Goal: Information Seeking & Learning: Learn about a topic

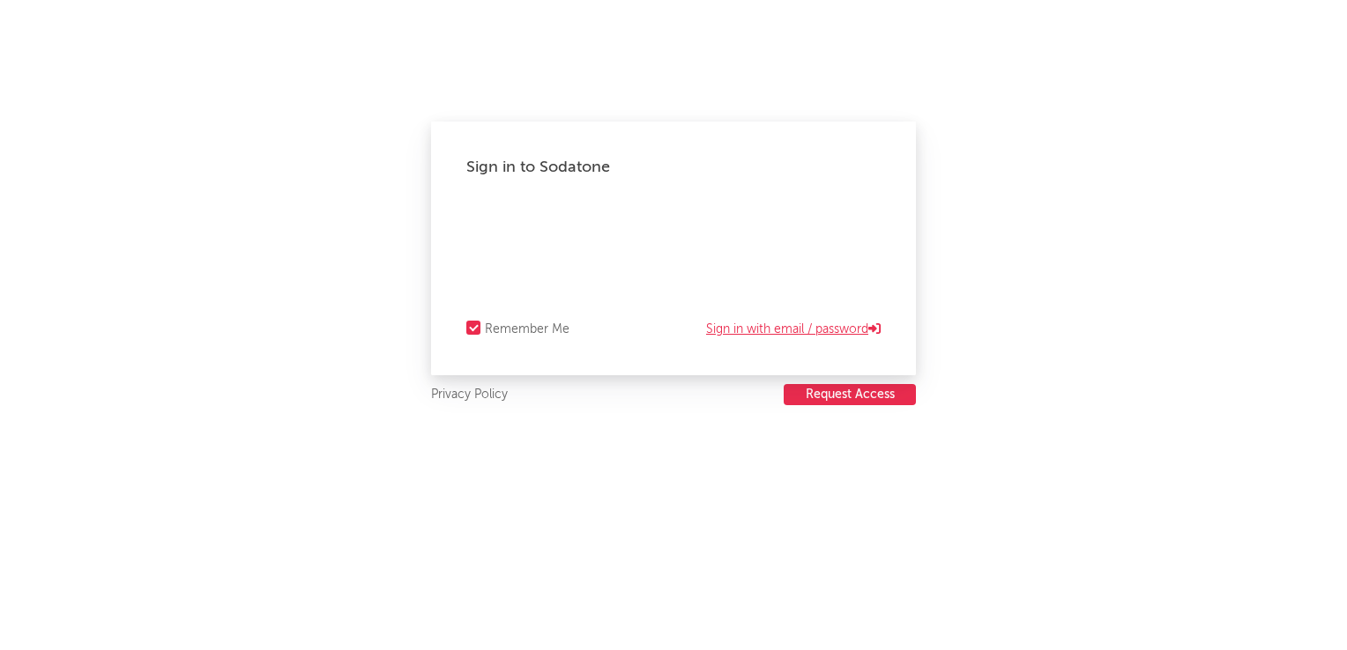
click at [747, 333] on link "Sign in with email / password" at bounding box center [793, 329] width 174 height 21
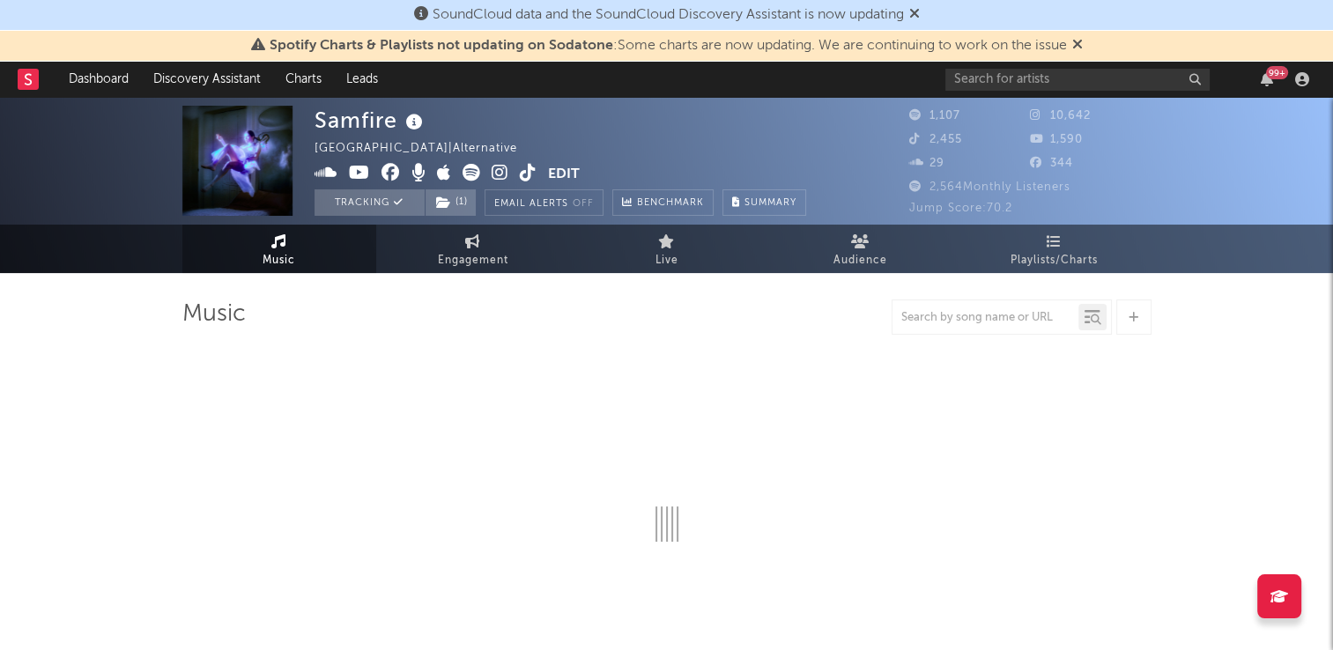
select select "1w"
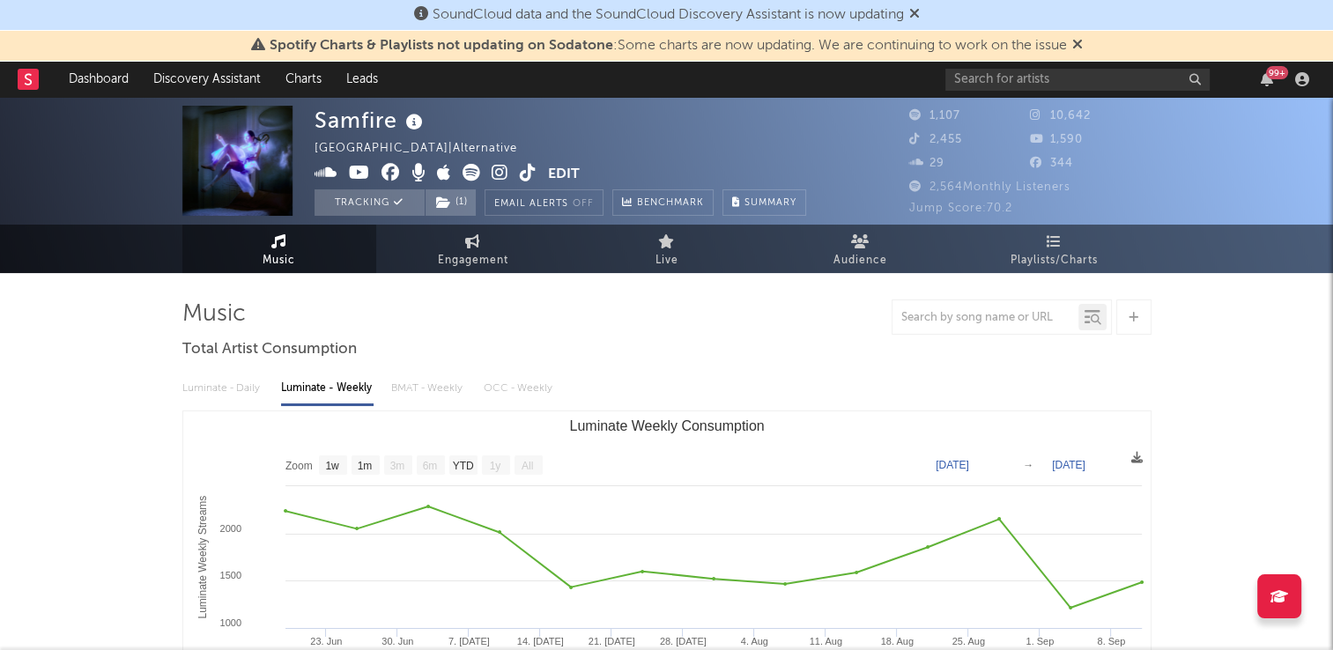
click at [920, 10] on icon at bounding box center [914, 13] width 11 height 14
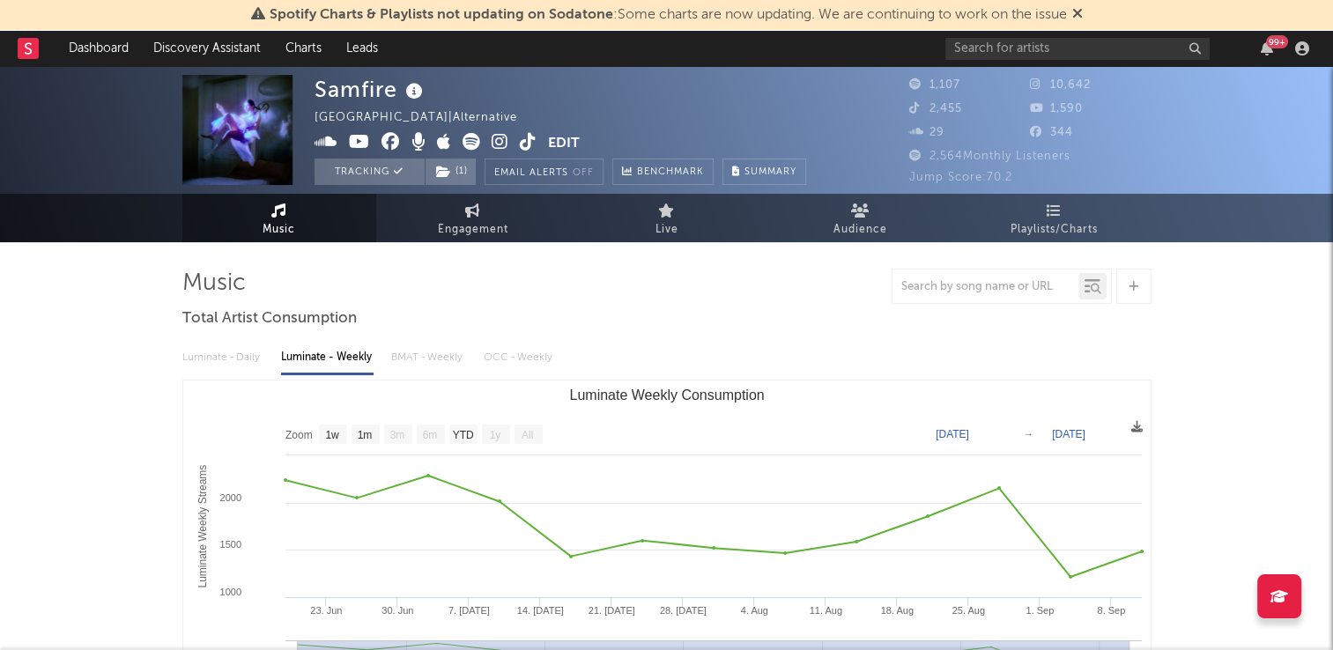
click at [1081, 16] on icon at bounding box center [1078, 13] width 11 height 14
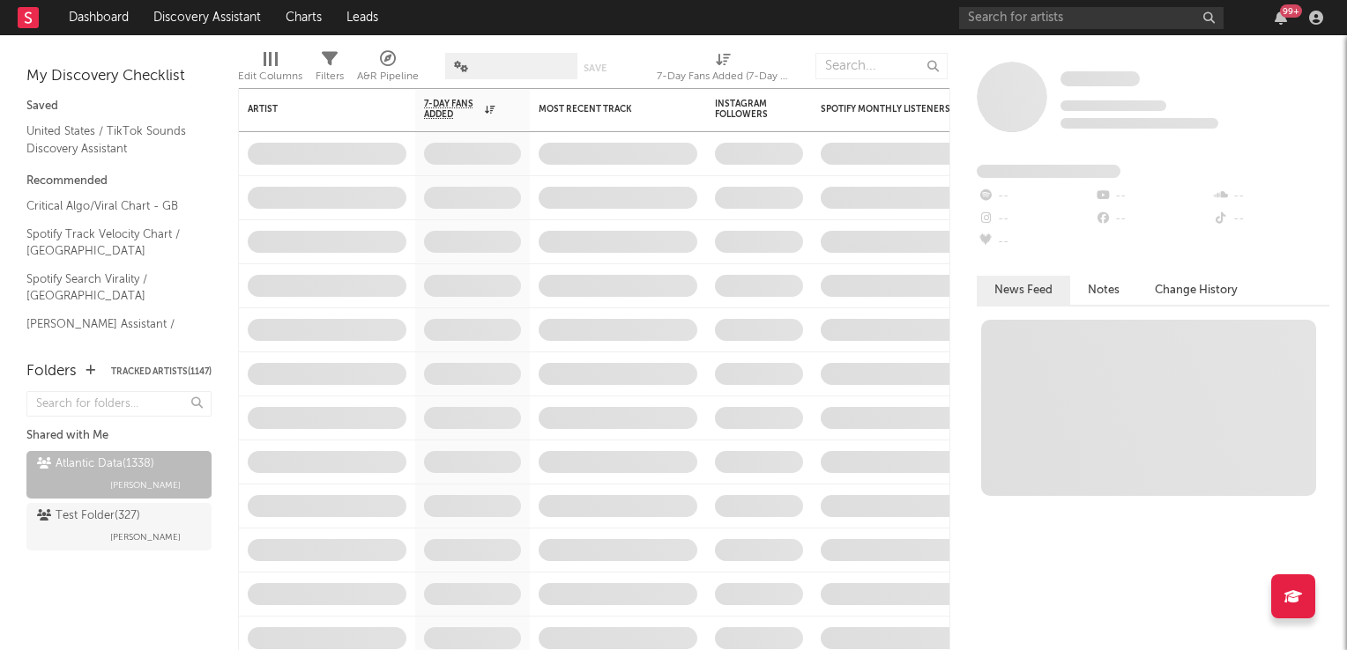
click at [505, 67] on span at bounding box center [511, 66] width 132 height 26
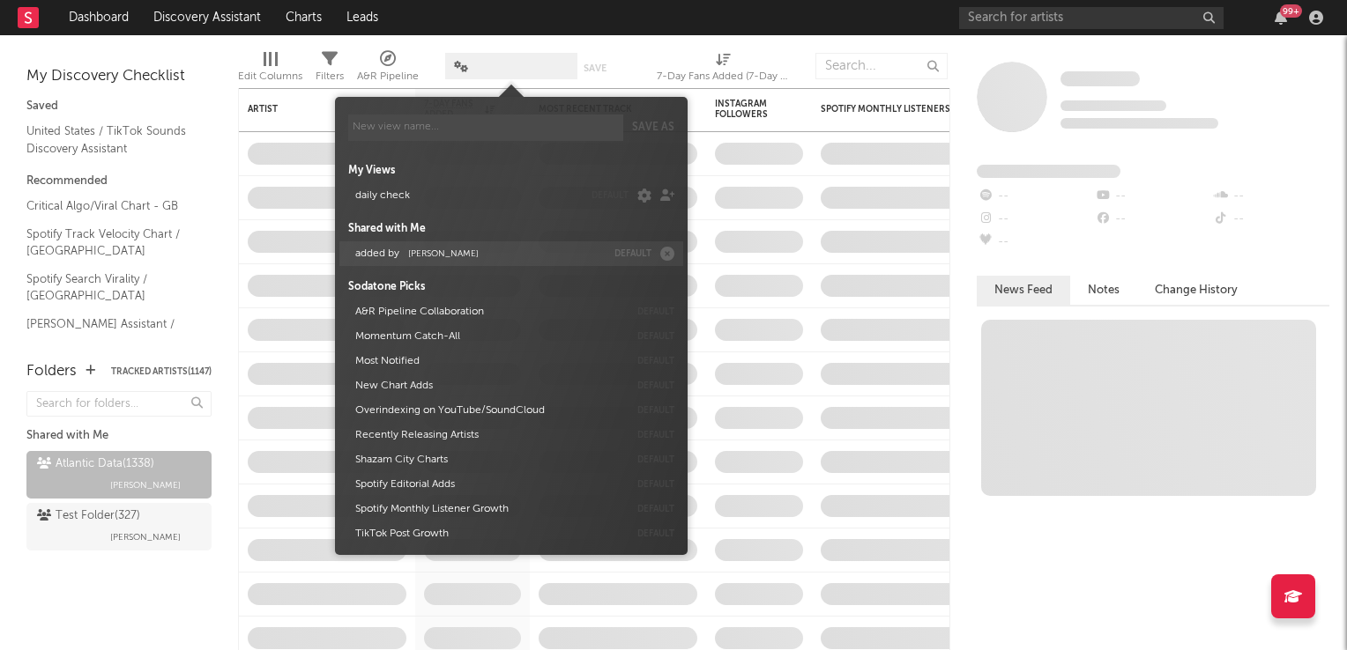
click at [473, 252] on span "Michele Valentini" at bounding box center [443, 253] width 71 height 9
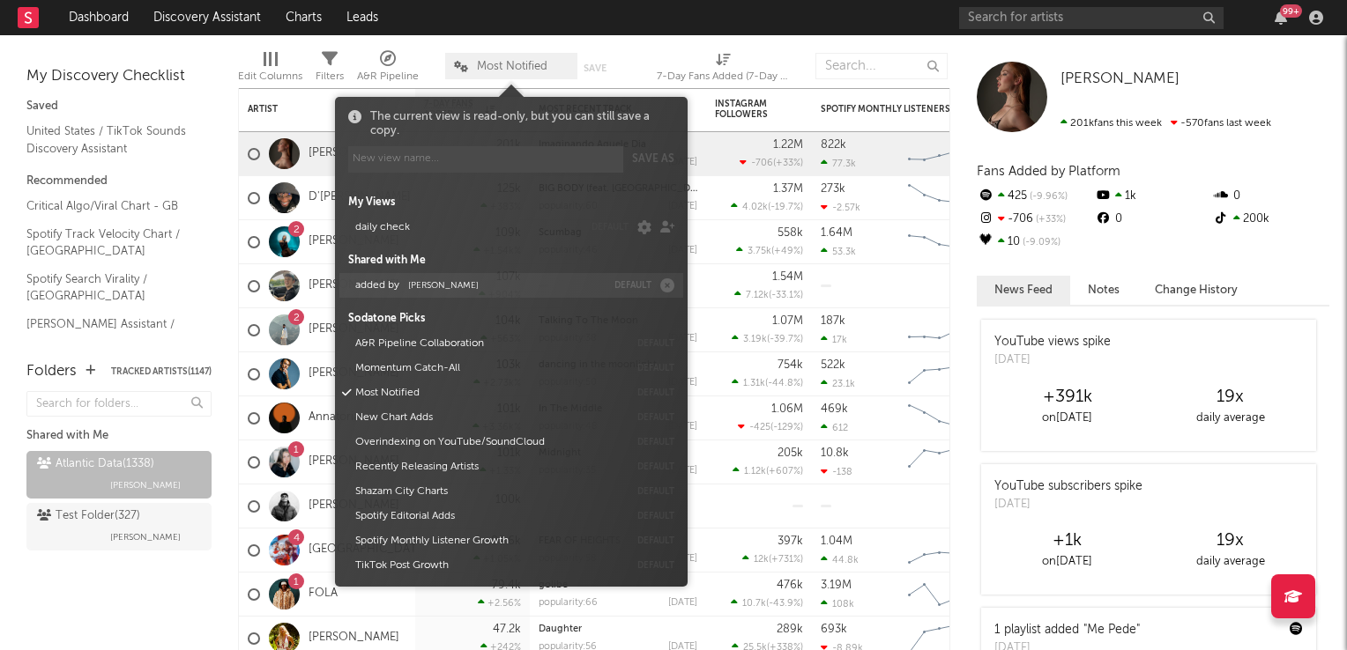
click at [440, 284] on span "Michele Valentini" at bounding box center [443, 285] width 71 height 9
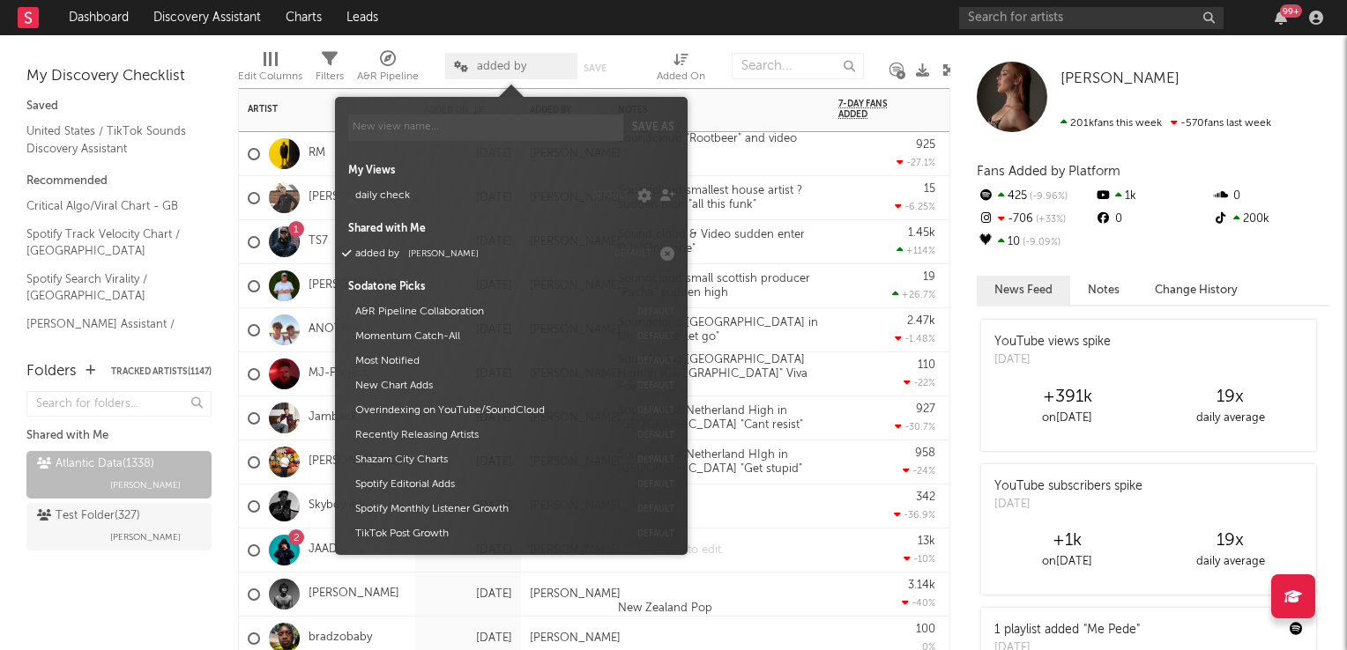
click at [785, 537] on div at bounding box center [719, 550] width 220 height 43
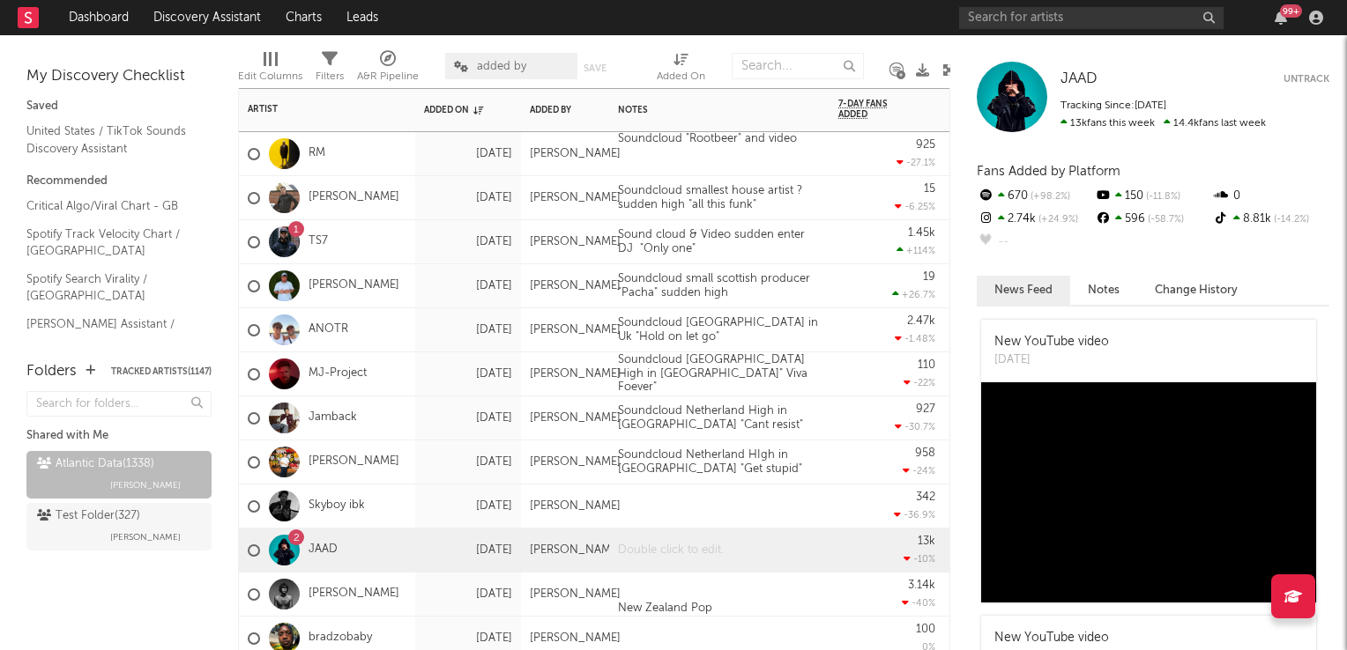
click at [674, 556] on div at bounding box center [719, 550] width 220 height 43
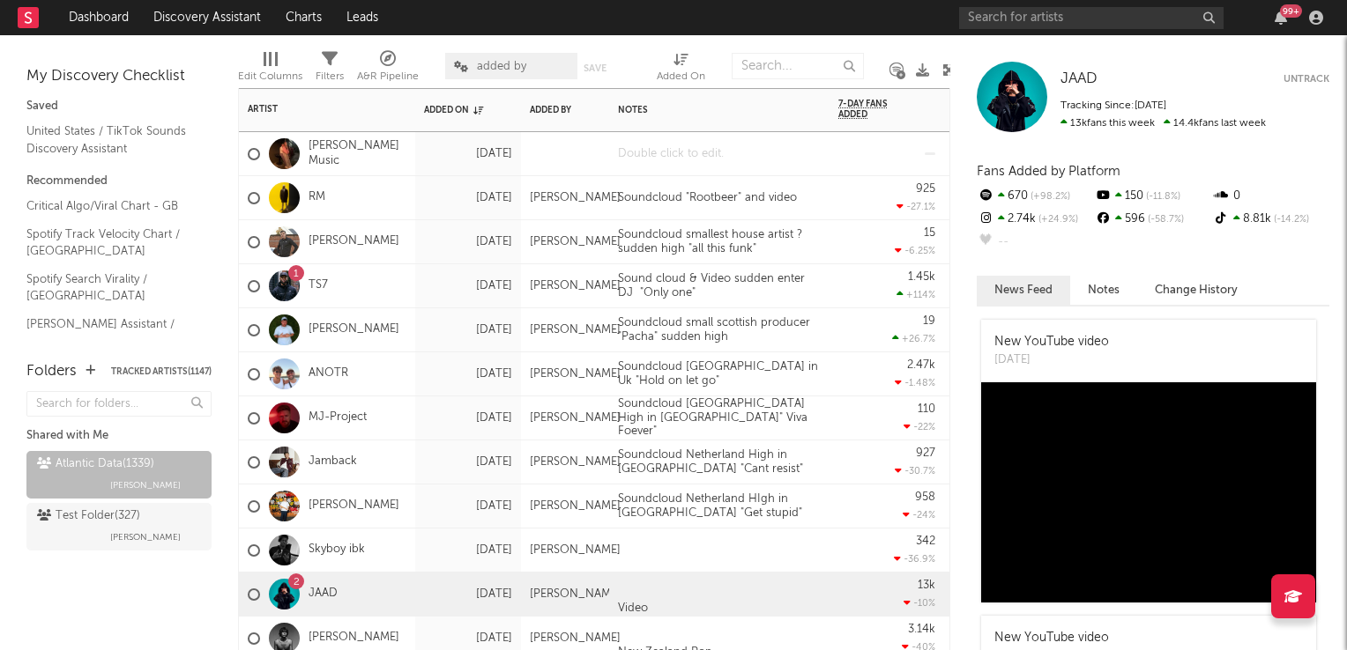
drag, startPoint x: 746, startPoint y: 147, endPoint x: 663, endPoint y: 160, distance: 84.6
click at [746, 147] on div at bounding box center [719, 153] width 220 height 43
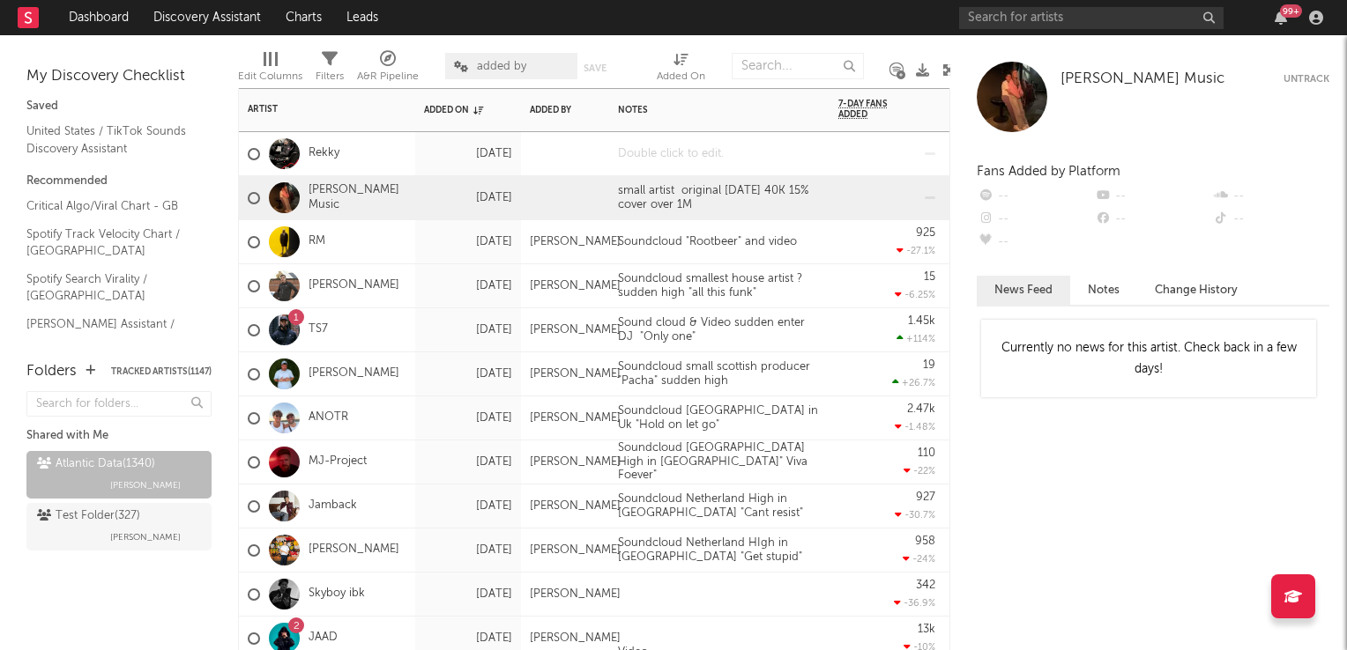
drag, startPoint x: 687, startPoint y: 157, endPoint x: 588, endPoint y: 166, distance: 100.0
click at [687, 146] on div at bounding box center [670, 139] width 123 height 14
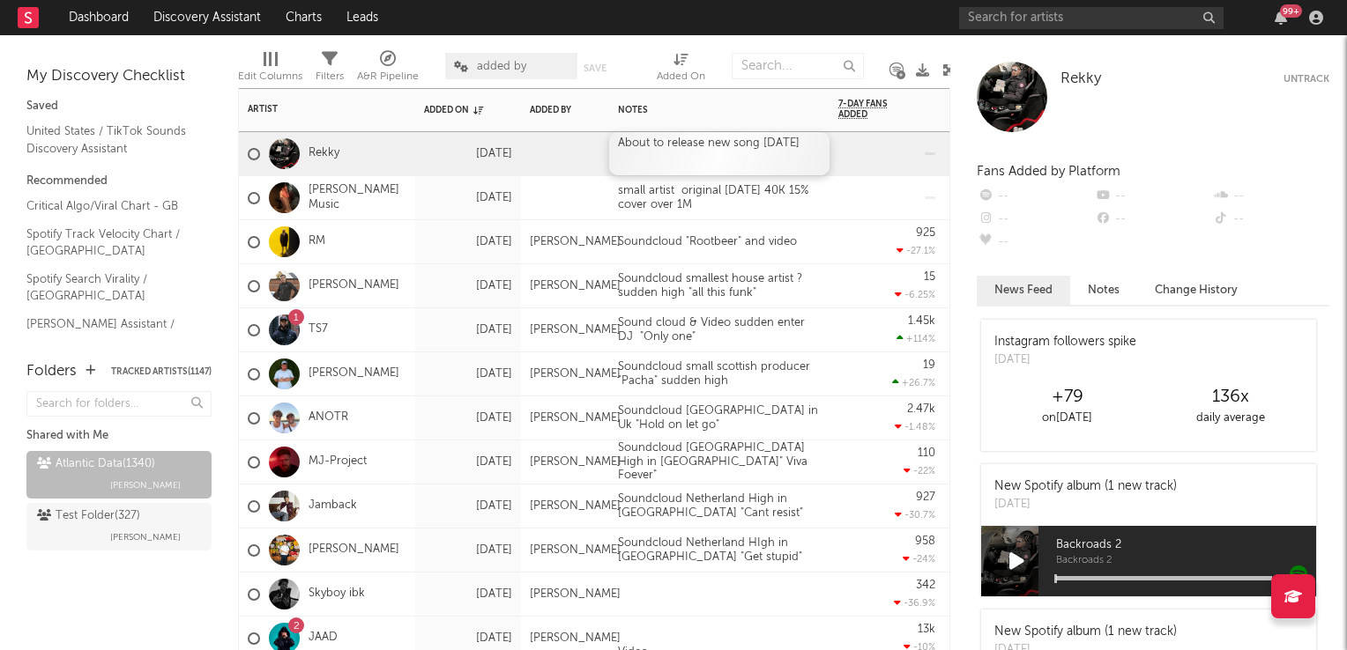
click at [814, 142] on div "About to release new song 09SEp" at bounding box center [719, 153] width 220 height 43
click at [705, 163] on div "About to release new song 09SEp 103K 10%" at bounding box center [719, 153] width 220 height 43
click at [721, 161] on div "About to release new song 09SEp 103K 10% 11sep" at bounding box center [719, 153] width 220 height 43
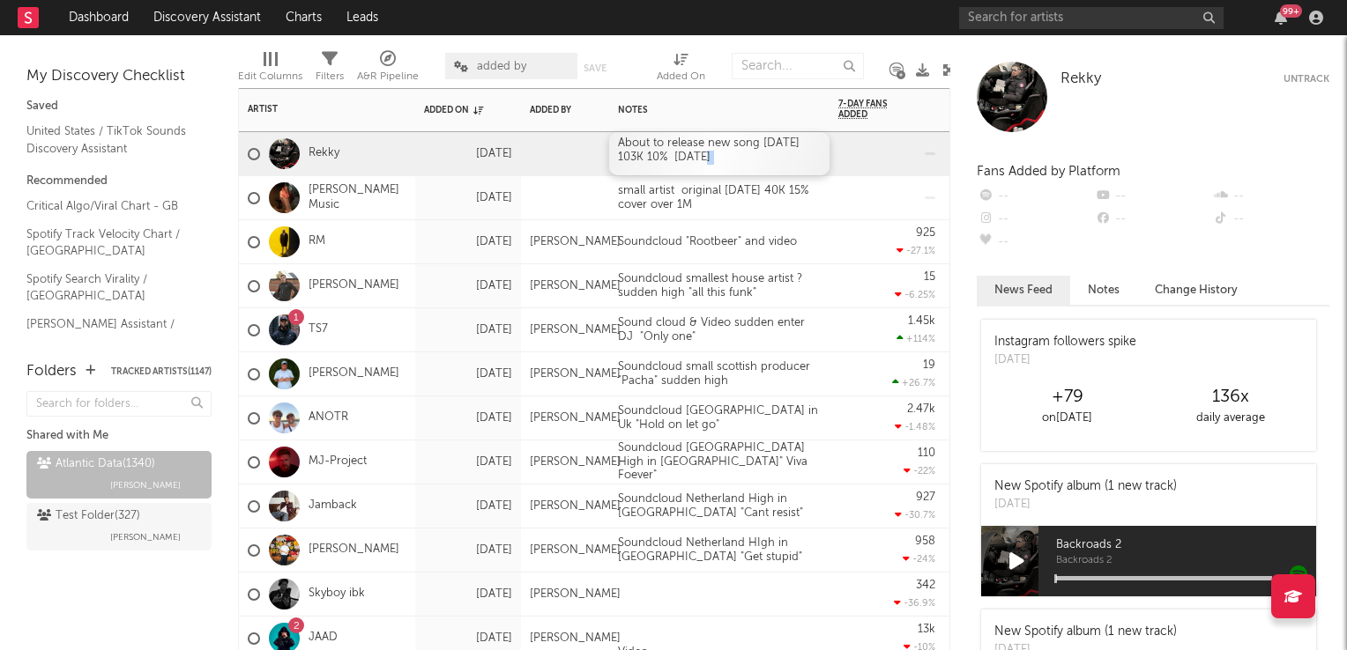
click at [721, 161] on div "About to release new song 09SEp 103K 10% 11sep" at bounding box center [719, 153] width 220 height 43
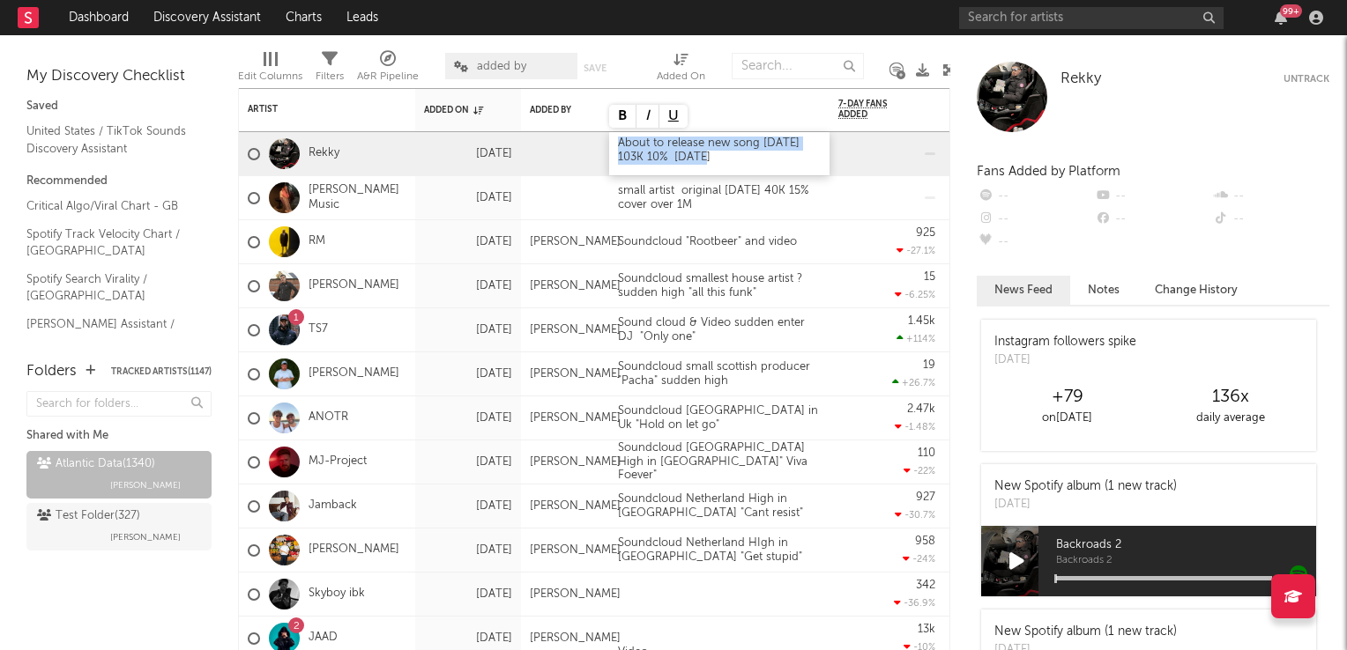
click at [721, 161] on div "About to release new song 09SEp 103K 10% 11sep" at bounding box center [719, 153] width 220 height 43
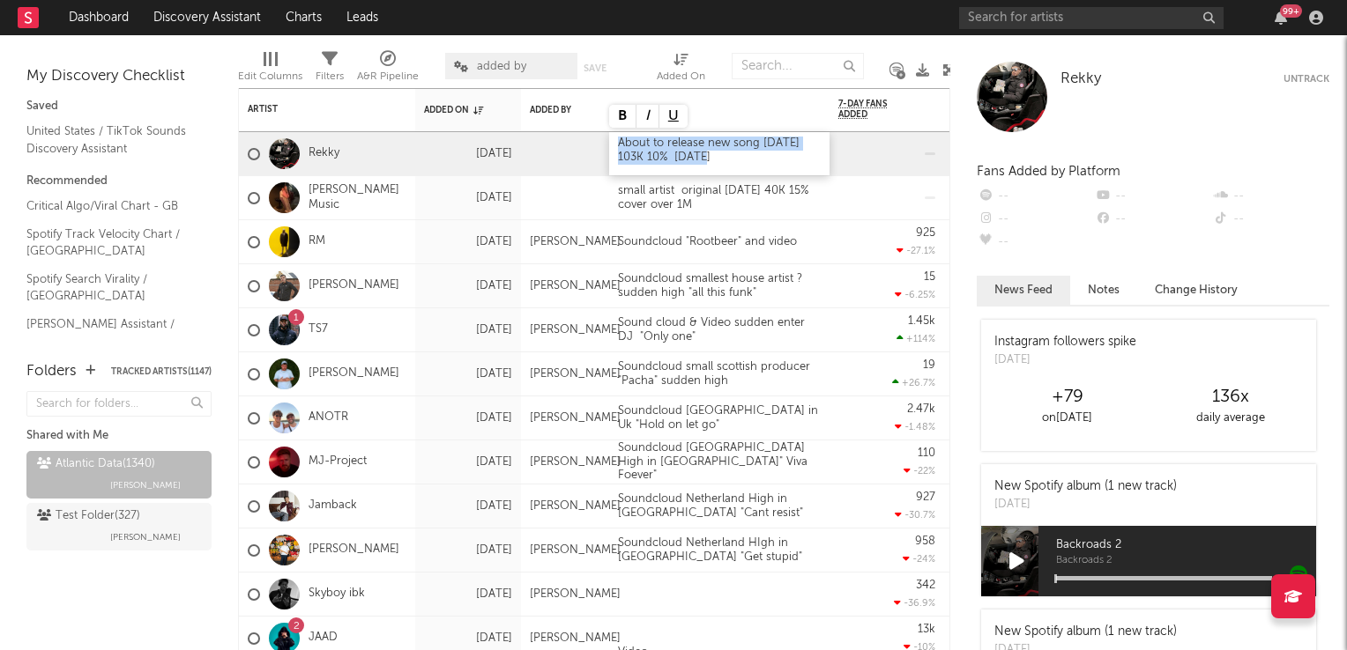
click at [721, 161] on div "About to release new song 09SEp 103K 10% 11sep" at bounding box center [719, 153] width 220 height 43
click at [709, 206] on div "small artist original [DATE] 40K 15% cover over 1M" at bounding box center [719, 197] width 220 height 43
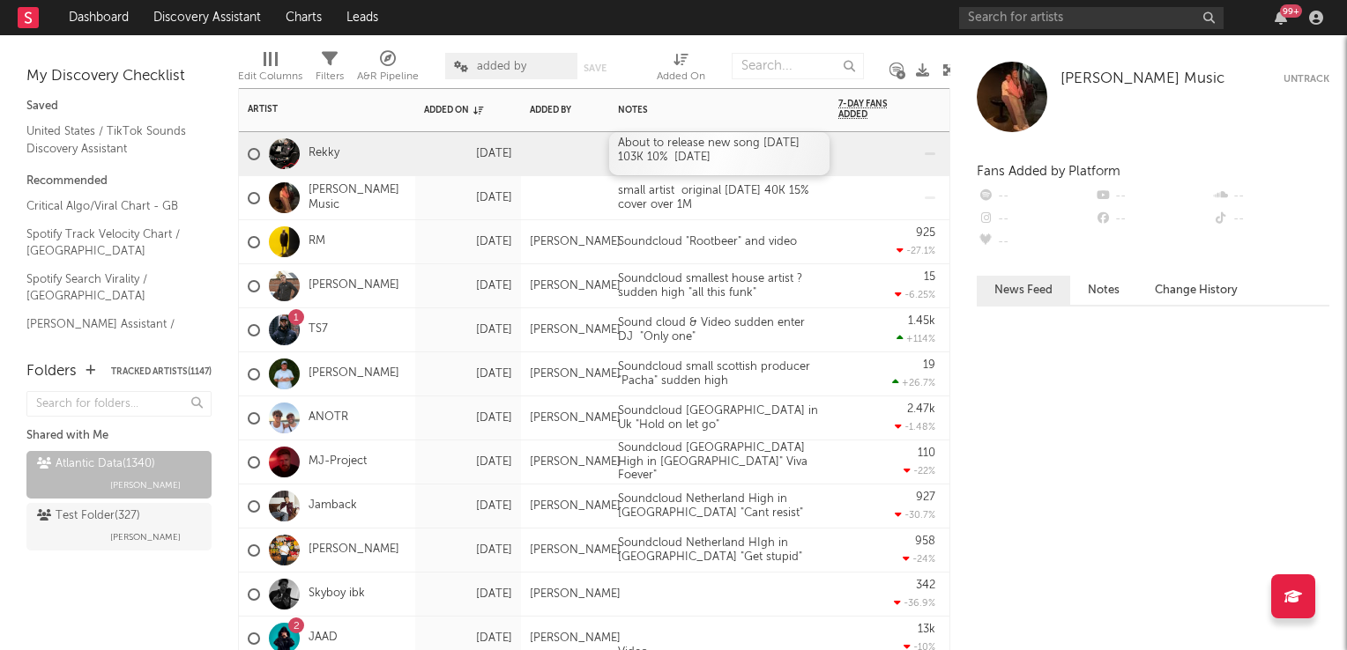
click at [718, 158] on div "About to release new song 09SEp 103K 10% 11sep" at bounding box center [719, 153] width 220 height 43
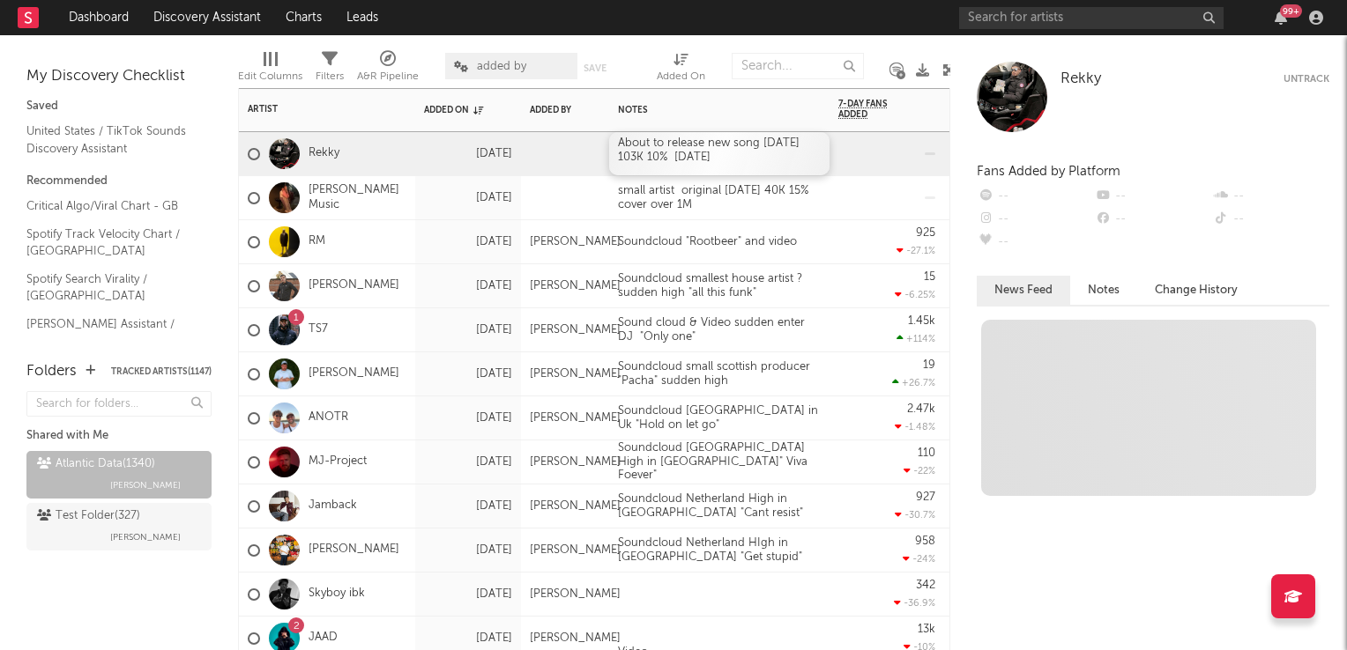
click at [712, 160] on div "About to release new song 09SEp 103K 10% 11sep" at bounding box center [719, 153] width 220 height 43
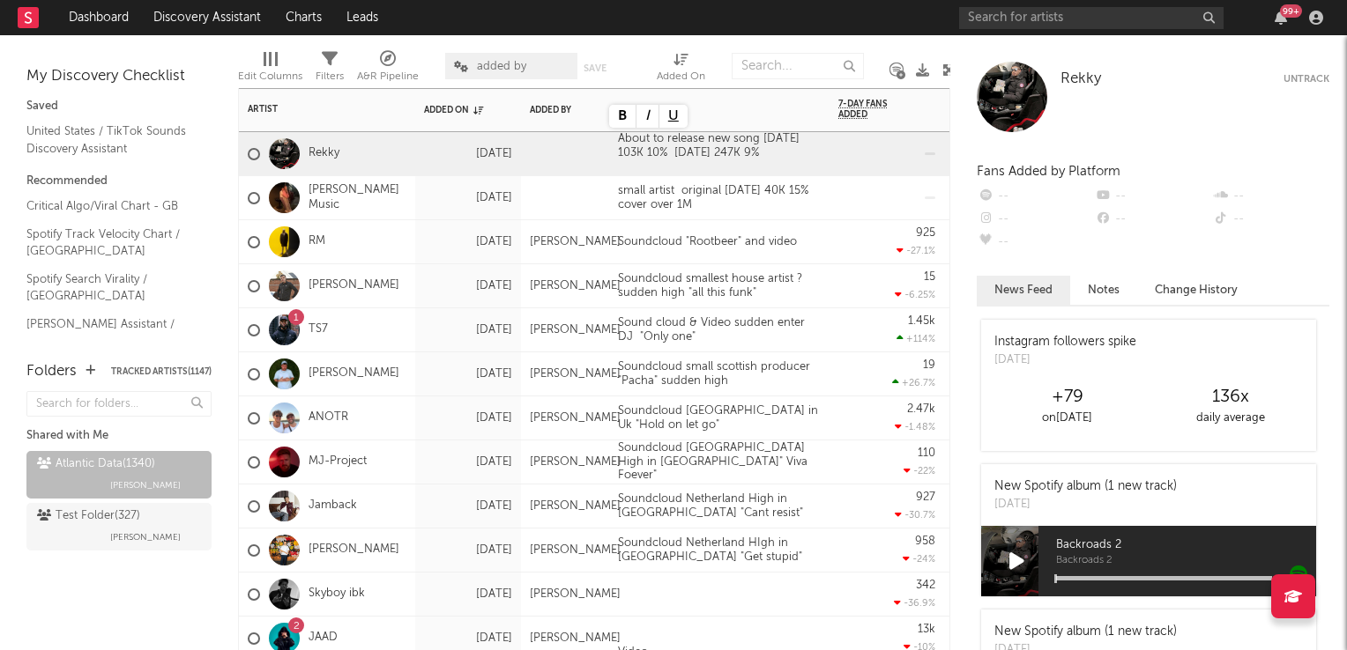
click at [842, 319] on div "1.45k +114 %" at bounding box center [886, 329] width 97 height 43
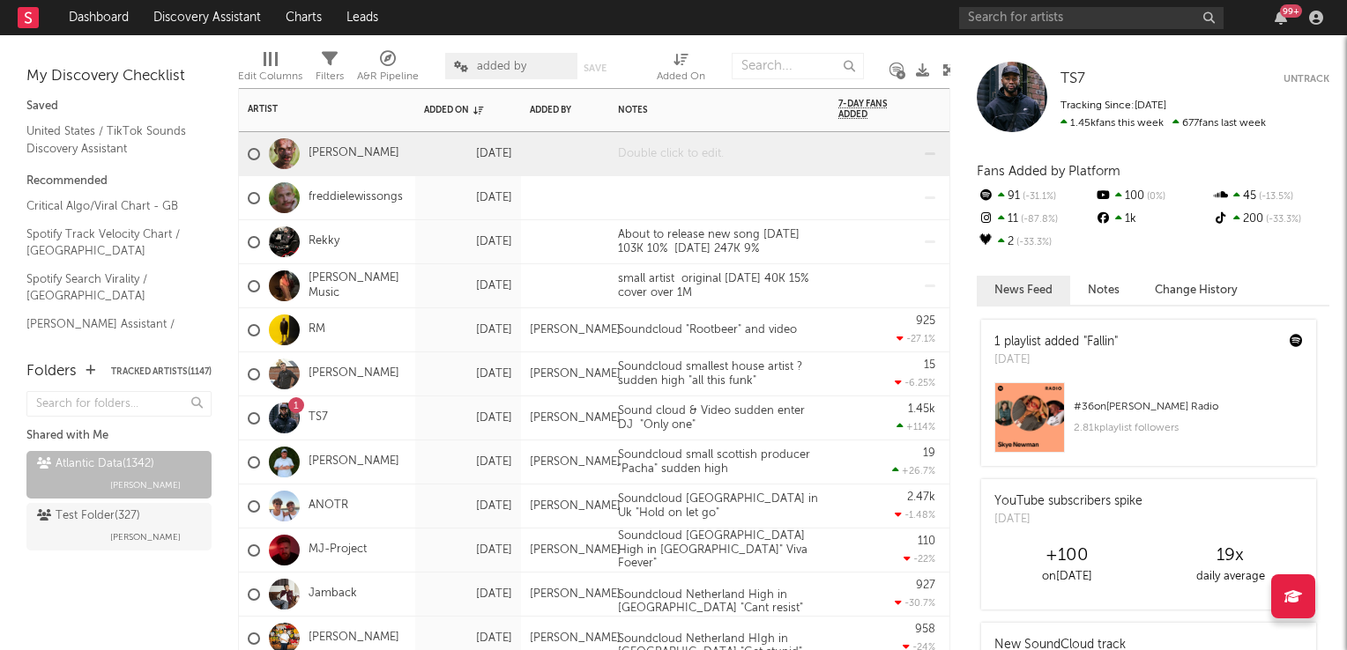
click at [649, 155] on div at bounding box center [719, 153] width 220 height 43
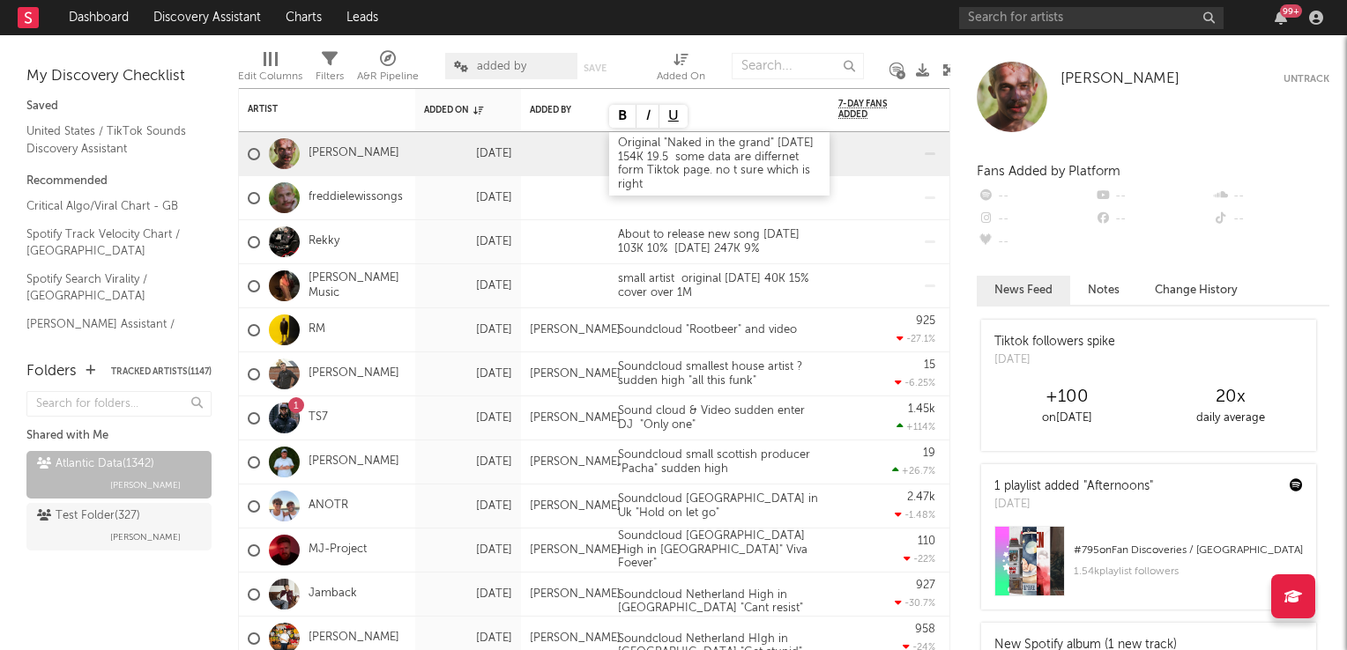
click at [642, 171] on div "Original "Naked in the grand" 06Sep 154K 19.5 some data are differnet form Tikt…" at bounding box center [719, 163] width 220 height 63
click at [860, 234] on div at bounding box center [886, 241] width 97 height 43
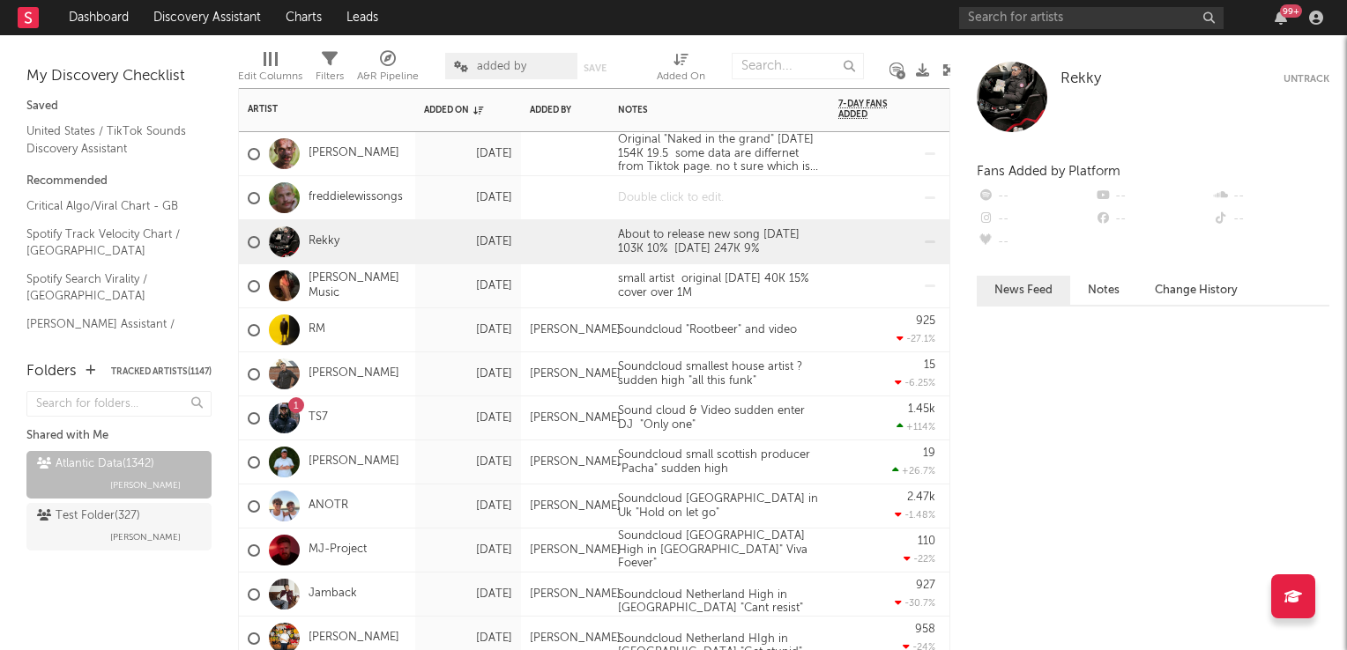
click at [705, 200] on div at bounding box center [719, 197] width 220 height 43
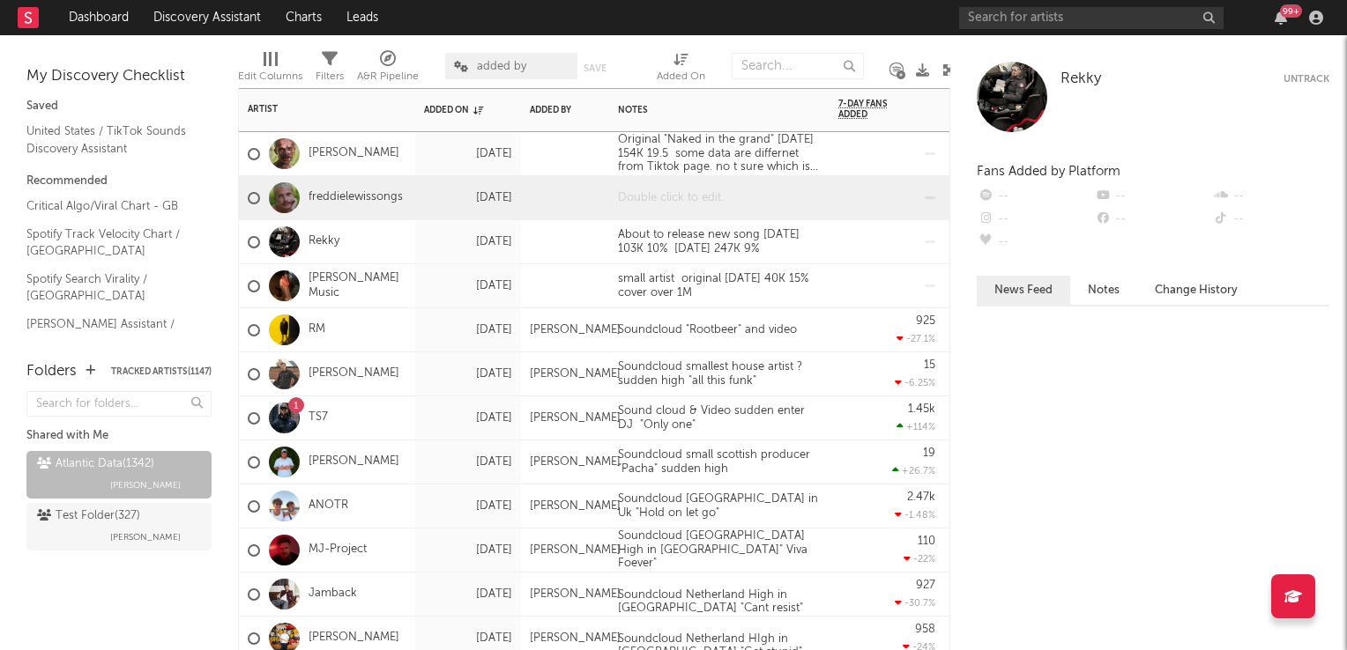
click at [705, 200] on div at bounding box center [719, 197] width 220 height 43
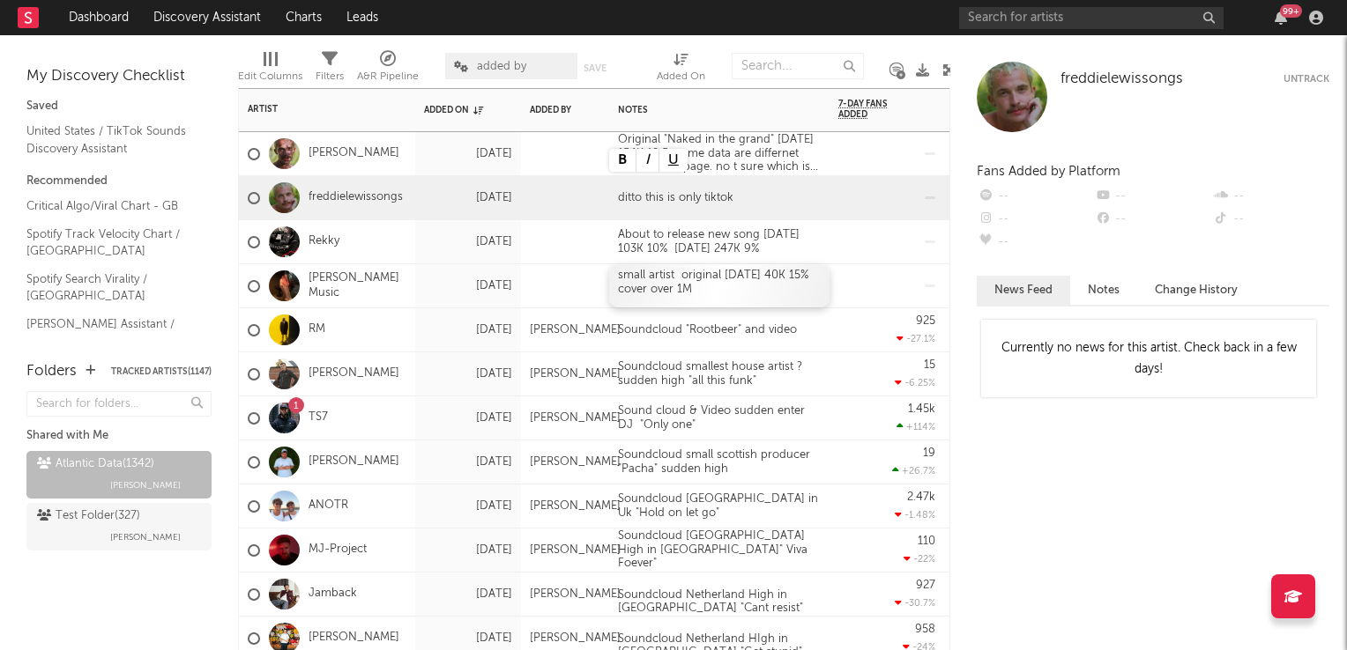
click at [814, 285] on div "small artist original [DATE] 40K 15% cover over 1M" at bounding box center [719, 285] width 220 height 43
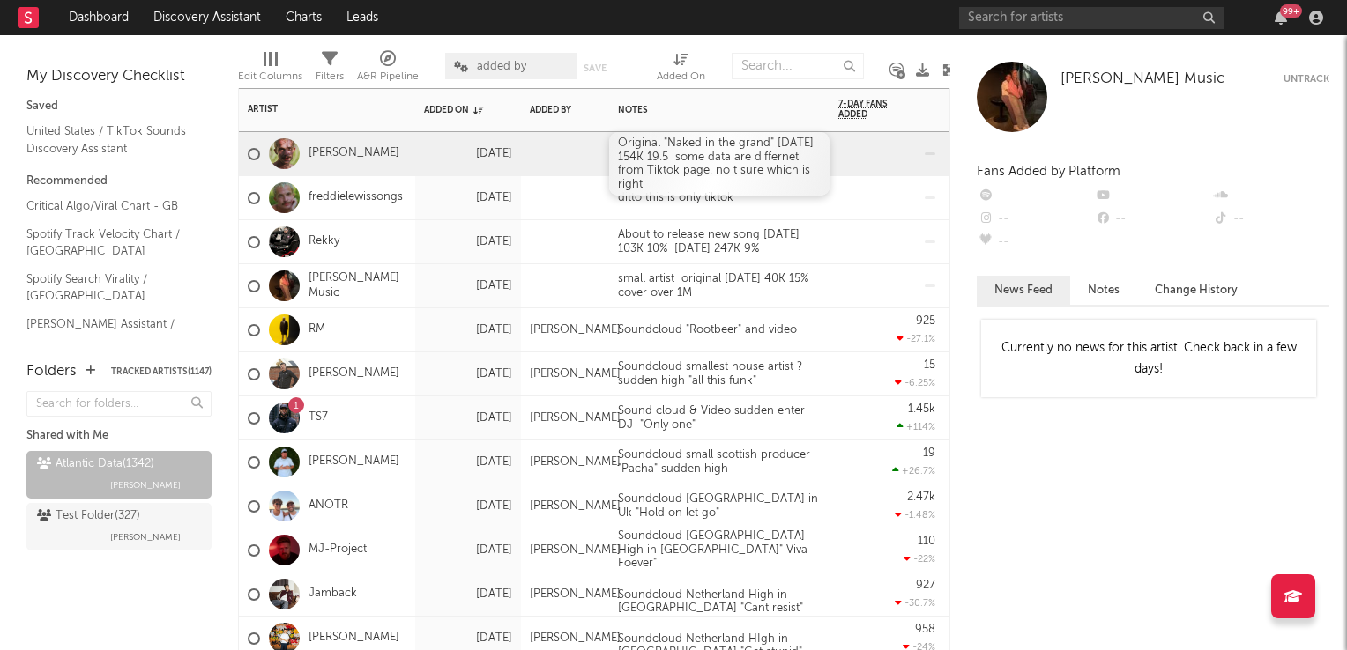
click at [618, 143] on div "Original "Naked in the grand" 06Sep 154K 19.5 some data are differnet from Tikt…" at bounding box center [719, 163] width 220 height 63
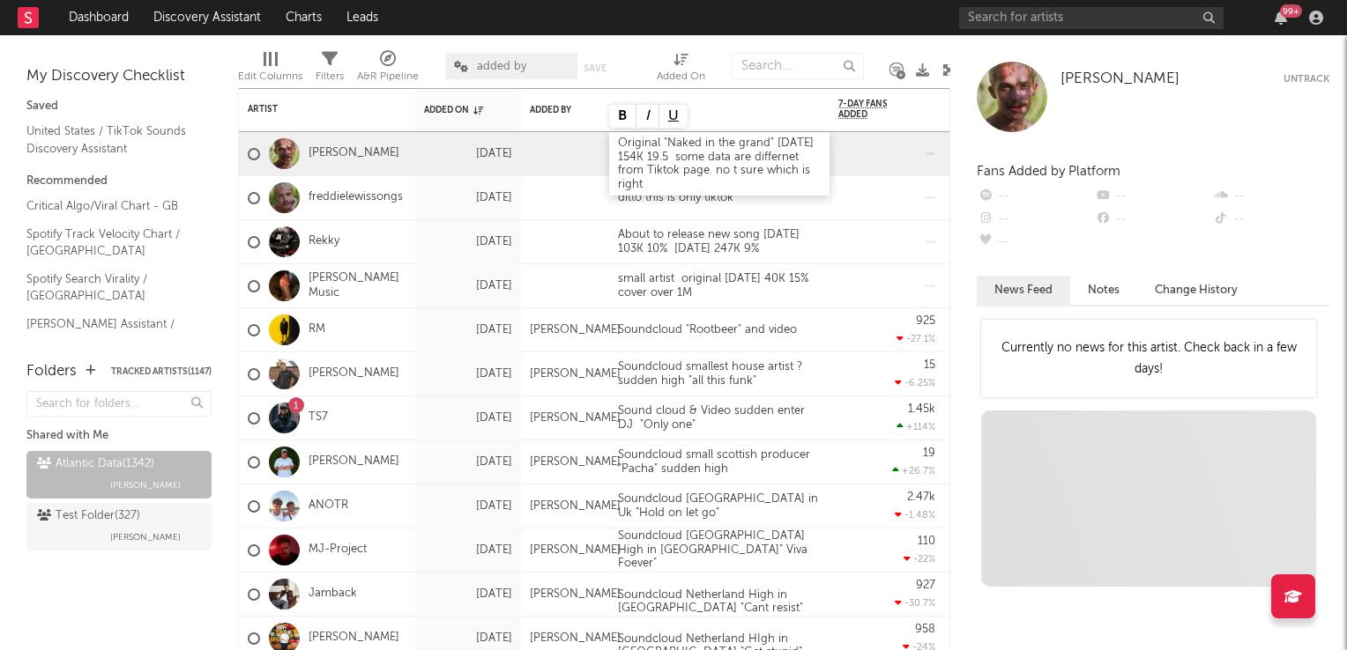
click at [618, 143] on div "Original "Naked in the grand" 06Sep 154K 19.5 some data are differnet from Tikt…" at bounding box center [719, 163] width 220 height 63
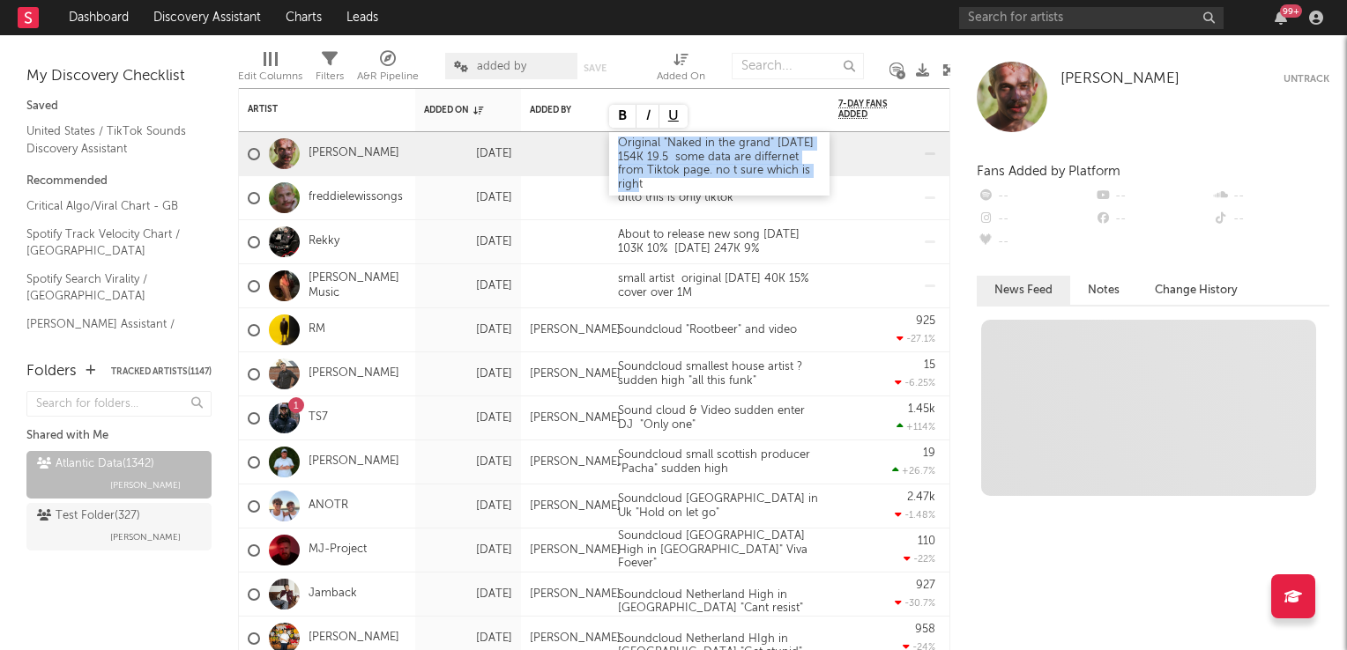
click at [618, 143] on div "Original "Naked in the grand" 06Sep 154K 19.5 some data are differnet from Tikt…" at bounding box center [719, 163] width 220 height 63
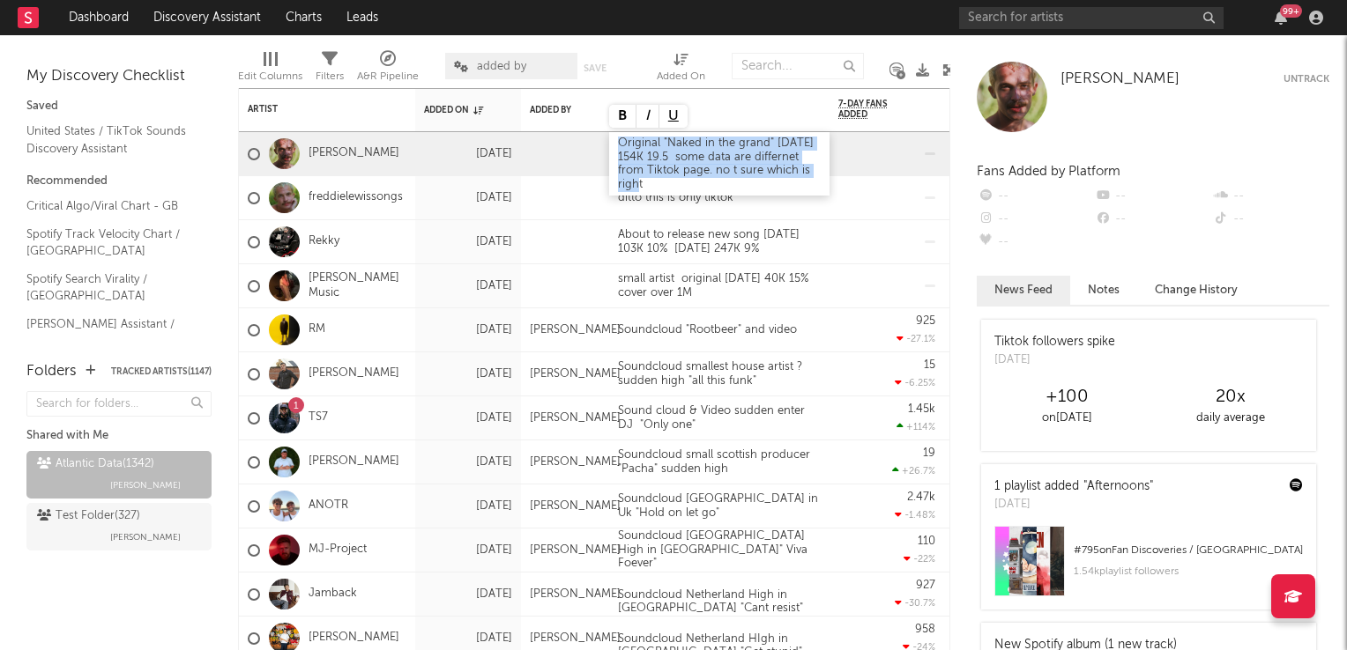
click at [618, 143] on div "Original "Naked in the grand" 06Sep 154K 19.5 some data are differnet from Tikt…" at bounding box center [719, 163] width 220 height 63
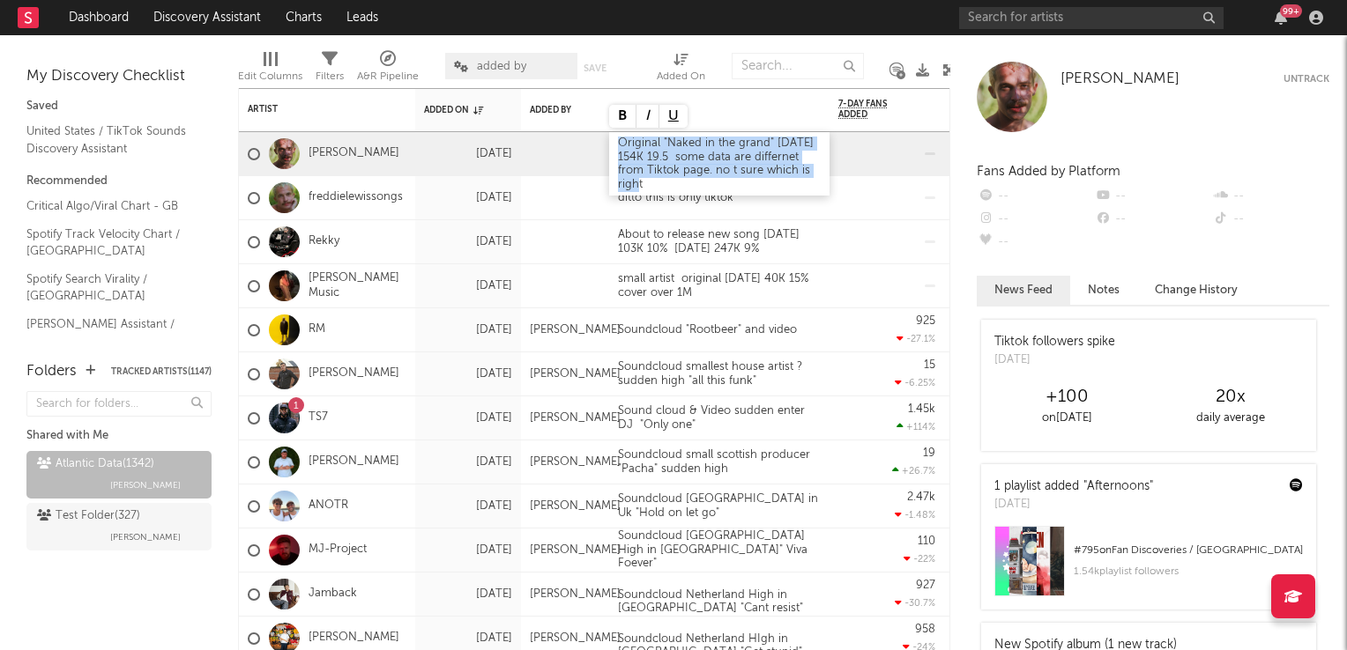
click at [618, 143] on div "Original "Naked in the grand" 06Sep 154K 19.5 some data are differnet from Tikt…" at bounding box center [719, 163] width 220 height 63
click at [664, 183] on div "Original "Naked in the grand" 06Sep 154K 19.5 some data are differnet from Tikt…" at bounding box center [719, 163] width 220 height 63
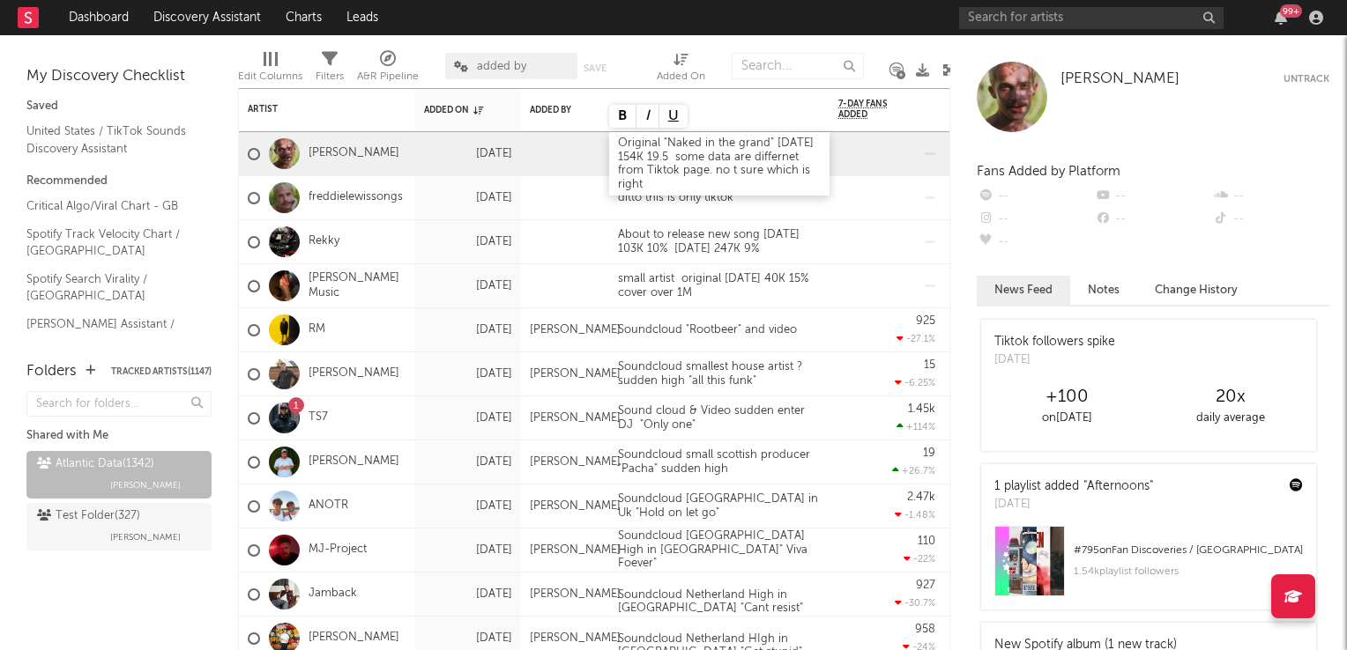
click at [617, 144] on div "Original "Naked in the grand" 06Sep 154K 19.5 some data are differnet from Tikt…" at bounding box center [719, 163] width 220 height 63
click at [846, 353] on div "15 -6.25 %" at bounding box center [886, 374] width 97 height 43
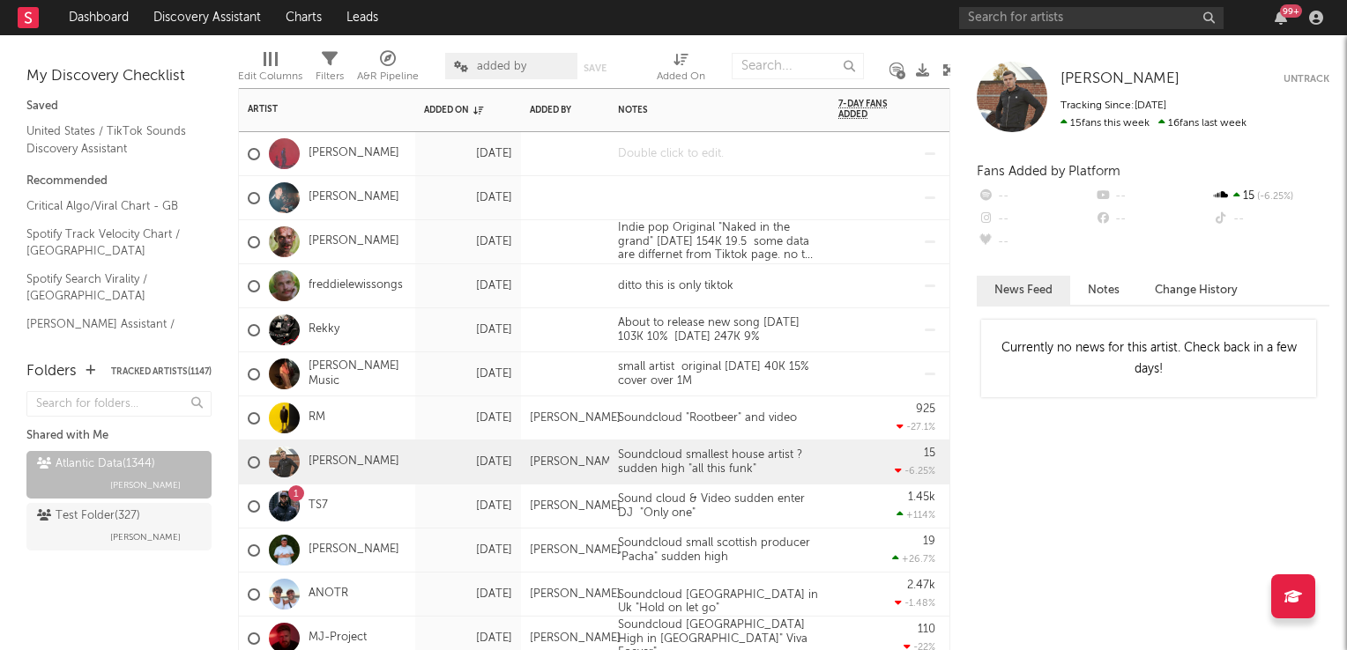
click at [677, 158] on div at bounding box center [719, 153] width 220 height 43
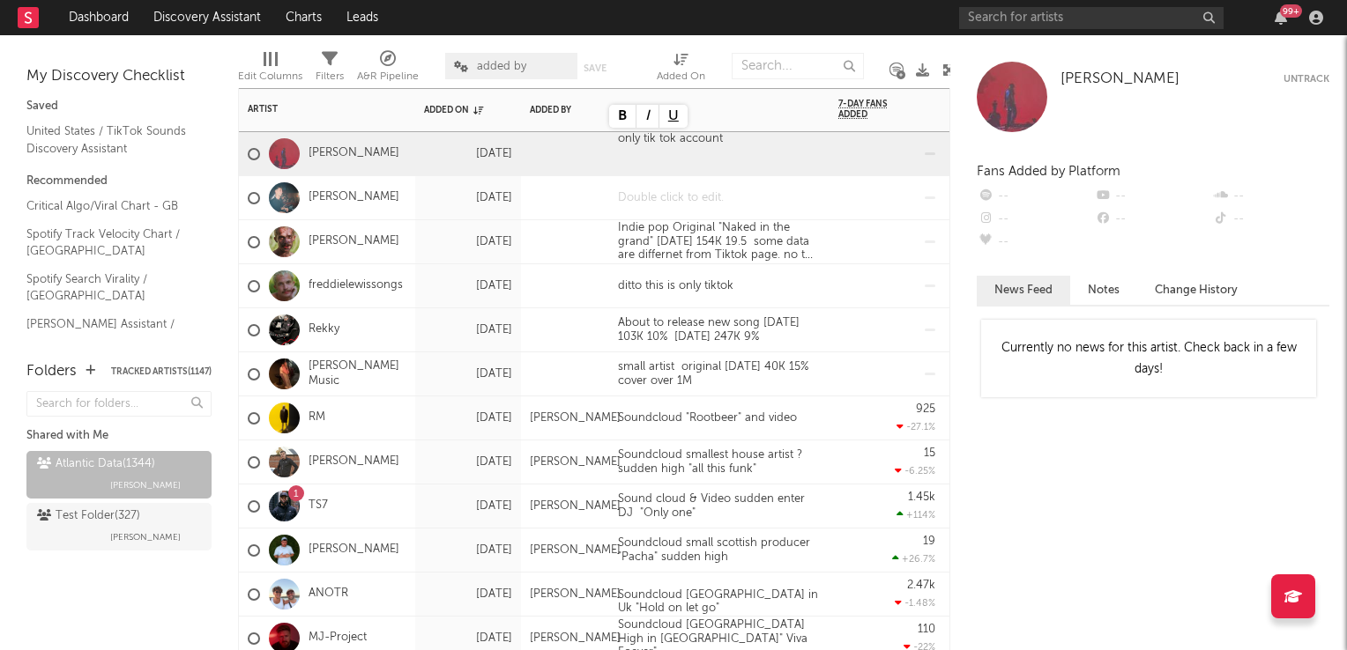
click at [666, 200] on div at bounding box center [719, 197] width 220 height 43
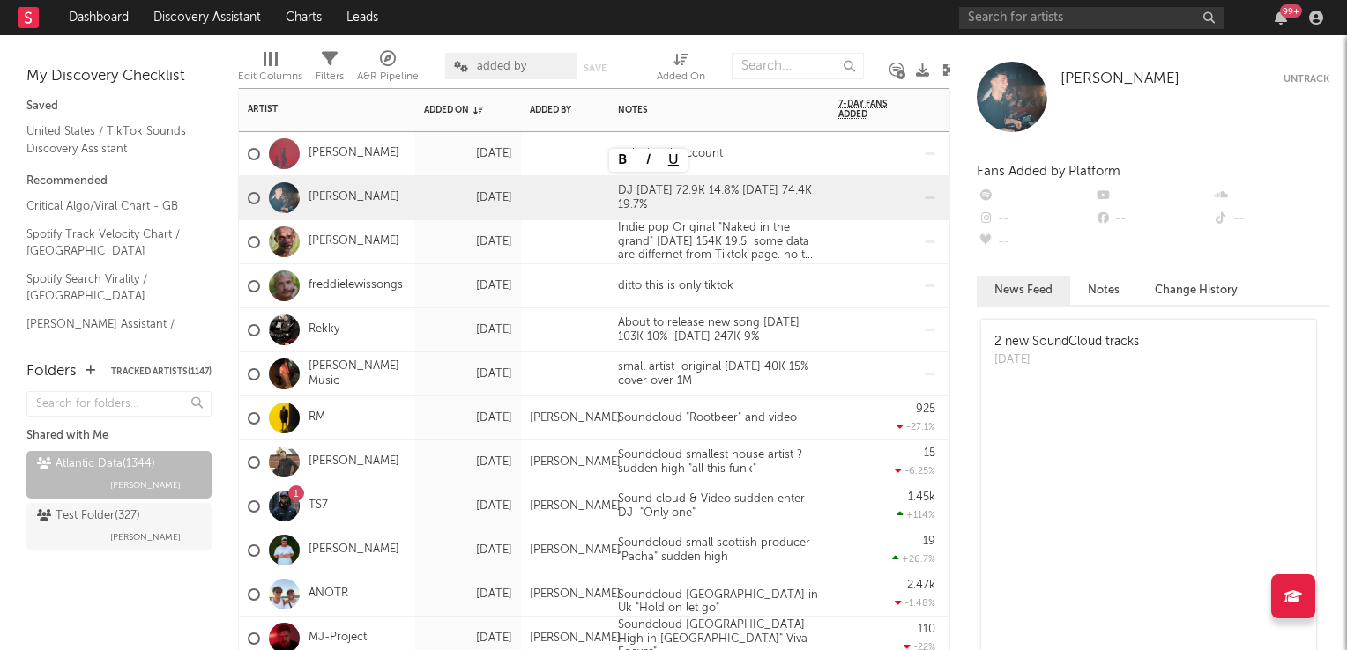
click at [832, 303] on div at bounding box center [886, 286] width 115 height 44
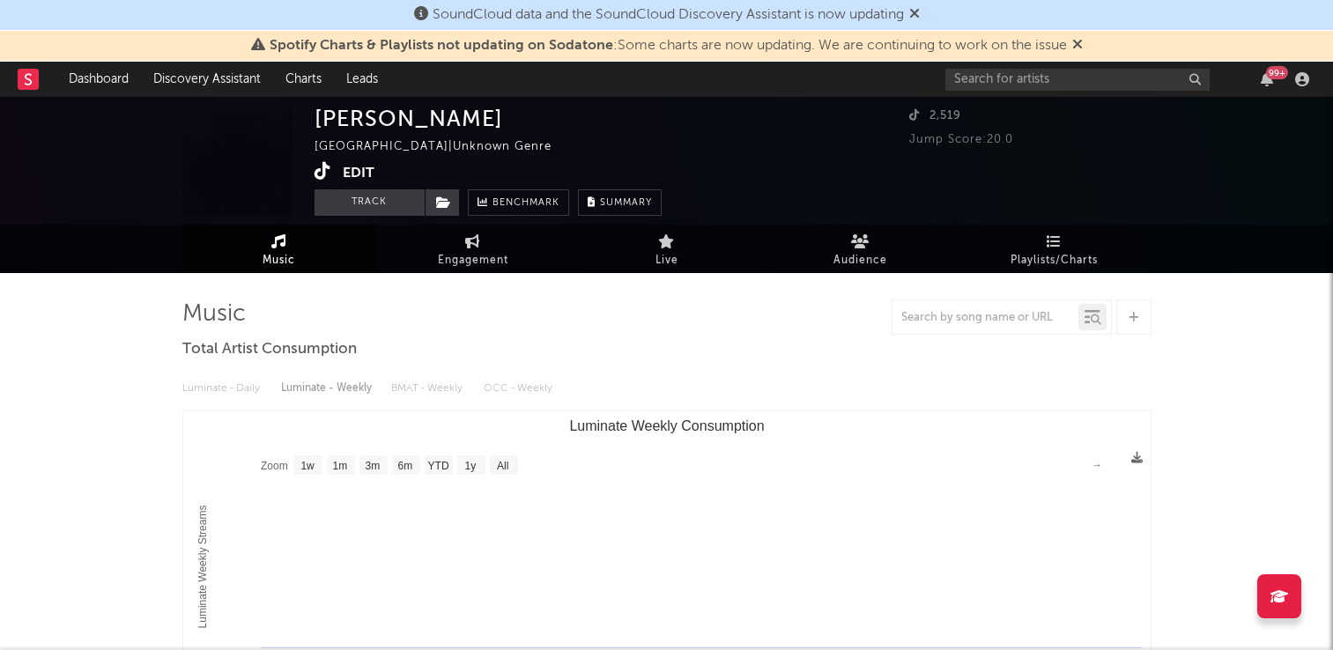
select select "1w"
click at [308, 86] on link "Charts" at bounding box center [303, 79] width 61 height 35
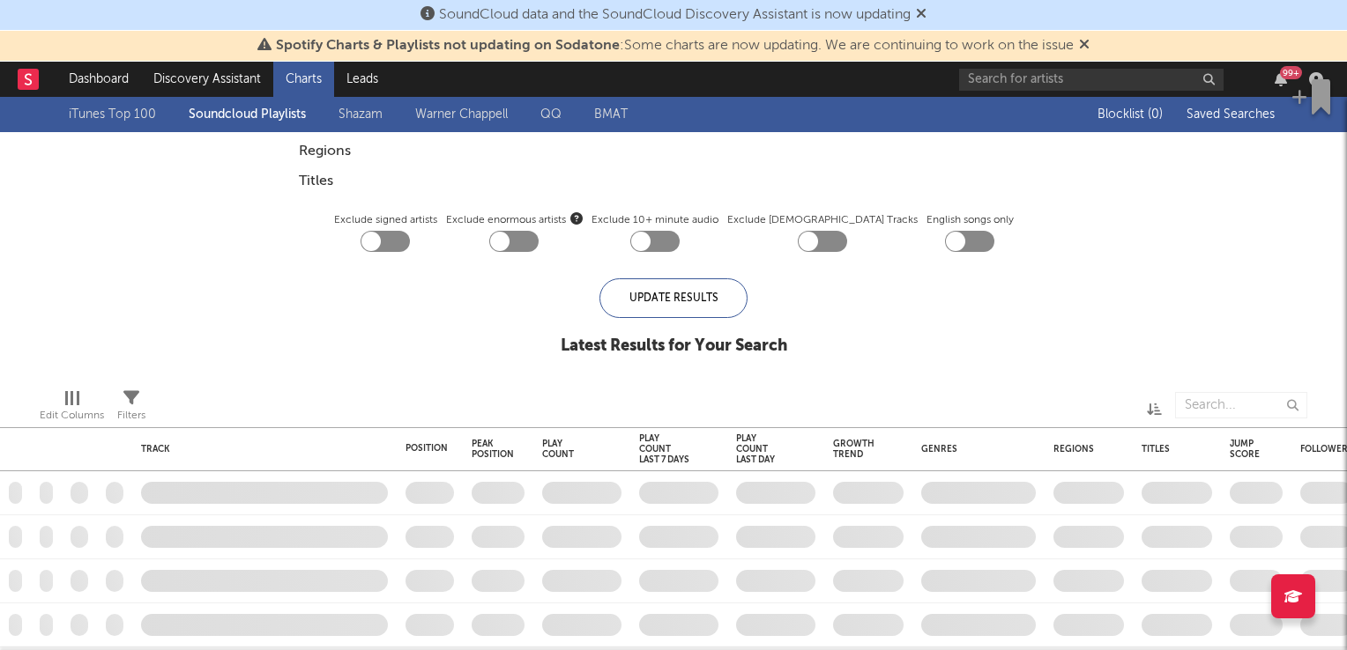
checkbox input "true"
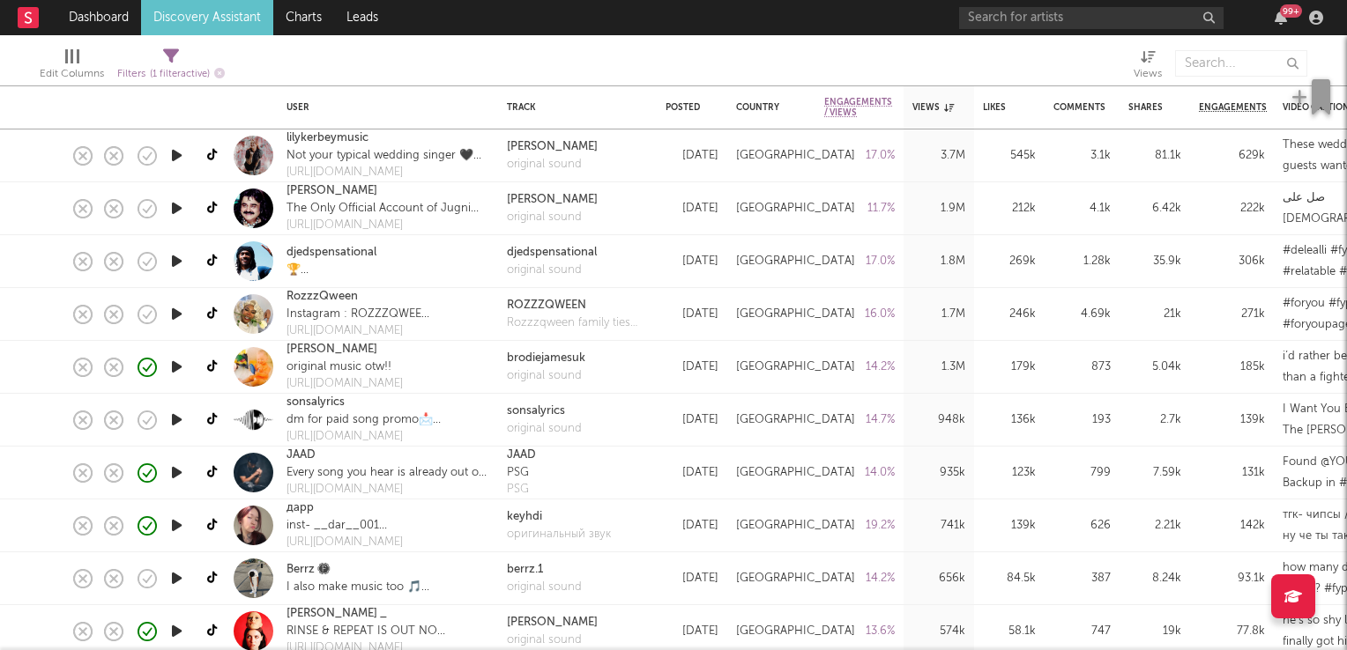
click at [176, 368] on icon "button" at bounding box center [176, 367] width 19 height 22
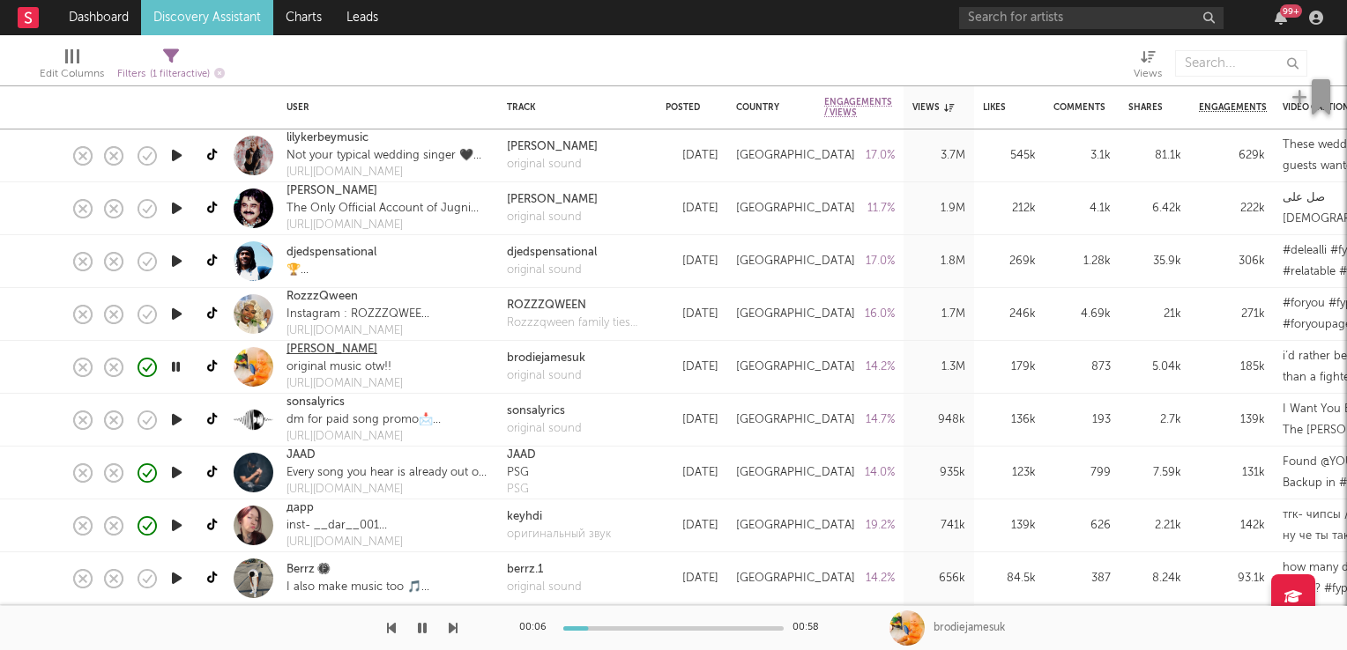
click at [317, 356] on link "brodie" at bounding box center [331, 350] width 91 height 18
click at [183, 369] on icon "button" at bounding box center [175, 367] width 17 height 22
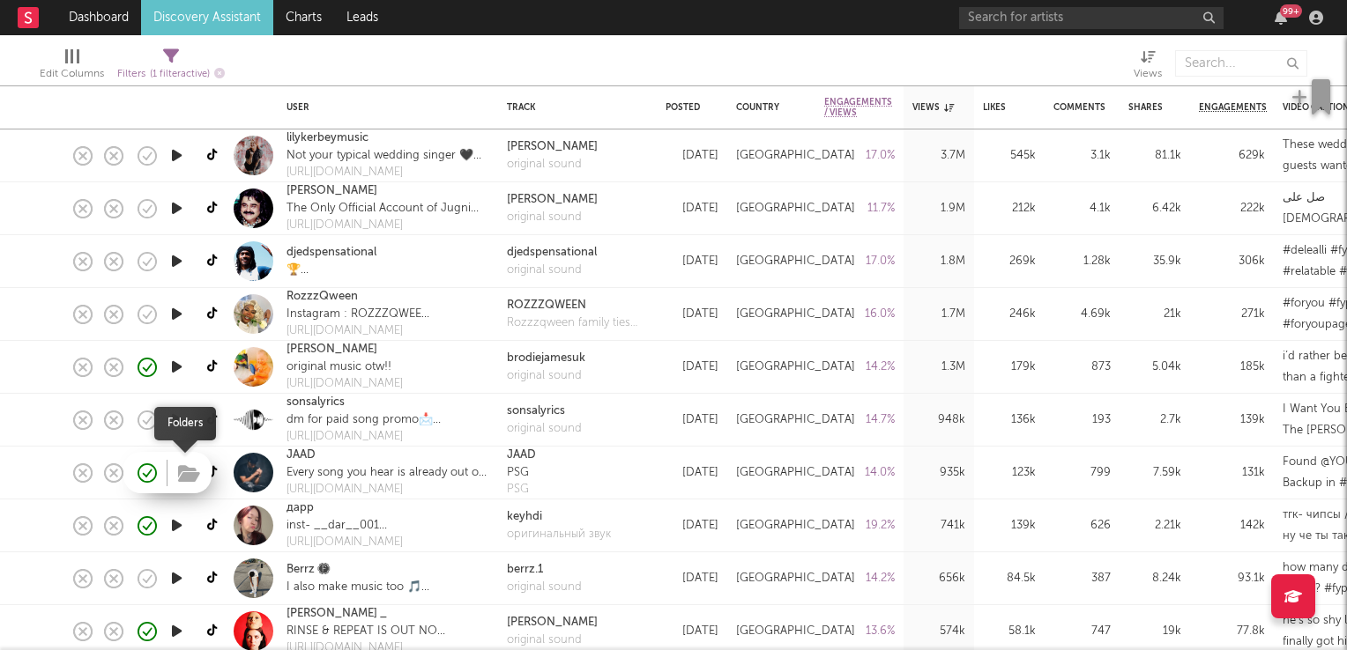
click at [188, 473] on icon "button" at bounding box center [189, 473] width 22 height 19
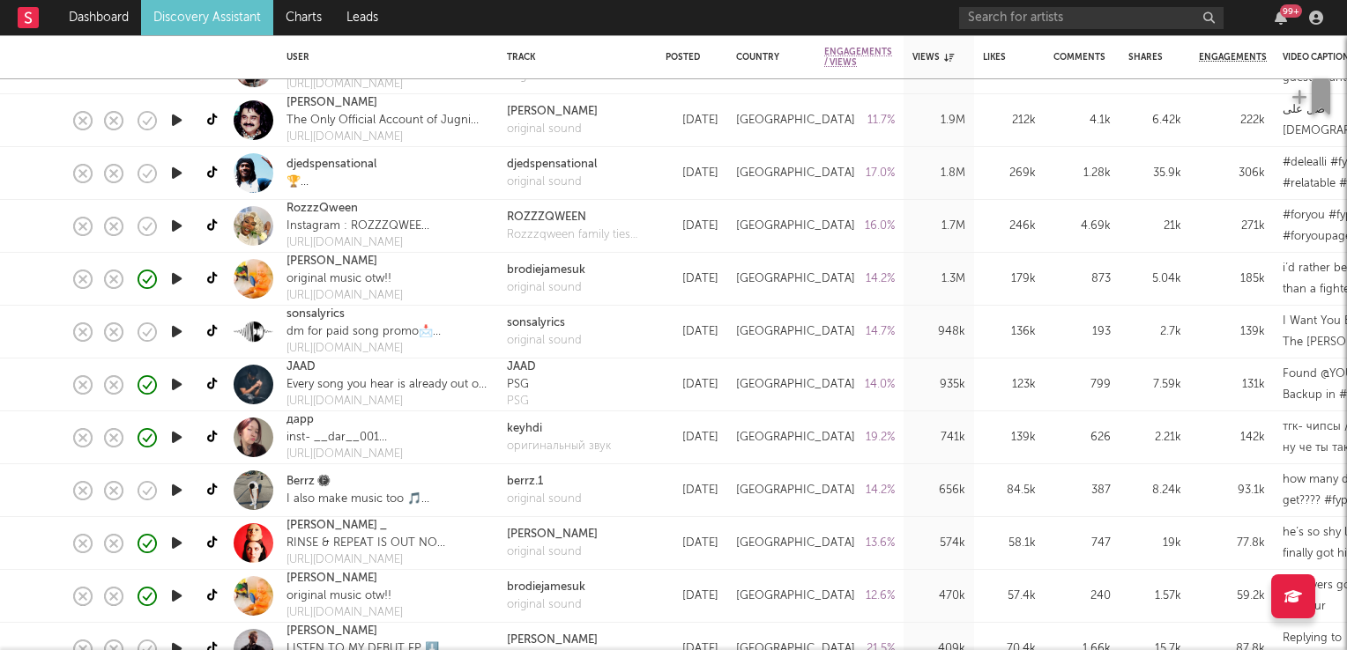
click at [173, 488] on icon "button" at bounding box center [176, 490] width 19 height 22
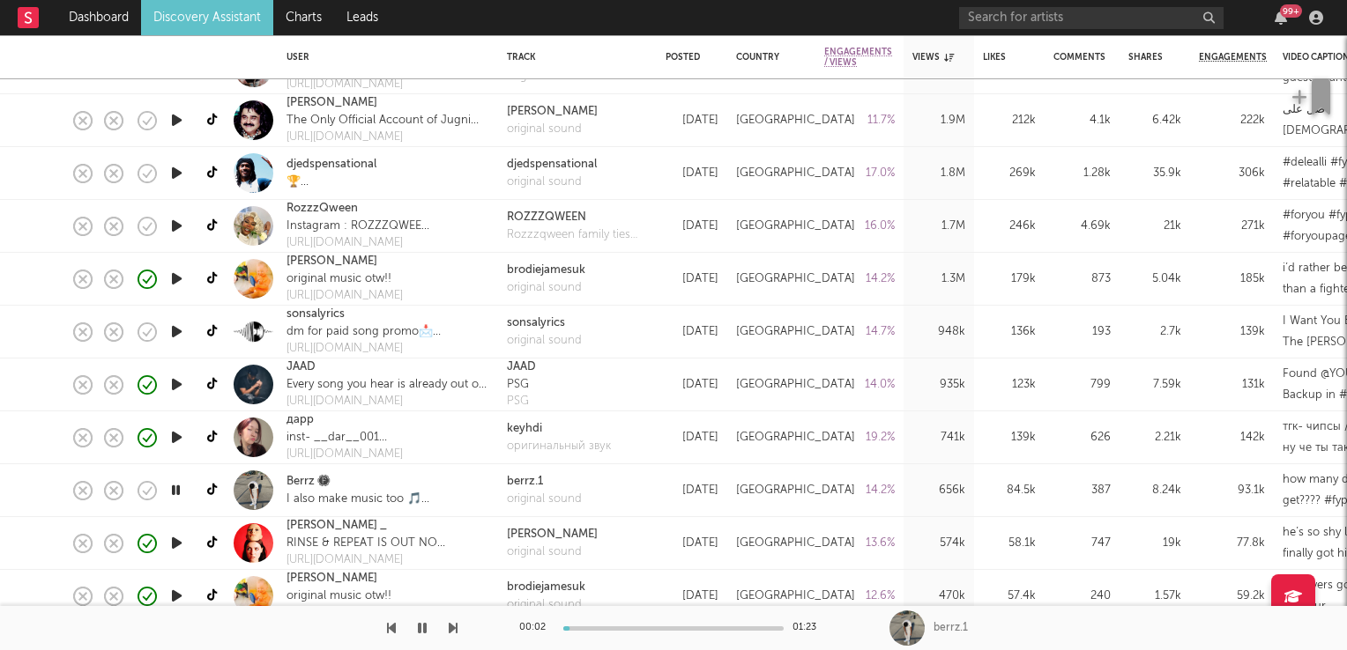
click at [173, 488] on icon "button" at bounding box center [175, 490] width 17 height 22
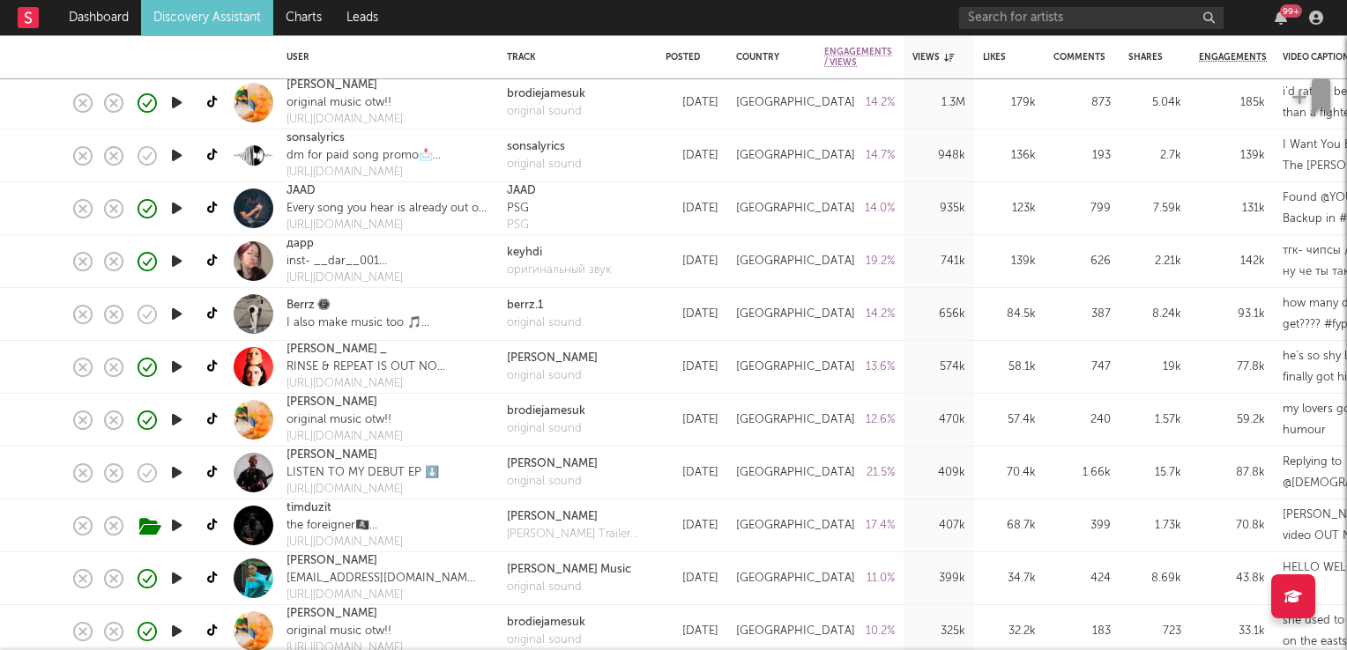
click at [176, 471] on icon "button" at bounding box center [176, 473] width 19 height 22
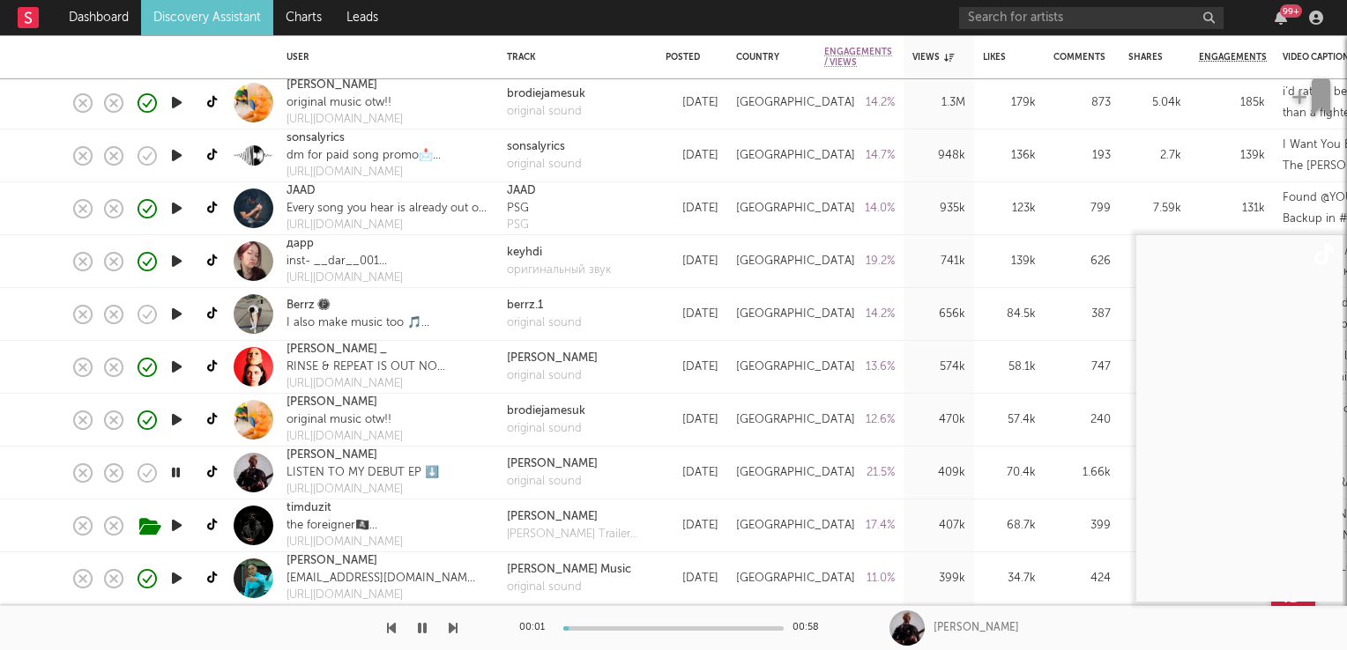
click at [176, 471] on icon "button" at bounding box center [175, 473] width 17 height 22
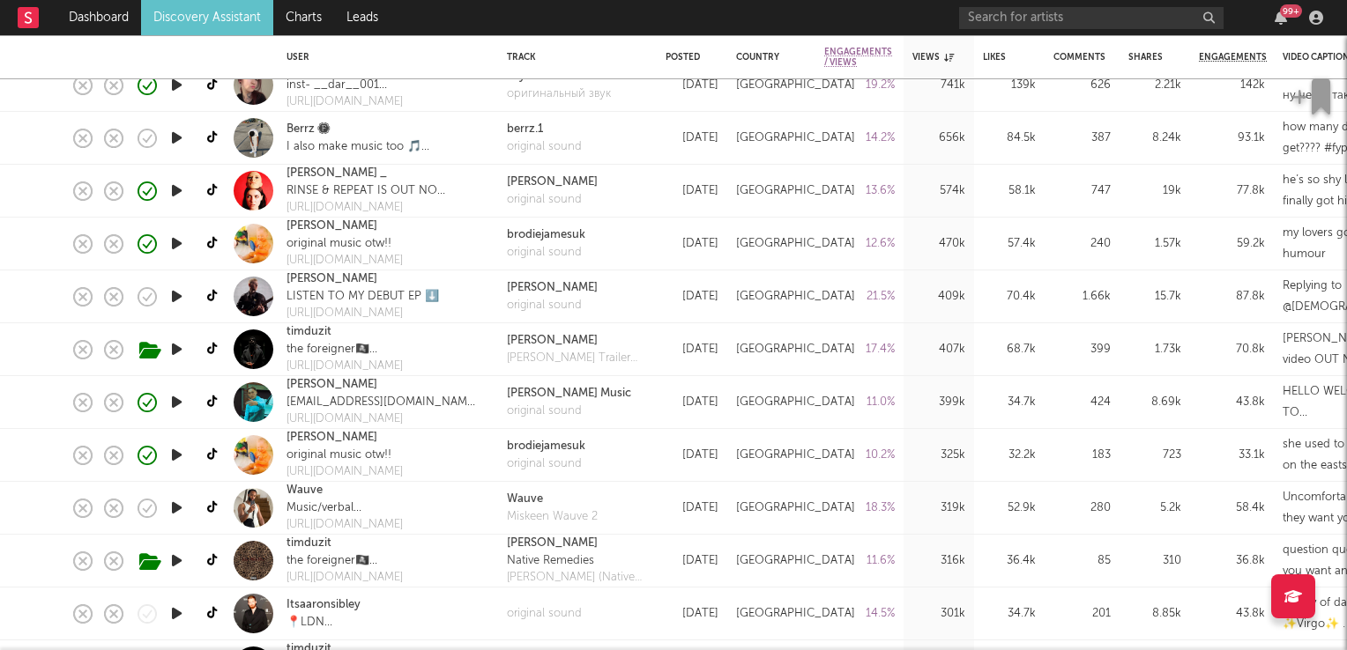
click at [170, 508] on icon "button" at bounding box center [176, 508] width 19 height 22
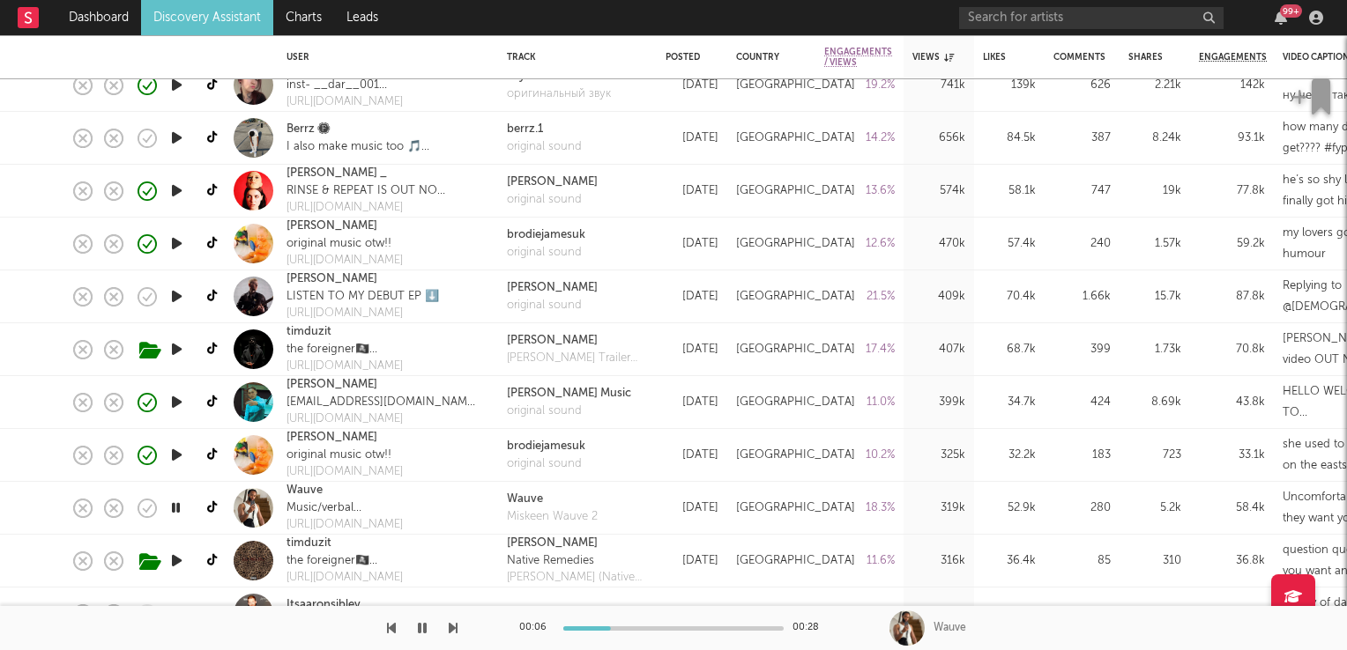
click at [170, 508] on icon "button" at bounding box center [175, 508] width 17 height 22
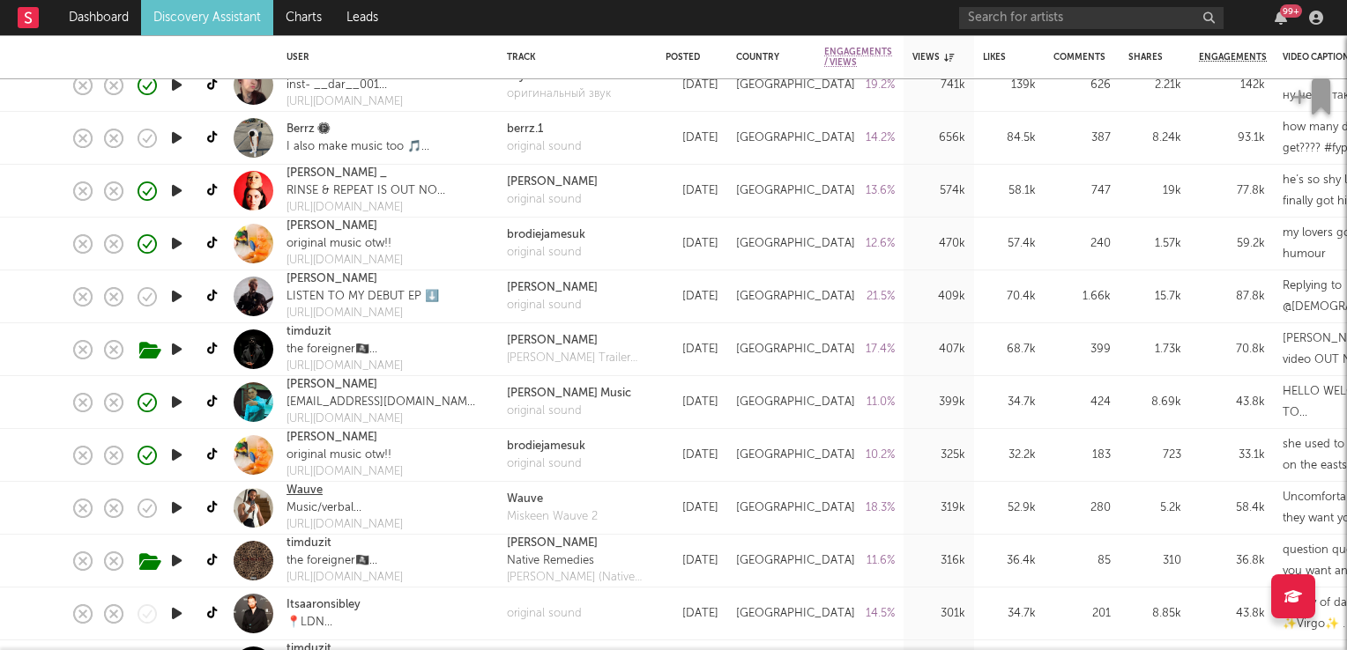
click at [303, 488] on link "Wauve" at bounding box center [304, 491] width 36 height 18
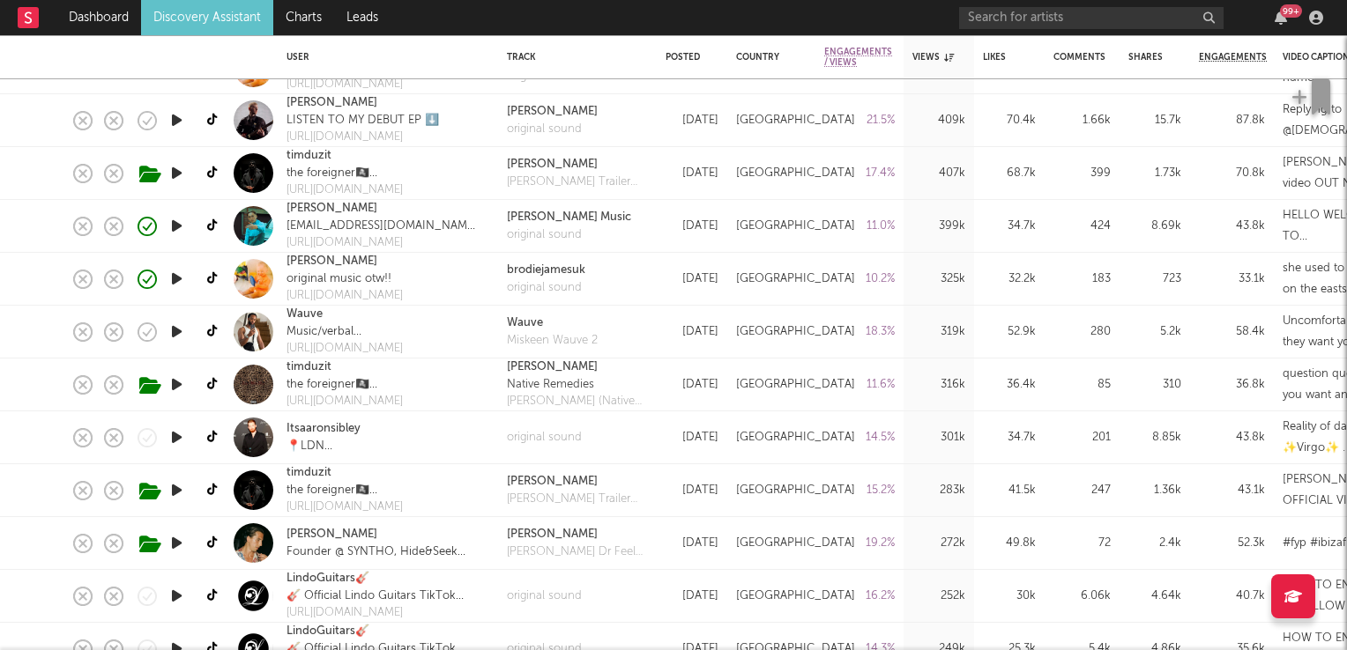
click at [176, 441] on icon "button" at bounding box center [176, 438] width 19 height 22
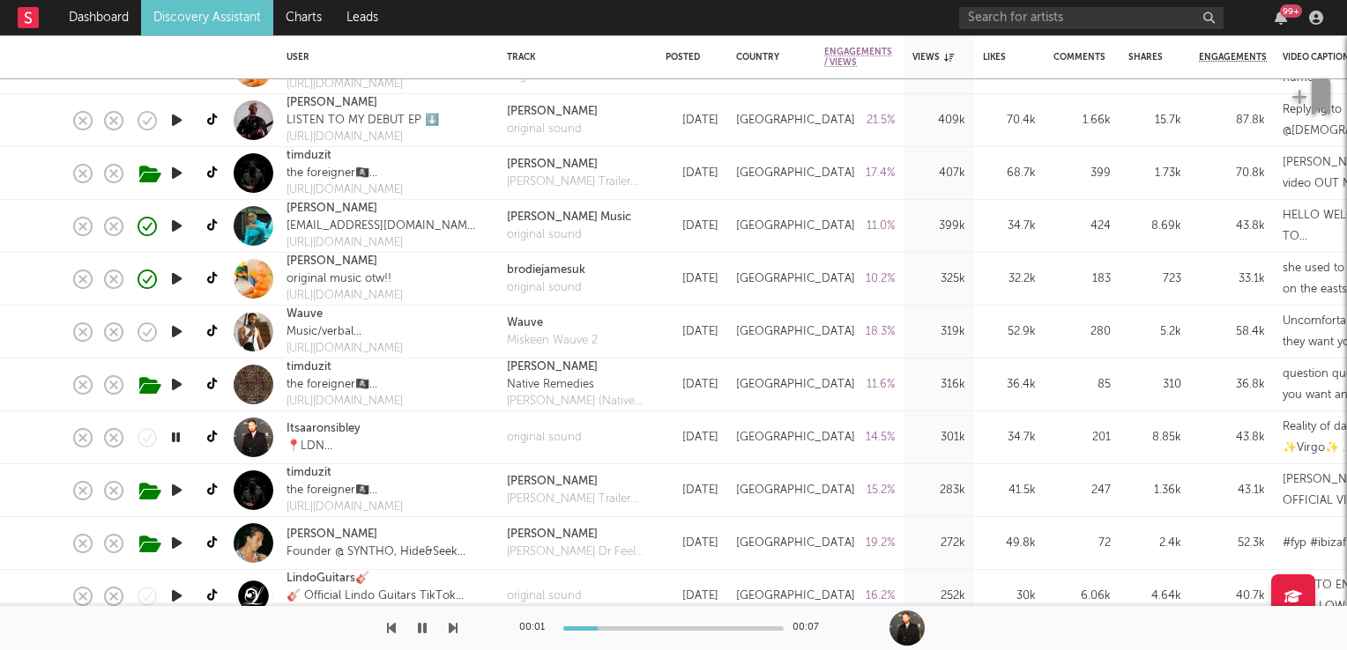
click at [176, 441] on icon "button" at bounding box center [175, 438] width 17 height 22
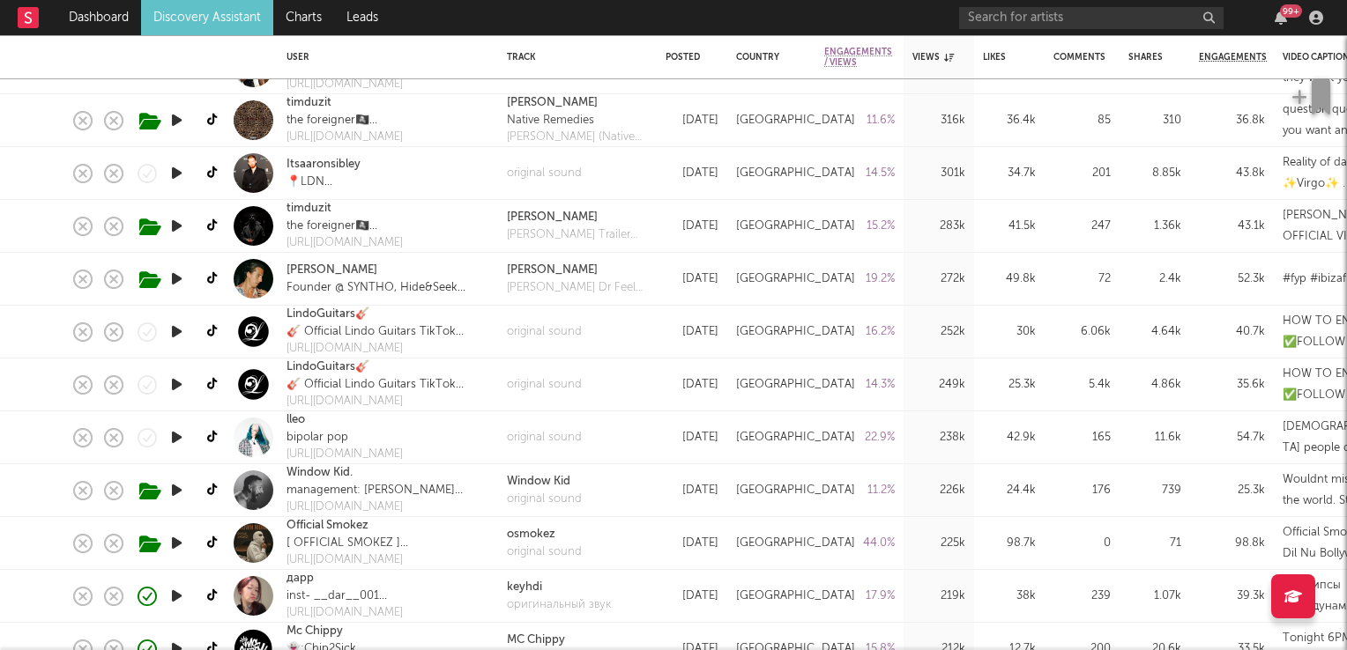
click at [176, 439] on icon "button" at bounding box center [176, 438] width 19 height 22
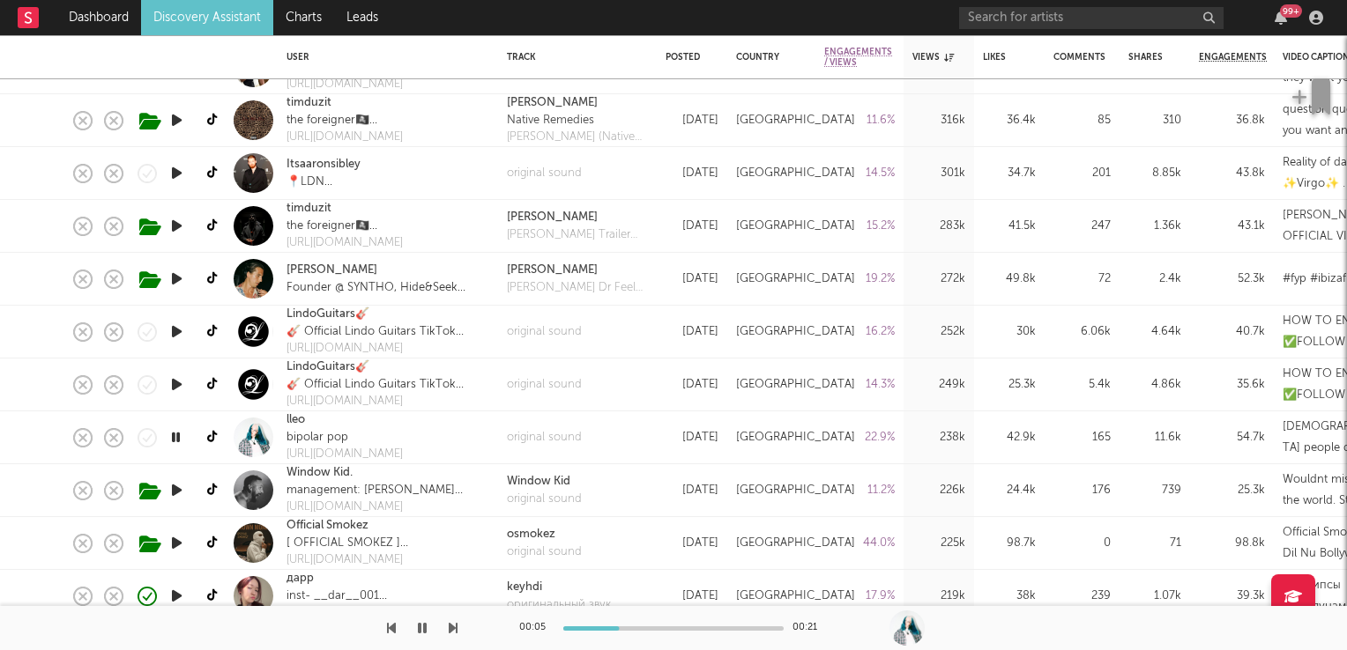
click at [176, 439] on icon "button" at bounding box center [175, 438] width 17 height 22
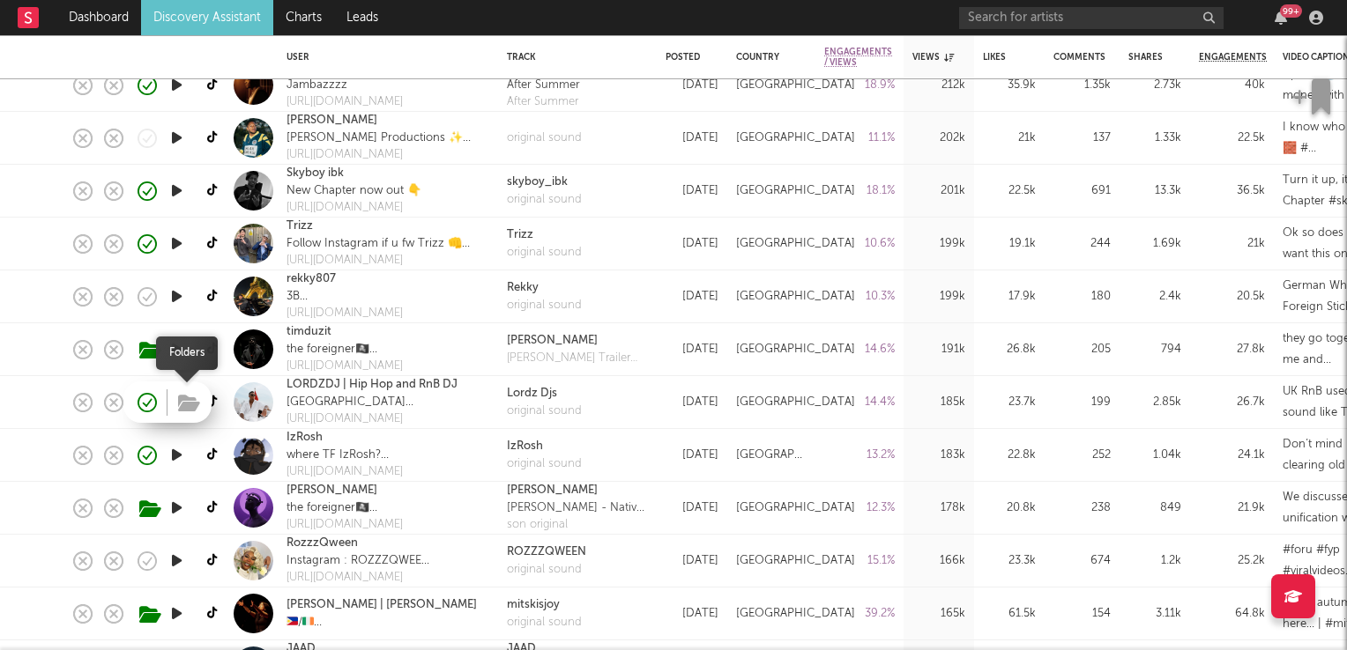
click at [185, 403] on icon "button" at bounding box center [189, 403] width 22 height 19
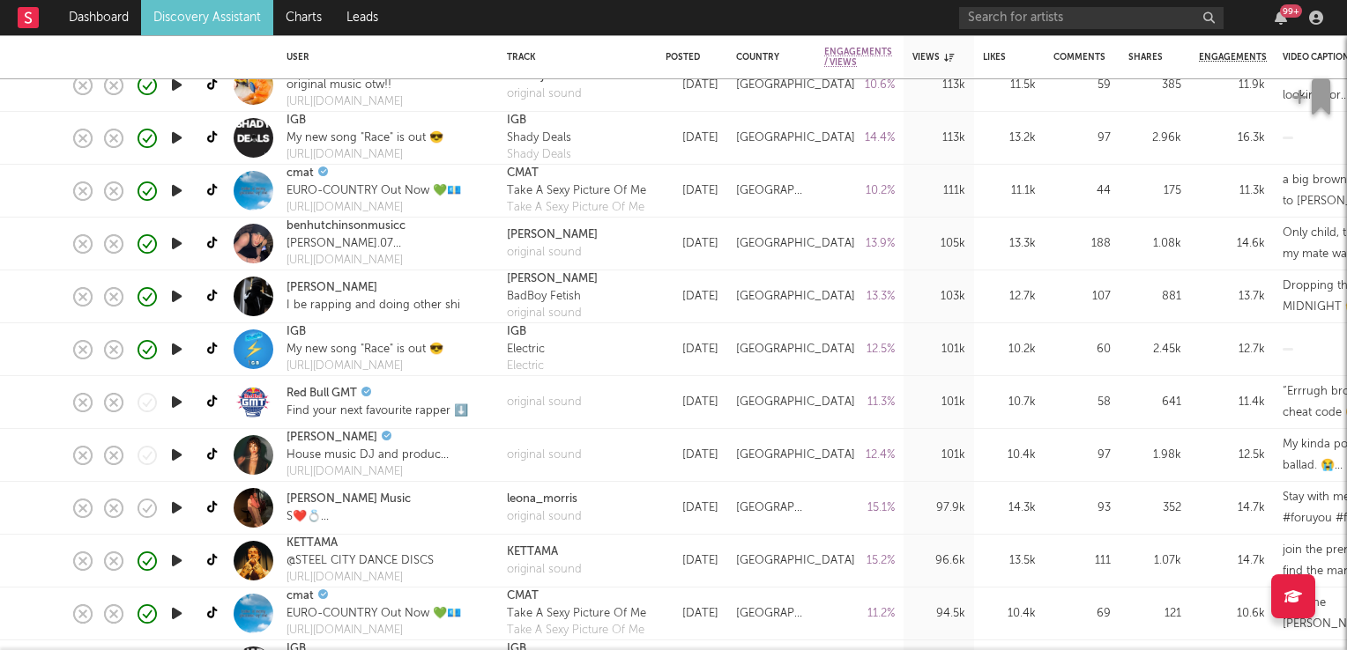
click at [174, 509] on icon "button" at bounding box center [176, 508] width 19 height 22
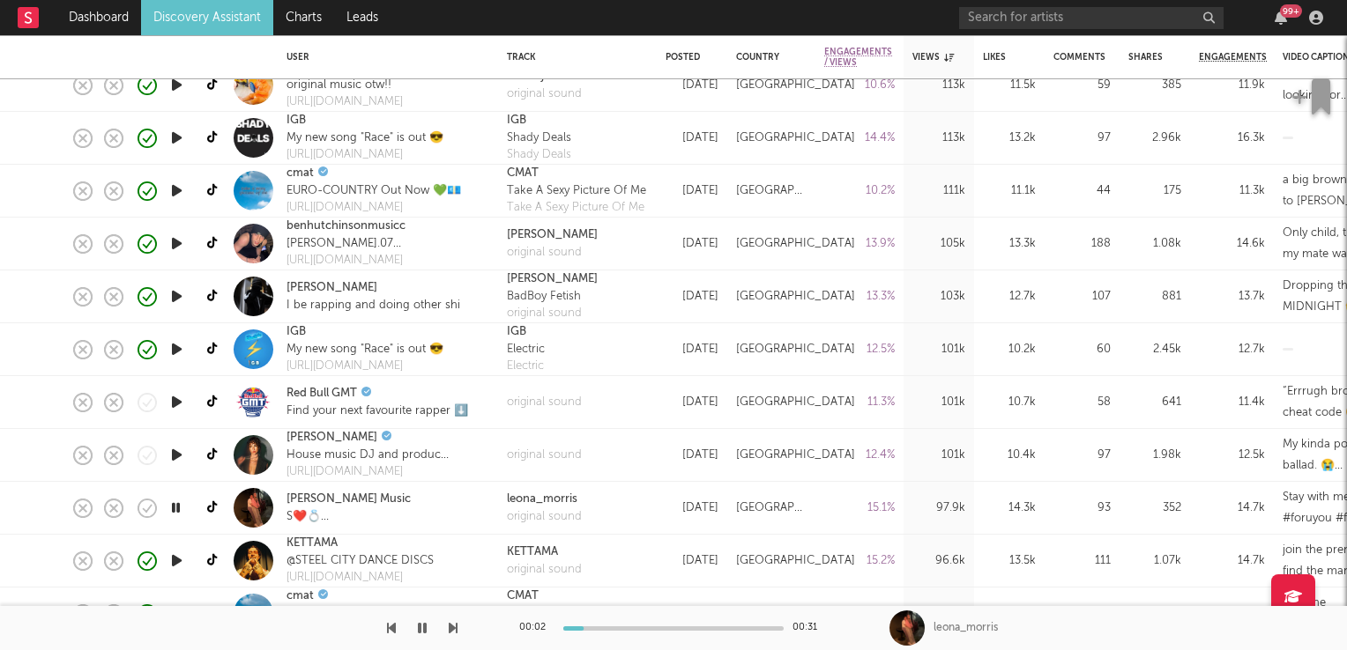
click at [174, 509] on icon "button" at bounding box center [175, 508] width 17 height 22
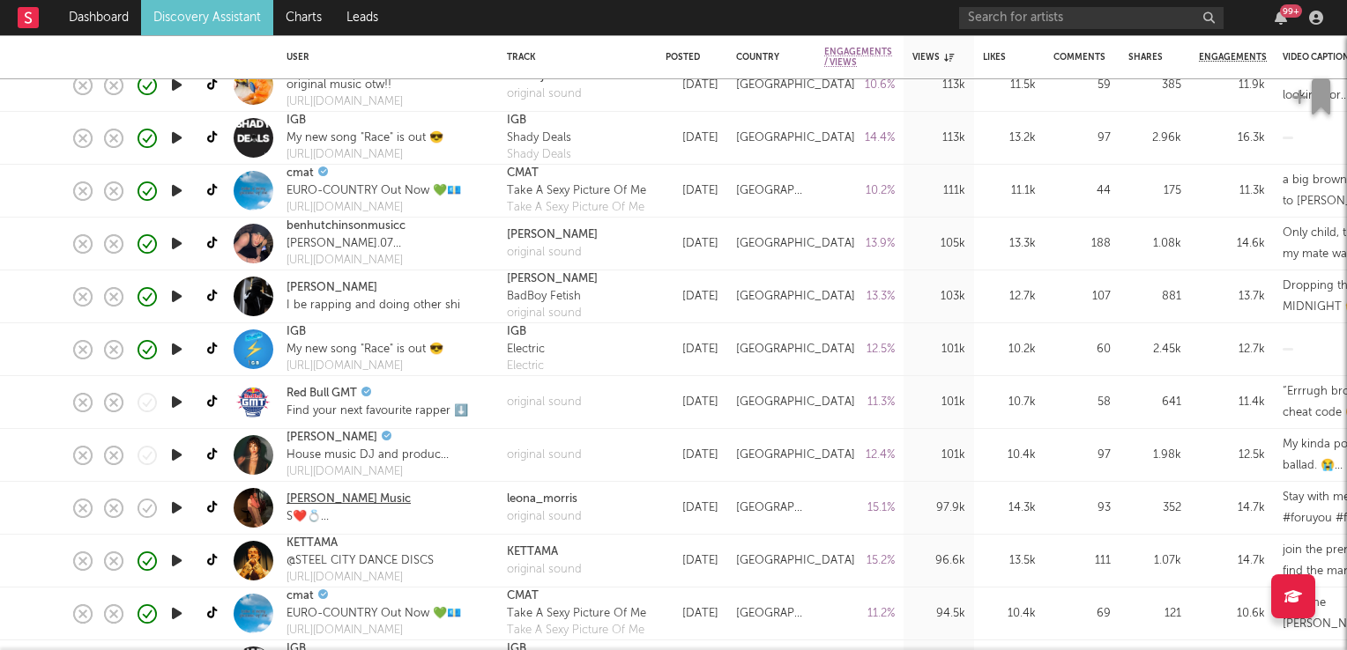
click at [322, 501] on link "[PERSON_NAME] Music" at bounding box center [348, 500] width 124 height 18
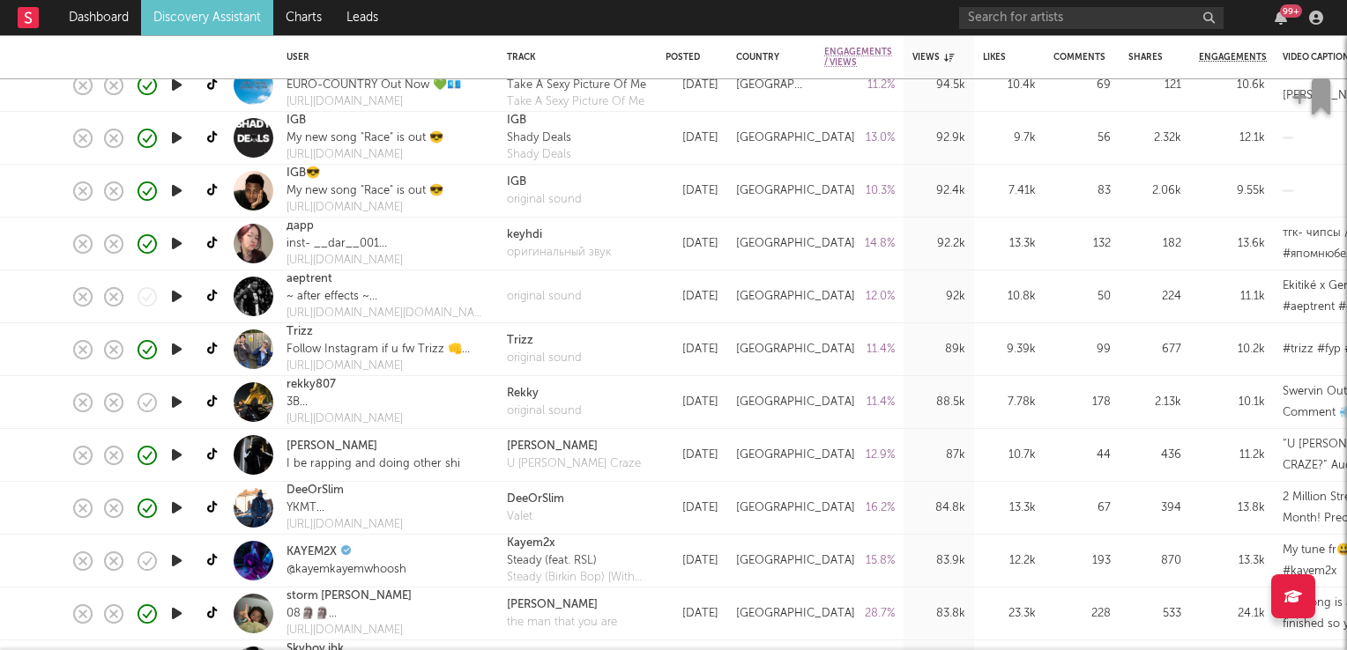
click at [176, 404] on icon "button" at bounding box center [176, 402] width 19 height 22
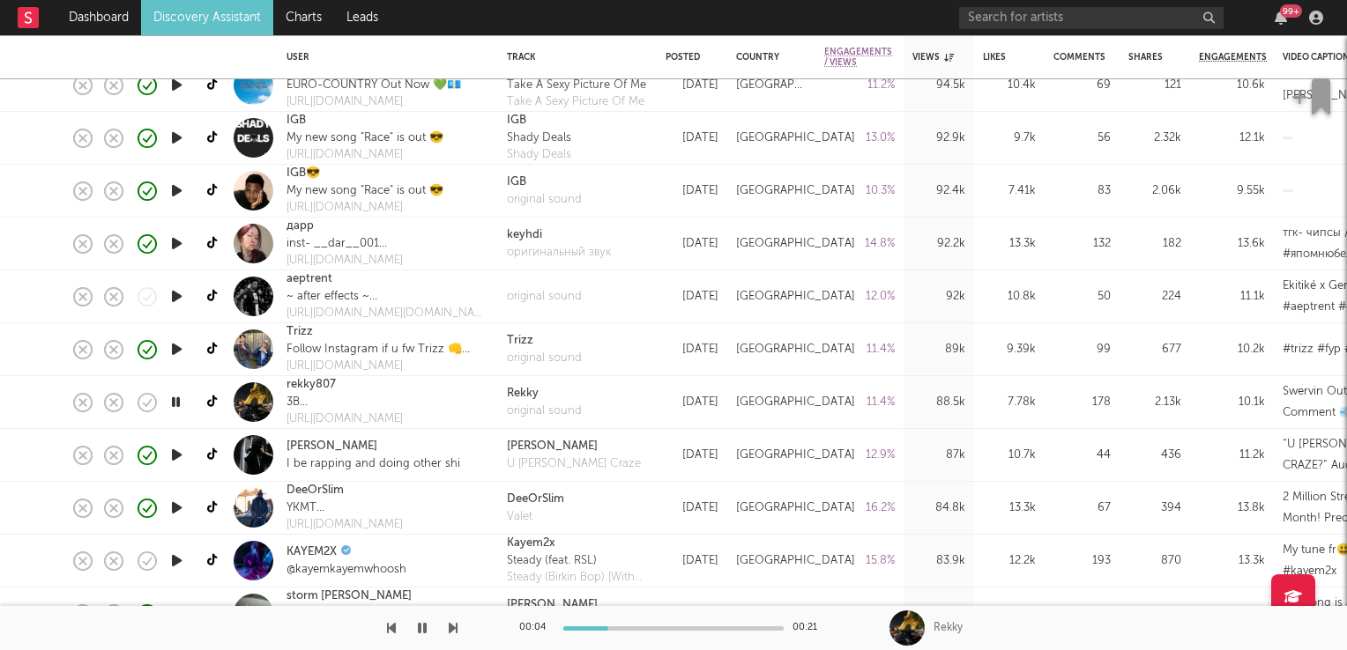
click at [175, 404] on icon "button" at bounding box center [175, 402] width 17 height 22
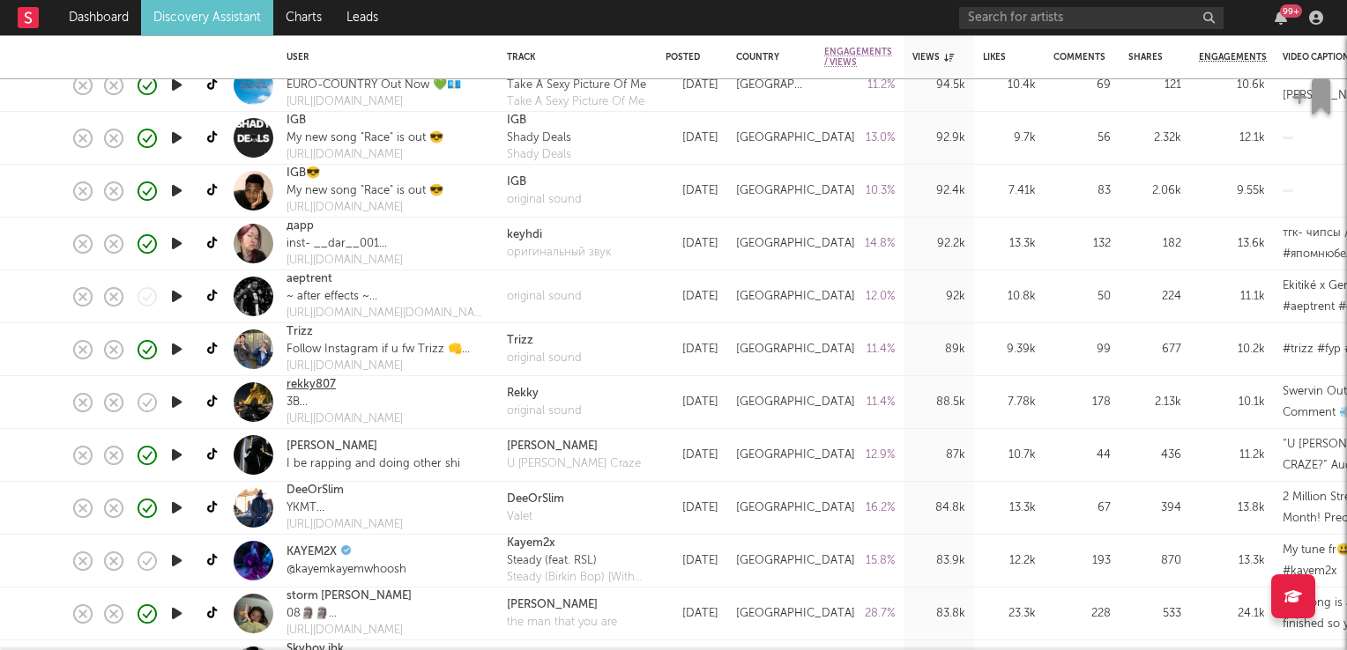
click at [309, 382] on link "rekky807" at bounding box center [310, 385] width 49 height 18
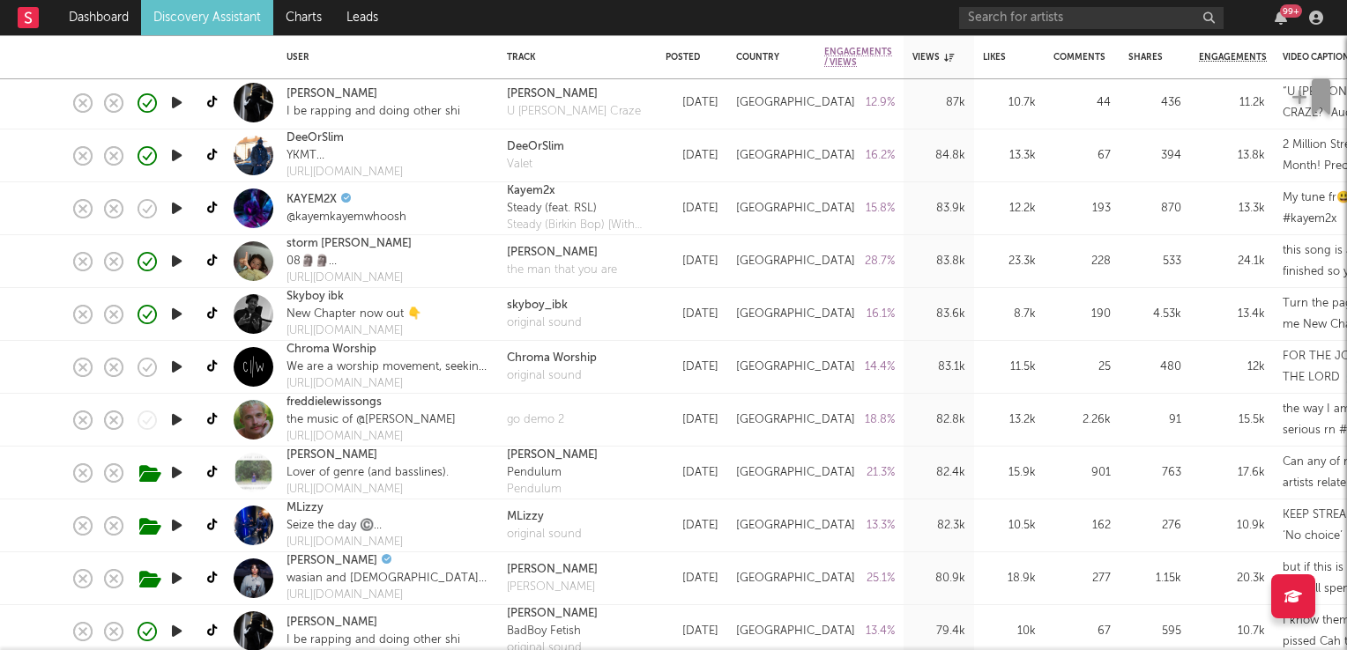
click at [181, 419] on icon "button" at bounding box center [176, 420] width 19 height 22
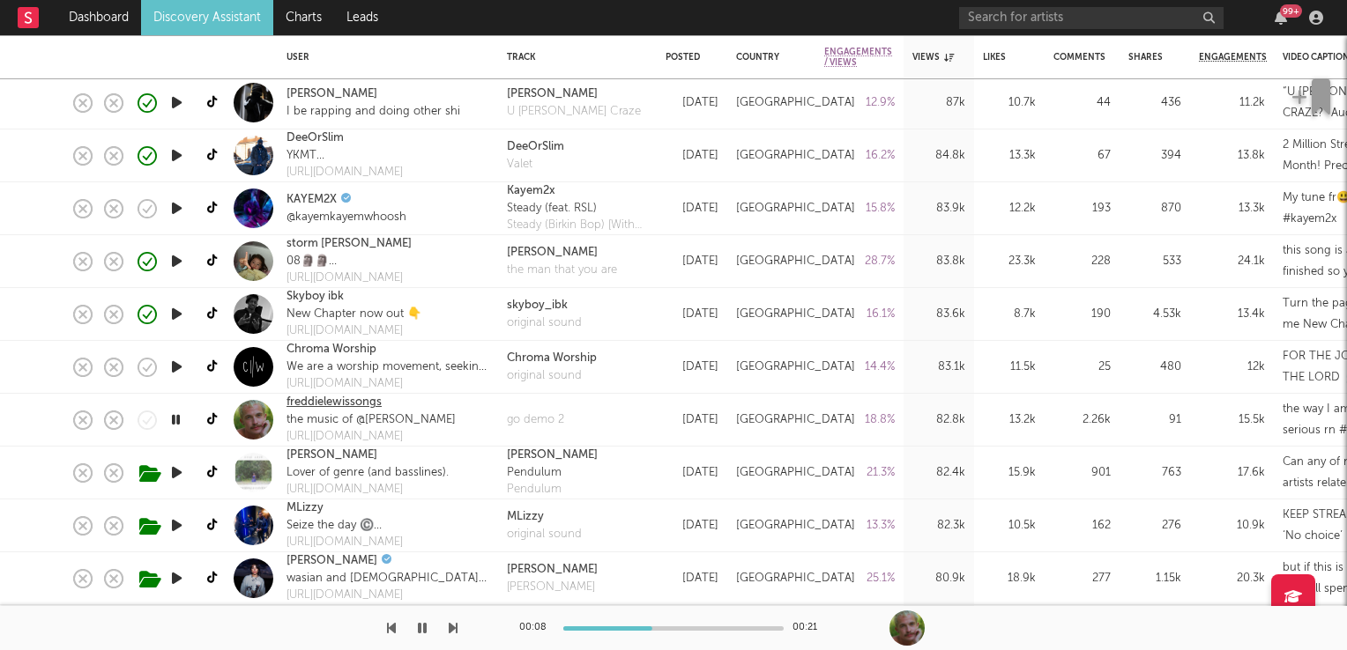
click at [328, 405] on link "freddielewissongs" at bounding box center [333, 403] width 95 height 18
click at [212, 420] on icon at bounding box center [213, 419] width 13 height 13
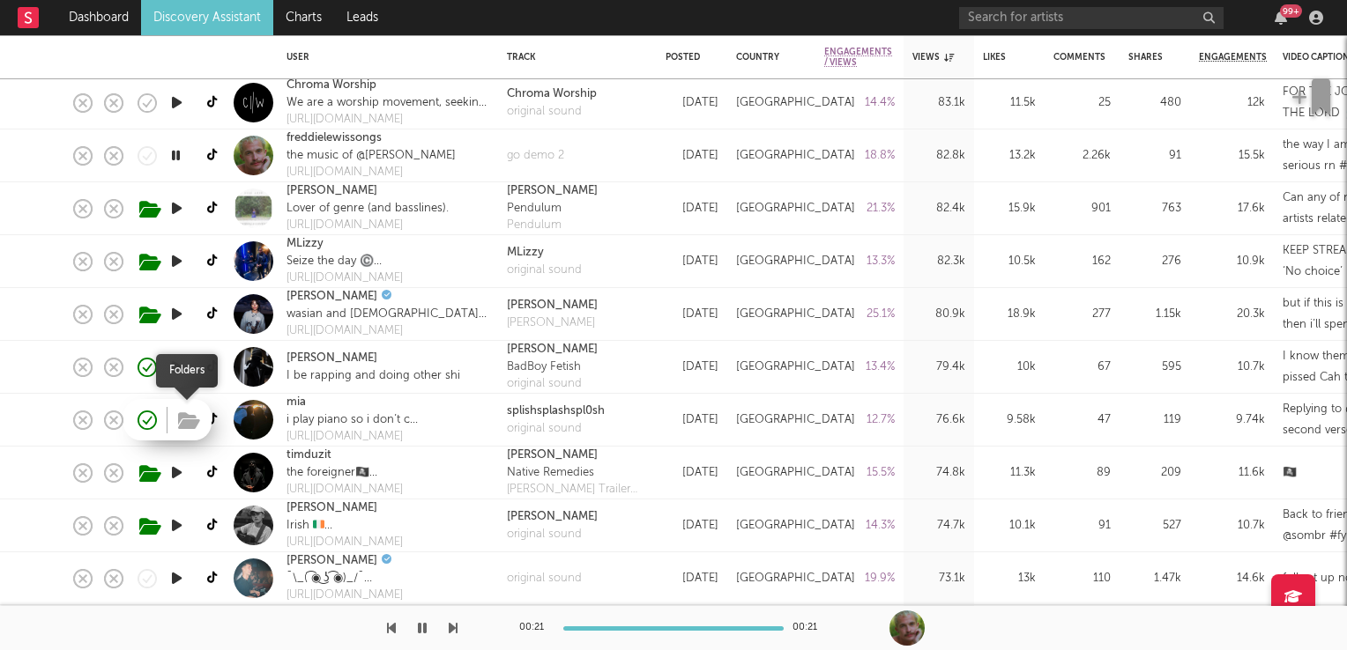
click at [182, 422] on icon "button" at bounding box center [189, 421] width 22 height 19
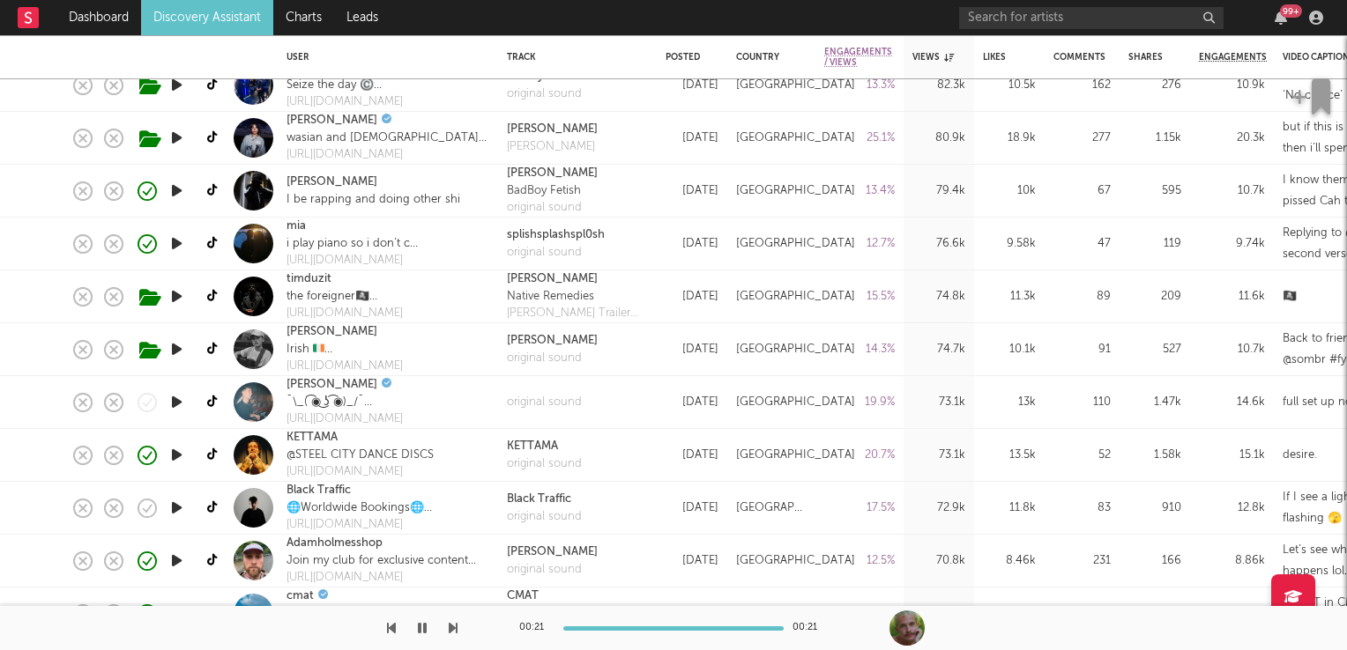
click at [171, 397] on icon "button" at bounding box center [176, 402] width 19 height 22
click at [171, 397] on icon "button" at bounding box center [175, 402] width 17 height 22
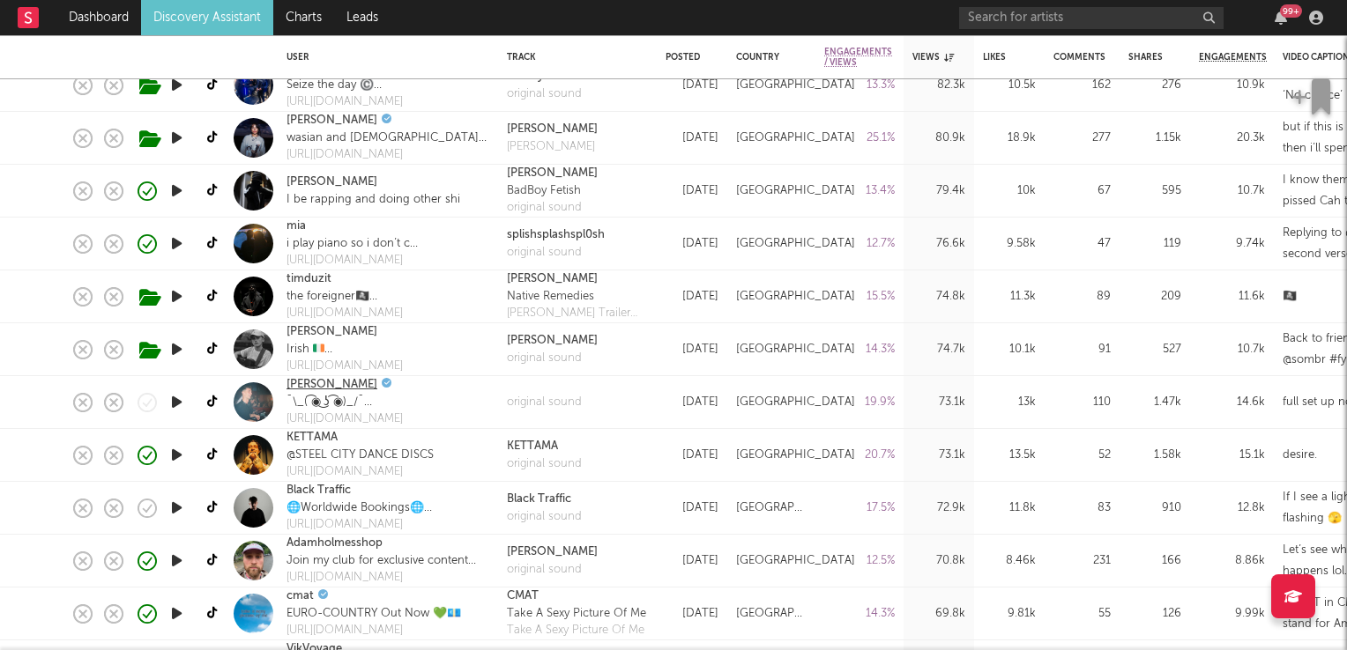
click at [342, 387] on link "Ewan McVicar" at bounding box center [331, 385] width 91 height 18
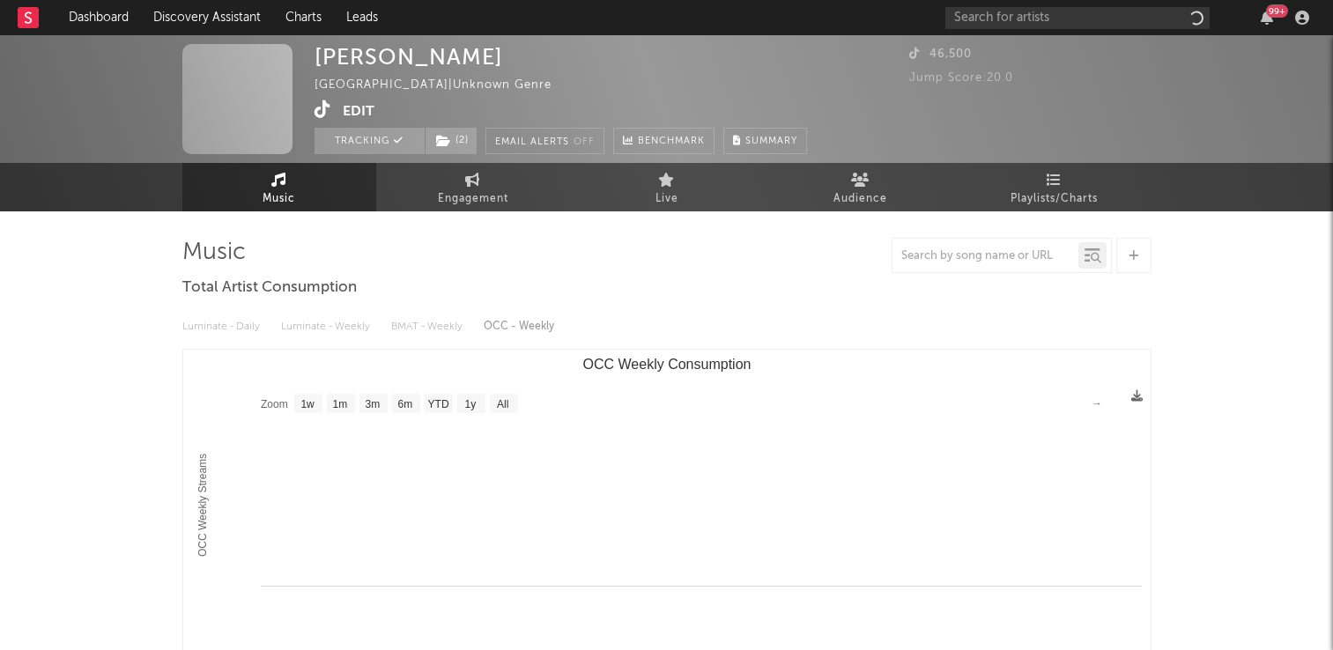
select select "1w"
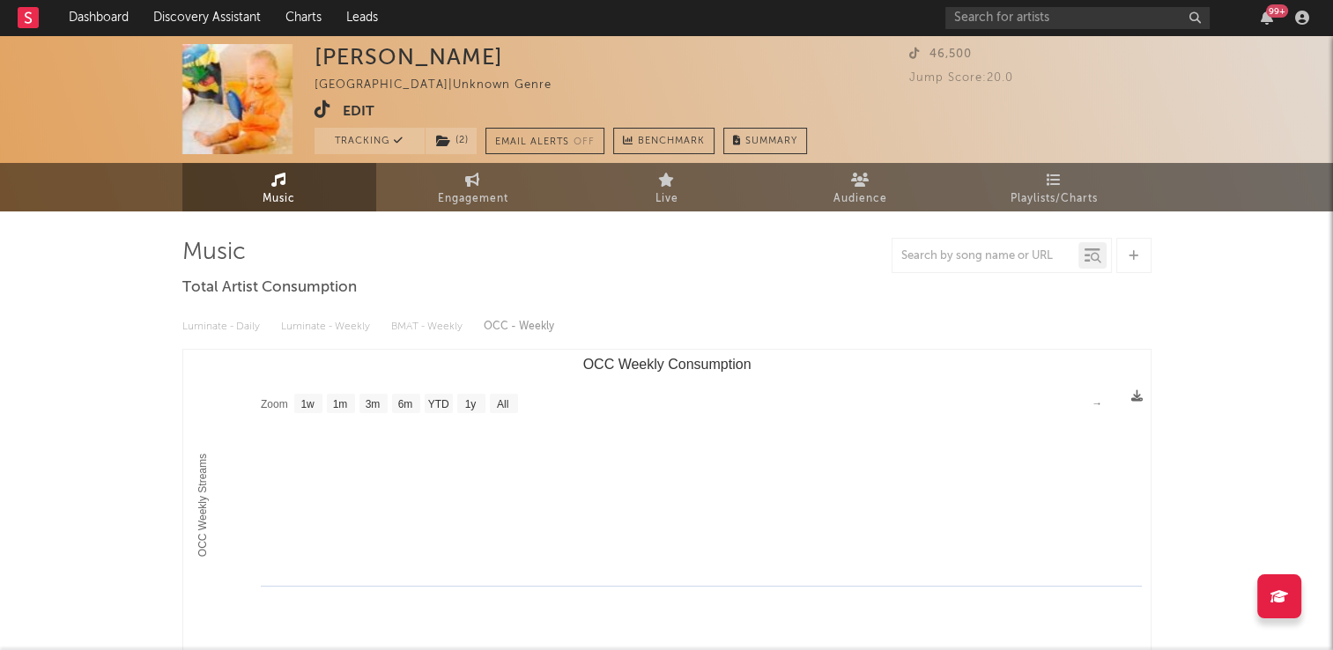
click at [323, 115] on icon at bounding box center [323, 109] width 17 height 18
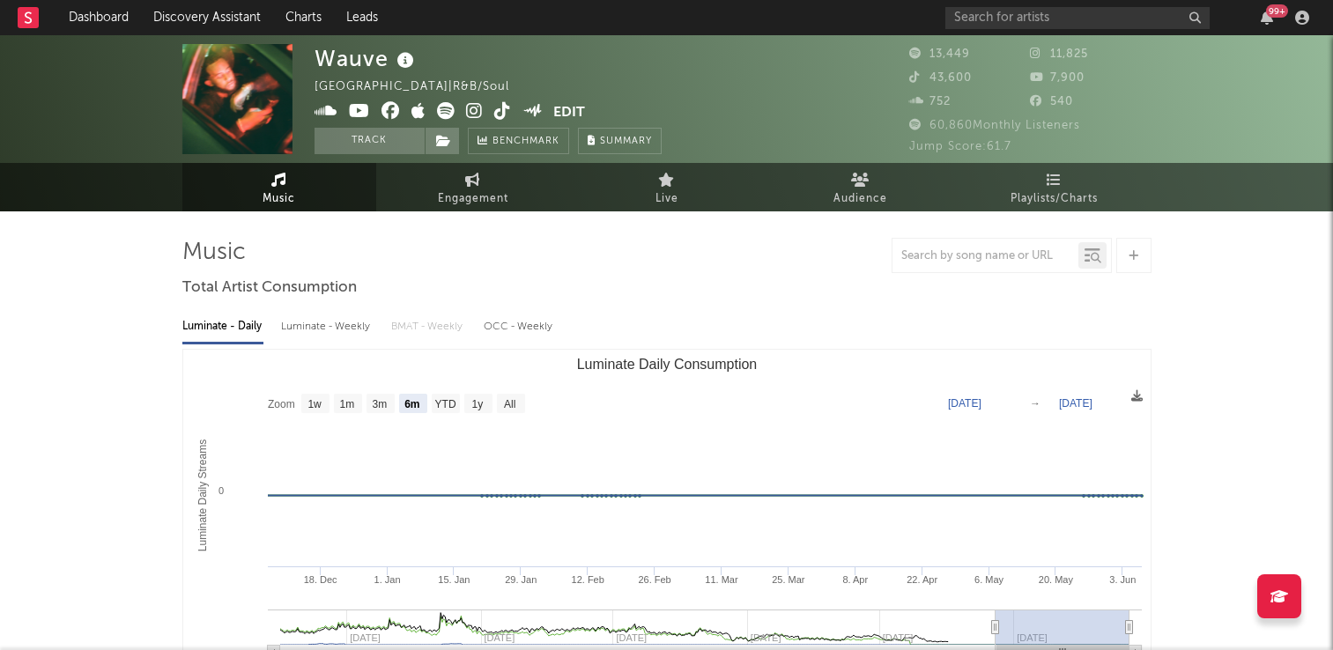
select select "6m"
drag, startPoint x: 0, startPoint y: 0, endPoint x: 398, endPoint y: 65, distance: 403.6
click at [398, 65] on icon at bounding box center [406, 60] width 26 height 25
click at [535, 70] on div "Wauve [GEOGRAPHIC_DATA] | R&B/Soul Edit Track Benchmark Summary" at bounding box center [488, 99] width 347 height 110
click at [454, 190] on span "Engagement" at bounding box center [473, 199] width 71 height 21
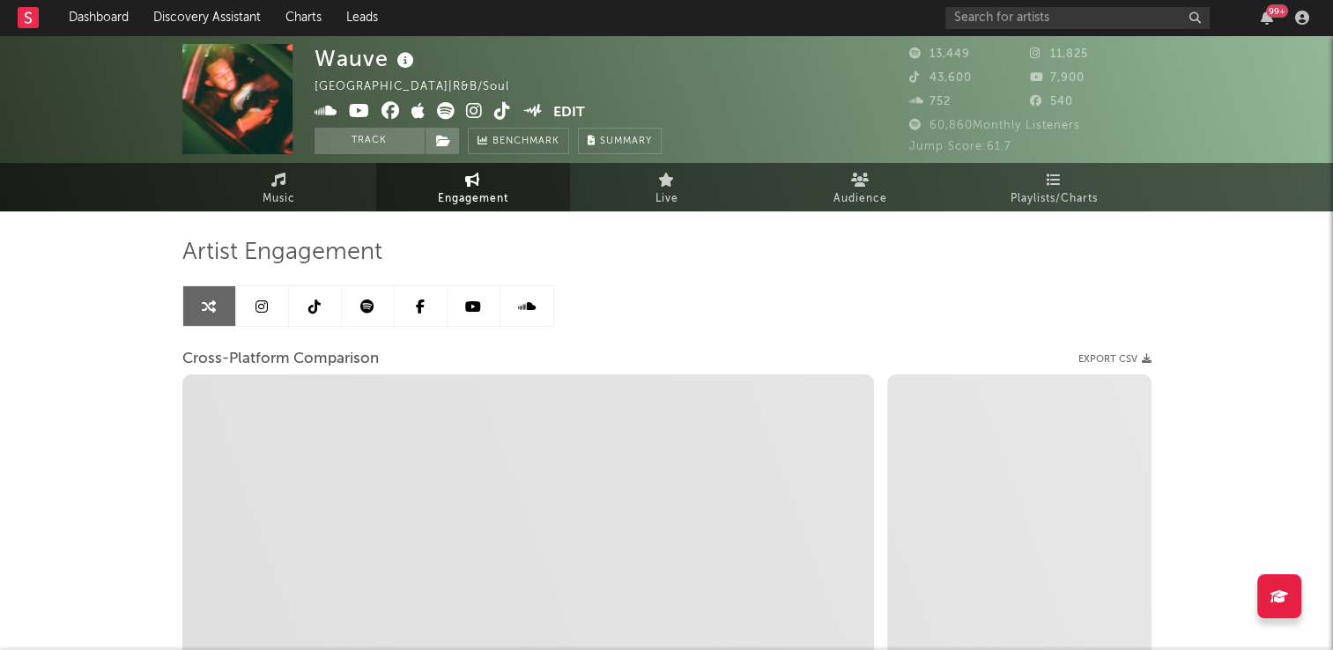
select select "1w"
click at [304, 314] on link at bounding box center [315, 306] width 53 height 40
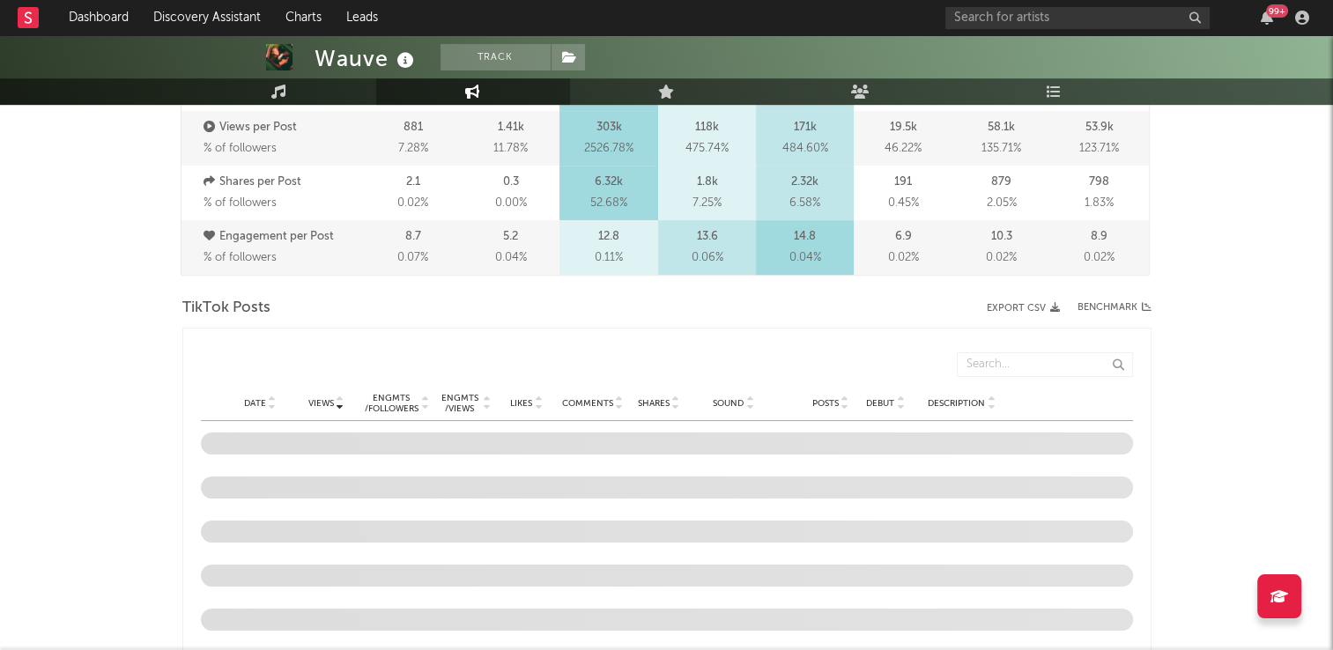
select select "6m"
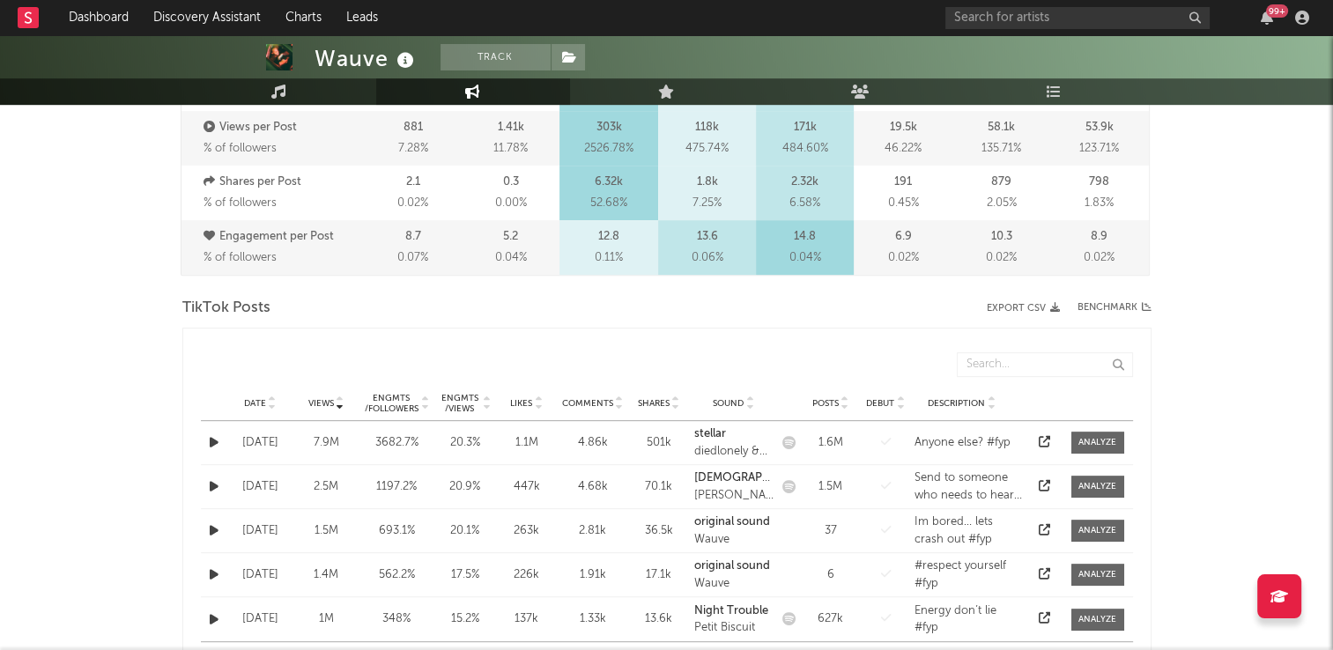
scroll to position [881, 0]
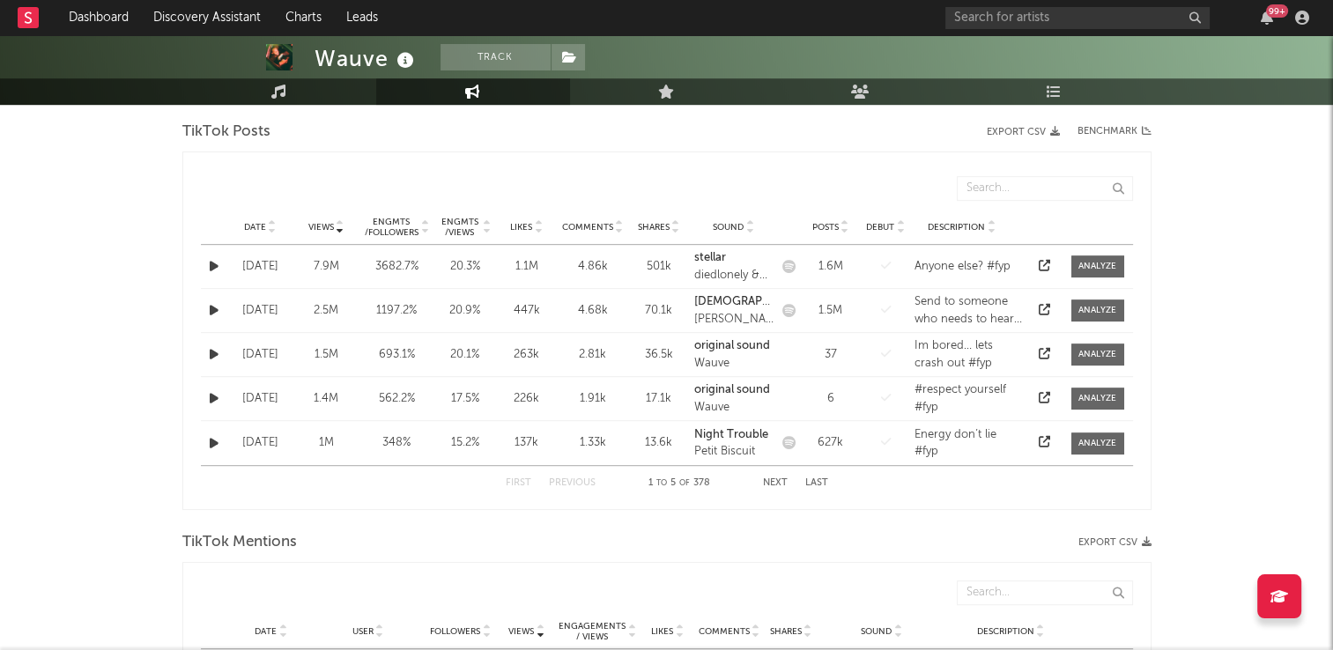
click at [271, 221] on icon at bounding box center [272, 223] width 9 height 7
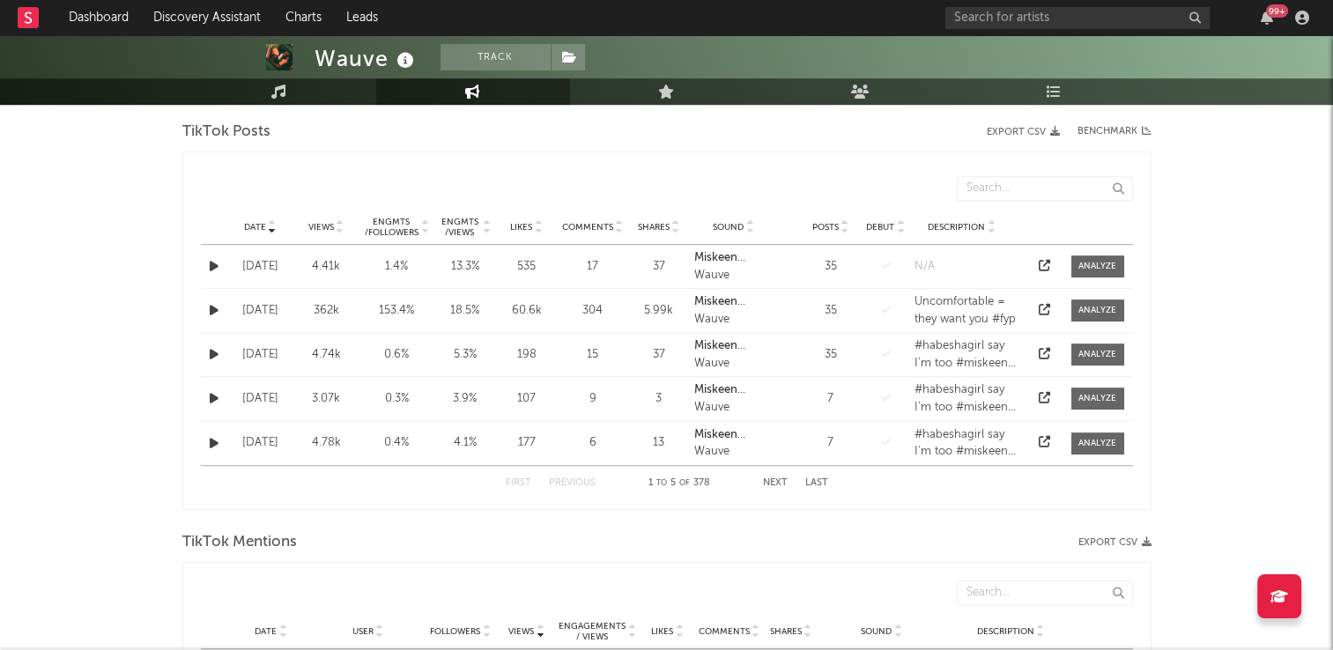
click at [210, 312] on icon "button" at bounding box center [214, 310] width 9 height 11
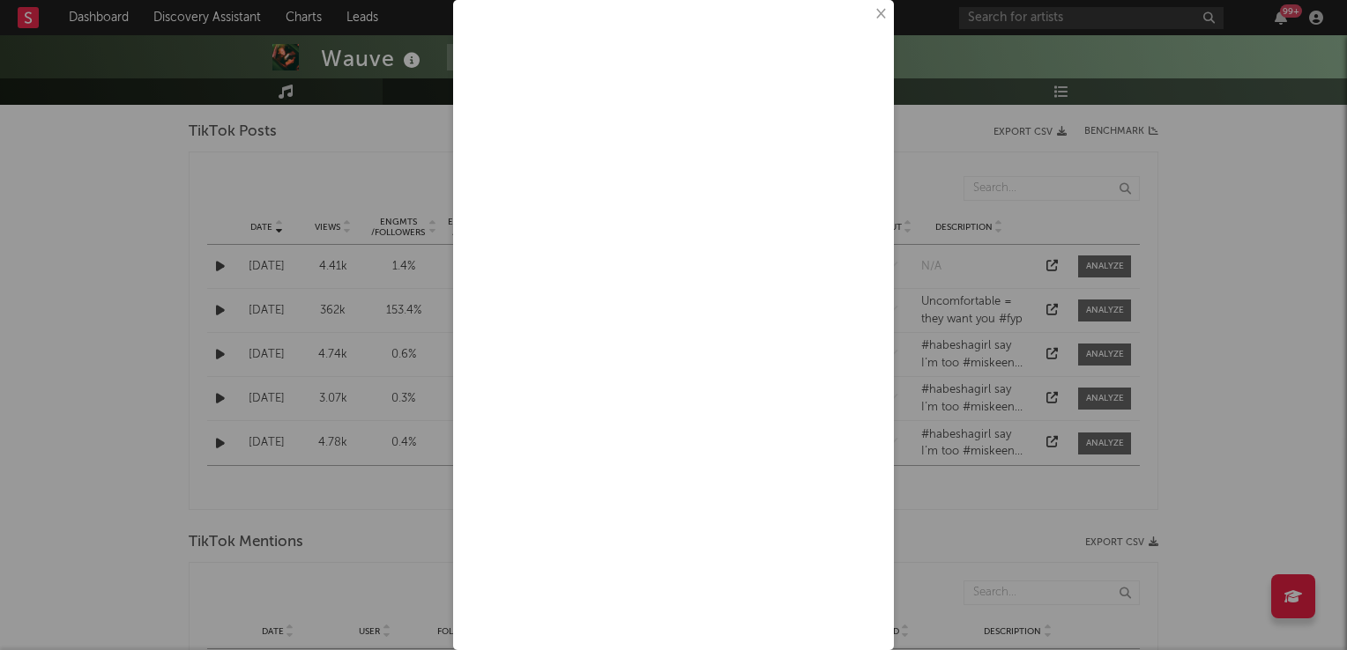
click at [870, 17] on button "×" at bounding box center [879, 13] width 19 height 19
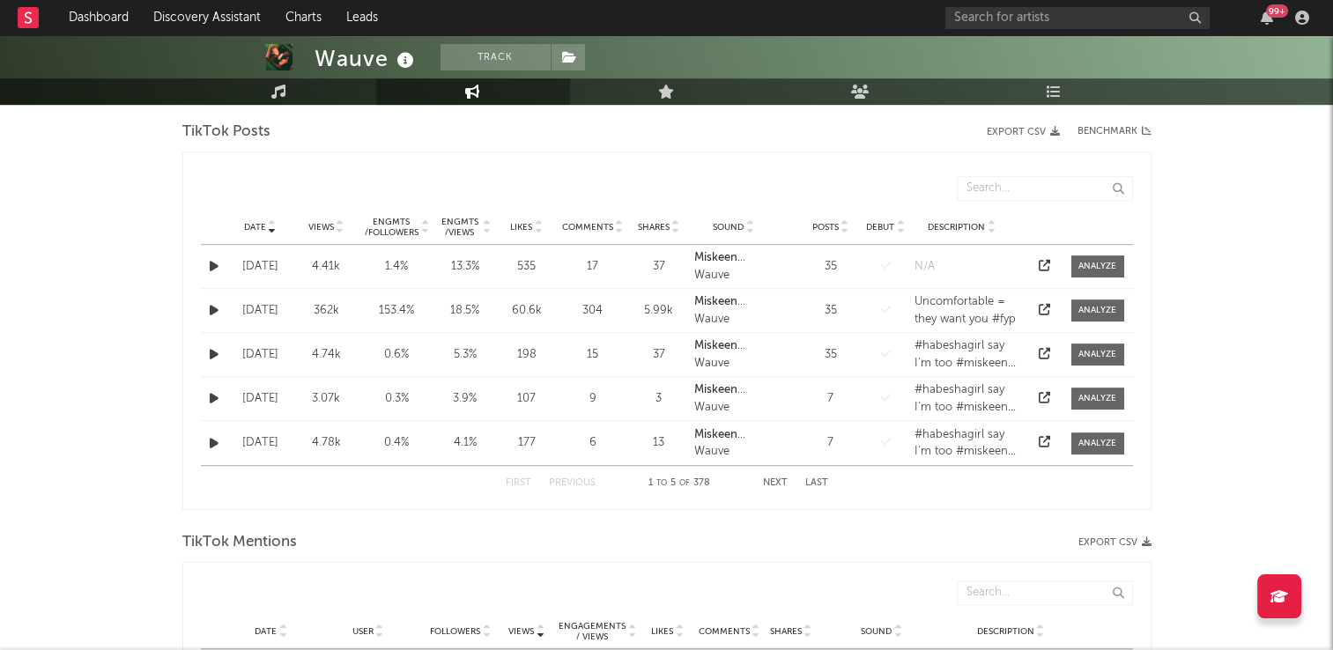
click at [771, 479] on button "Next" at bounding box center [775, 484] width 25 height 10
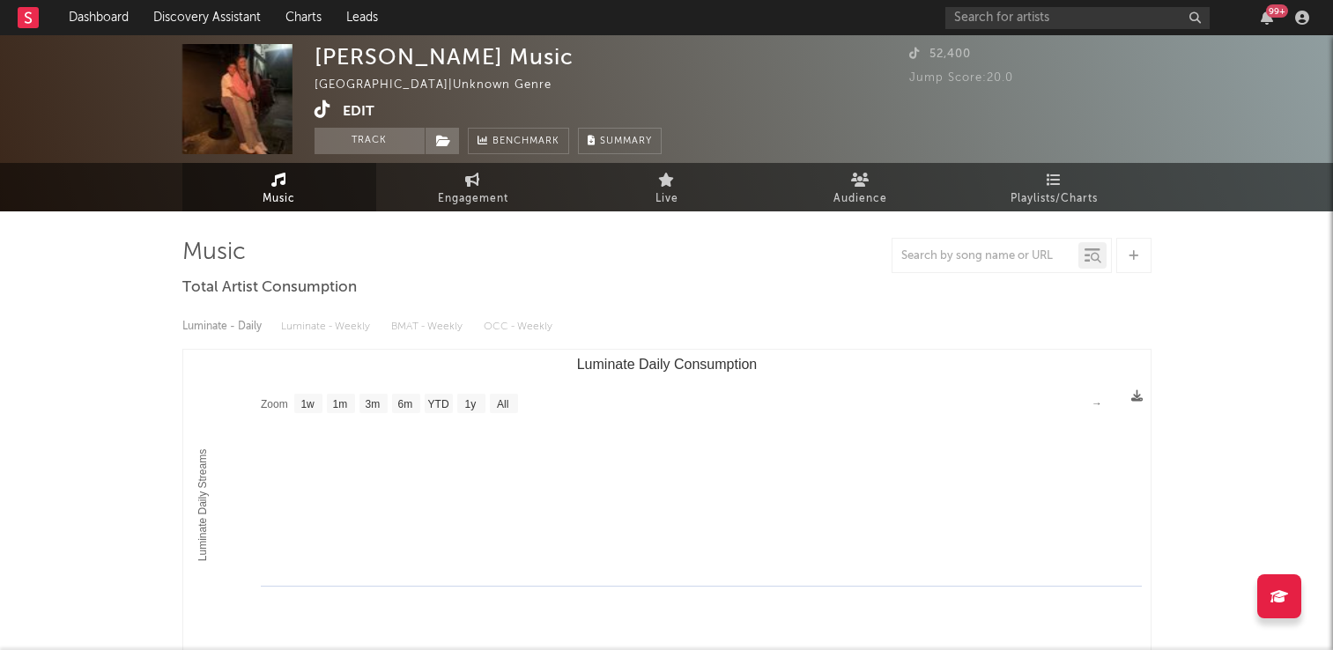
select select "1w"
click at [321, 111] on icon at bounding box center [323, 109] width 17 height 18
click at [358, 143] on button "Track" at bounding box center [370, 141] width 110 height 26
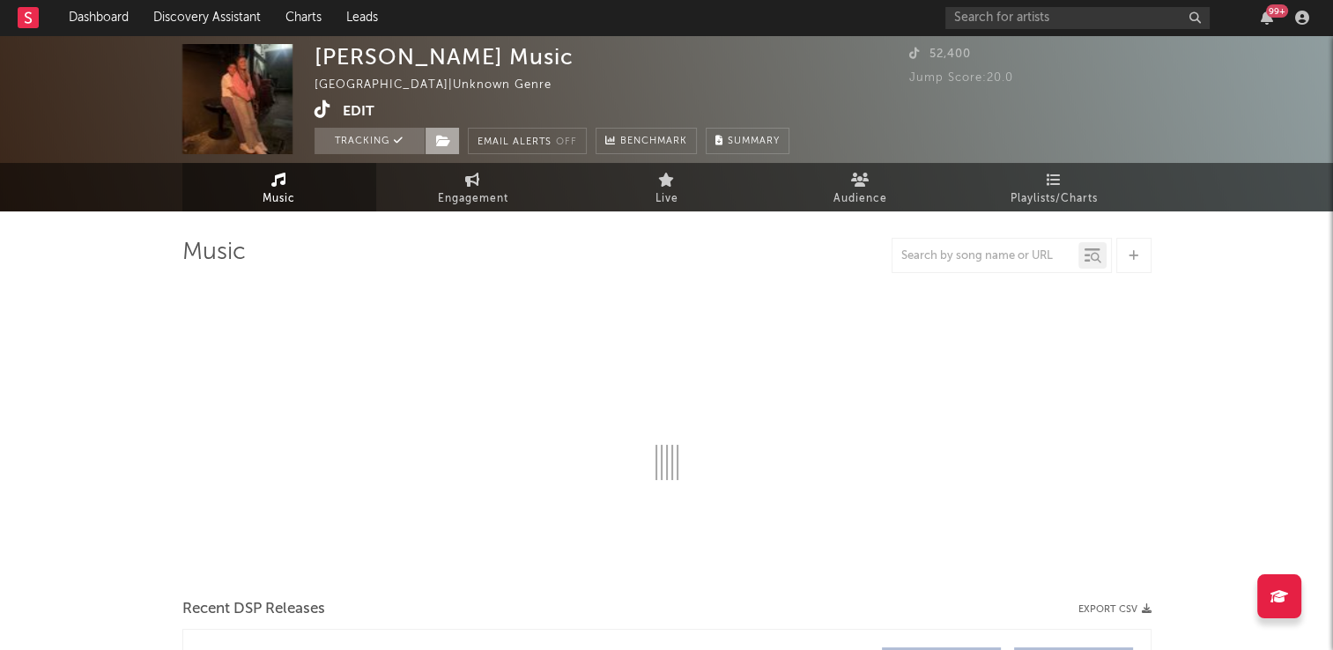
click at [442, 141] on icon at bounding box center [443, 141] width 15 height 12
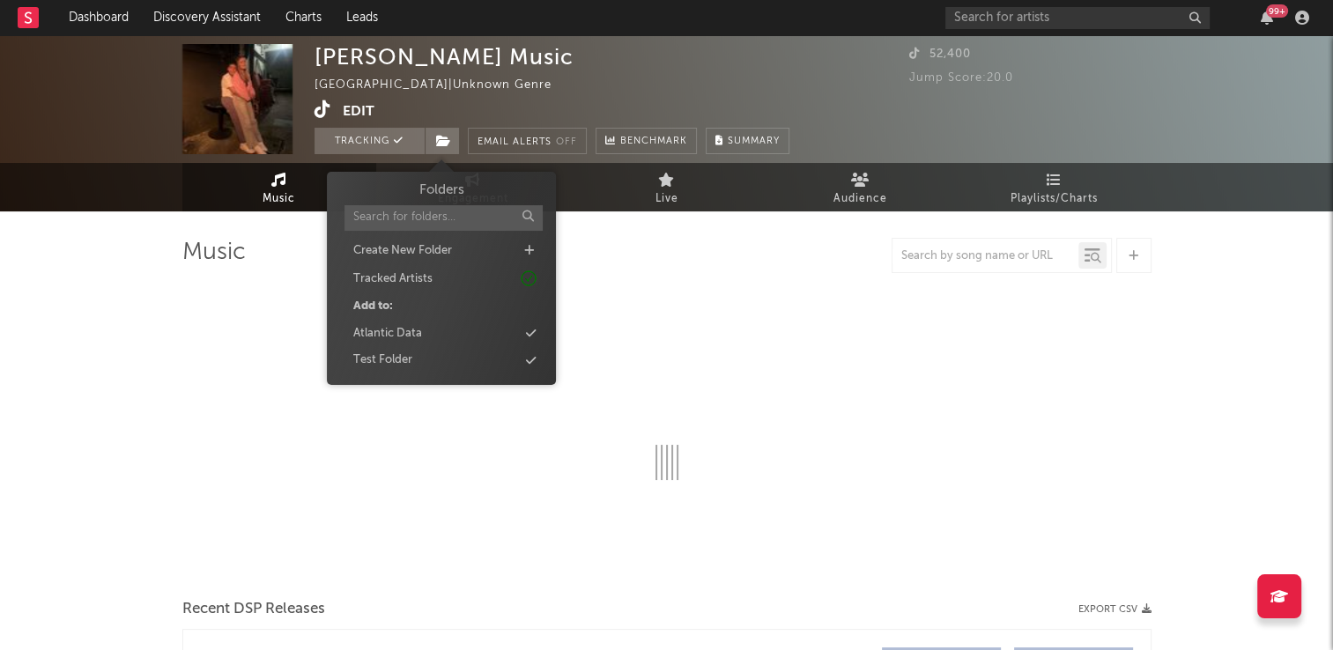
select select "1w"
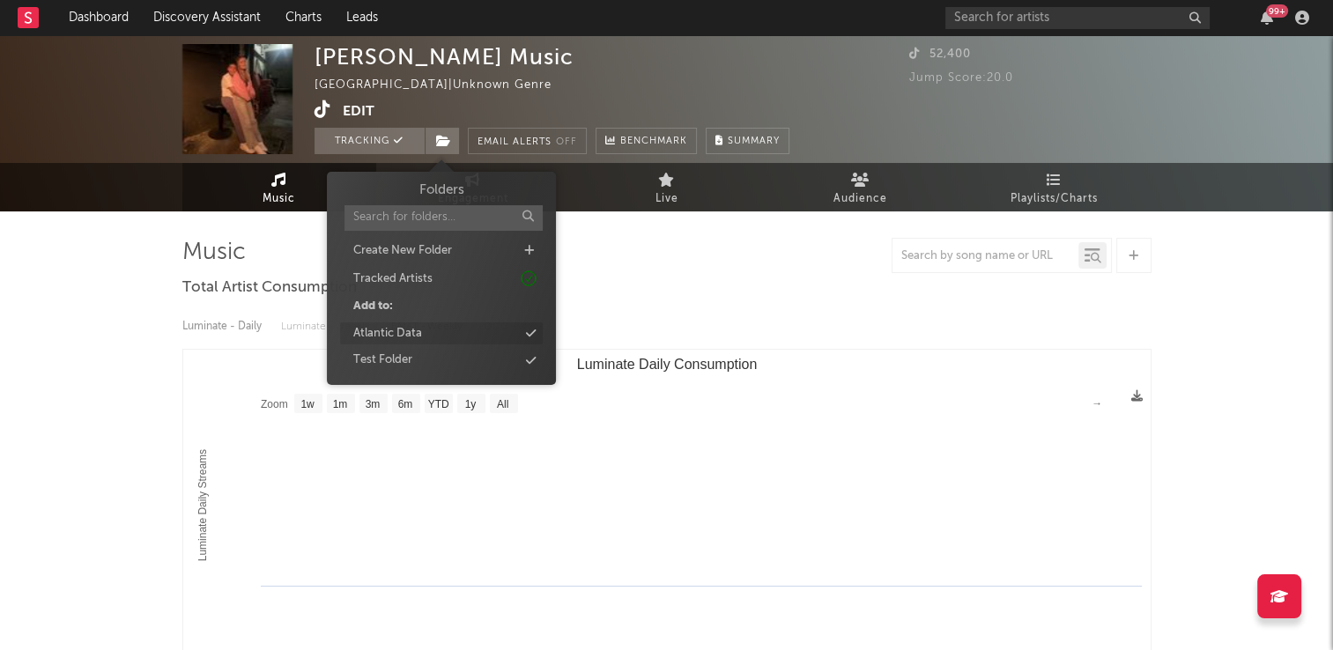
select select "1w"
click at [428, 331] on div "Atlantic Data" at bounding box center [441, 334] width 203 height 23
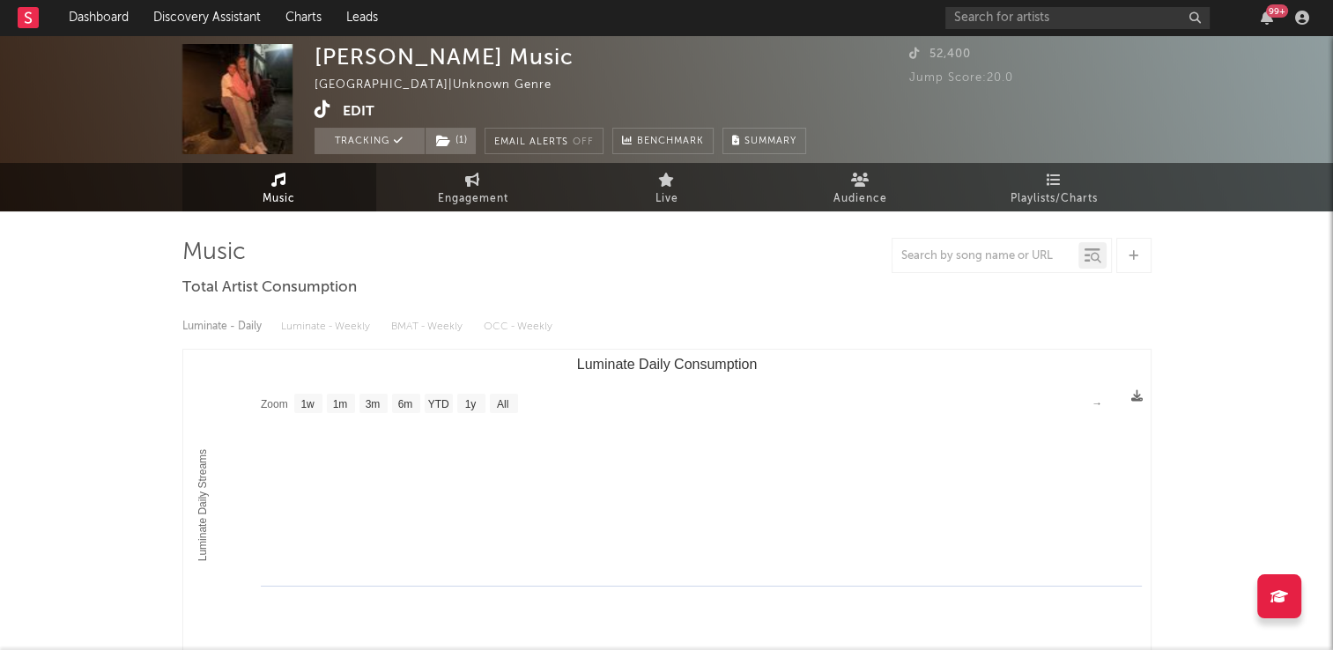
click at [661, 79] on div "Leona Morris Music Ireland | Unknown Genre Edit Tracking ( 1 ) Email Alerts Off…" at bounding box center [561, 99] width 492 height 110
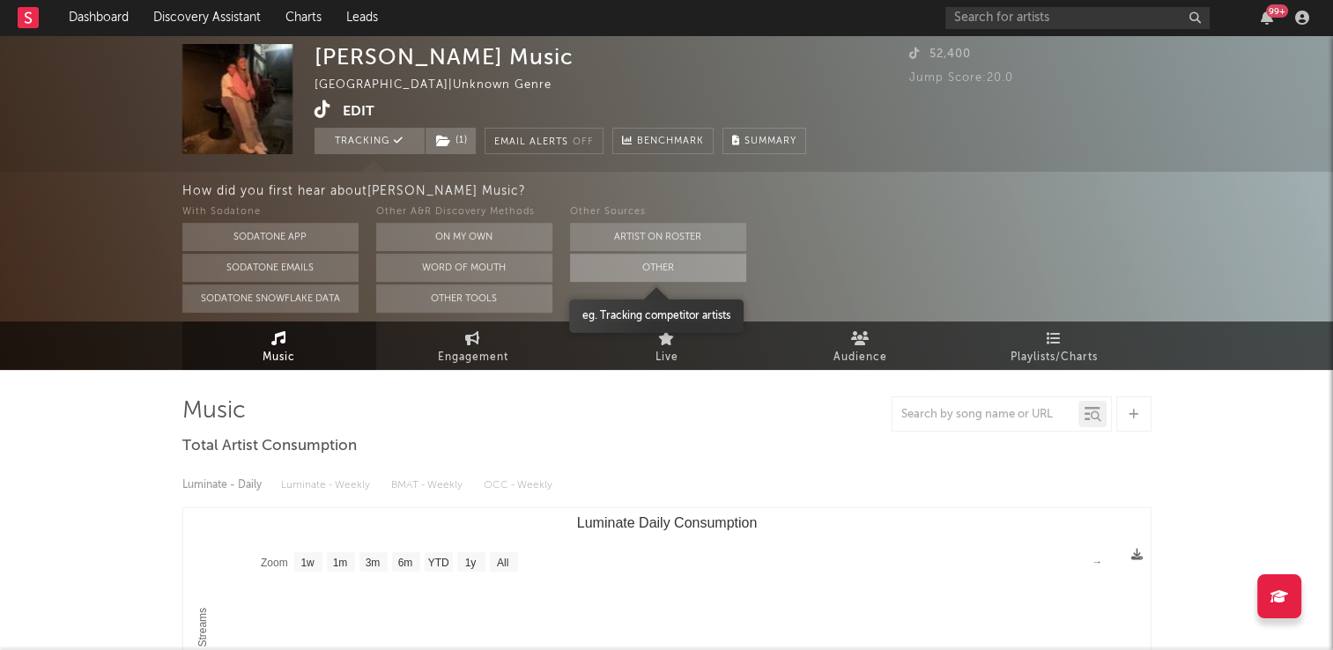
click at [625, 264] on button "Other" at bounding box center [658, 268] width 176 height 28
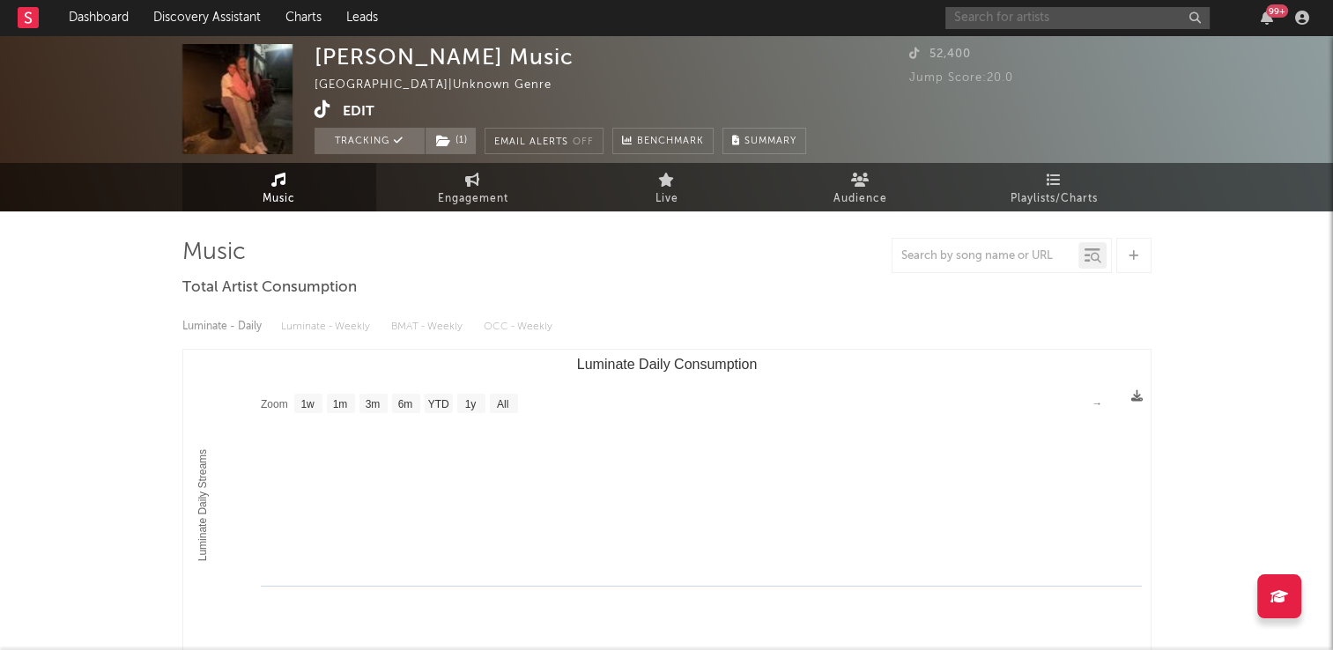
click at [1061, 17] on input "text" at bounding box center [1078, 18] width 264 height 22
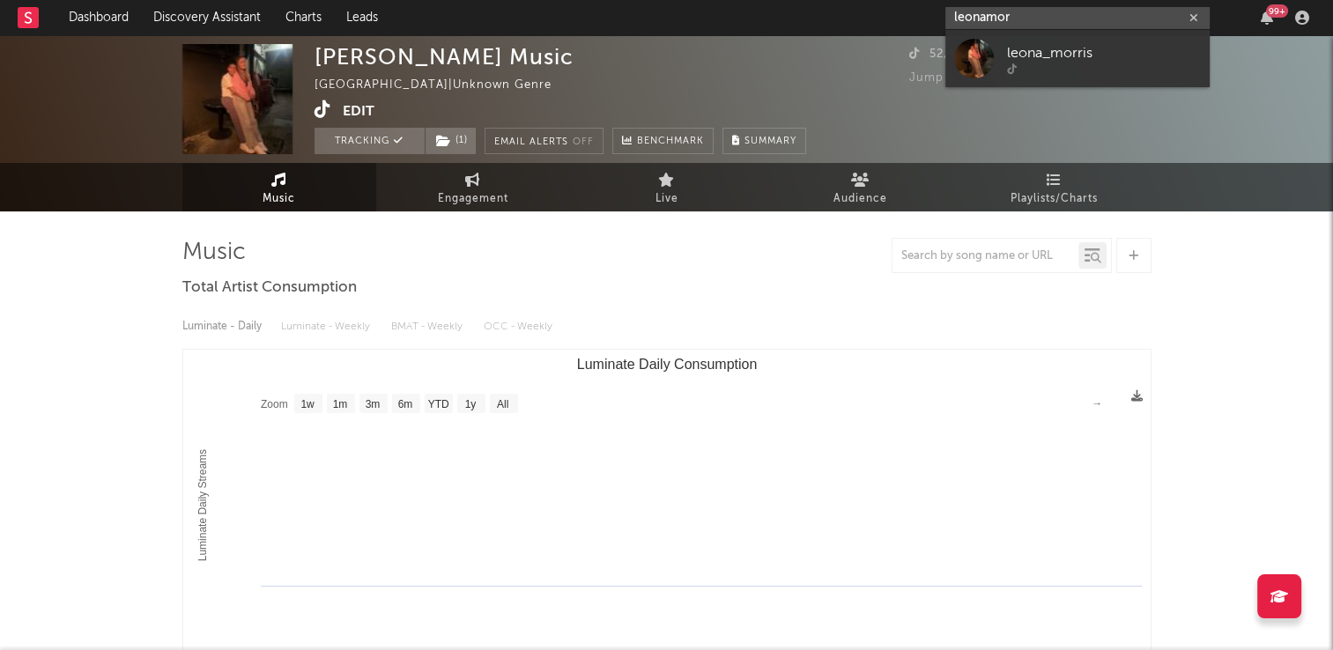
type input "leonamor"
click at [496, 116] on div "Leona Morris Music Ireland | Unknown Genre Edit Tracking ( 1 ) Email Alerts Off…" at bounding box center [561, 99] width 492 height 110
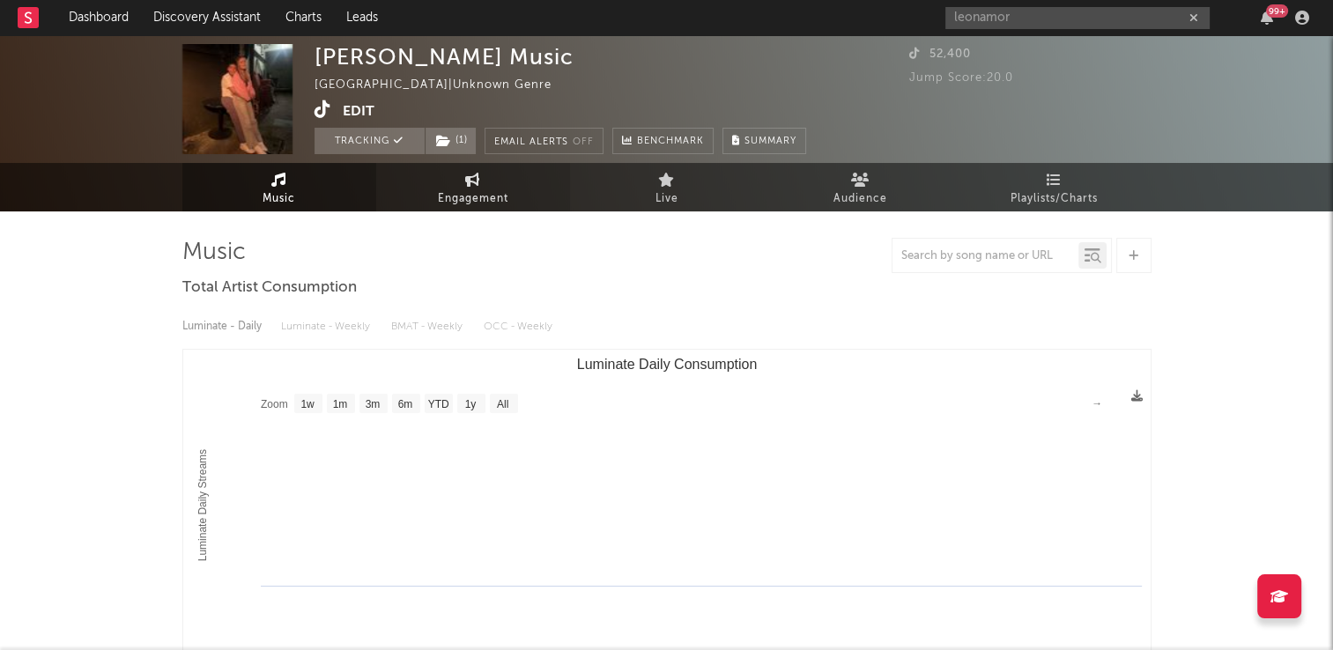
click at [484, 189] on span "Engagement" at bounding box center [473, 199] width 71 height 21
select select "1w"
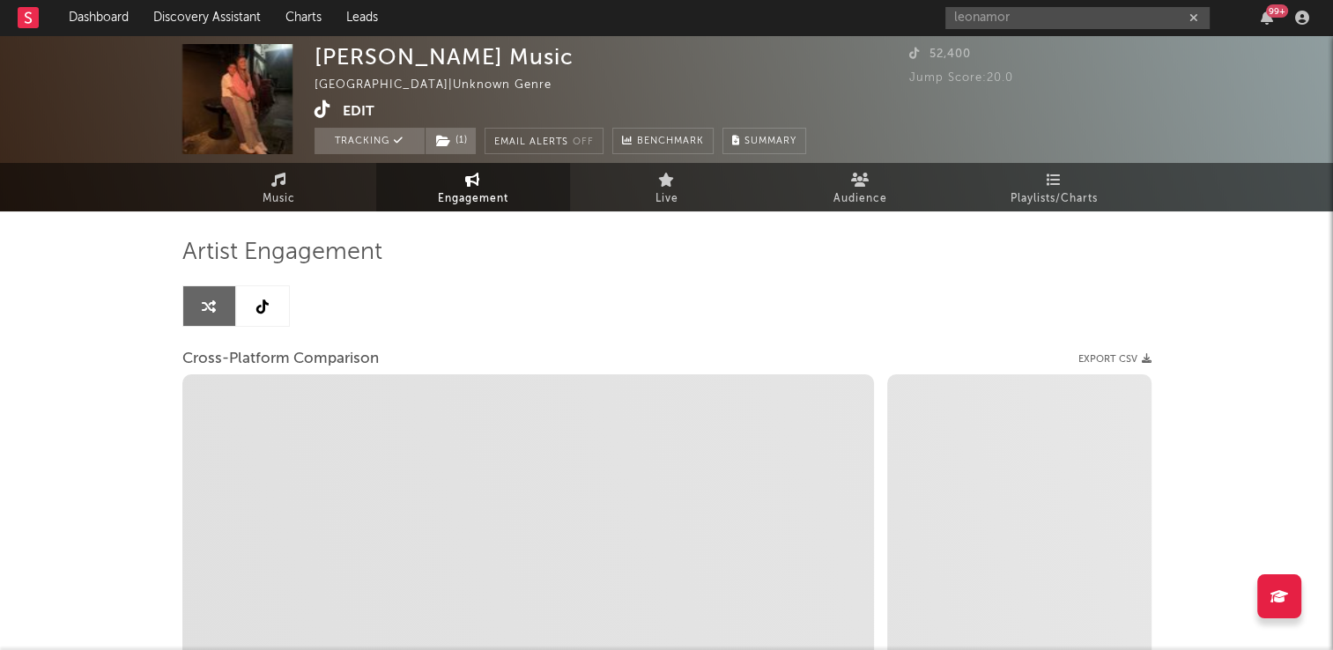
click at [269, 314] on link at bounding box center [262, 306] width 53 height 40
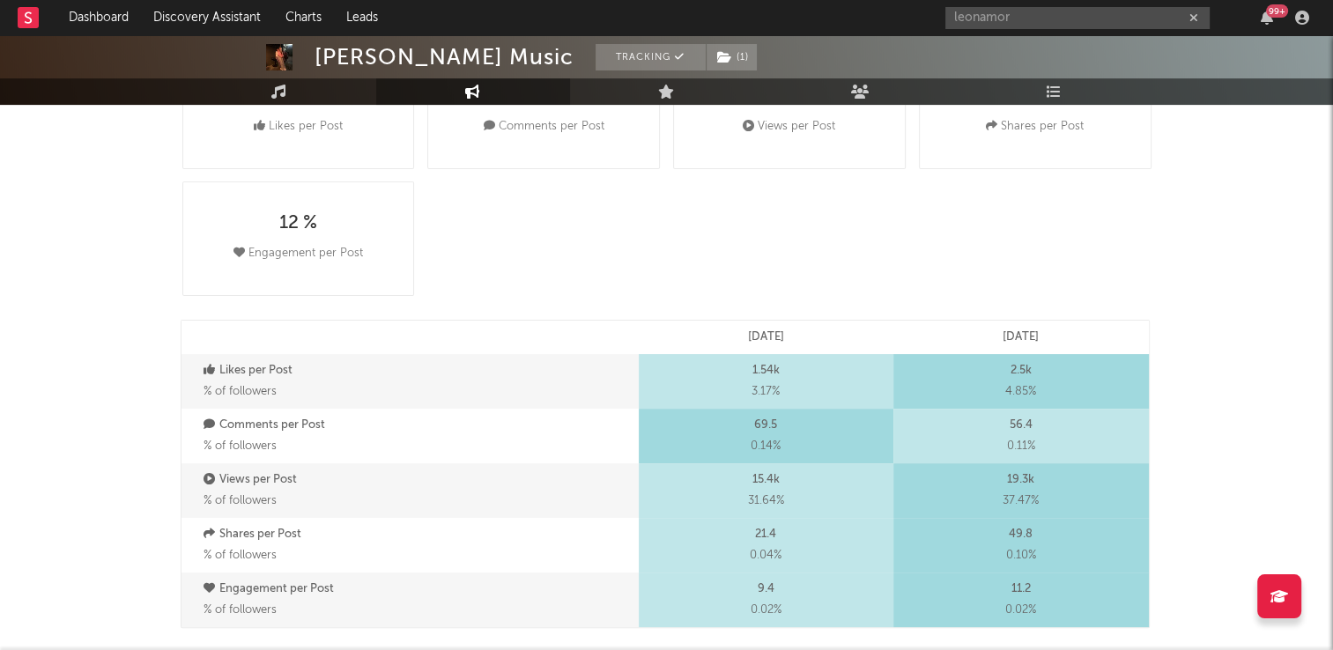
select select "1w"
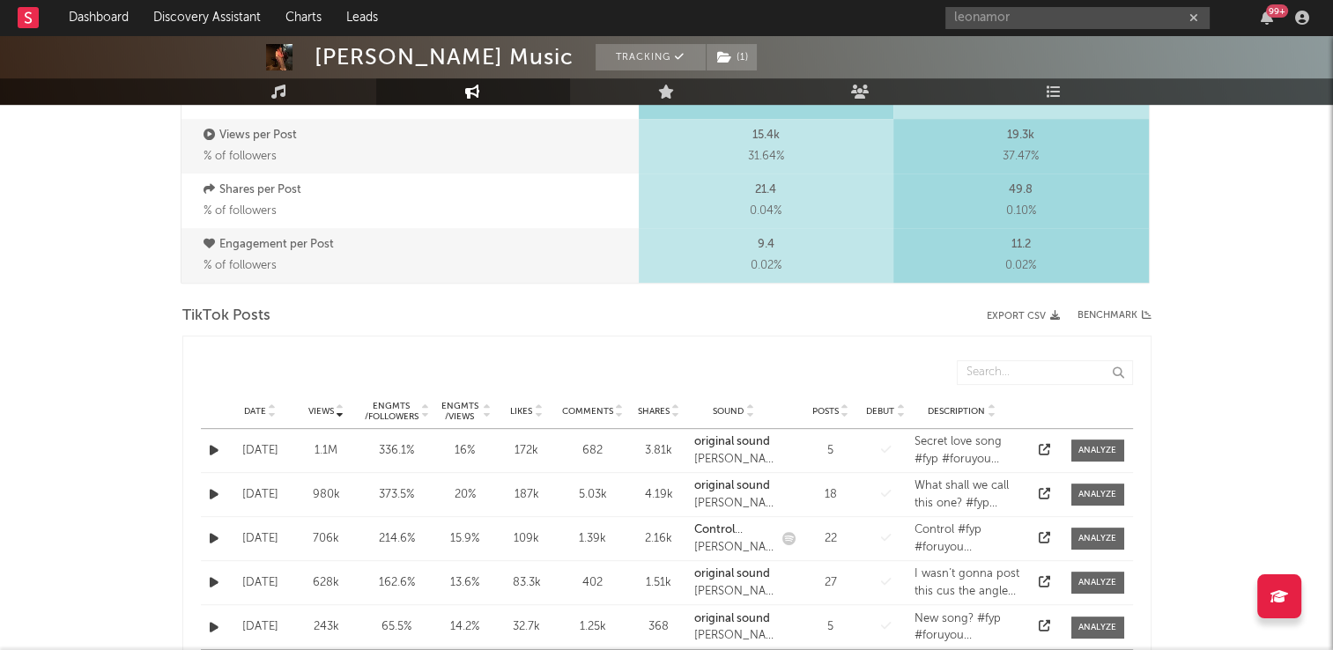
scroll to position [793, 0]
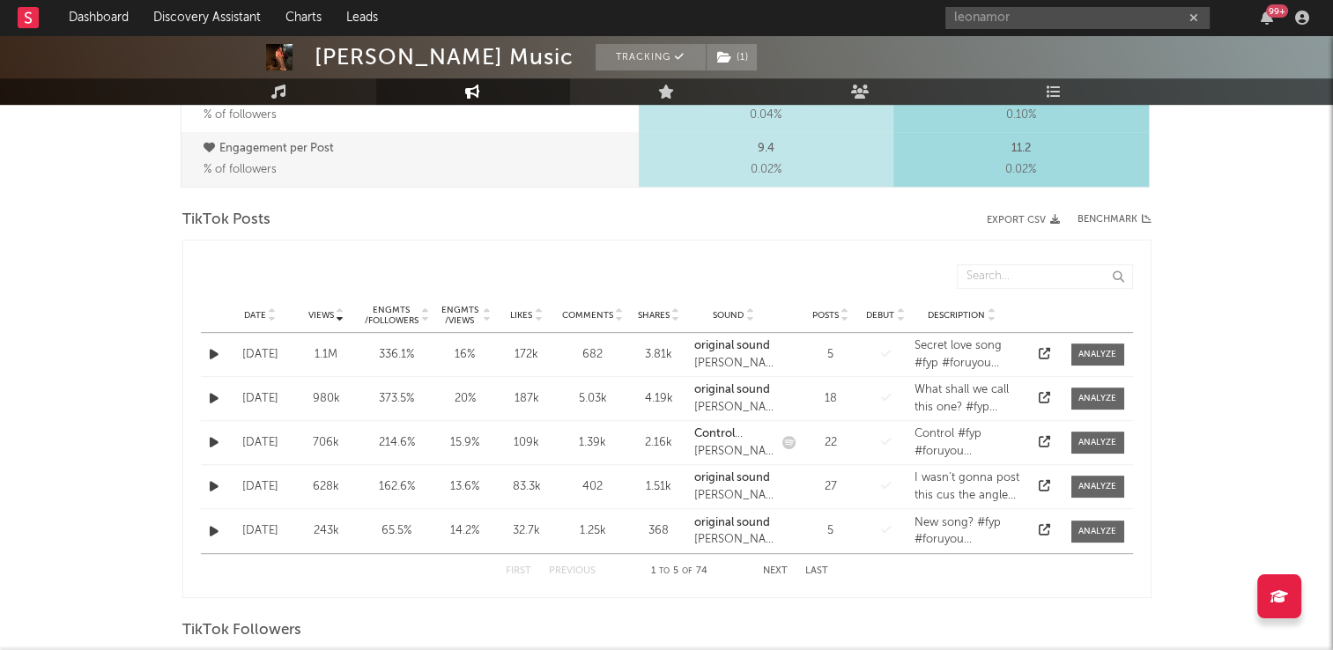
click at [272, 315] on icon at bounding box center [272, 318] width 9 height 7
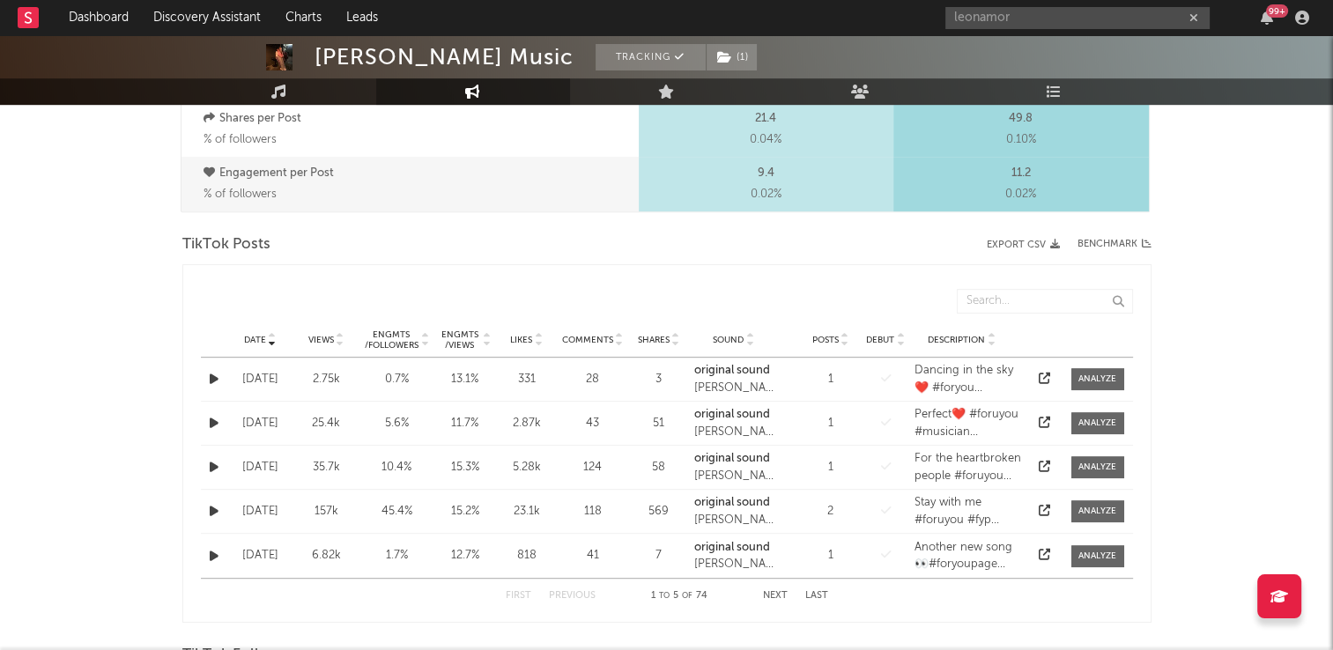
scroll to position [799, 0]
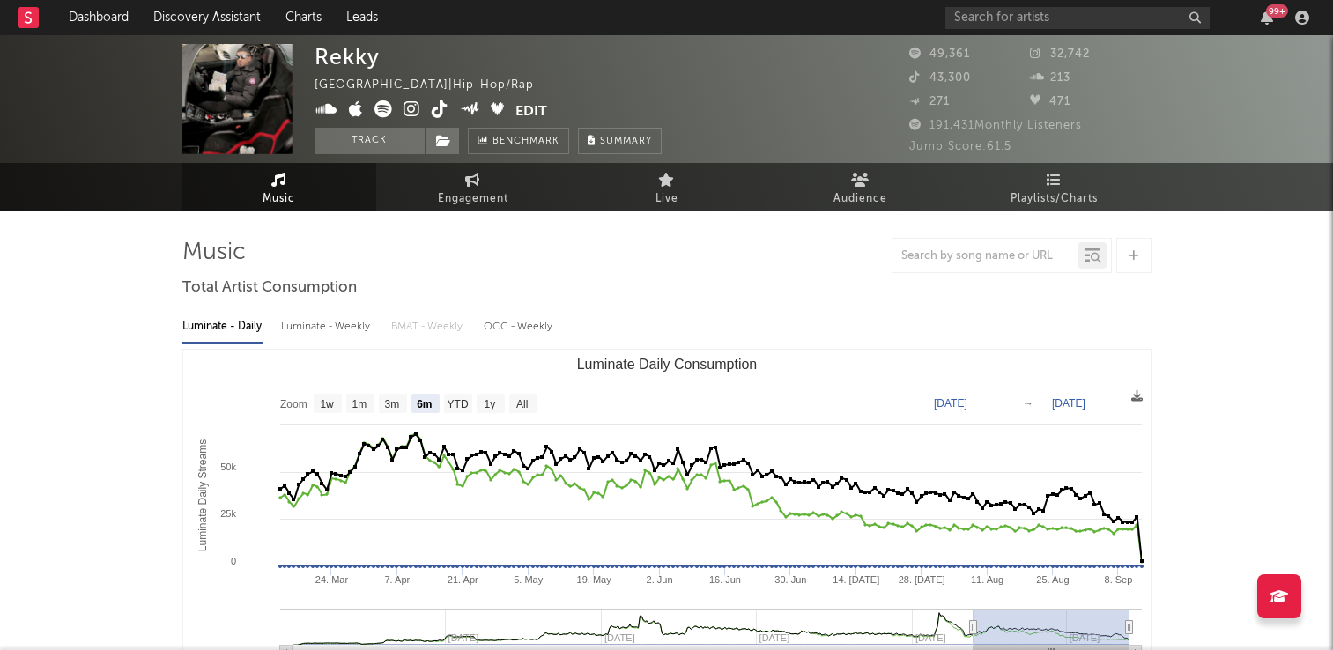
select select "6m"
click at [440, 109] on icon at bounding box center [440, 109] width 17 height 18
drag, startPoint x: 332, startPoint y: 189, endPoint x: 364, endPoint y: 323, distance: 137.7
click at [332, 189] on link "Music" at bounding box center [279, 187] width 194 height 48
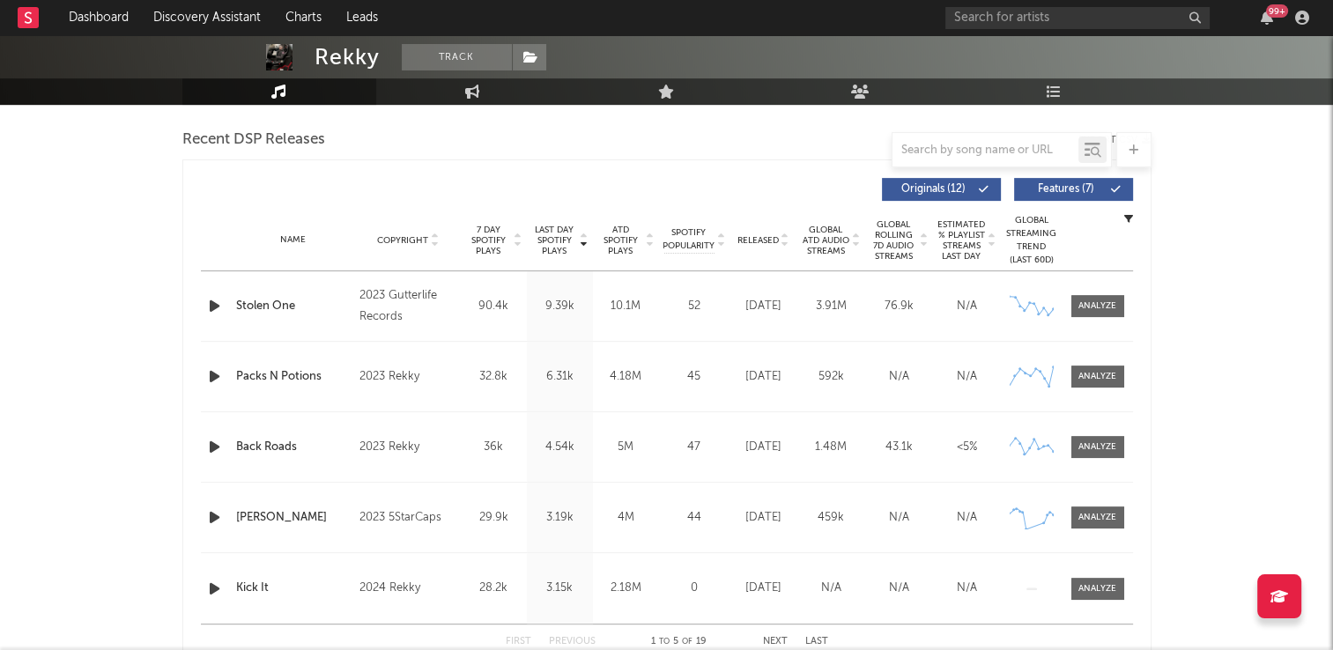
scroll to position [617, 0]
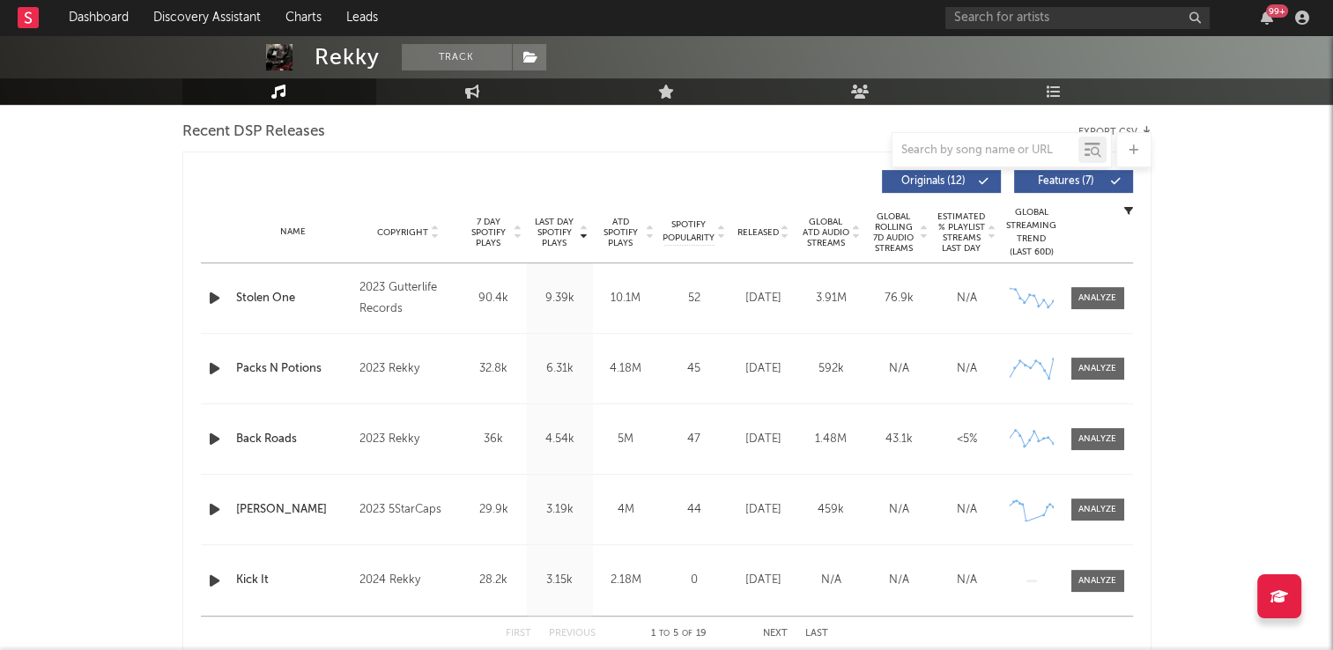
click at [436, 227] on icon at bounding box center [434, 229] width 9 height 7
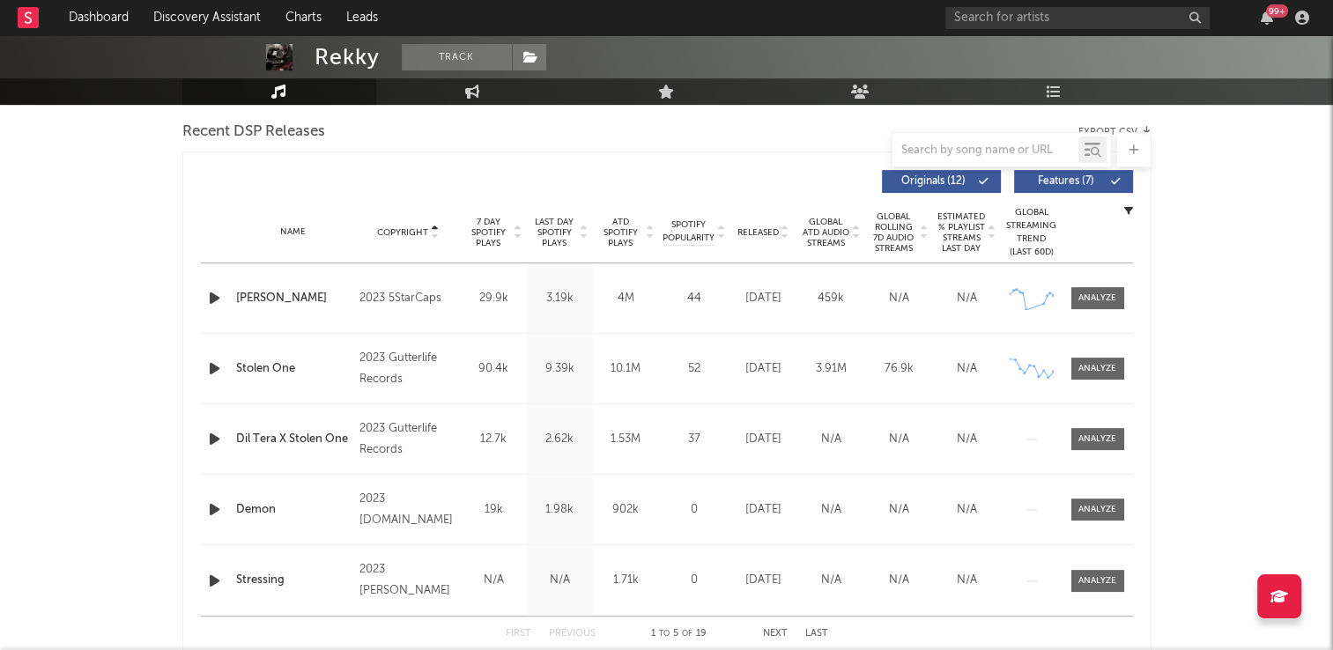
click at [436, 227] on icon at bounding box center [434, 229] width 9 height 7
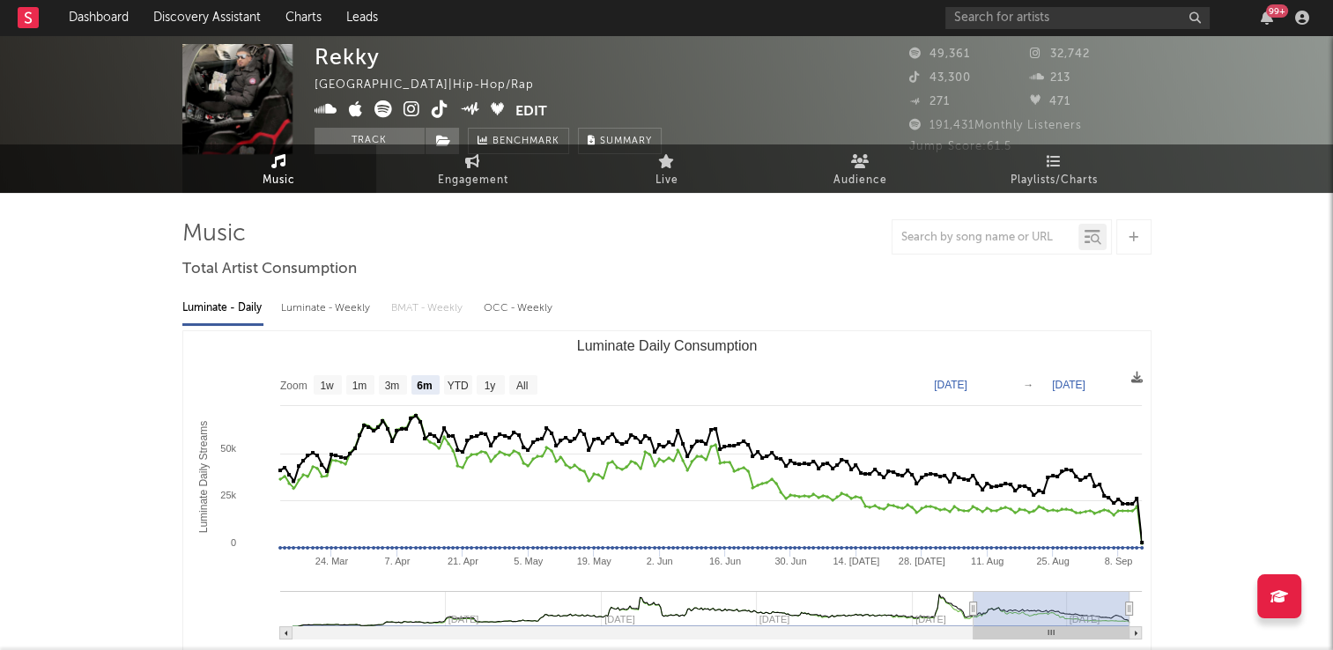
scroll to position [0, 0]
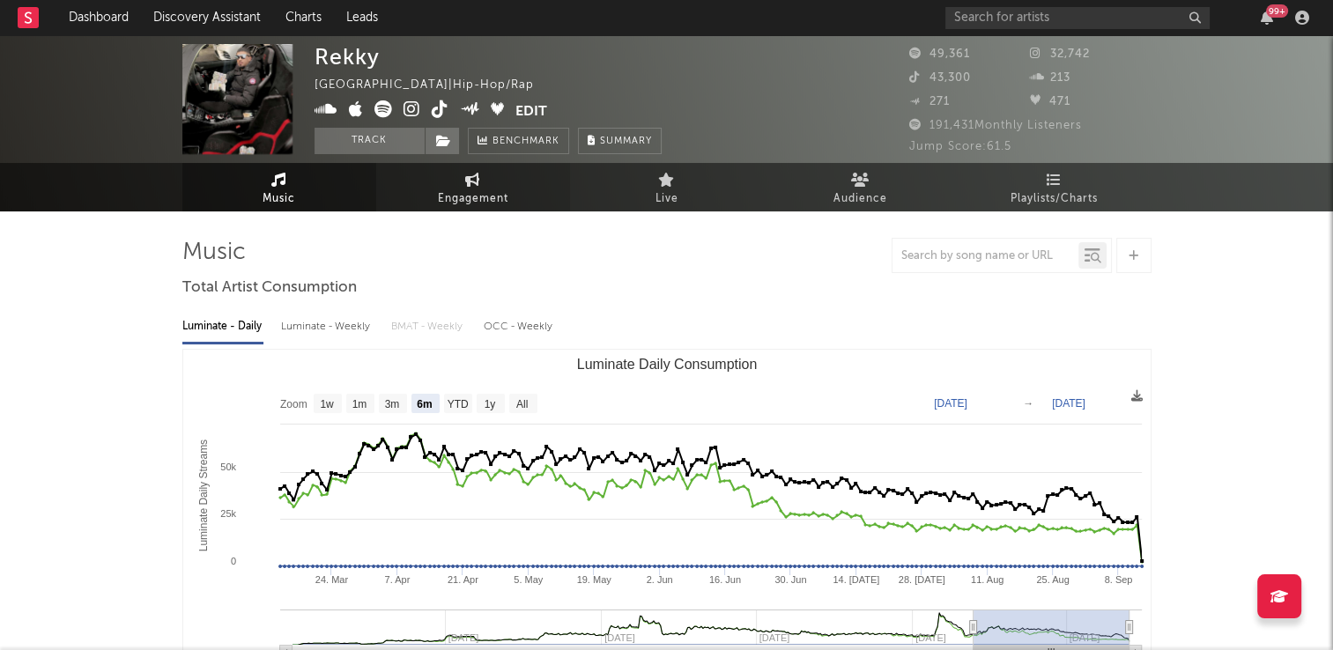
drag, startPoint x: 465, startPoint y: 193, endPoint x: 421, endPoint y: 206, distance: 46.0
click at [465, 193] on span "Engagement" at bounding box center [473, 199] width 71 height 21
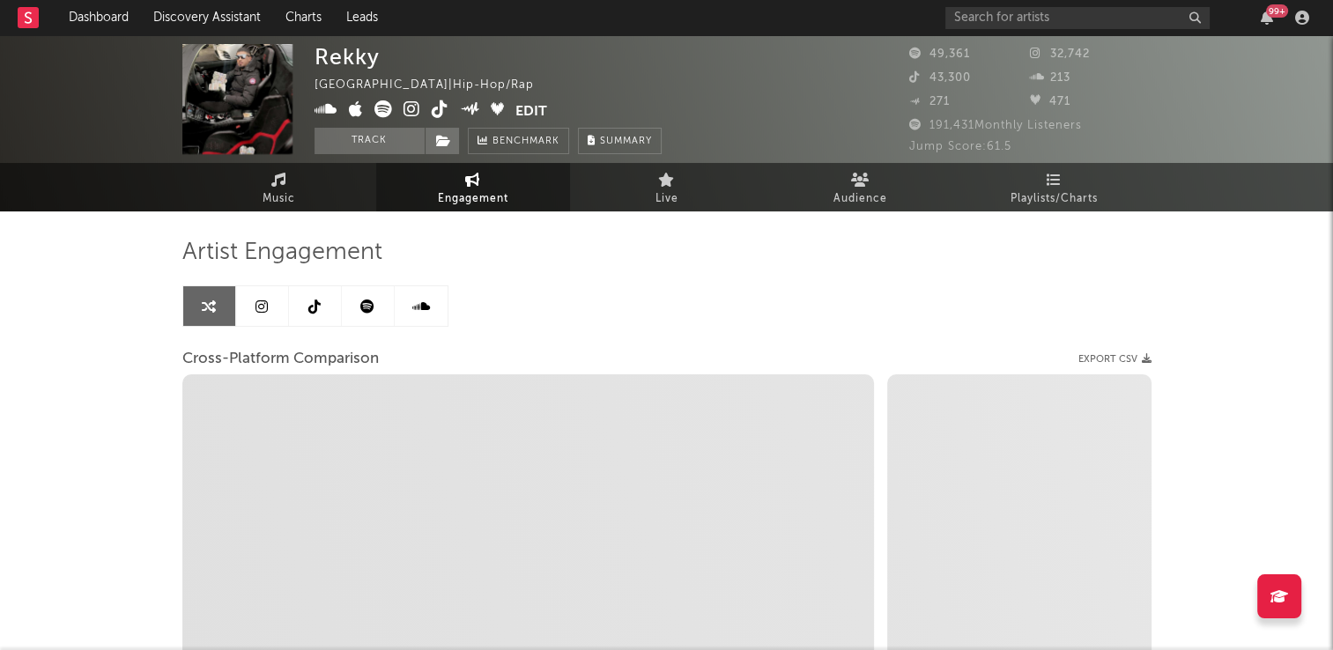
select select "1w"
click at [314, 315] on link at bounding box center [315, 306] width 53 height 40
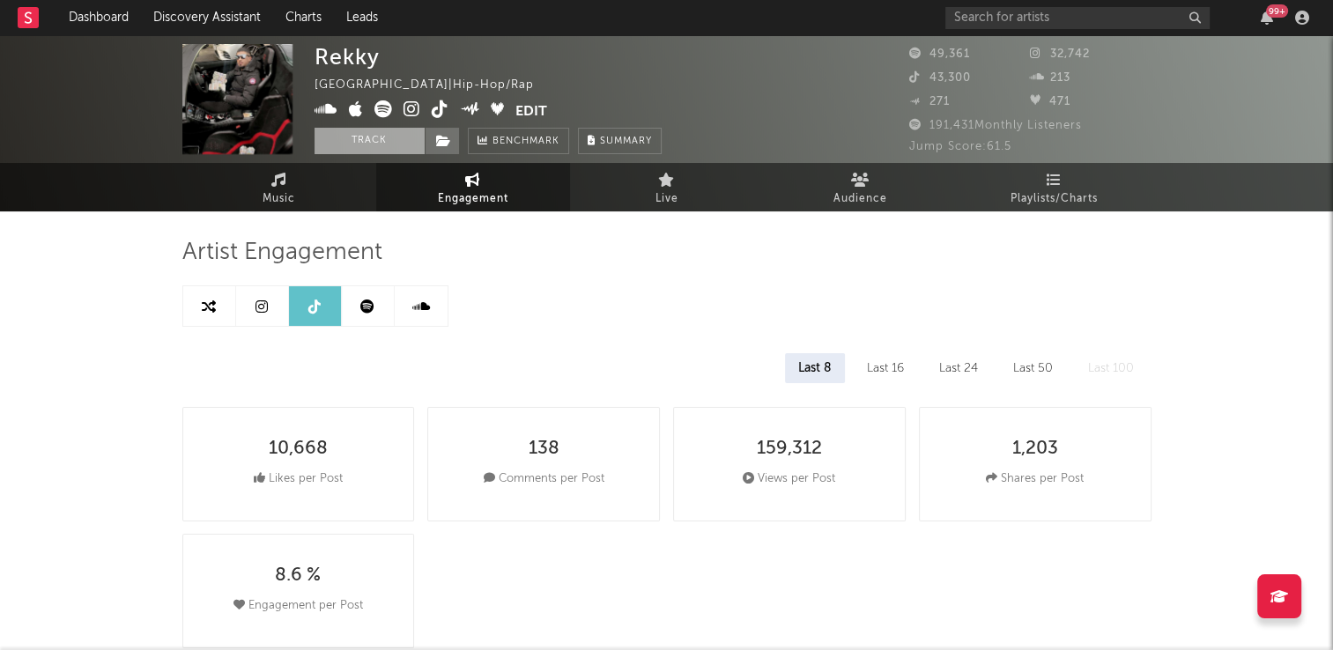
drag, startPoint x: 356, startPoint y: 140, endPoint x: 369, endPoint y: 140, distance: 13.2
click at [356, 140] on button "Track" at bounding box center [370, 141] width 110 height 26
select select "6m"
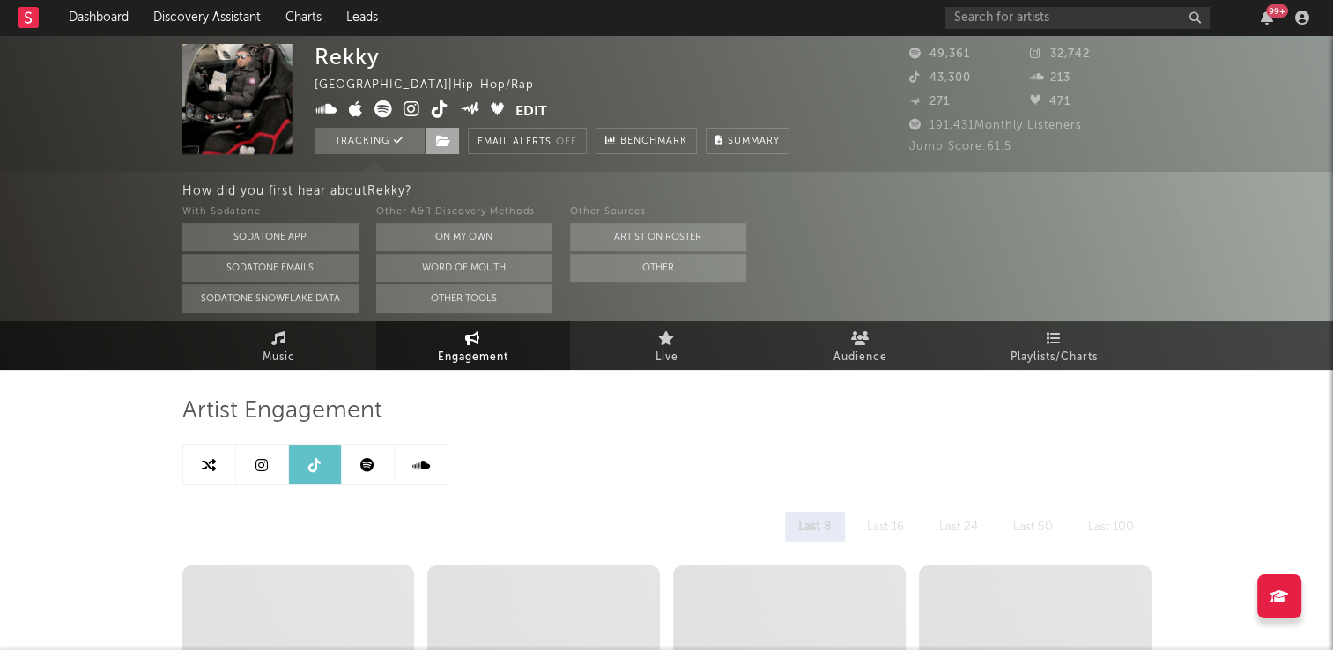
click at [442, 144] on icon at bounding box center [443, 141] width 15 height 12
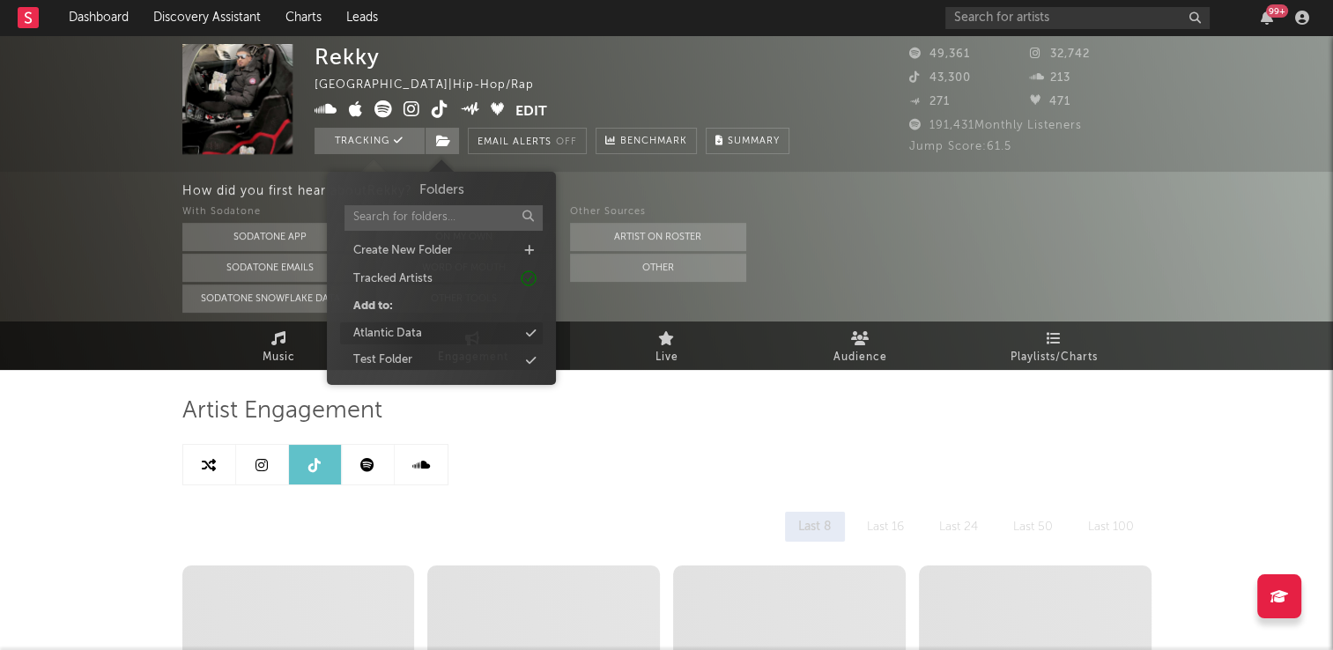
click at [409, 336] on div "Atlantic Data" at bounding box center [387, 334] width 69 height 18
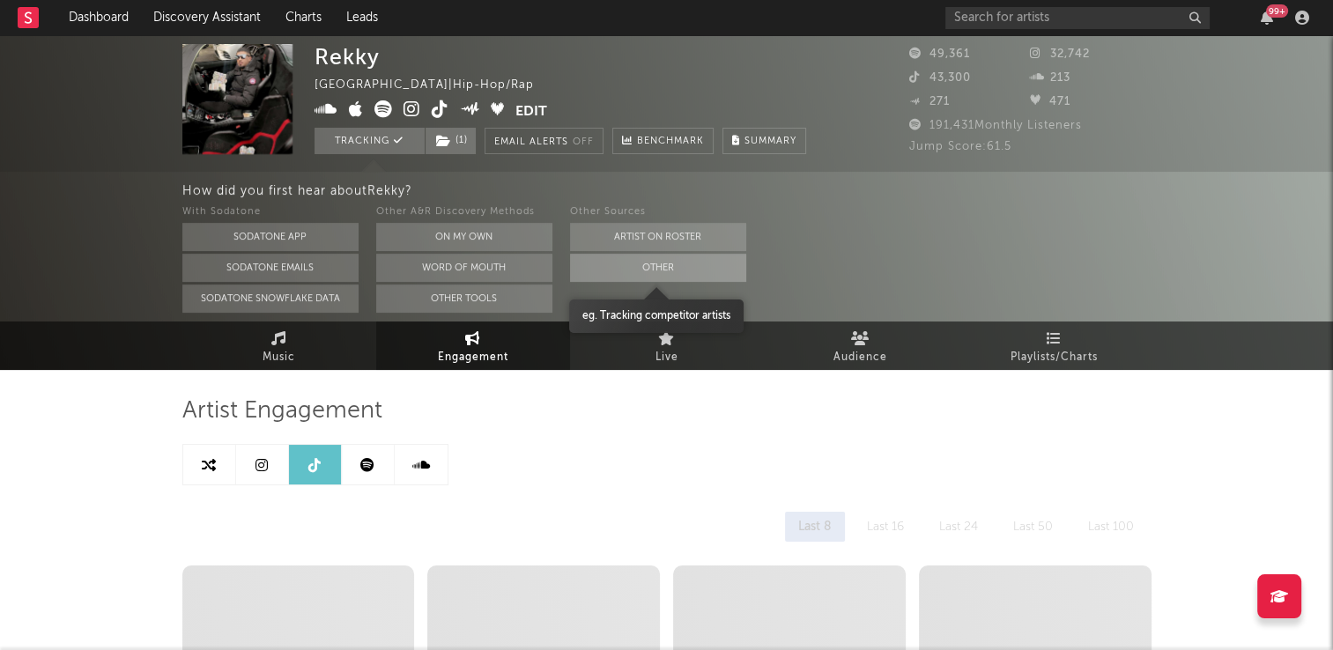
click at [698, 274] on button "Other" at bounding box center [658, 268] width 176 height 28
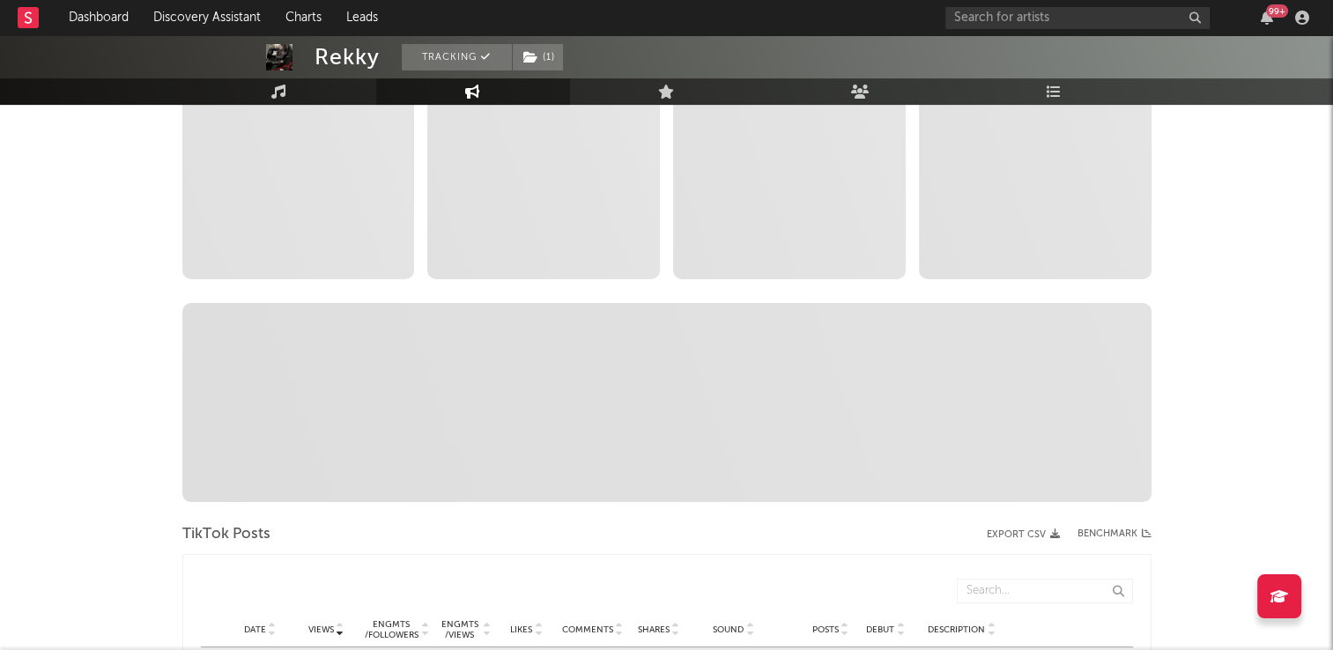
scroll to position [529, 0]
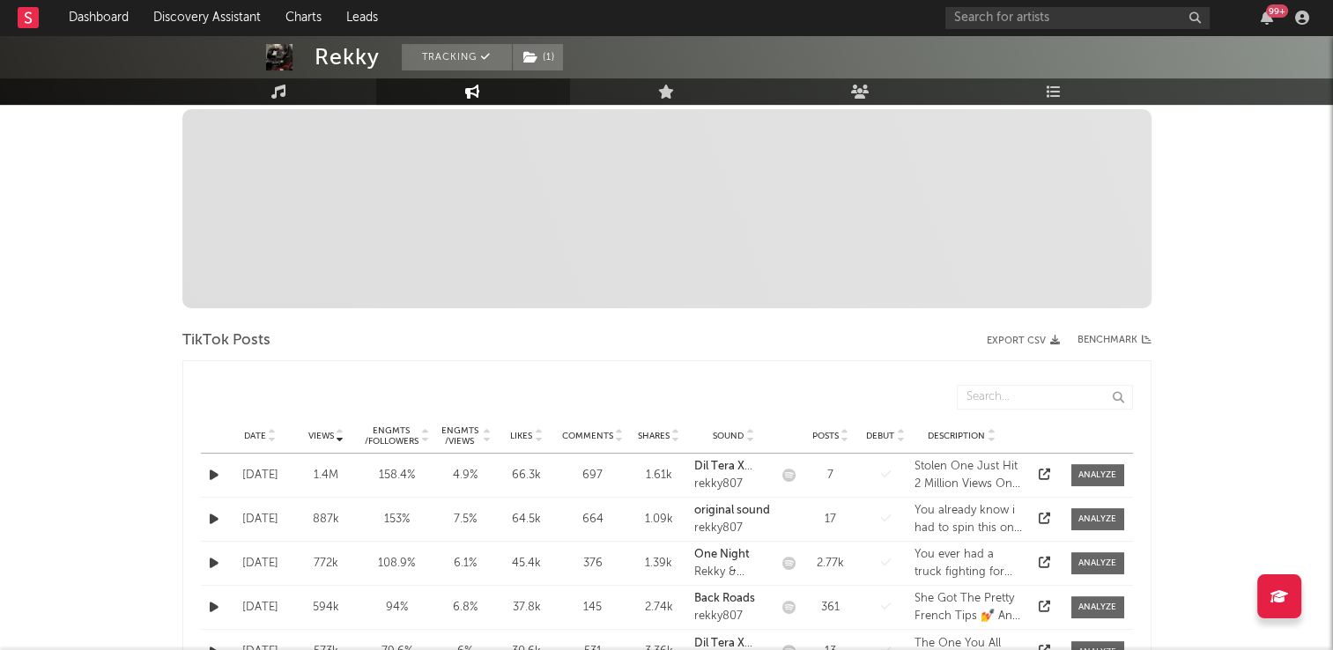
click at [274, 432] on icon at bounding box center [272, 432] width 9 height 7
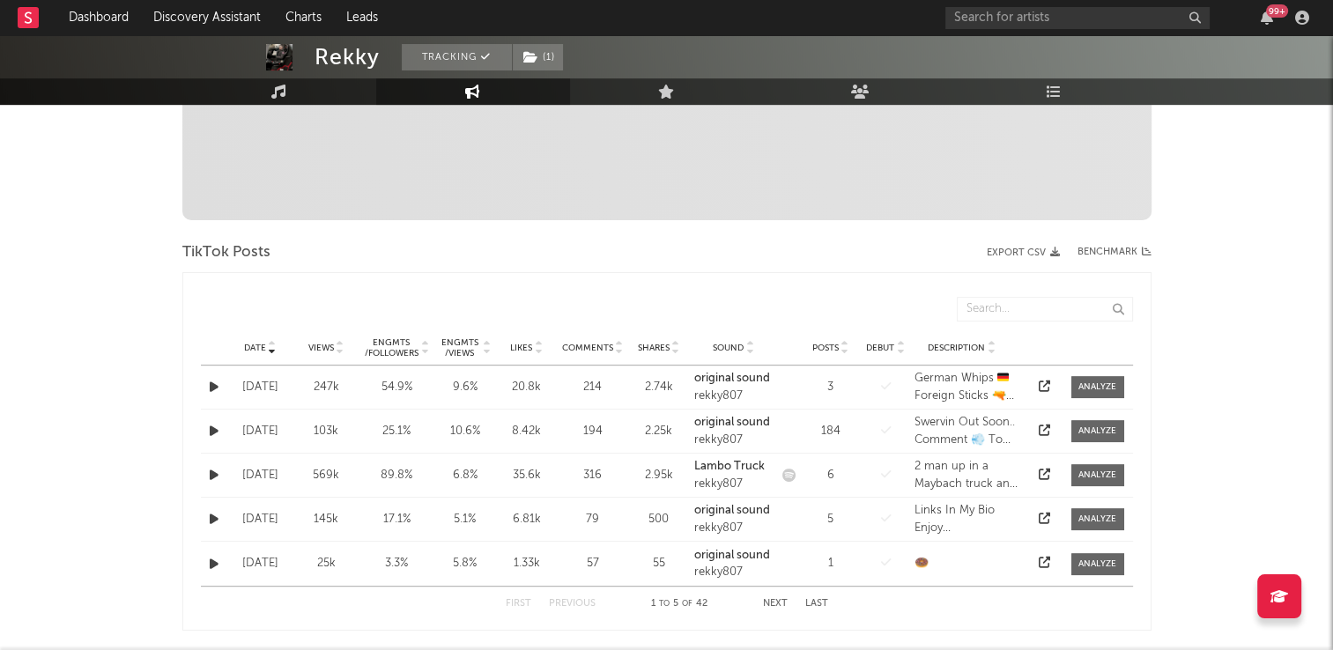
click at [271, 341] on icon at bounding box center [272, 344] width 9 height 7
click at [272, 341] on icon at bounding box center [272, 344] width 9 height 7
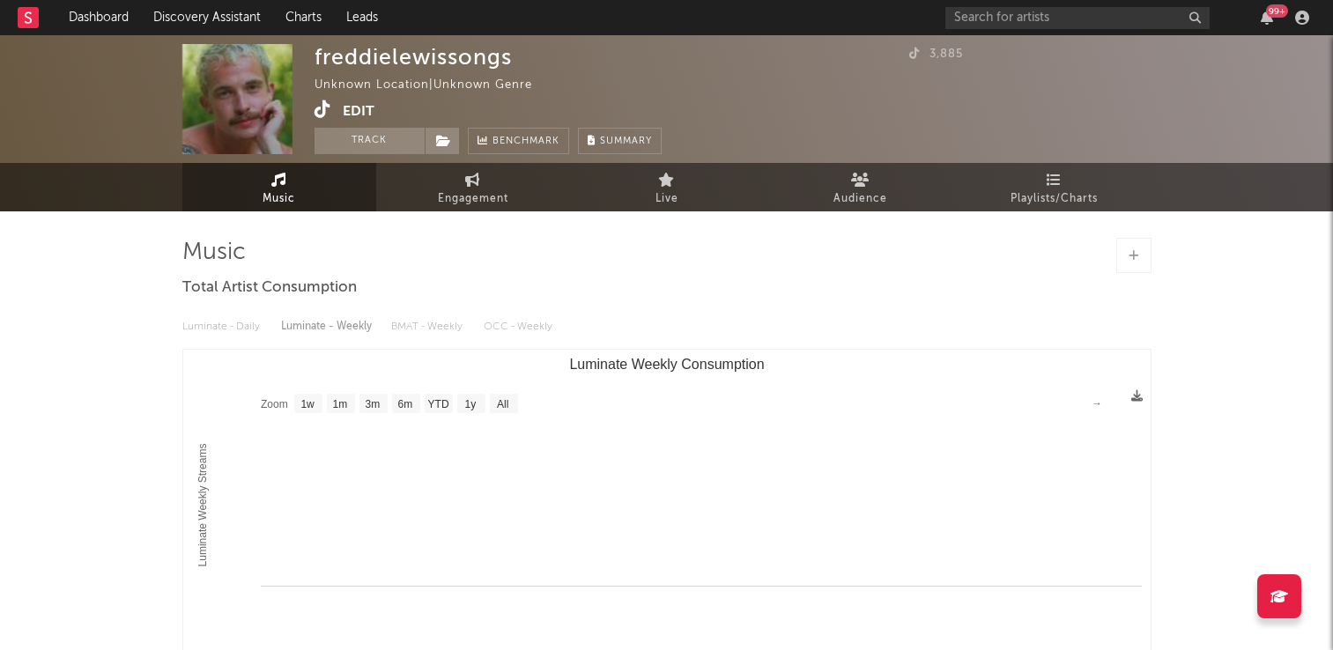
select select "1w"
drag, startPoint x: 367, startPoint y: 145, endPoint x: 390, endPoint y: 142, distance: 23.9
click at [367, 145] on button "Track" at bounding box center [370, 141] width 110 height 26
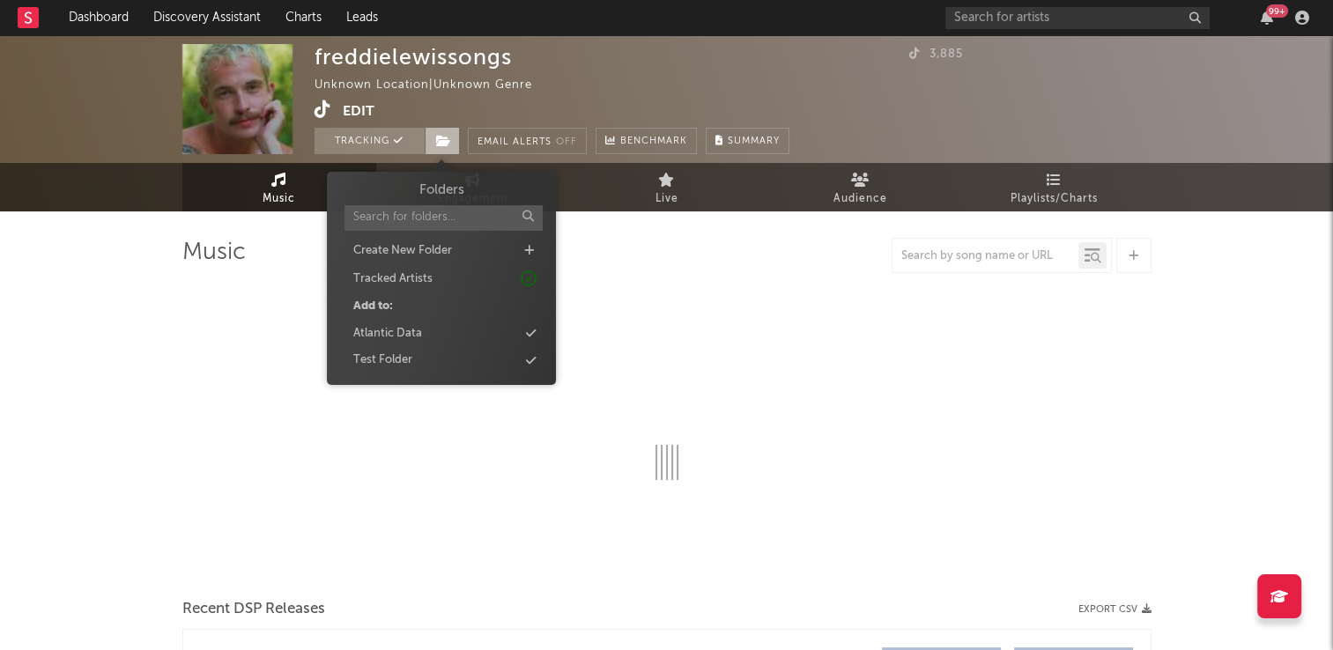
click at [441, 141] on icon at bounding box center [443, 141] width 15 height 12
select select "1w"
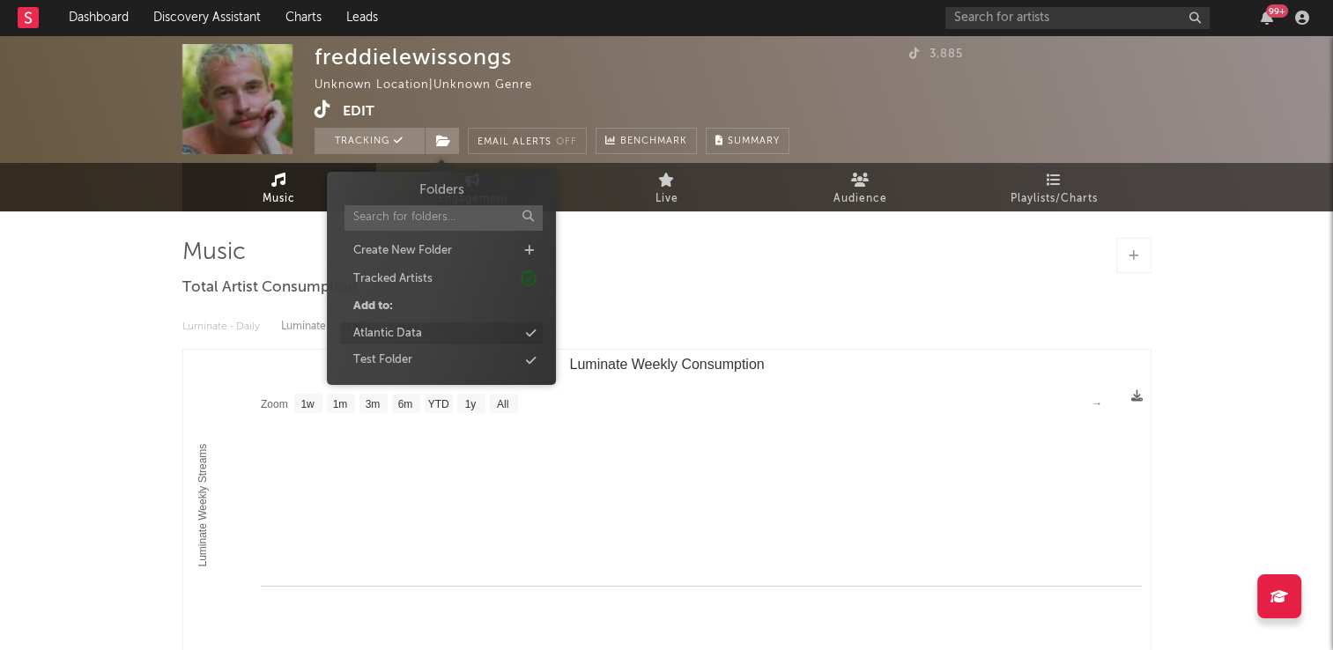
click at [396, 330] on div "Atlantic Data" at bounding box center [387, 334] width 69 height 18
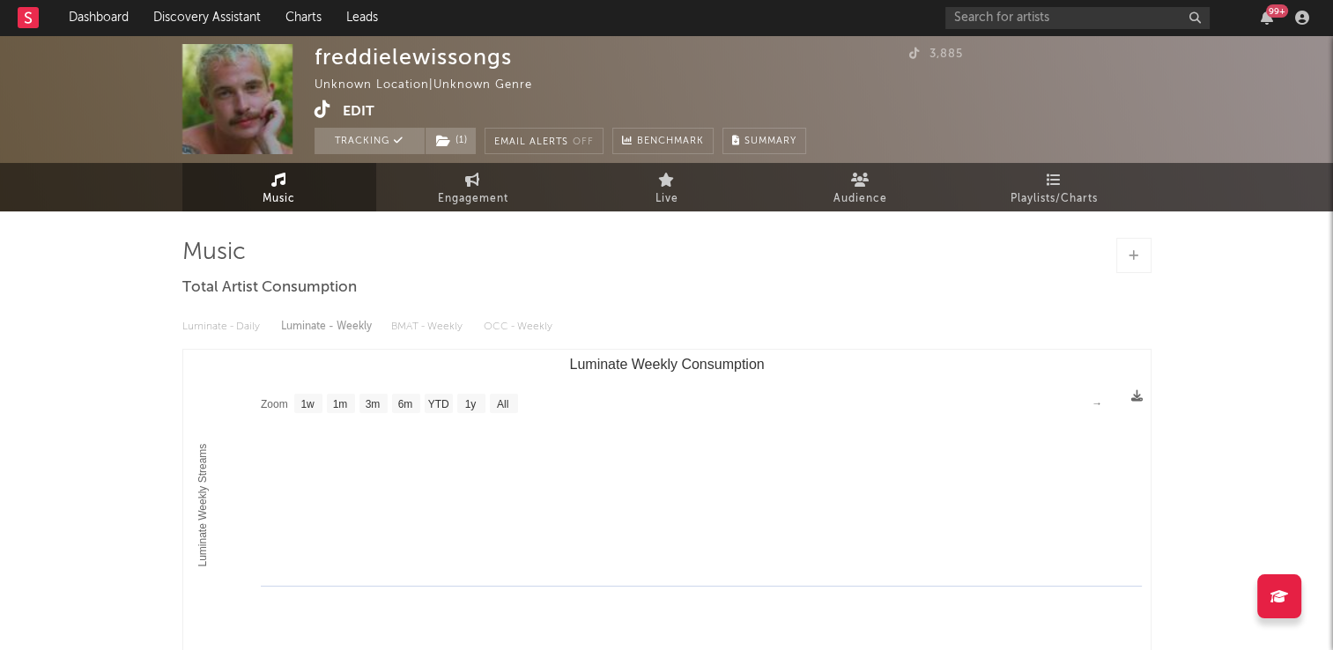
click at [0, 356] on html "Dashboard Discovery Assistant Charts Leads 99 + Notifications Settings Mark all…" at bounding box center [666, 431] width 1333 height 863
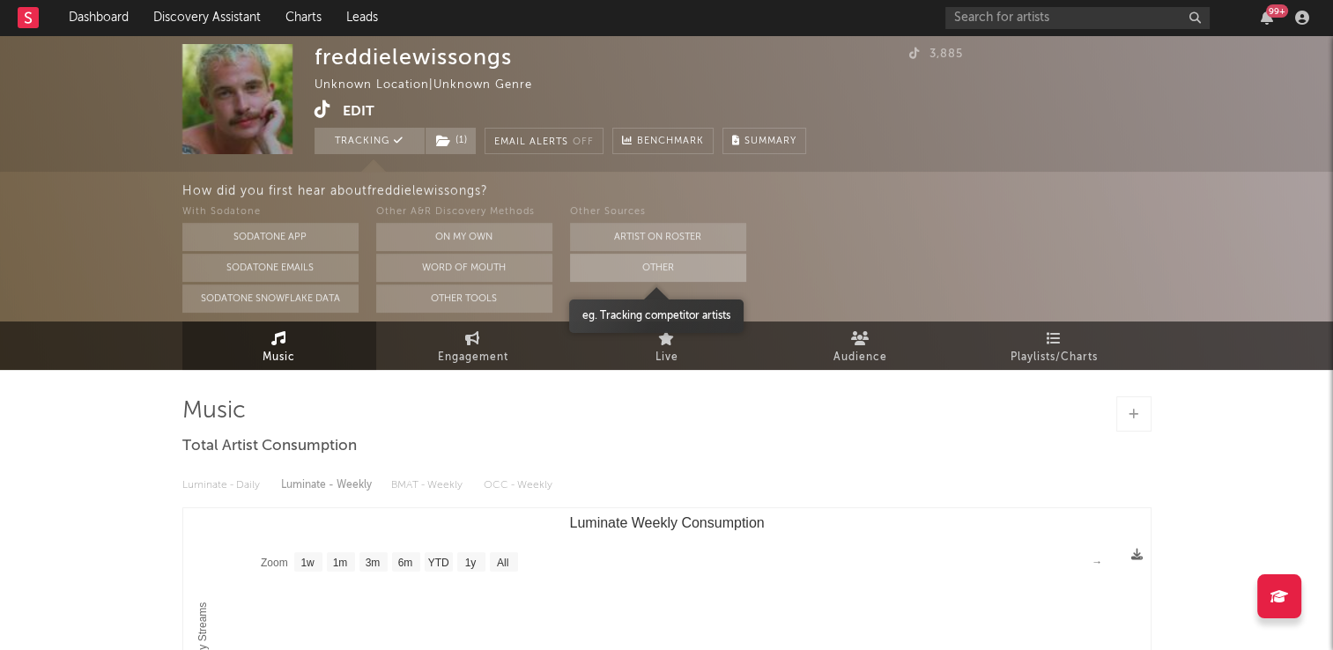
click at [661, 260] on button "Other" at bounding box center [658, 268] width 176 height 28
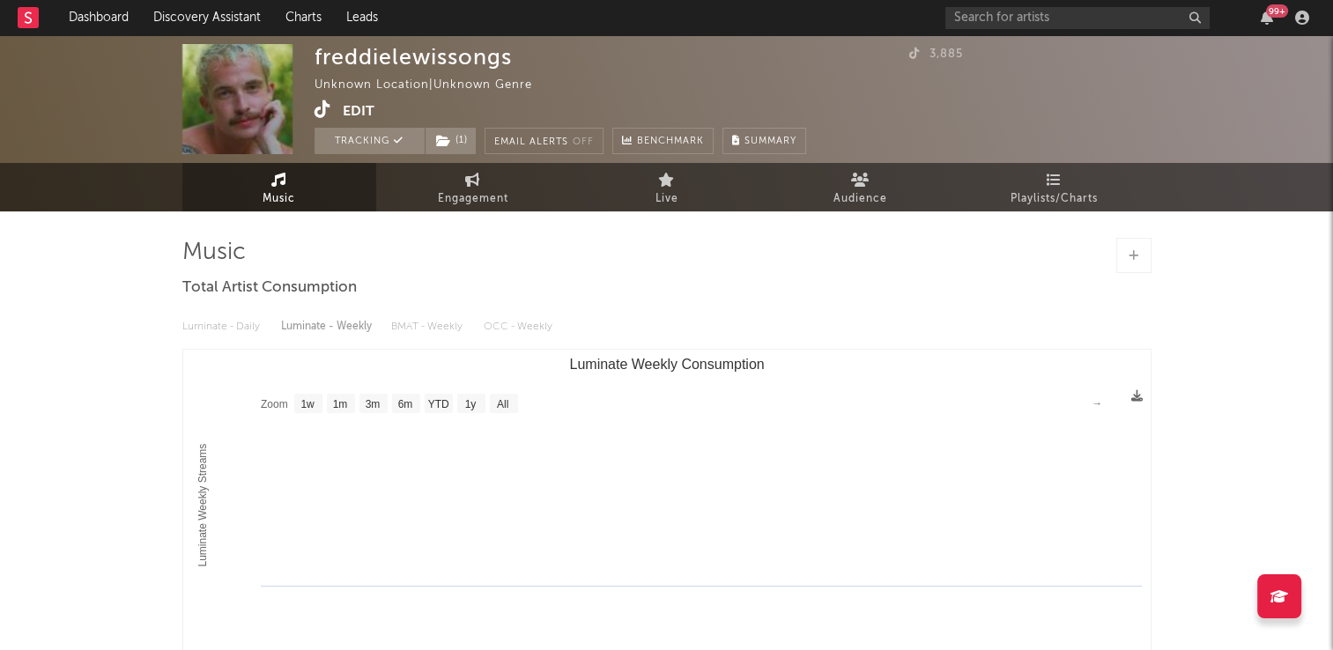
click at [320, 113] on icon at bounding box center [323, 109] width 17 height 18
click at [1092, 26] on input "text" at bounding box center [1078, 18] width 264 height 22
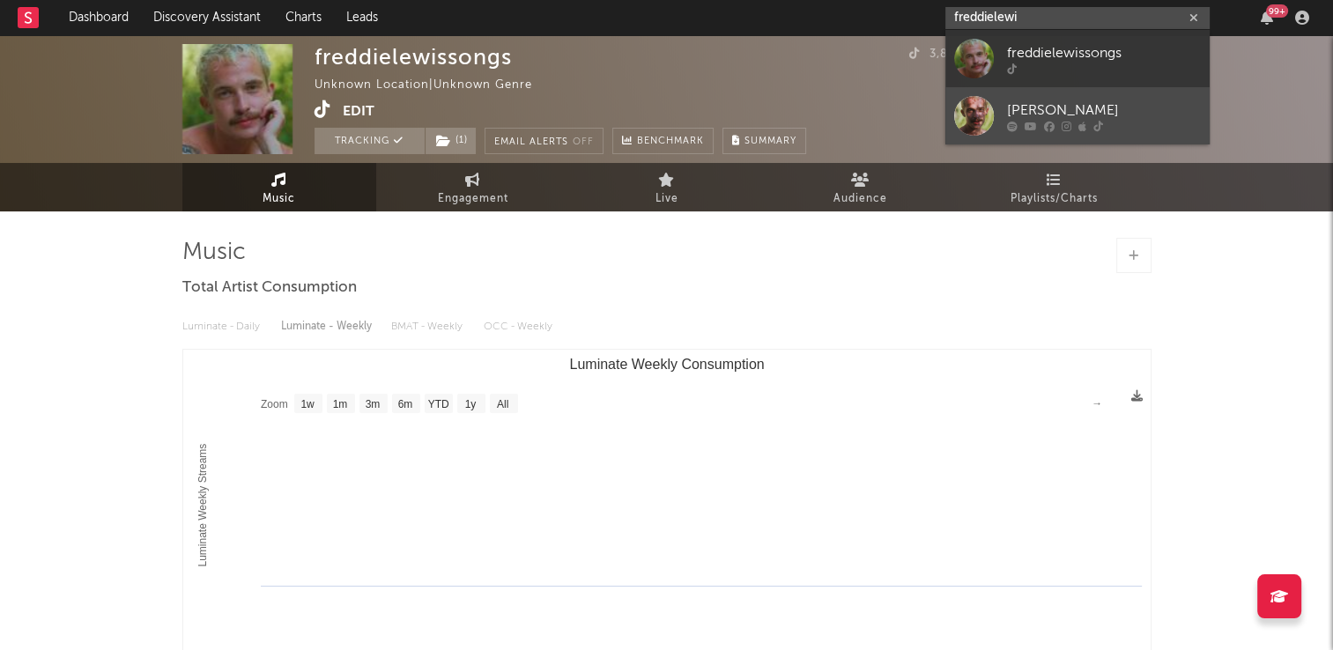
type input "freddielewi"
click at [1026, 108] on div "[PERSON_NAME]" at bounding box center [1104, 110] width 194 height 21
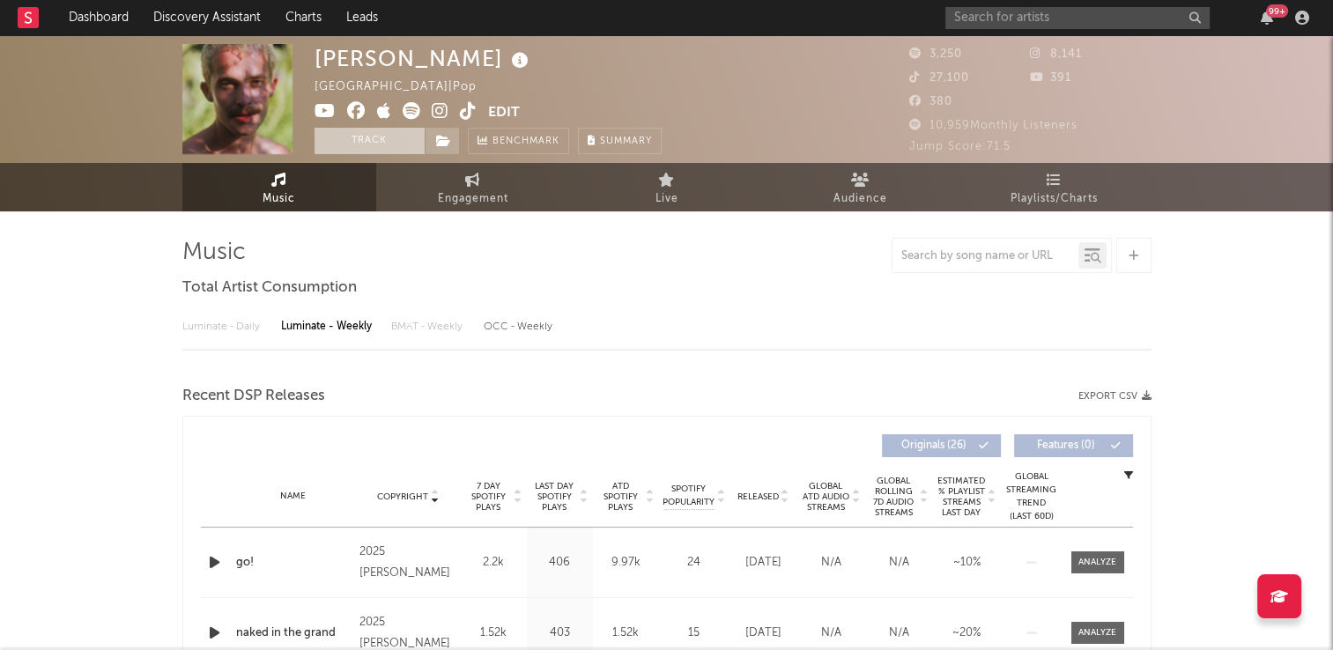
select select "6m"
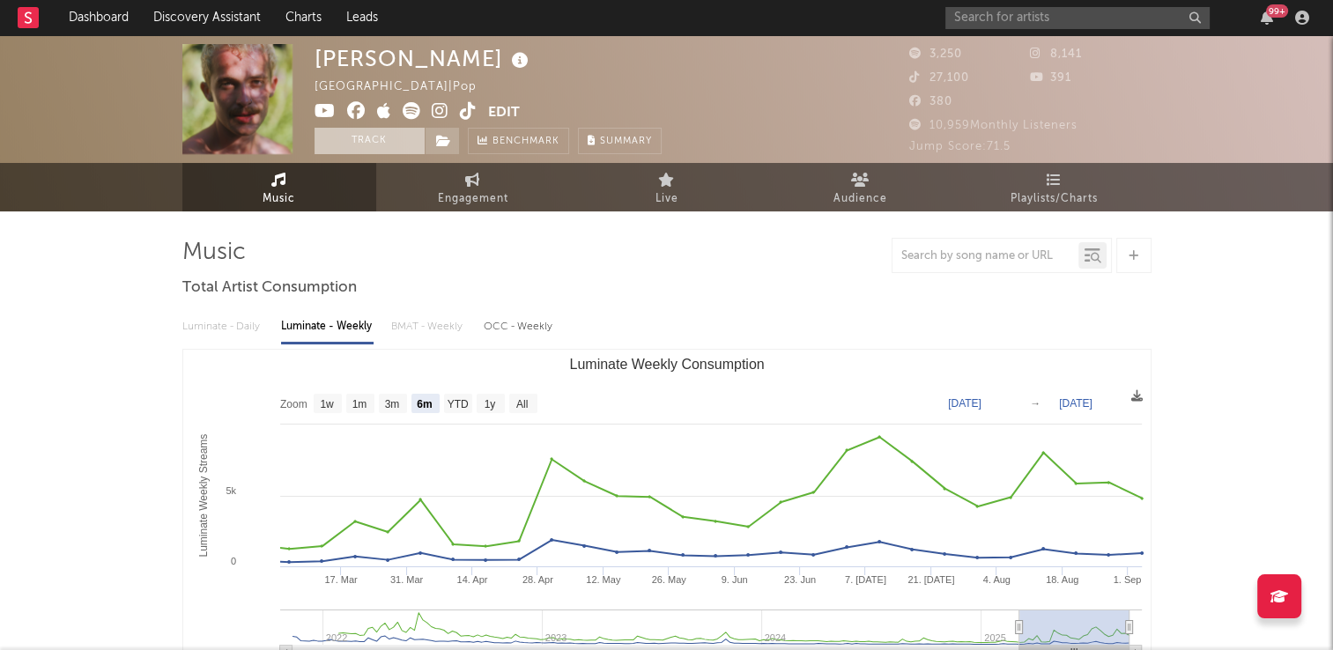
click at [375, 139] on button "Track" at bounding box center [370, 141] width 110 height 26
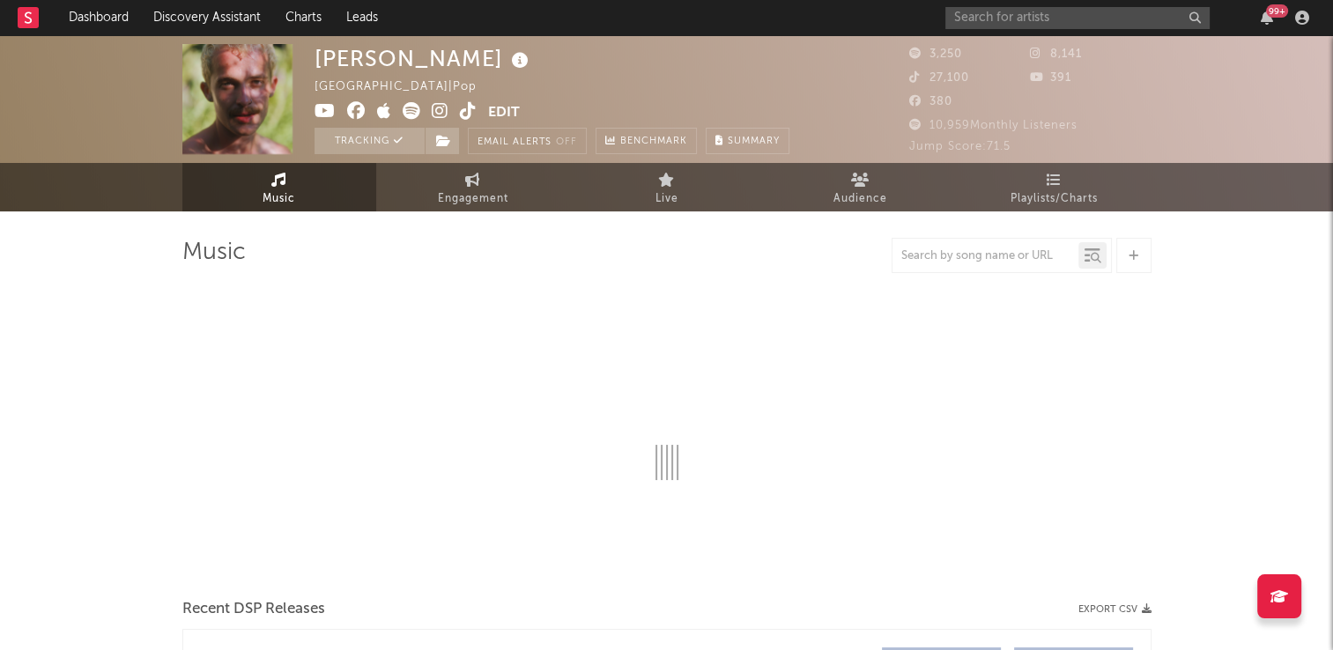
click at [508, 62] on icon at bounding box center [521, 60] width 26 height 25
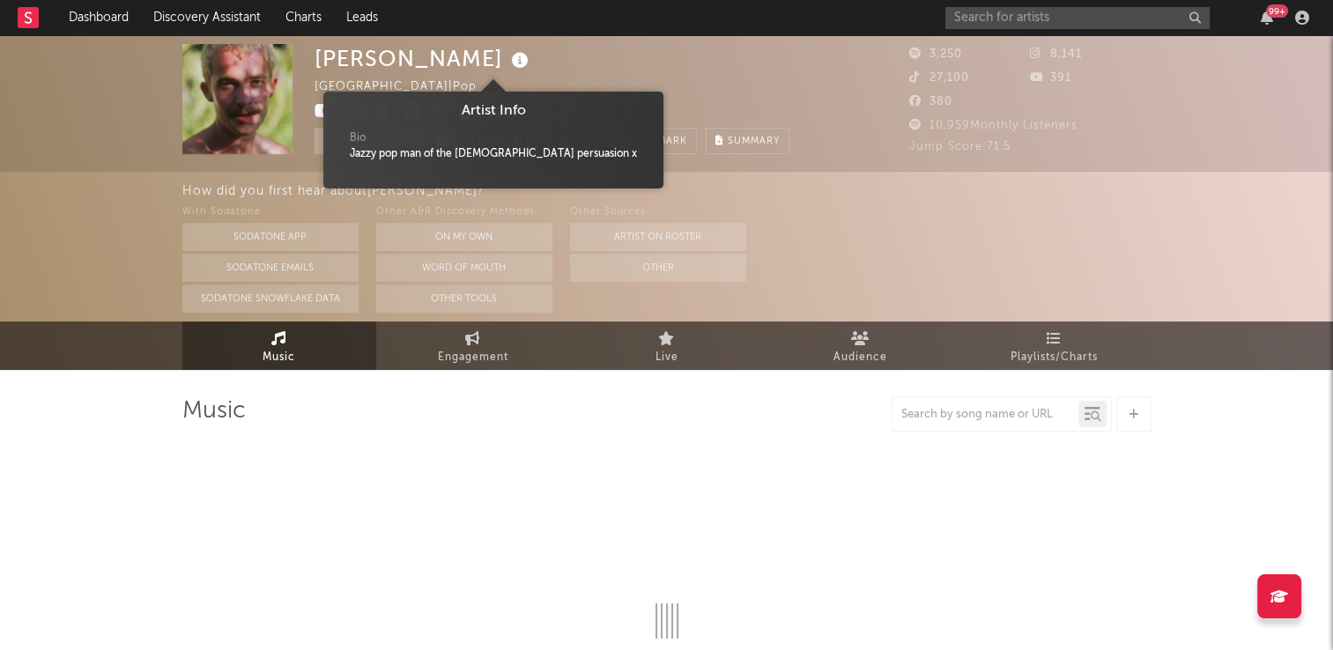
select select "6m"
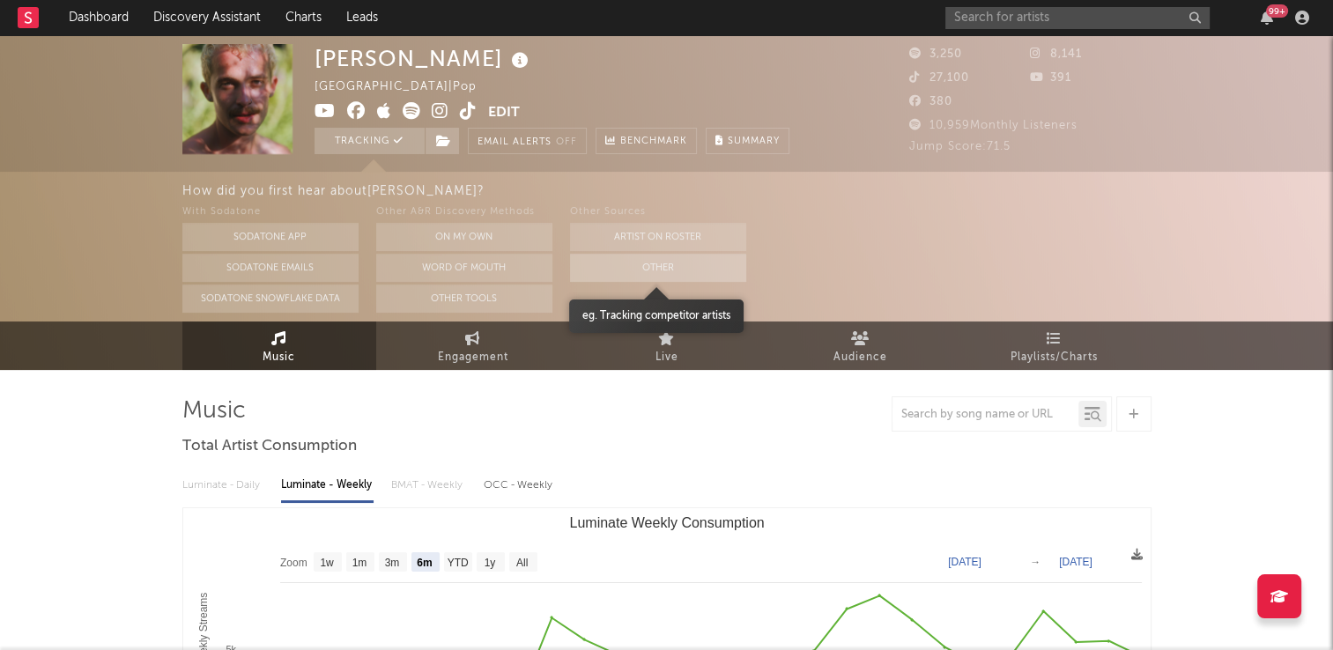
click at [645, 267] on button "Other" at bounding box center [658, 268] width 176 height 28
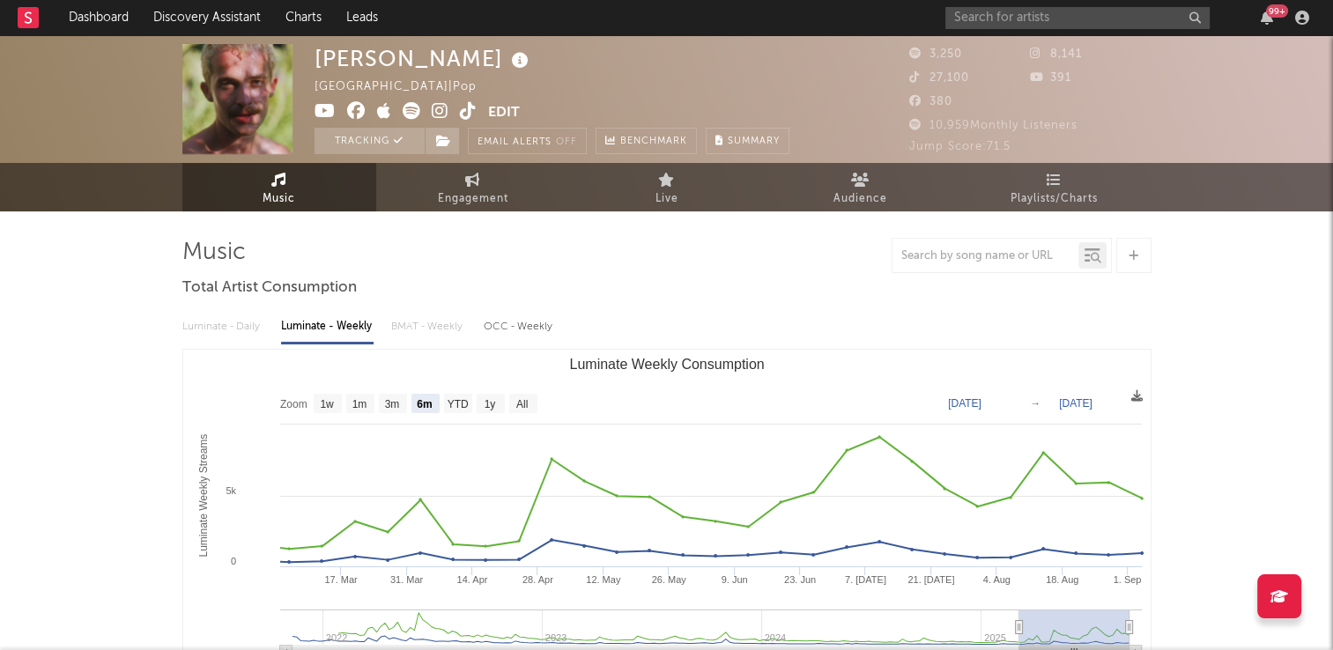
click at [508, 58] on icon at bounding box center [521, 60] width 26 height 25
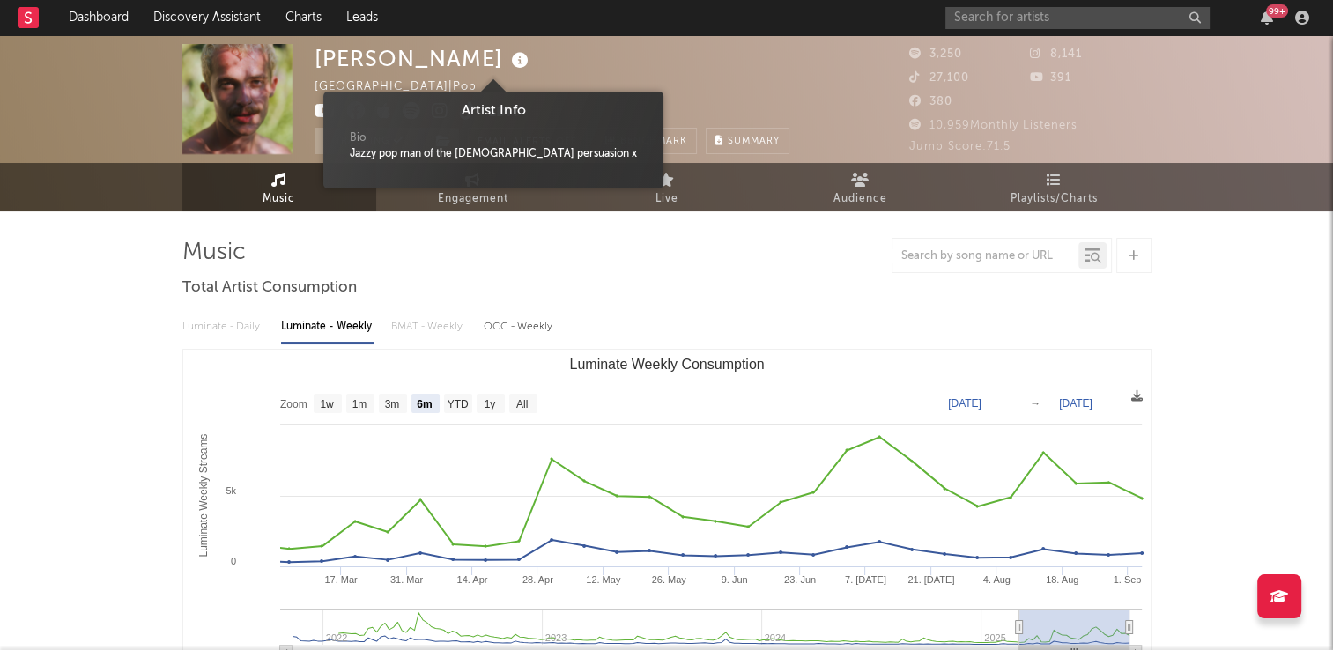
click at [546, 58] on div "[PERSON_NAME] [GEOGRAPHIC_DATA] | Pop Edit Tracking Email Alerts Off Benchmark …" at bounding box center [552, 99] width 475 height 110
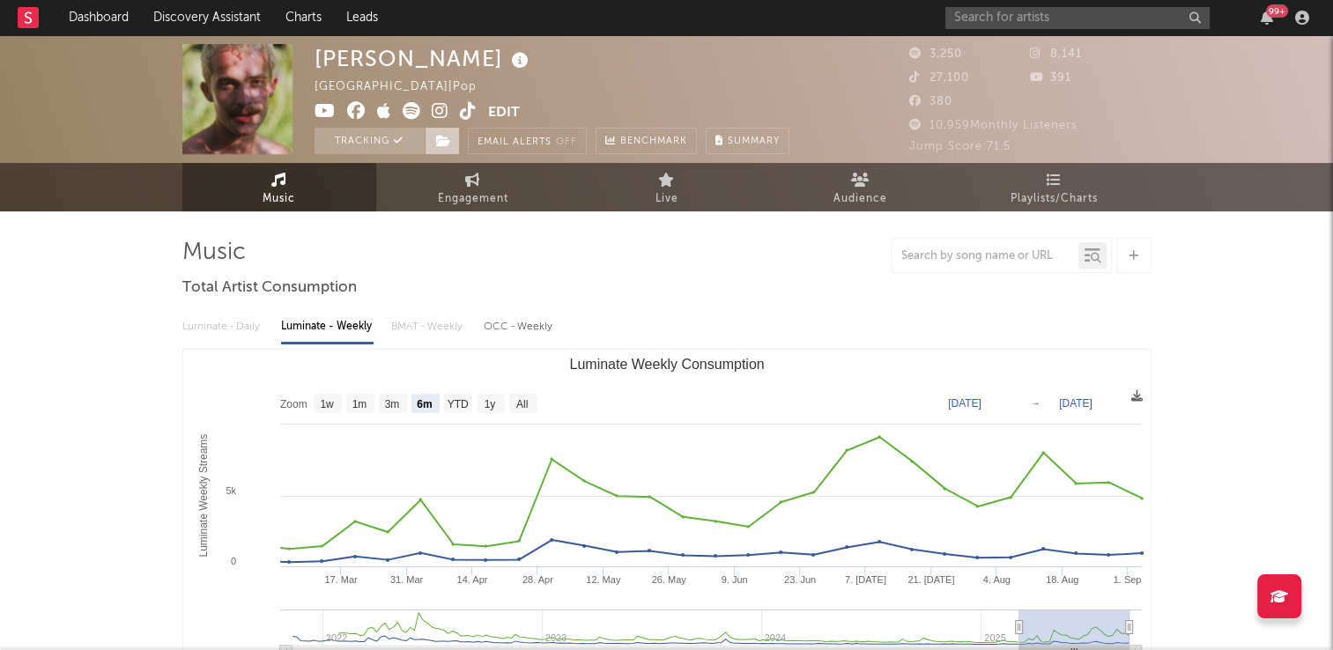
click at [440, 144] on icon at bounding box center [443, 141] width 15 height 12
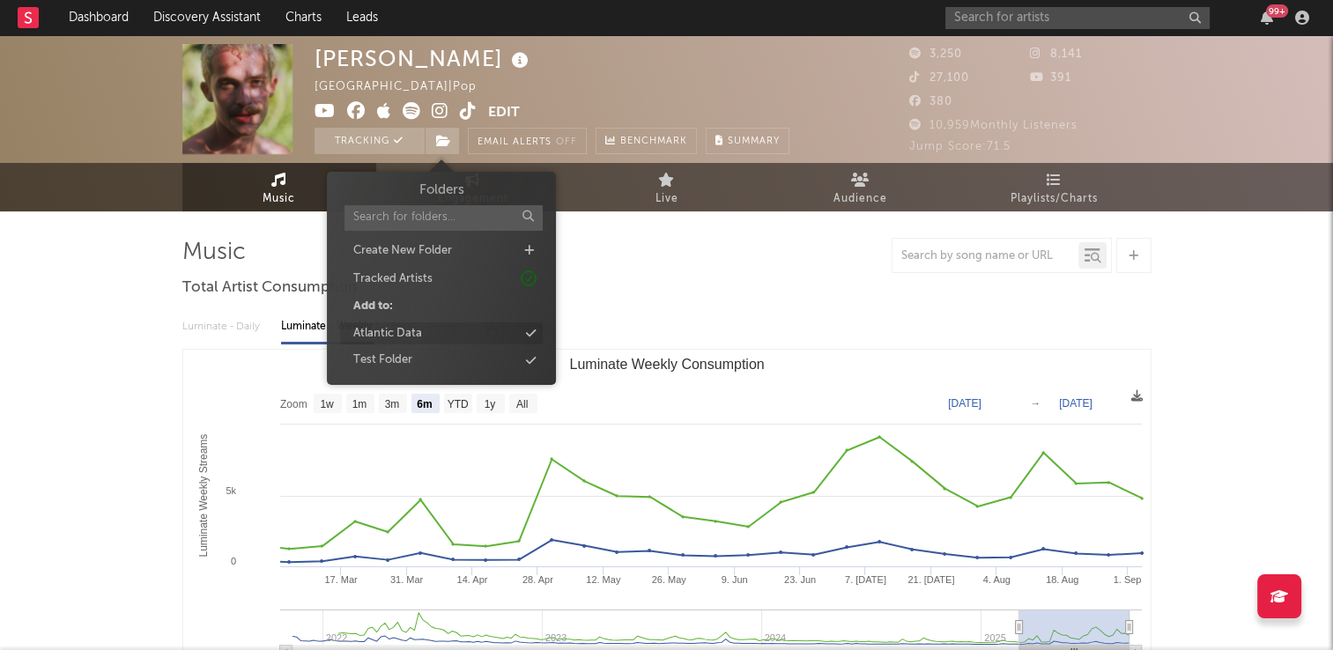
click at [420, 335] on div "Atlantic Data" at bounding box center [387, 334] width 69 height 18
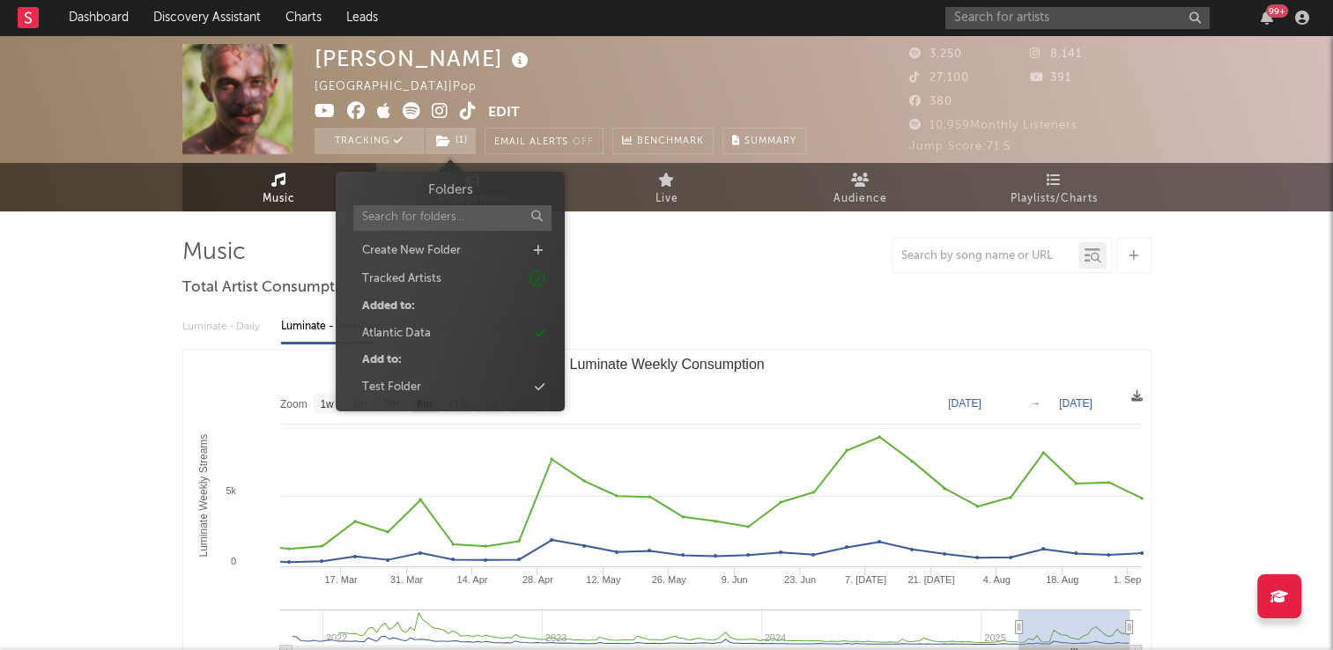
click at [647, 85] on div "[PERSON_NAME] [GEOGRAPHIC_DATA] | Pop Edit Tracking ( 1 ) Email Alerts Off Benc…" at bounding box center [561, 99] width 492 height 110
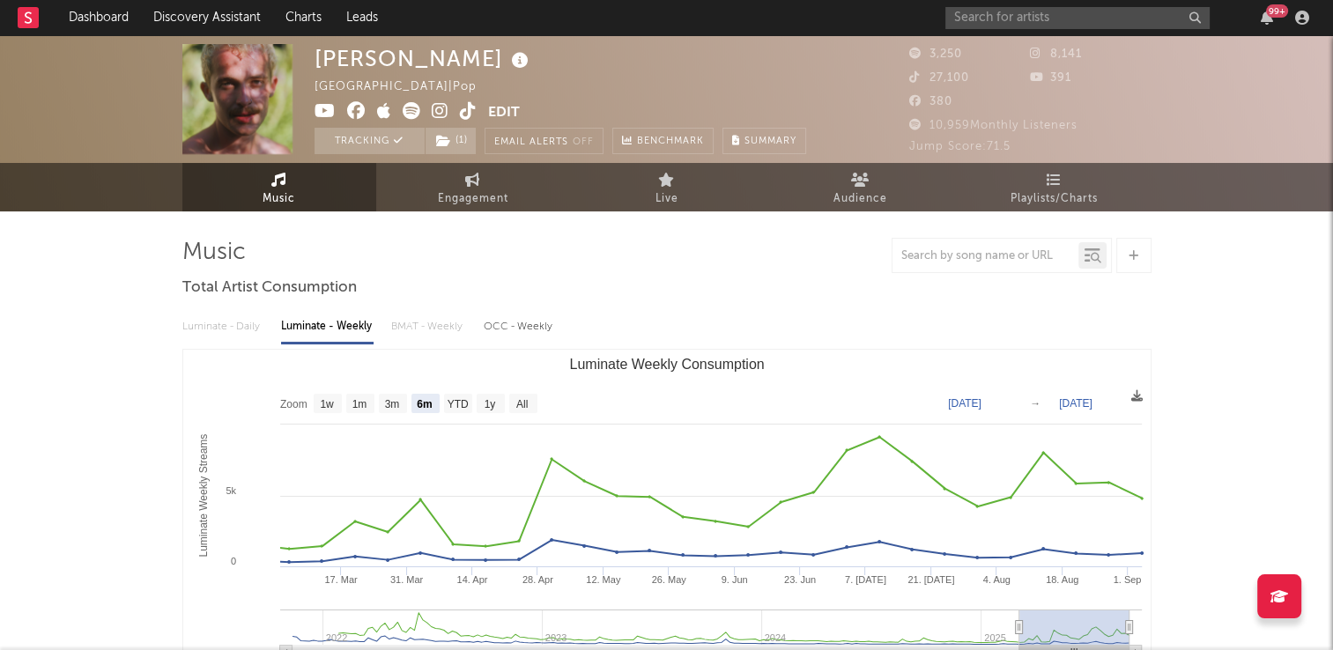
click at [469, 113] on icon at bounding box center [468, 111] width 17 height 18
drag, startPoint x: 494, startPoint y: 194, endPoint x: 470, endPoint y: 206, distance: 26.8
click at [494, 194] on span "Engagement" at bounding box center [473, 199] width 71 height 21
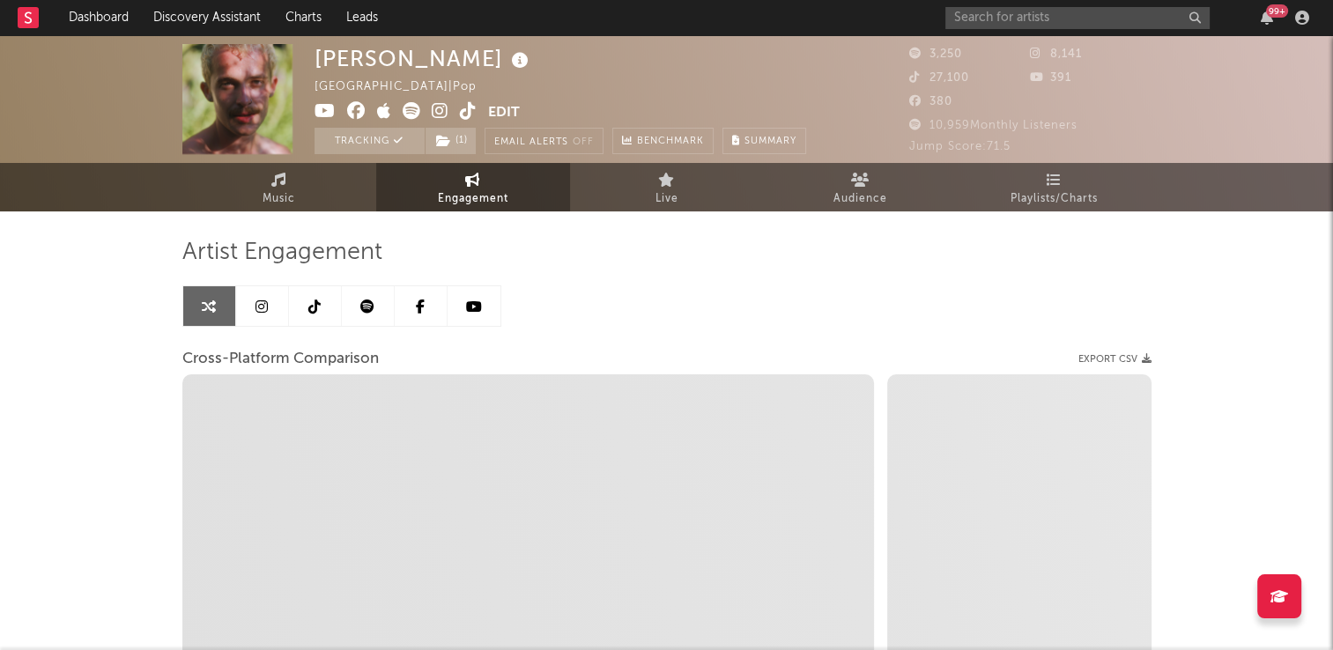
select select "1w"
click at [319, 308] on icon at bounding box center [314, 307] width 12 height 14
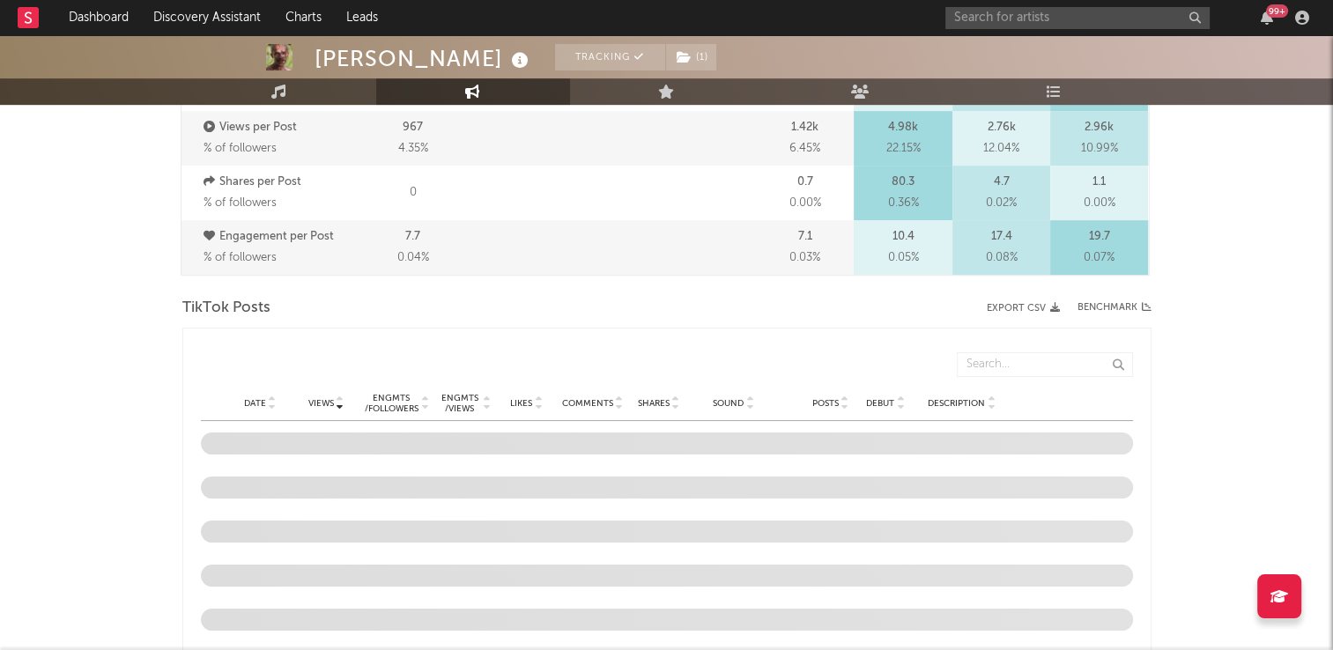
select select "6m"
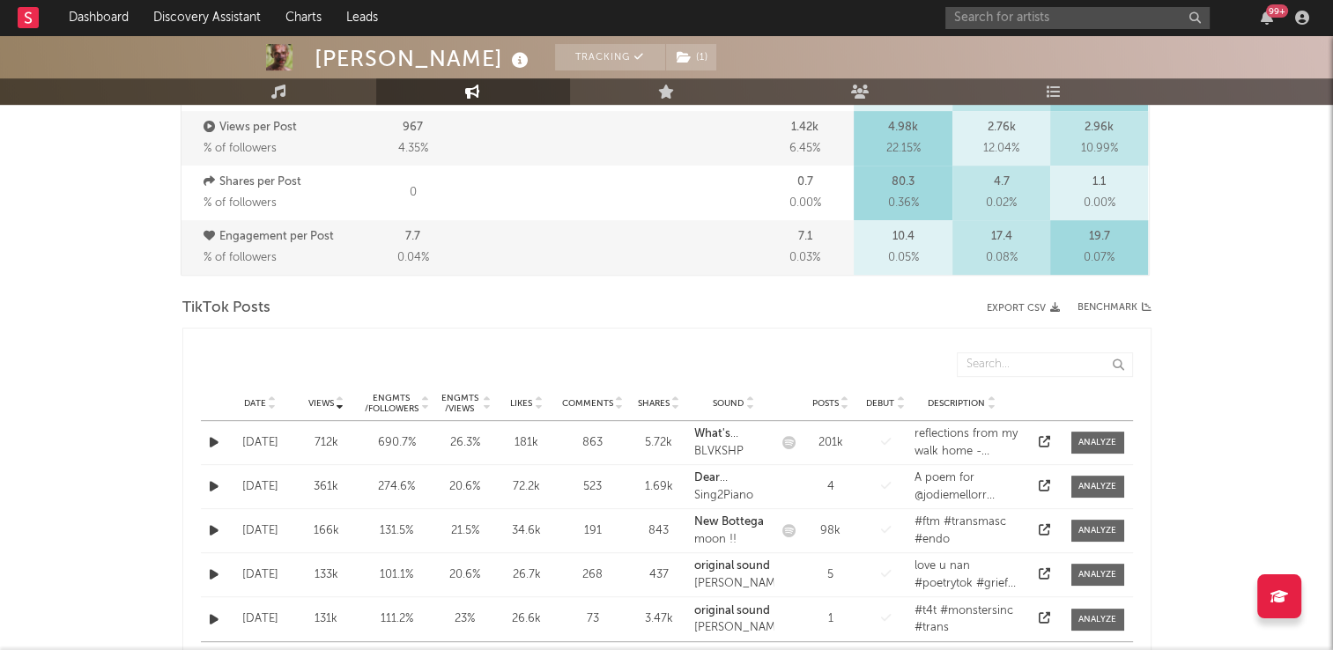
scroll to position [881, 0]
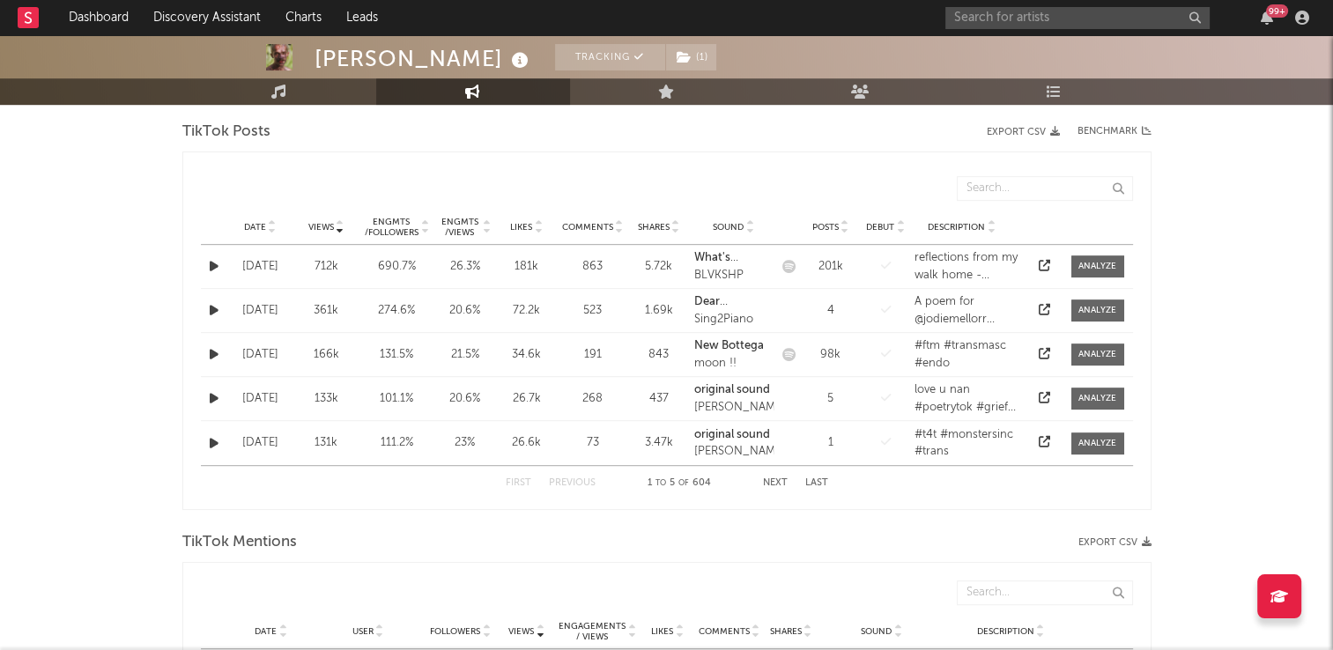
click at [273, 222] on icon at bounding box center [272, 223] width 9 height 7
click at [776, 480] on button "Next" at bounding box center [775, 484] width 25 height 10
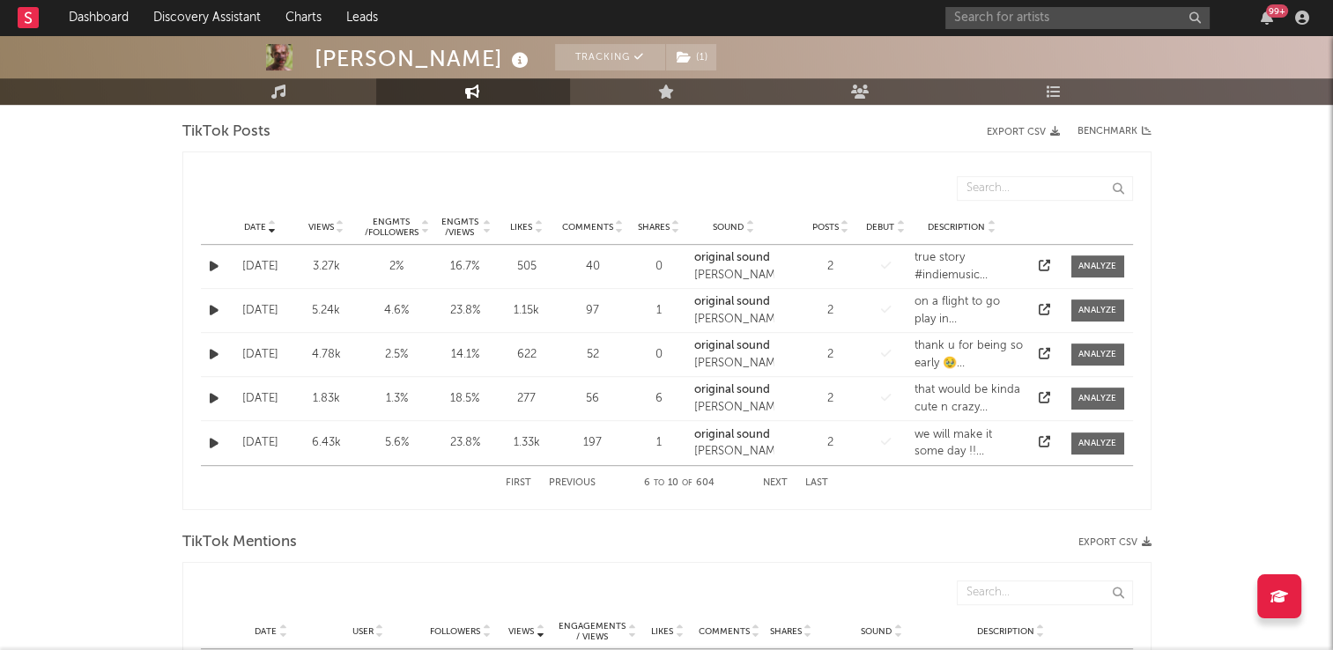
click at [776, 480] on button "Next" at bounding box center [775, 484] width 25 height 10
click at [772, 480] on button "Next" at bounding box center [775, 484] width 25 height 10
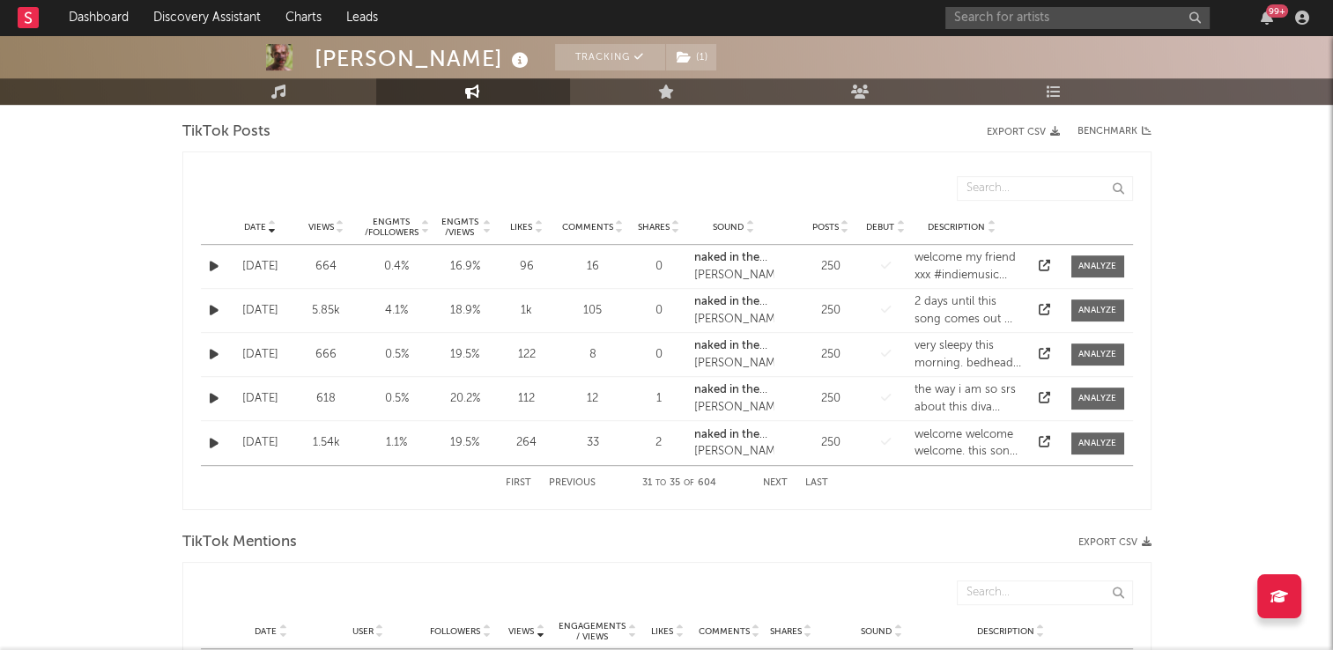
click at [779, 485] on button "Next" at bounding box center [775, 484] width 25 height 10
click at [522, 481] on button "First" at bounding box center [519, 484] width 26 height 10
click at [274, 221] on icon at bounding box center [272, 223] width 9 height 7
click at [273, 222] on icon at bounding box center [272, 223] width 9 height 7
click at [273, 224] on icon at bounding box center [272, 223] width 9 height 7
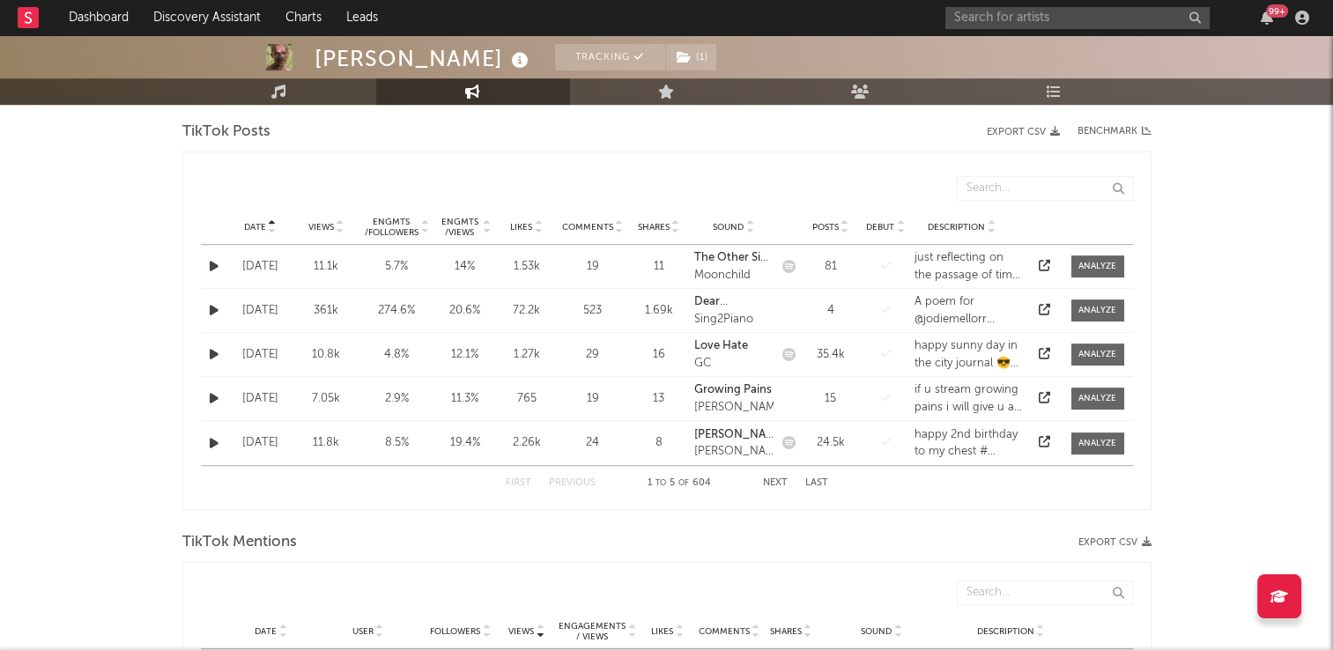
click at [273, 227] on icon at bounding box center [272, 230] width 9 height 7
click at [271, 228] on div at bounding box center [271, 226] width 11 height 13
click at [271, 227] on icon at bounding box center [272, 230] width 9 height 7
click at [271, 220] on icon at bounding box center [272, 223] width 9 height 7
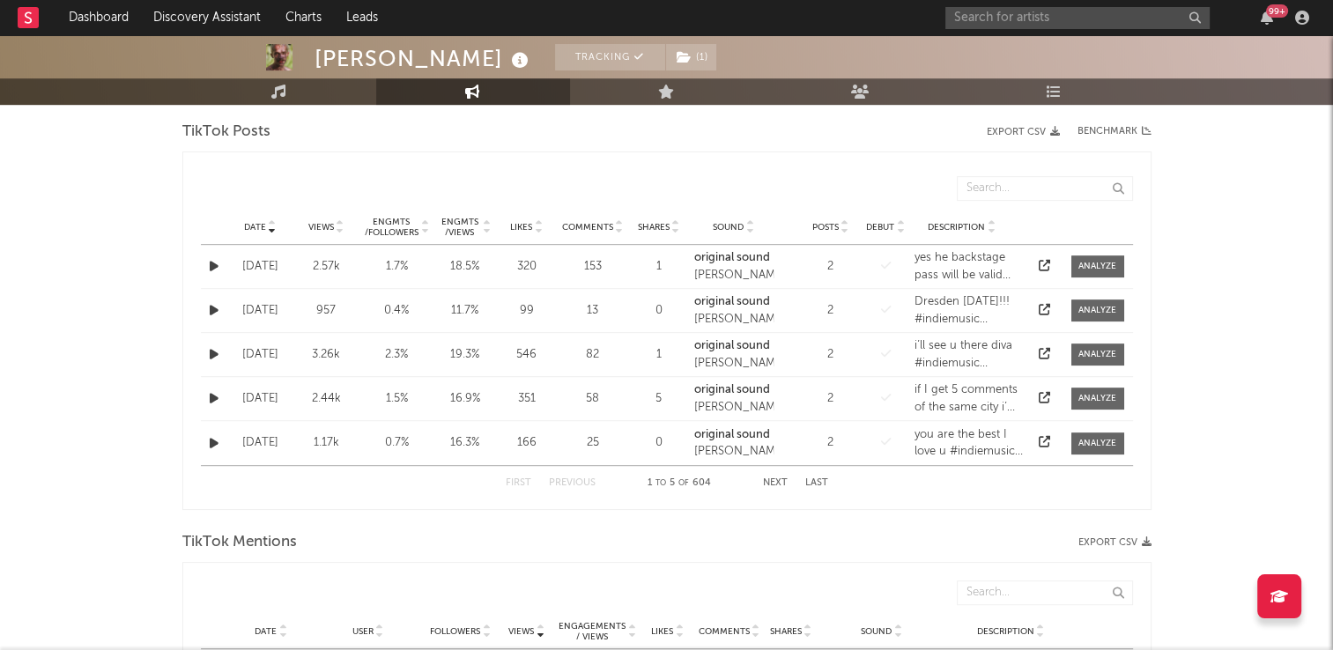
click at [771, 481] on button "Next" at bounding box center [775, 484] width 25 height 10
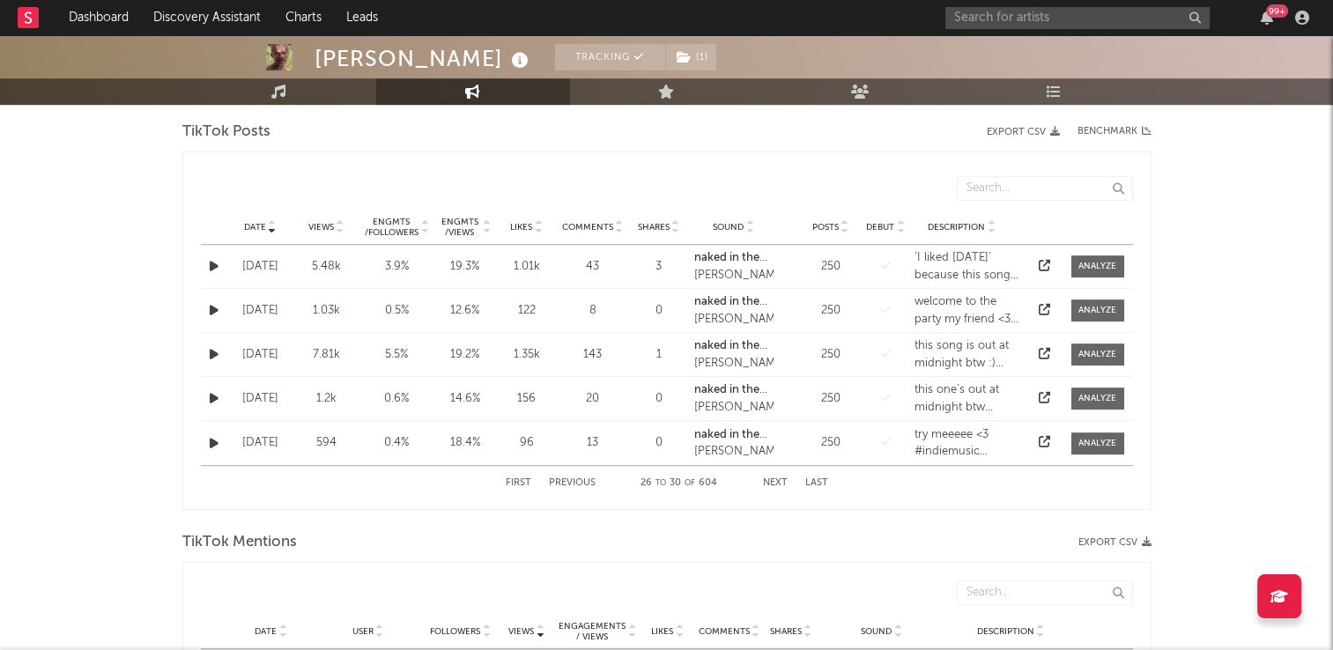
click at [771, 481] on button "Next" at bounding box center [775, 484] width 25 height 10
click at [215, 445] on icon "button" at bounding box center [214, 443] width 9 height 11
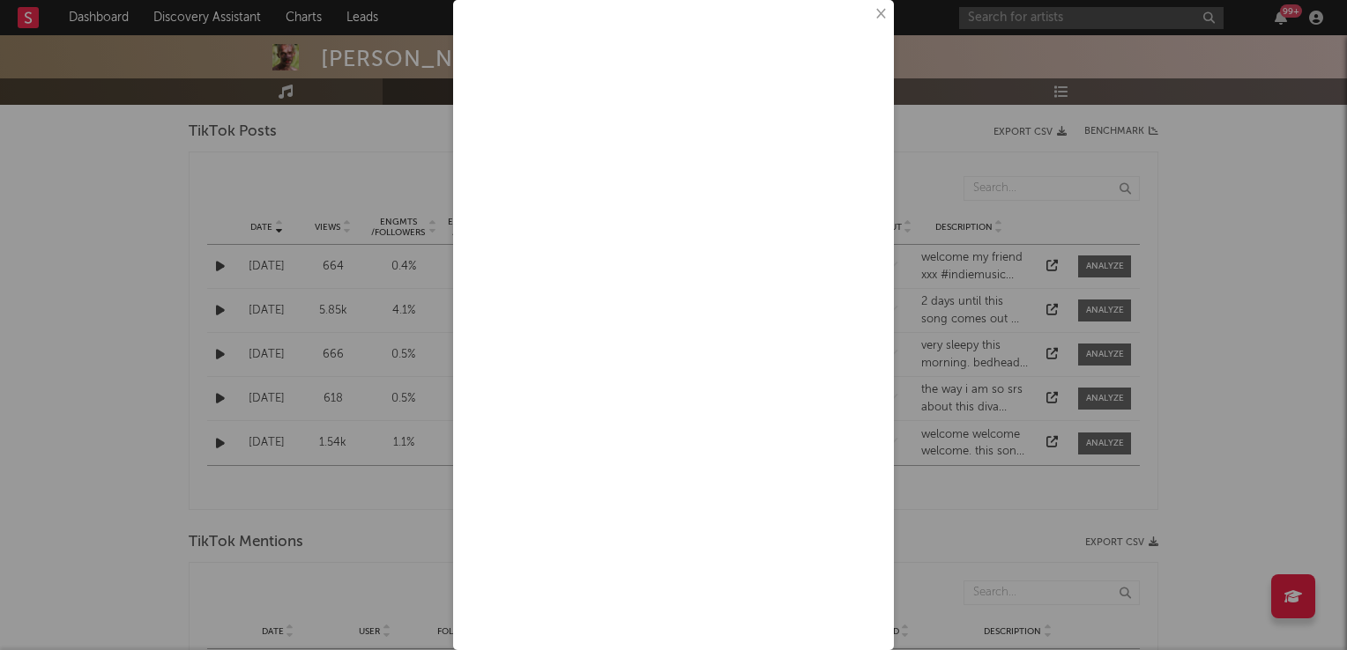
click at [870, 16] on button "×" at bounding box center [879, 13] width 19 height 19
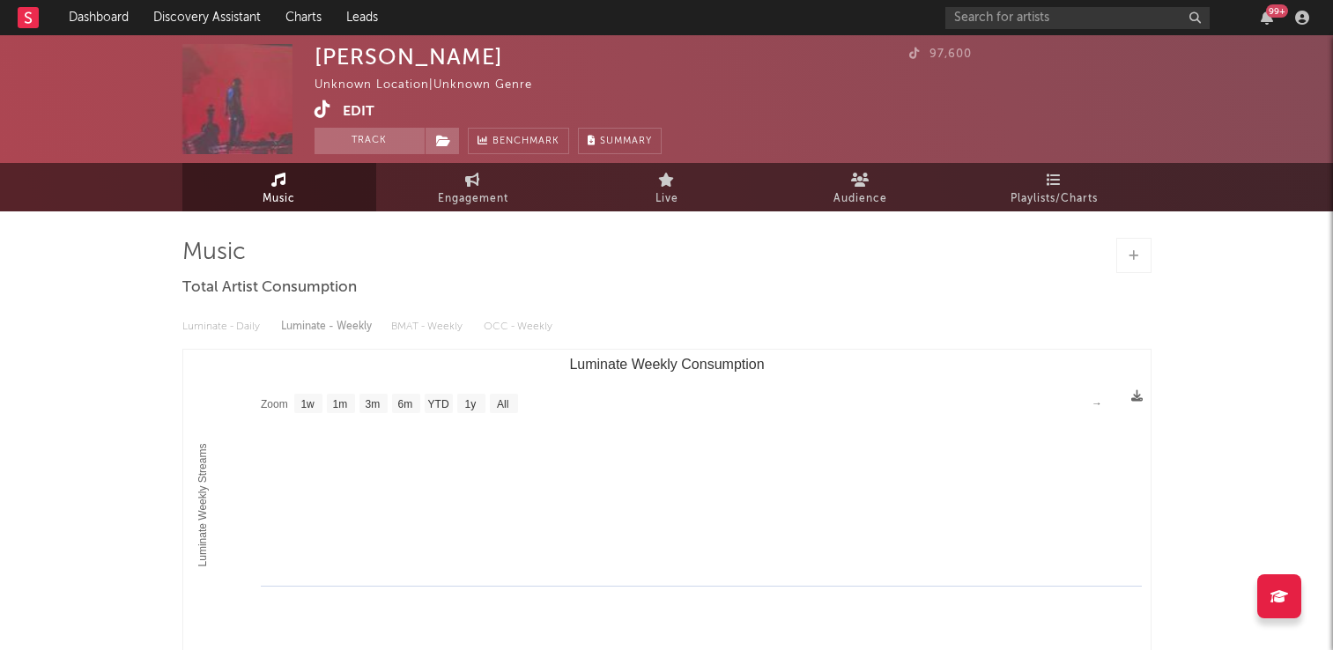
select select "1w"
click at [317, 112] on icon at bounding box center [323, 109] width 17 height 18
click at [363, 151] on button "Track" at bounding box center [370, 141] width 110 height 26
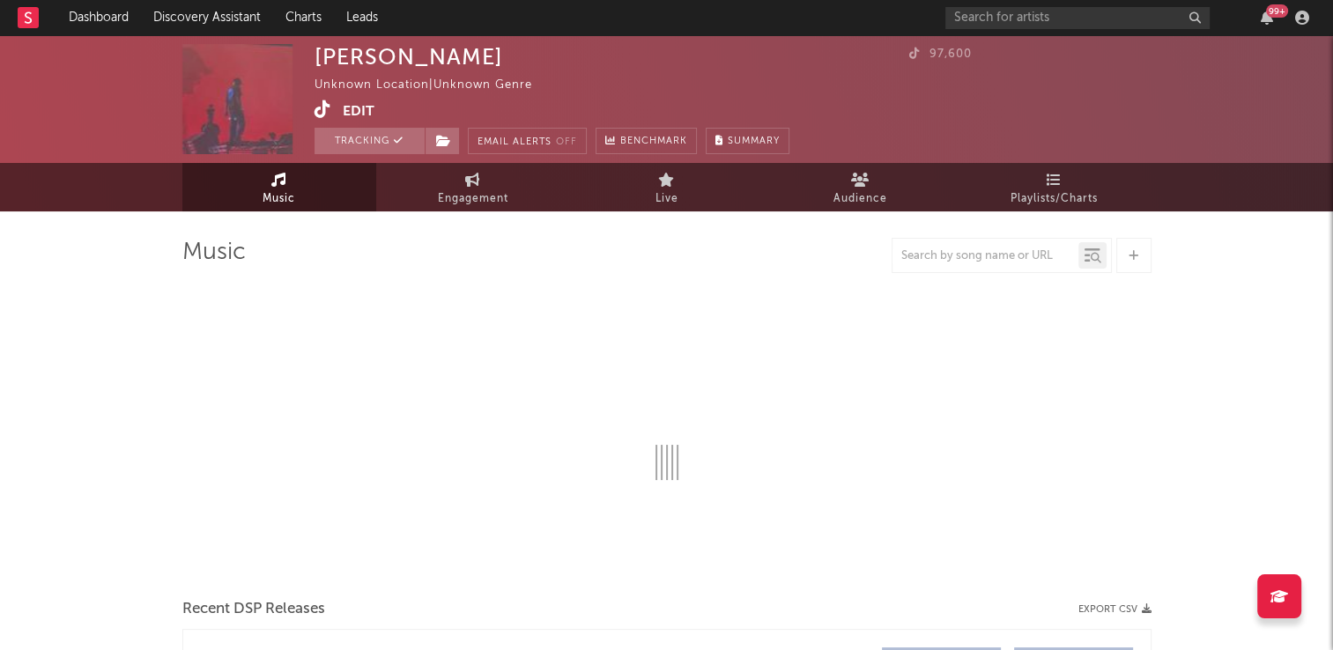
select select "1w"
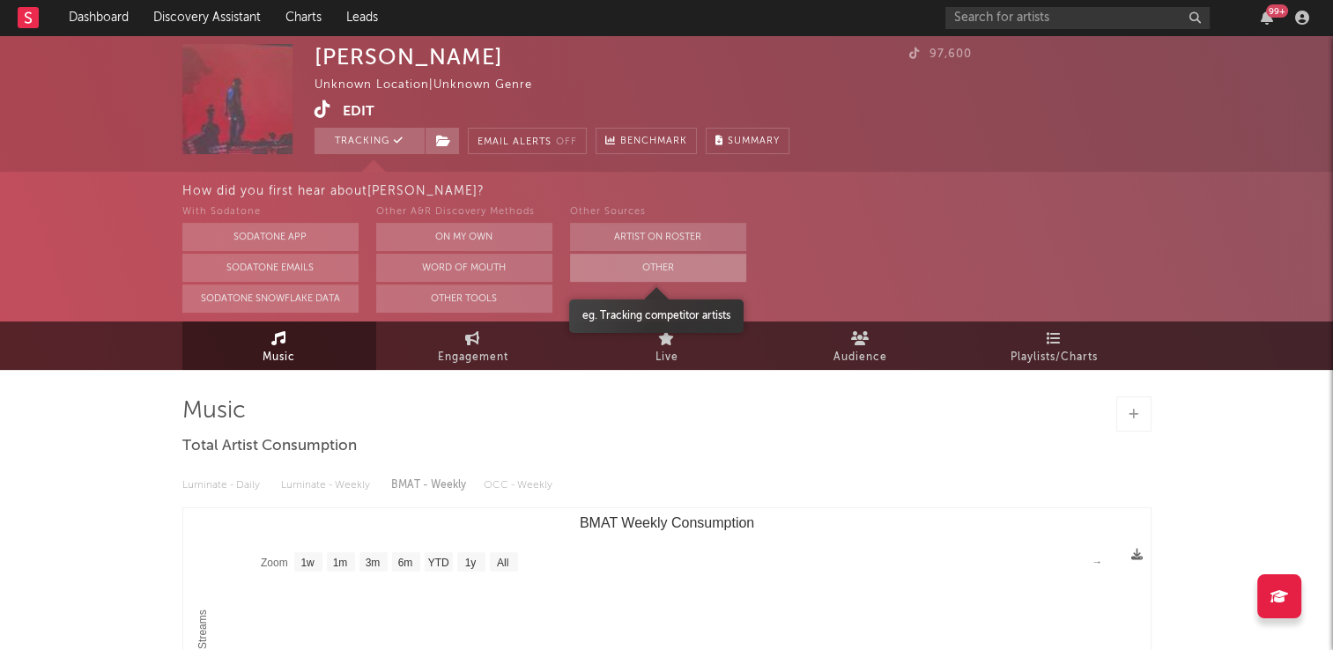
click at [670, 271] on button "Other" at bounding box center [658, 268] width 176 height 28
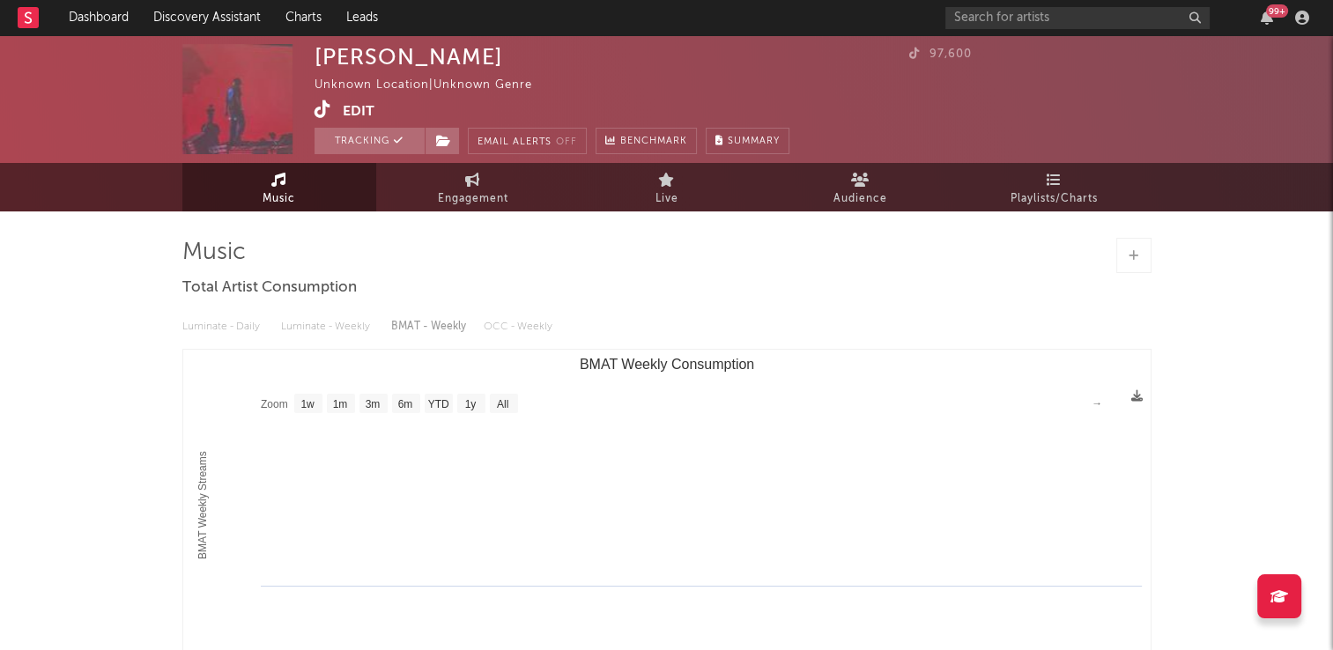
click at [317, 184] on link "Music" at bounding box center [279, 187] width 194 height 48
click at [289, 185] on link "Music" at bounding box center [279, 187] width 194 height 48
click at [1035, 16] on input "text" at bounding box center [1078, 18] width 264 height 22
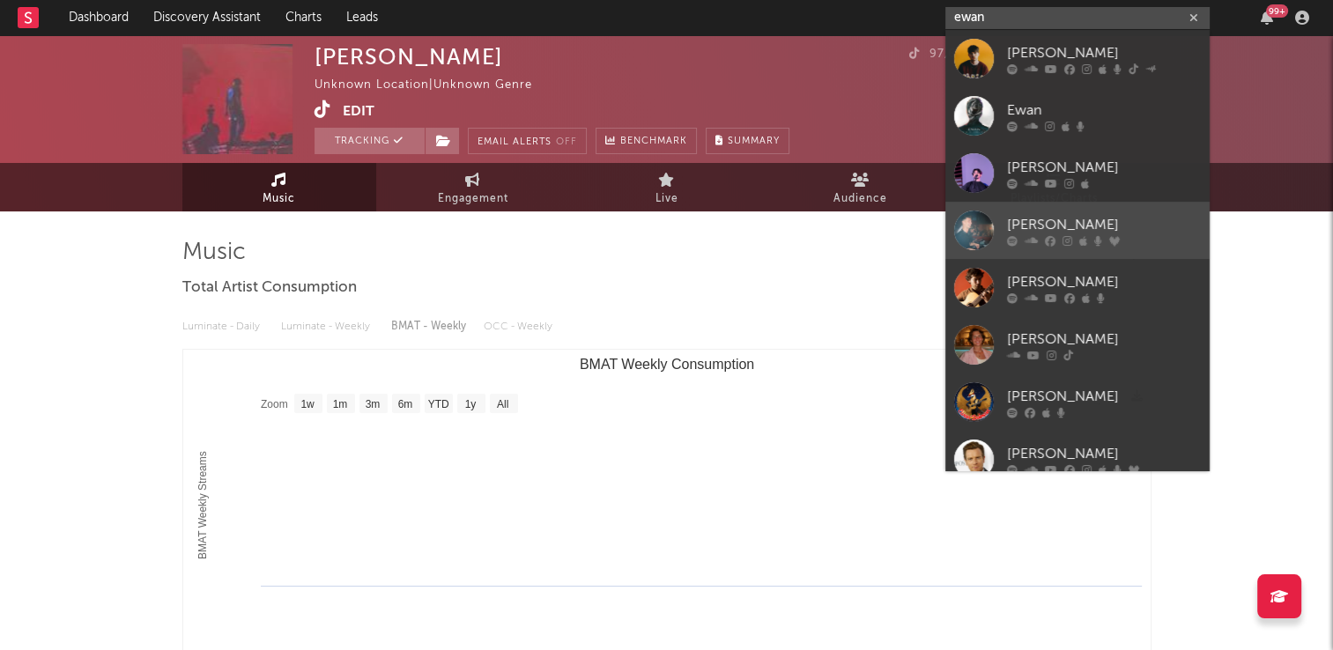
type input "ewan"
click at [1055, 221] on div "[PERSON_NAME]" at bounding box center [1104, 224] width 194 height 21
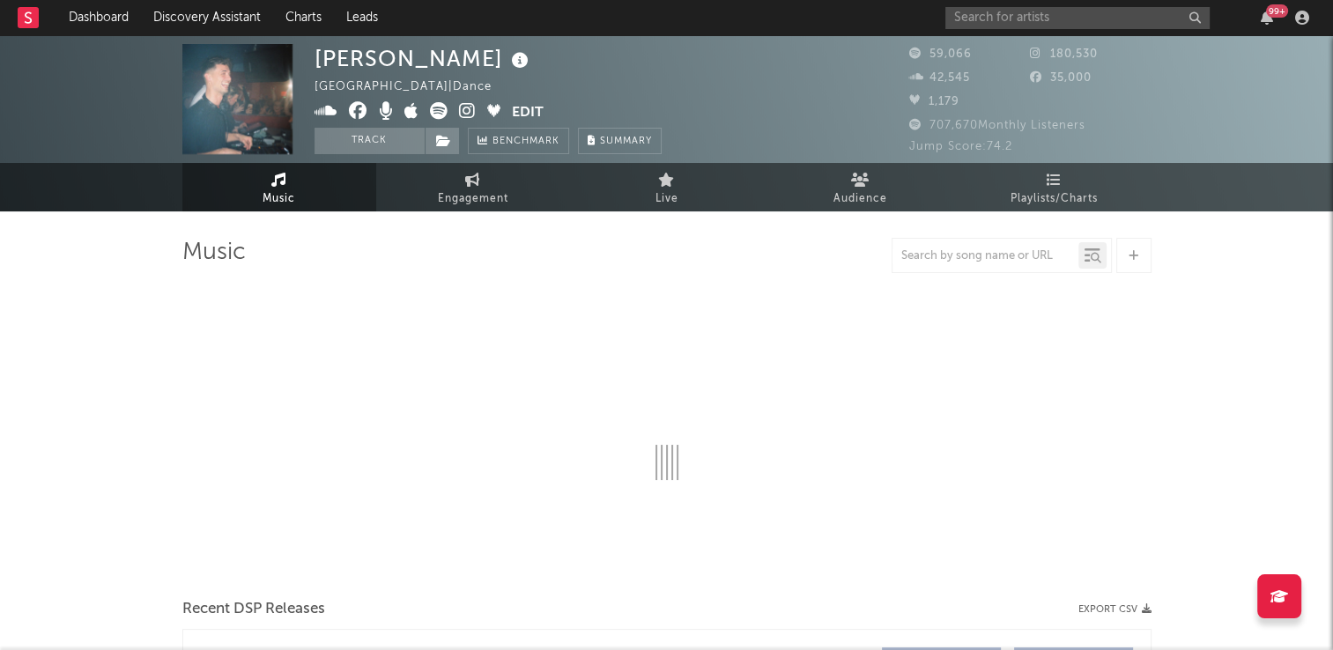
select select "6m"
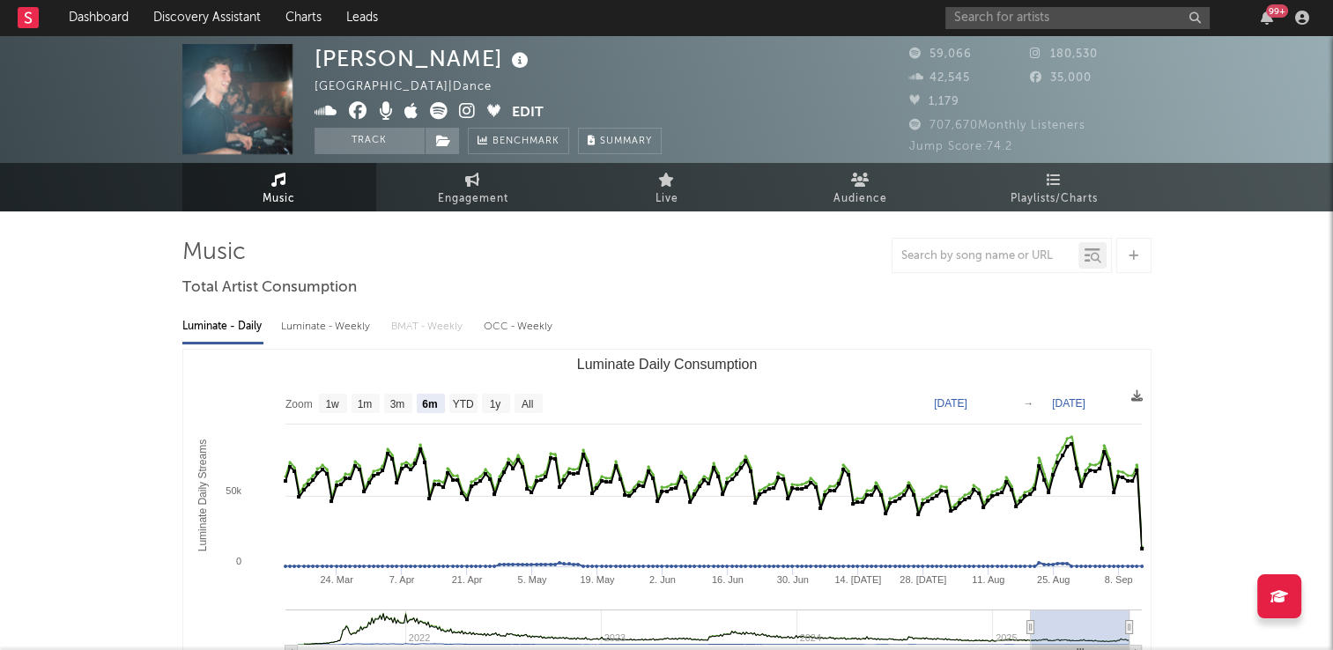
click at [508, 62] on icon at bounding box center [521, 60] width 26 height 25
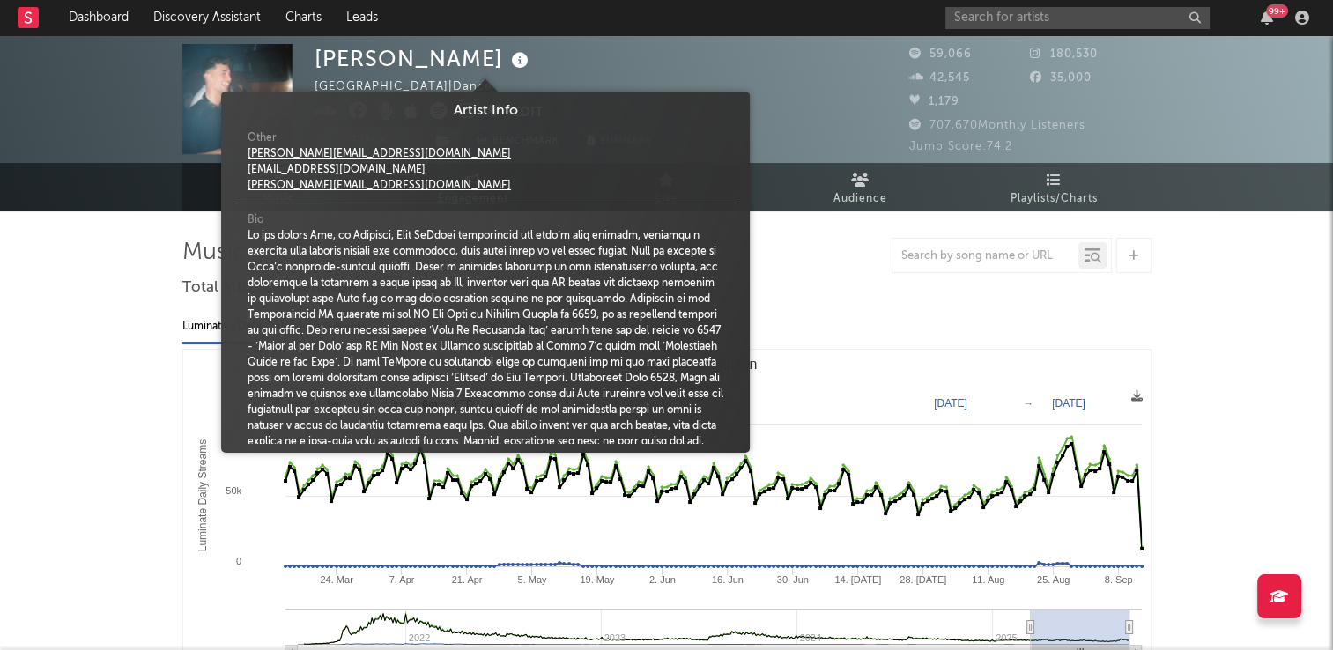
click at [602, 72] on div "[PERSON_NAME] [GEOGRAPHIC_DATA] | Dance Edit Track Benchmark Summary" at bounding box center [488, 99] width 347 height 110
click at [508, 60] on icon at bounding box center [521, 60] width 26 height 25
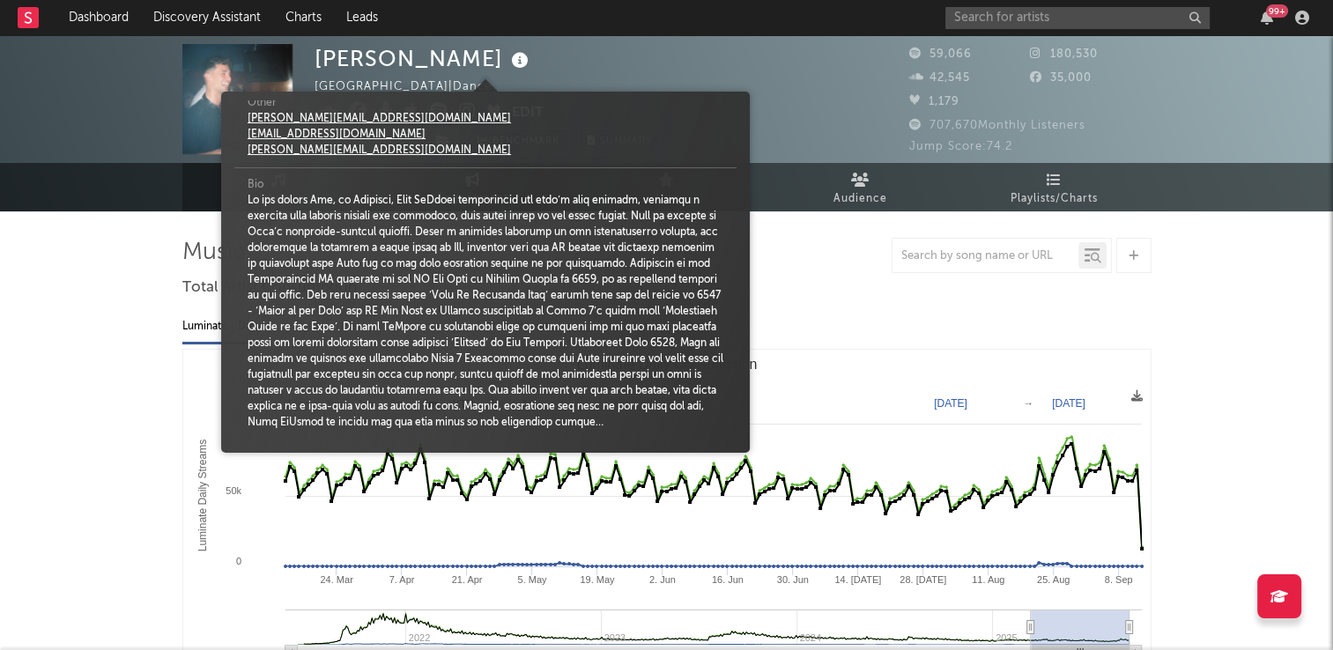
scroll to position [55, 0]
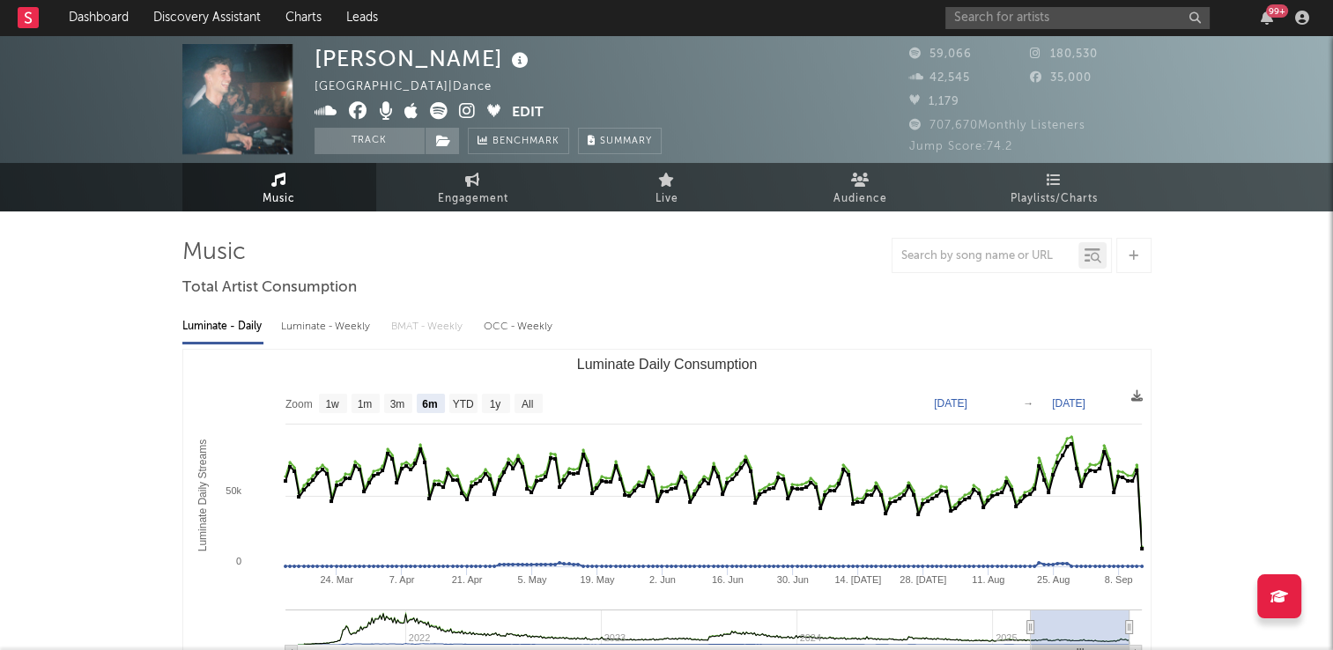
click at [596, 68] on div "[PERSON_NAME] [GEOGRAPHIC_DATA] | Dance Edit Track Benchmark Summary" at bounding box center [488, 99] width 347 height 110
click at [362, 143] on button "Track" at bounding box center [370, 141] width 110 height 26
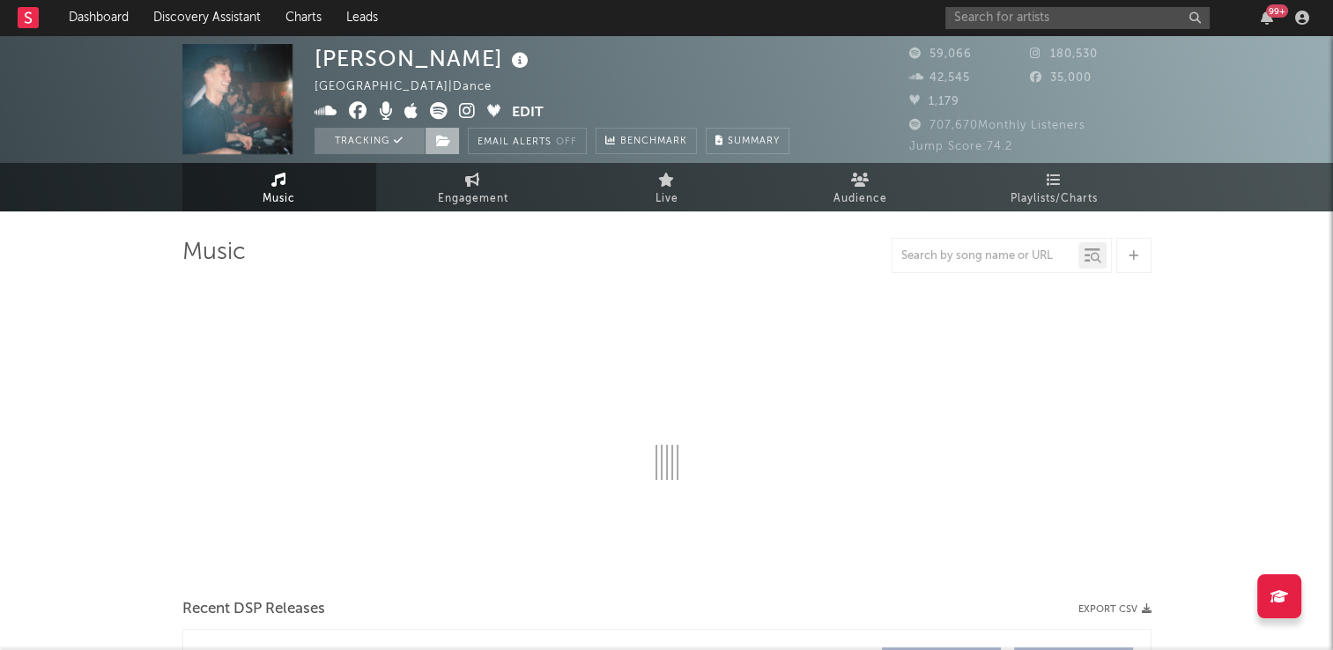
click at [444, 139] on icon at bounding box center [443, 141] width 15 height 12
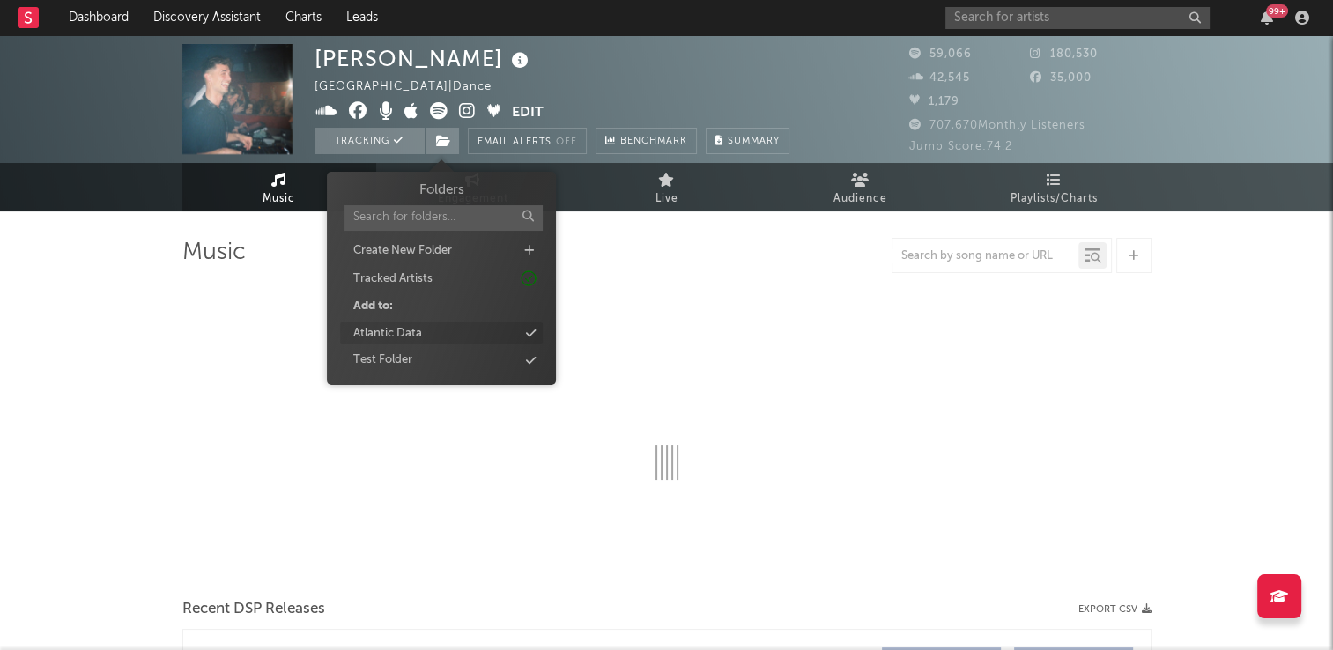
select select "6m"
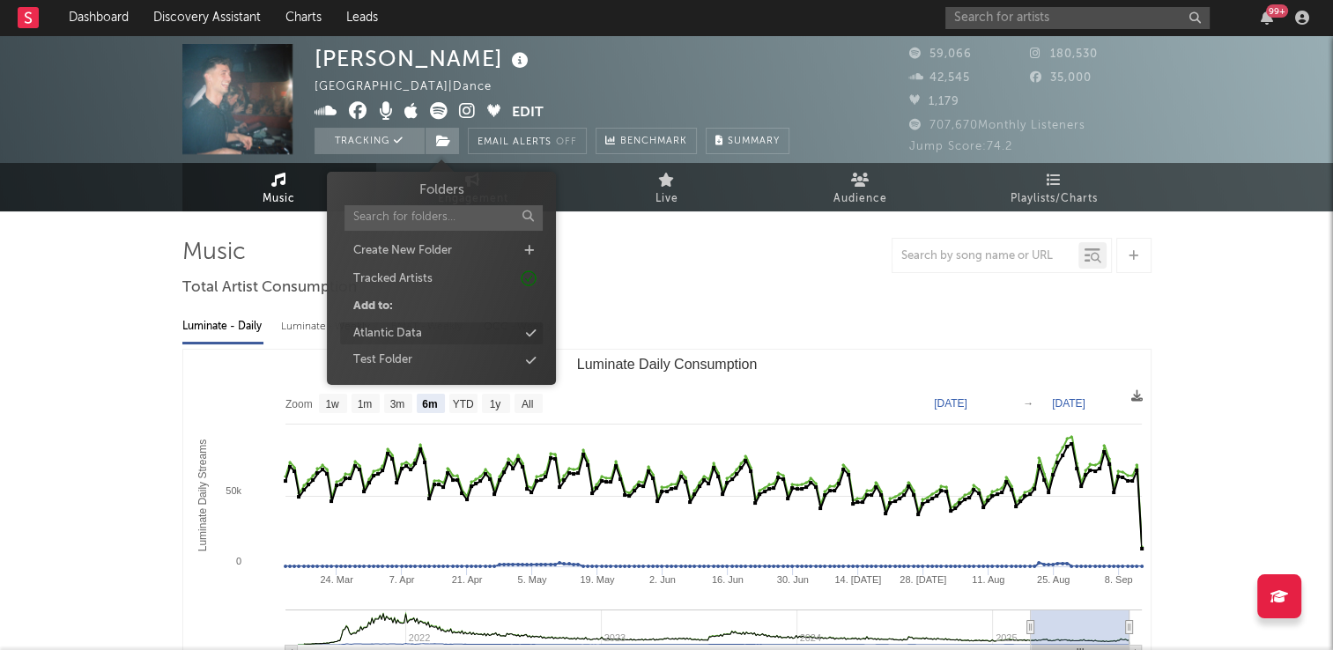
click at [406, 334] on div "Atlantic Data" at bounding box center [387, 334] width 69 height 18
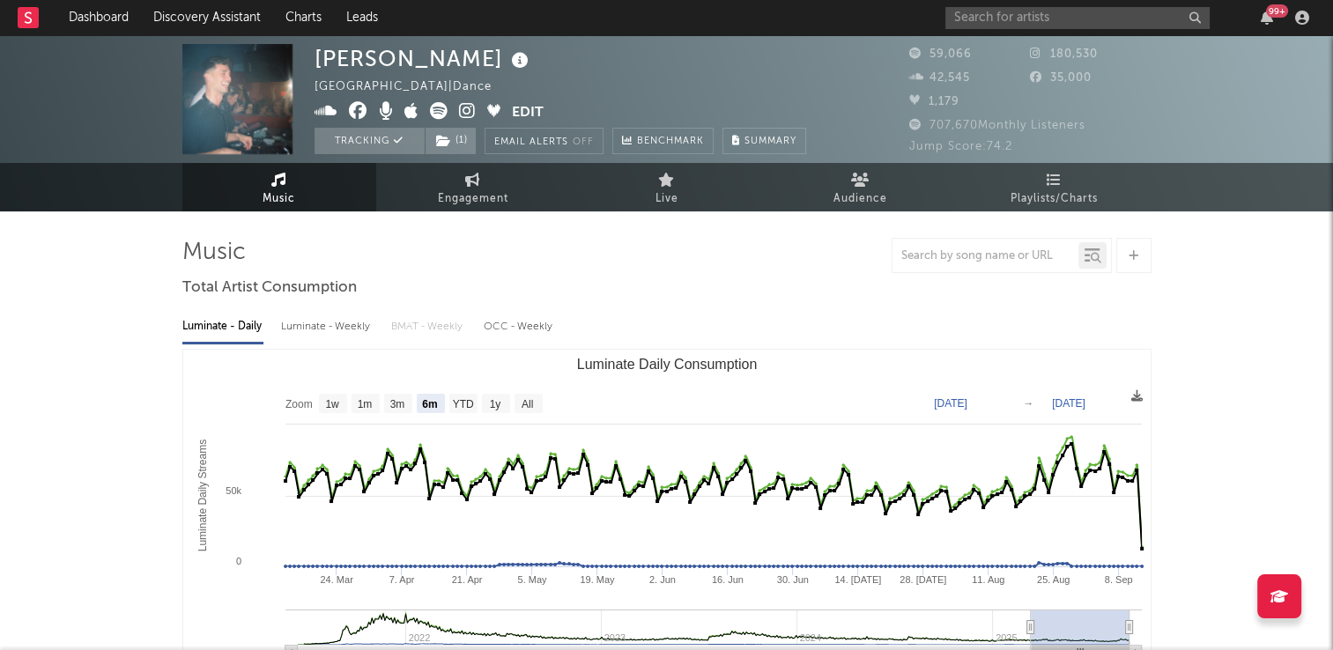
click at [630, 86] on div "Ewan McVicar United Kingdom | Dance Edit Tracking ( 1 ) Email Alerts Off Benchm…" at bounding box center [561, 99] width 492 height 110
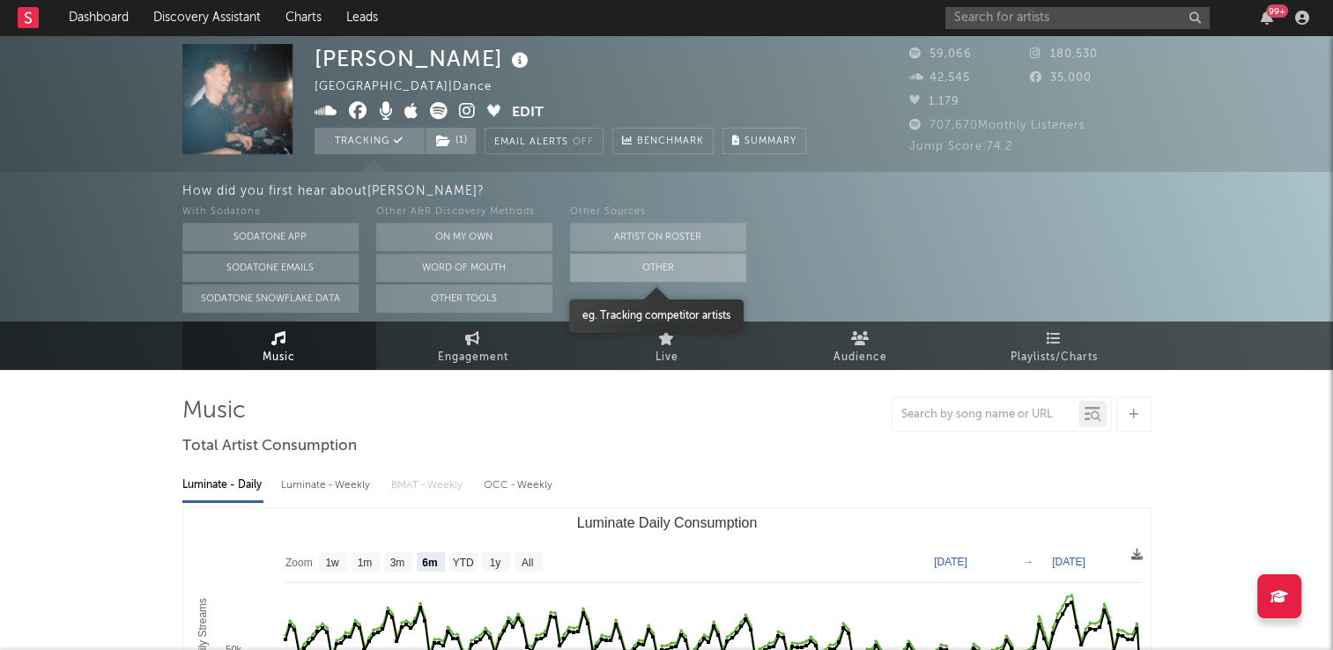
click at [606, 271] on button "Other" at bounding box center [658, 268] width 176 height 28
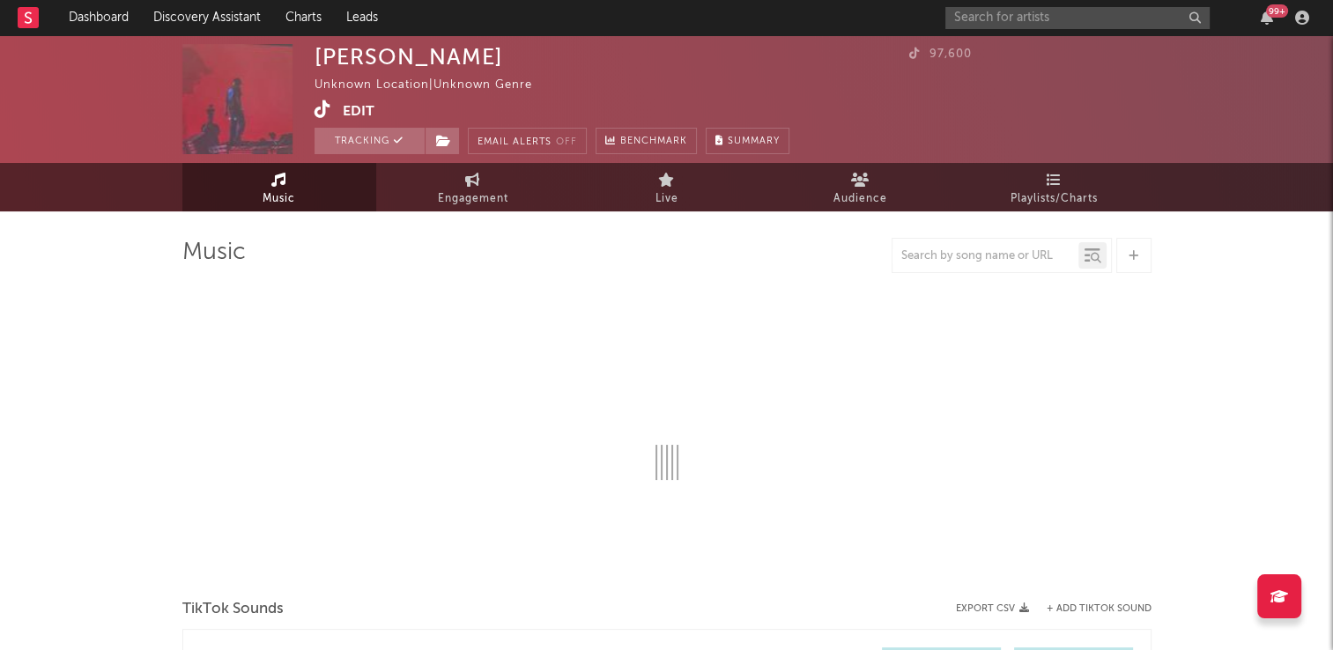
select select "1w"
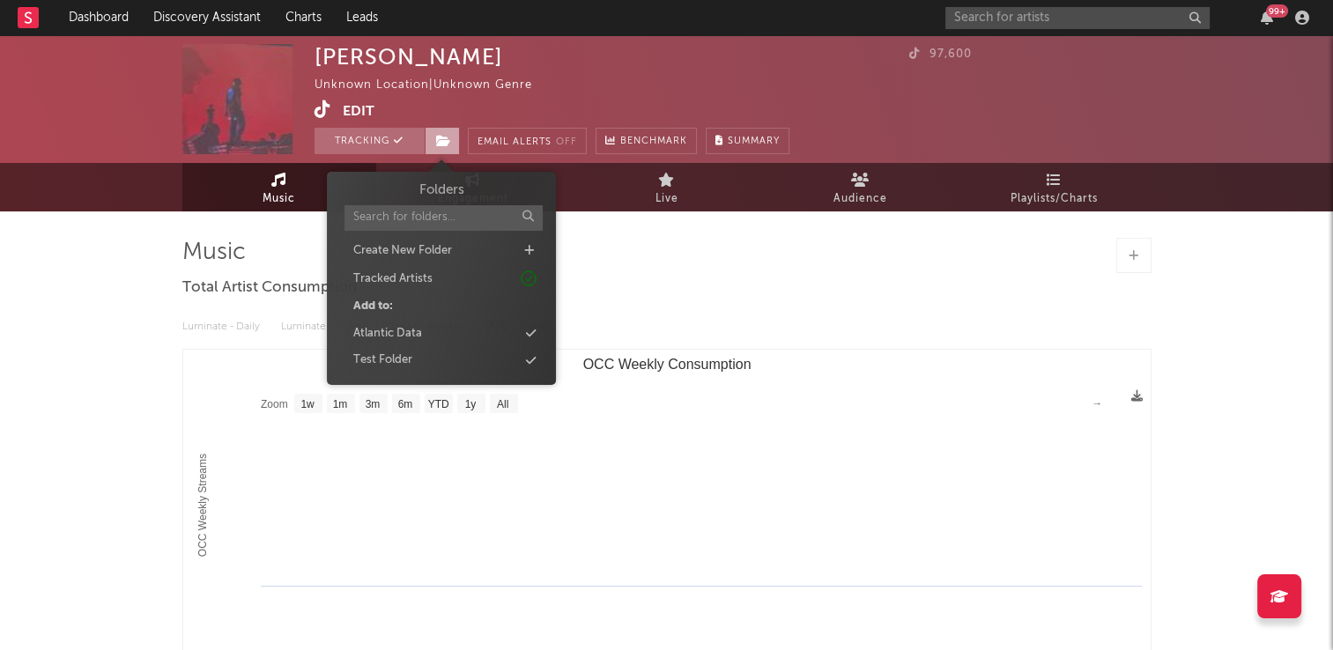
click at [436, 139] on icon at bounding box center [443, 141] width 15 height 12
click at [405, 331] on div "Atlantic Data" at bounding box center [387, 334] width 69 height 18
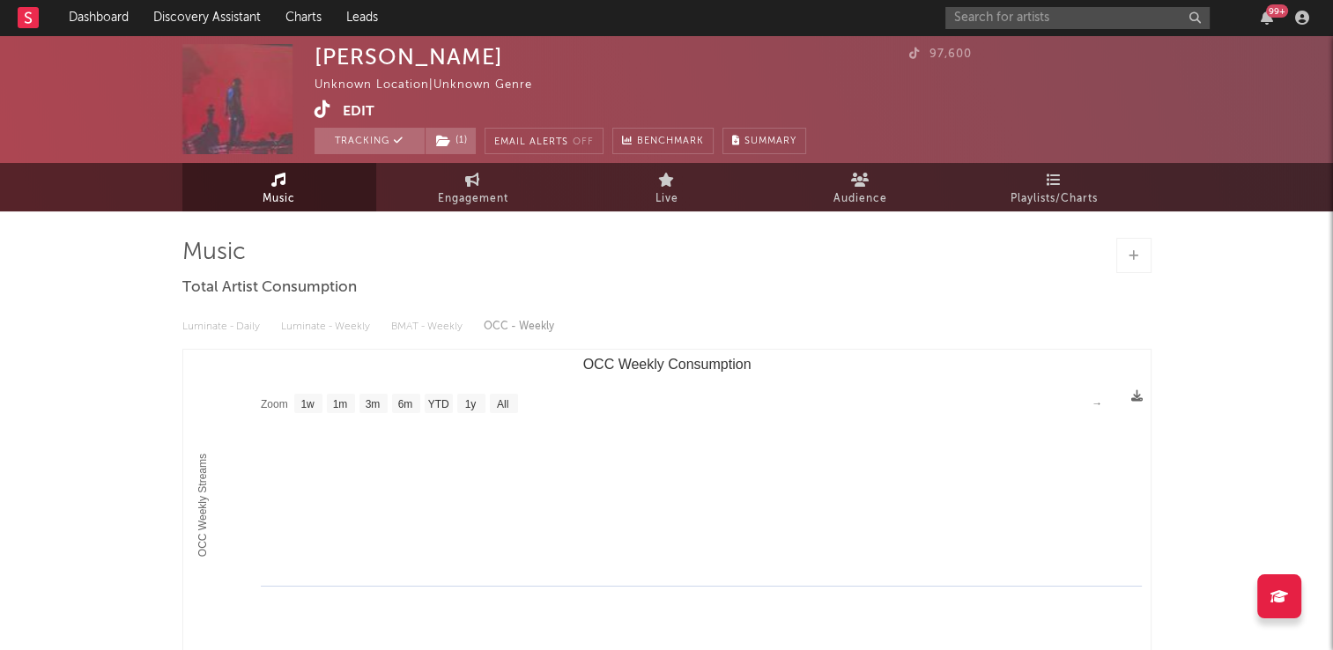
click at [148, 345] on div "Ewan McVicar Unknown Location | Unknown Genre Edit Tracking ( 1 ) Email Alerts …" at bounding box center [666, 449] width 1333 height 828
click at [498, 186] on link "Engagement" at bounding box center [473, 187] width 194 height 48
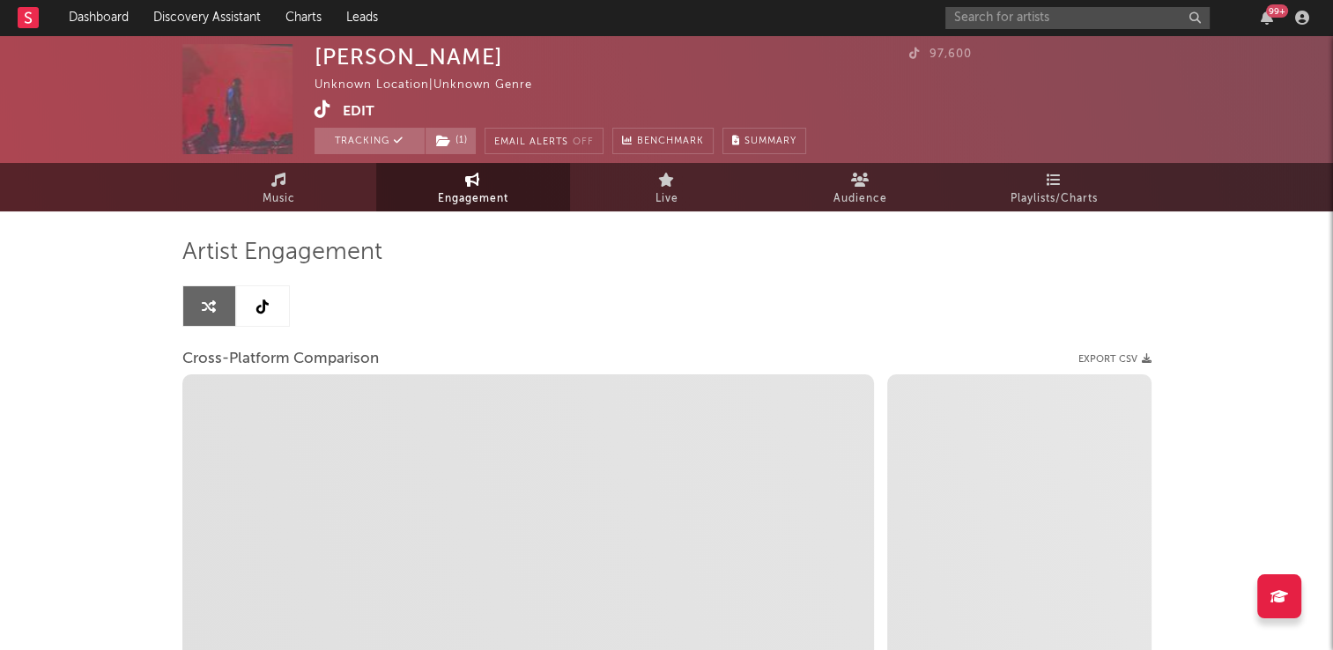
select select "1w"
select select "1m"
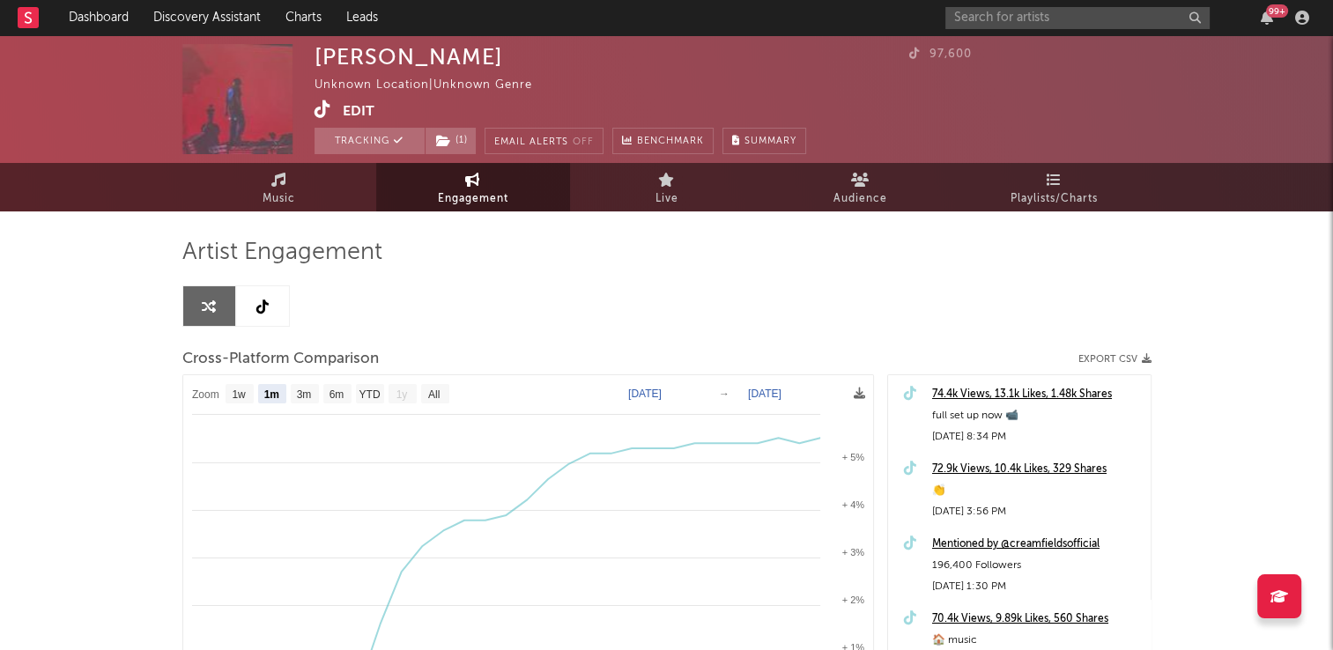
click at [271, 308] on link at bounding box center [262, 306] width 53 height 40
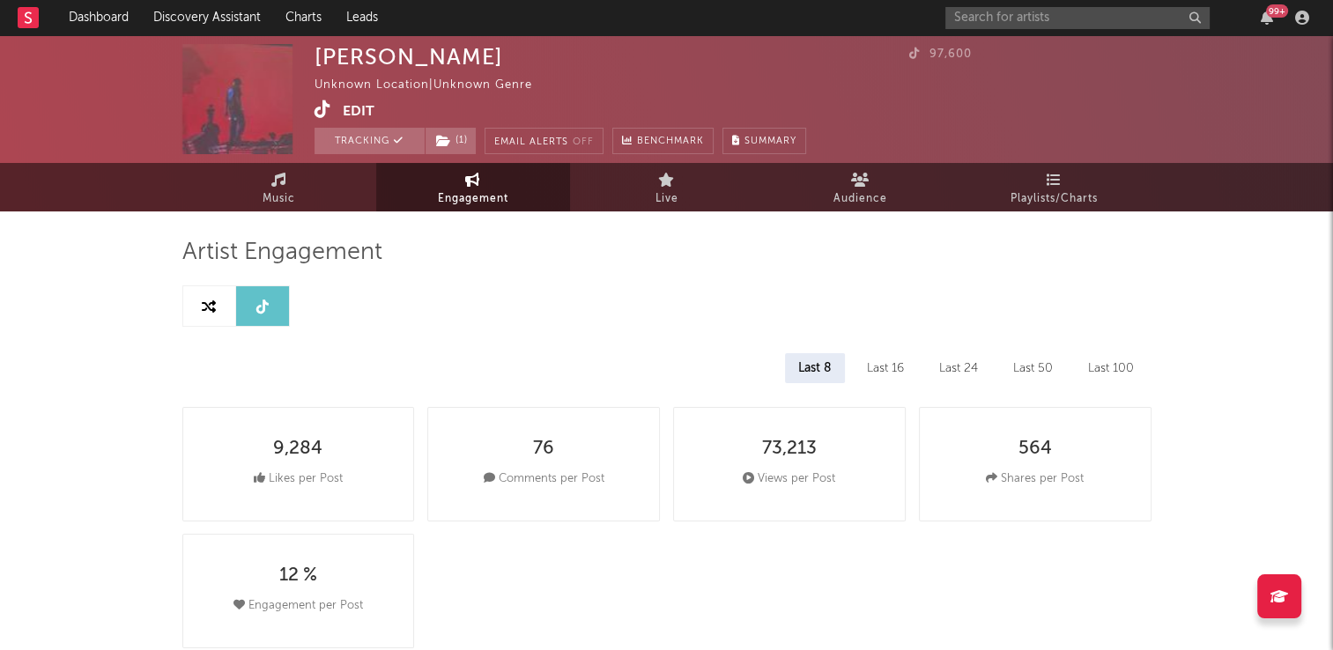
select select "6m"
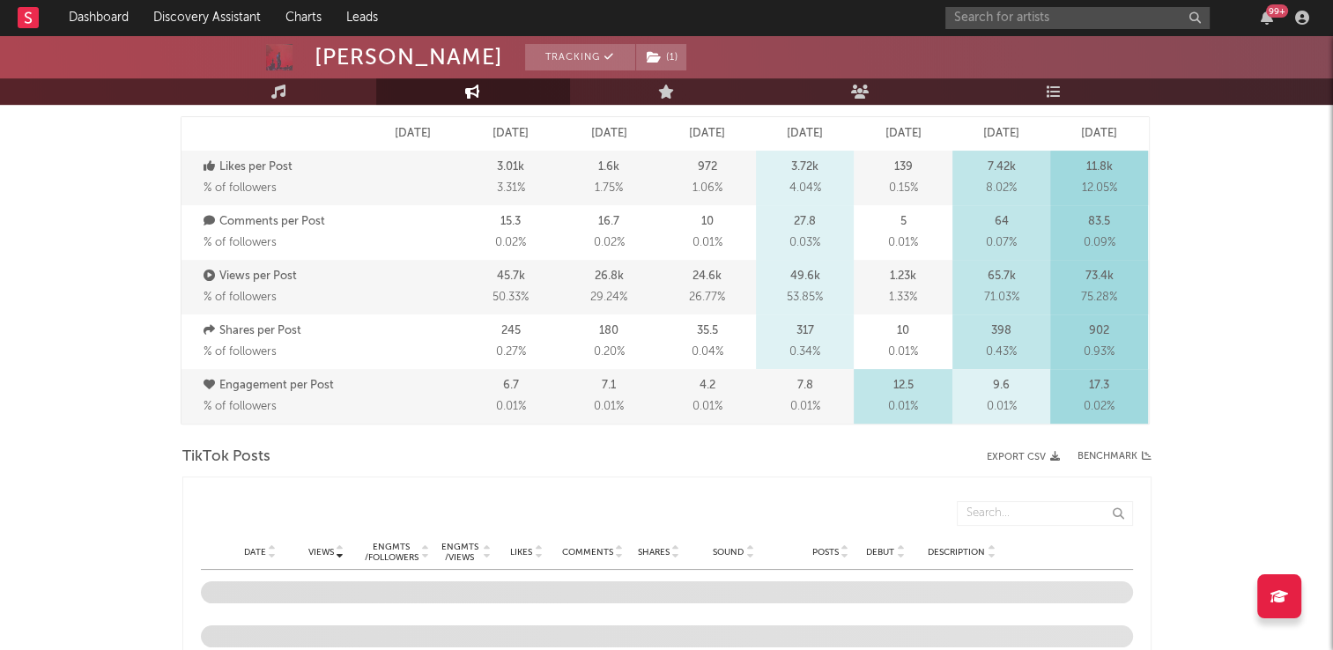
scroll to position [793, 0]
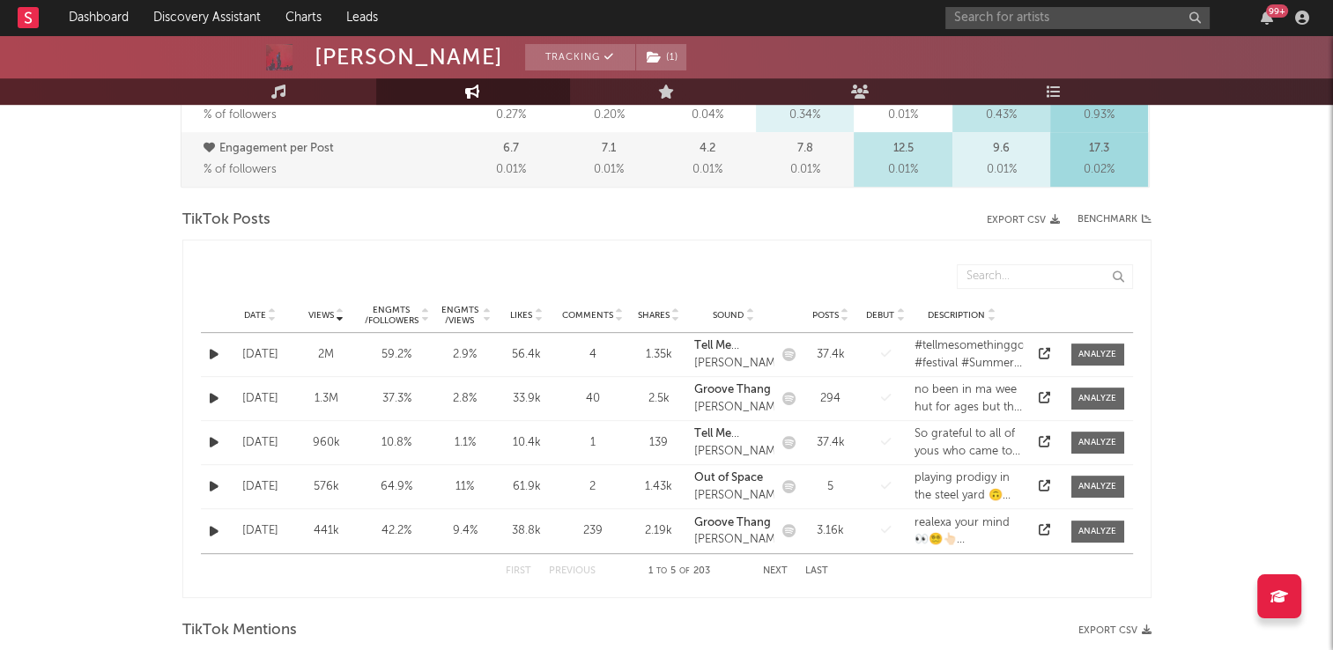
click at [270, 305] on div "Date Views Engmts / Followers Engmts / Views Likes Comments Shares Sound Posts …" at bounding box center [667, 315] width 932 height 35
click at [271, 309] on icon at bounding box center [272, 311] width 9 height 7
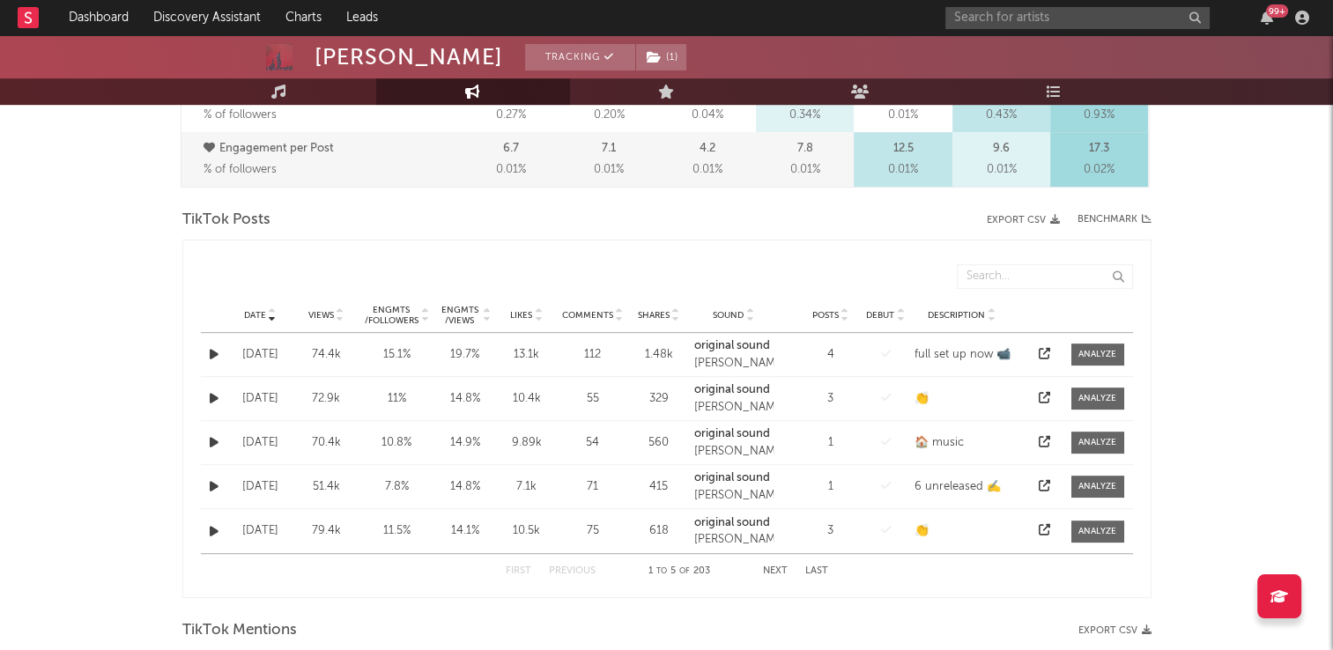
click at [271, 308] on icon at bounding box center [272, 311] width 9 height 7
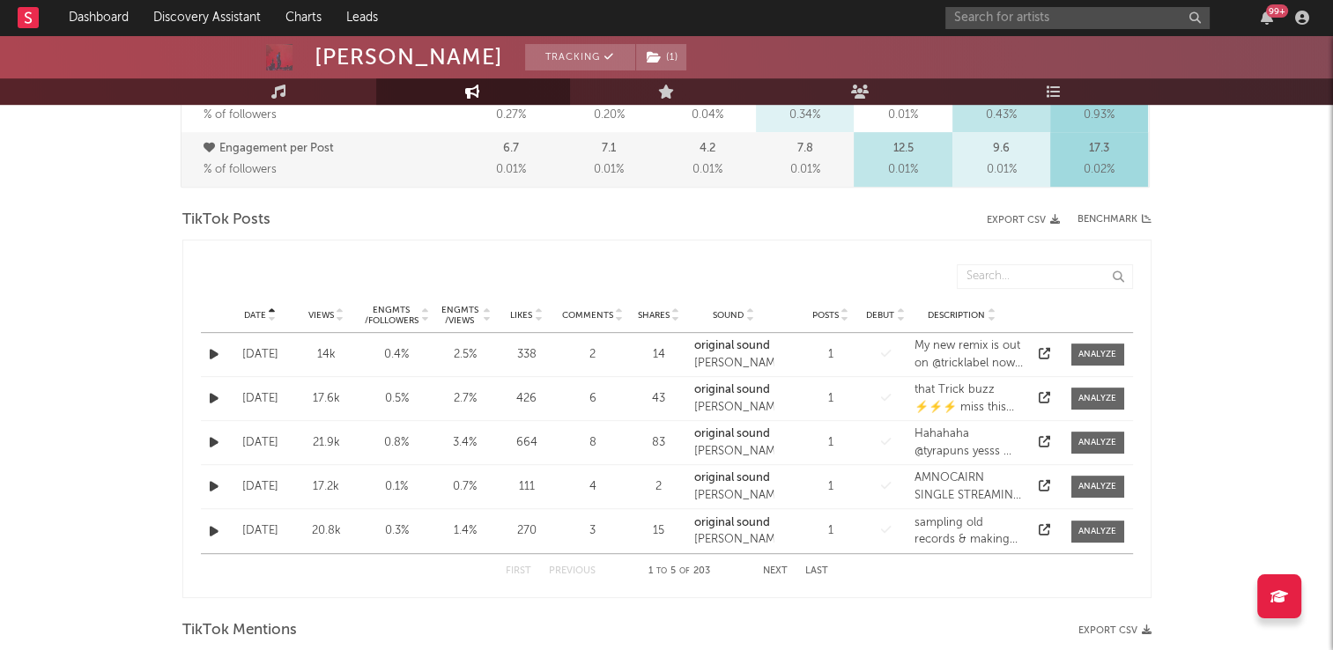
click at [271, 308] on icon at bounding box center [272, 311] width 9 height 7
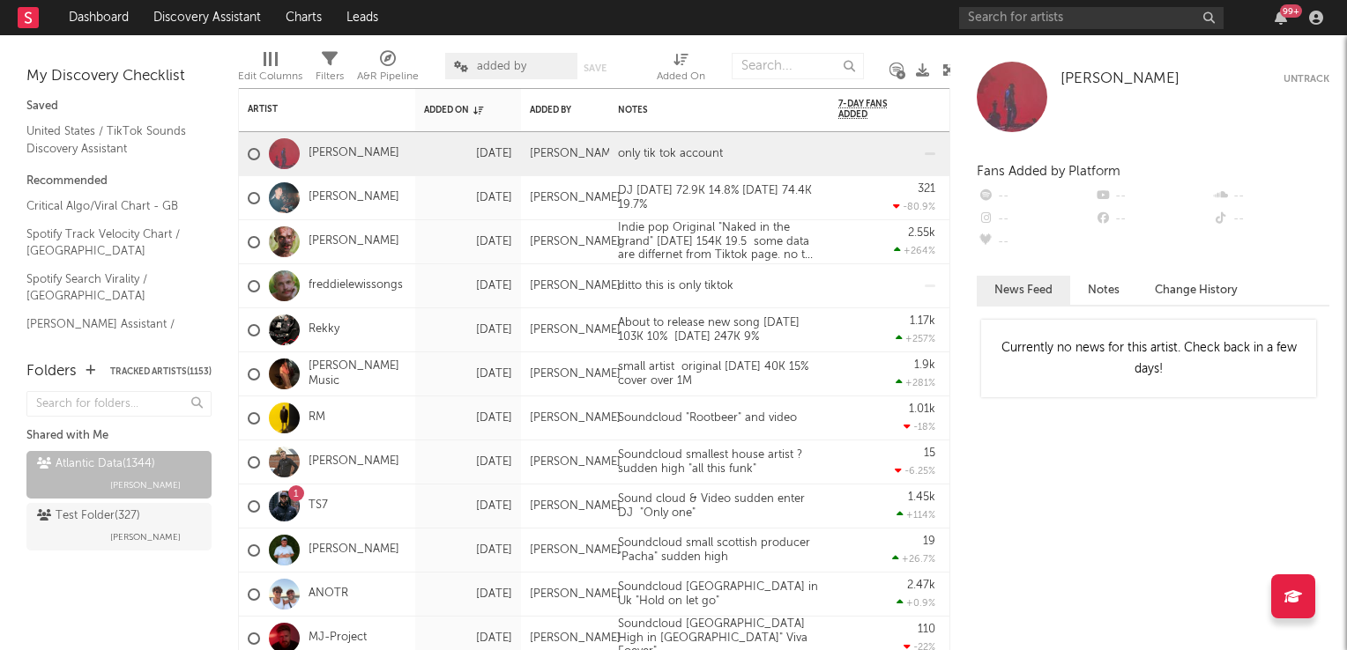
click at [946, 66] on icon at bounding box center [948, 69] width 13 height 13
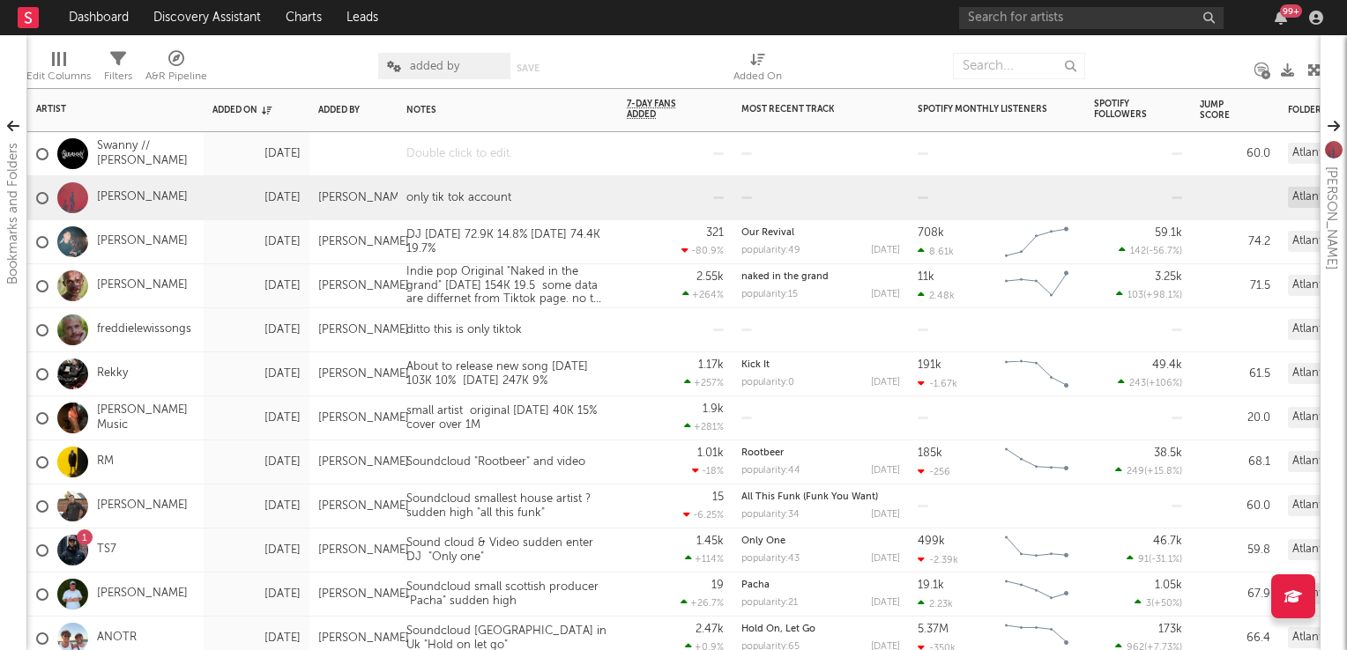
click at [552, 156] on div at bounding box center [507, 153] width 220 height 43
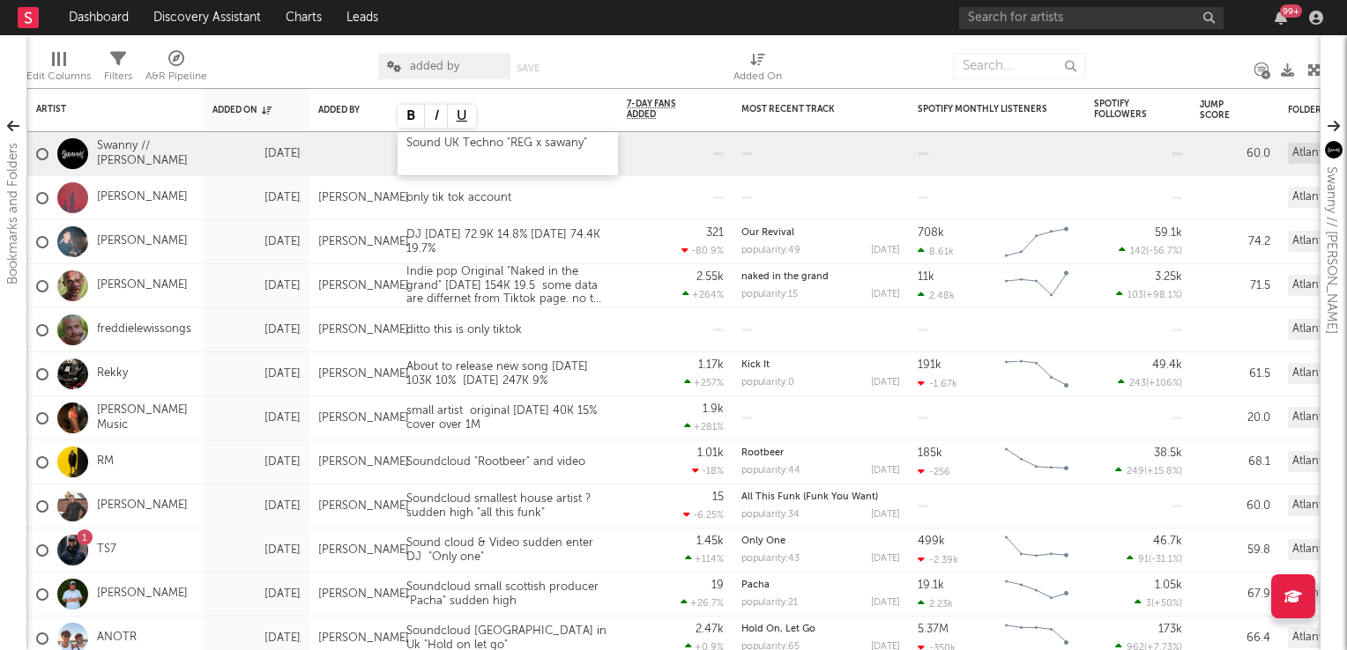
click at [552, 150] on div "Sound UK Techno "REG x sawany"" at bounding box center [507, 153] width 220 height 43
click at [606, 202] on div "only tik tok account" at bounding box center [507, 197] width 220 height 43
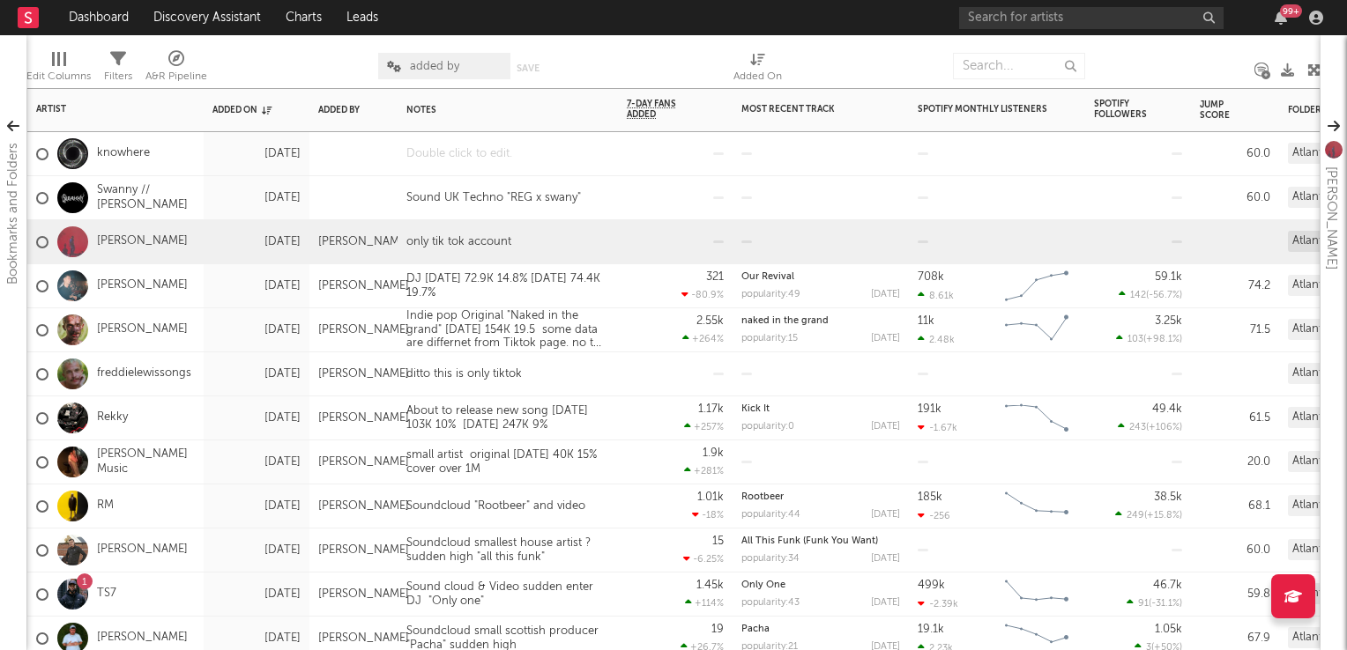
drag, startPoint x: 506, startPoint y: 160, endPoint x: 490, endPoint y: 167, distance: 17.0
click at [506, 160] on div at bounding box center [507, 153] width 220 height 43
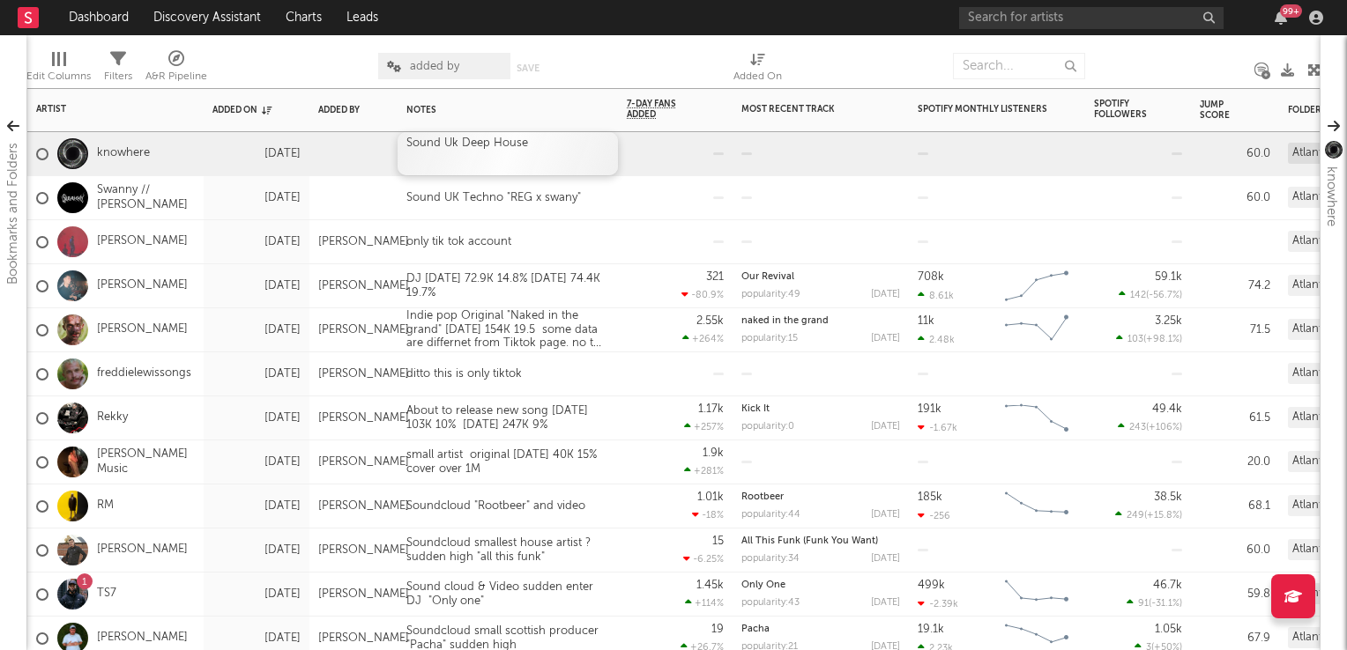
click at [553, 159] on div "Sound Uk Deep House" at bounding box center [507, 153] width 220 height 43
click at [611, 256] on div "only tik tok account" at bounding box center [507, 241] width 220 height 43
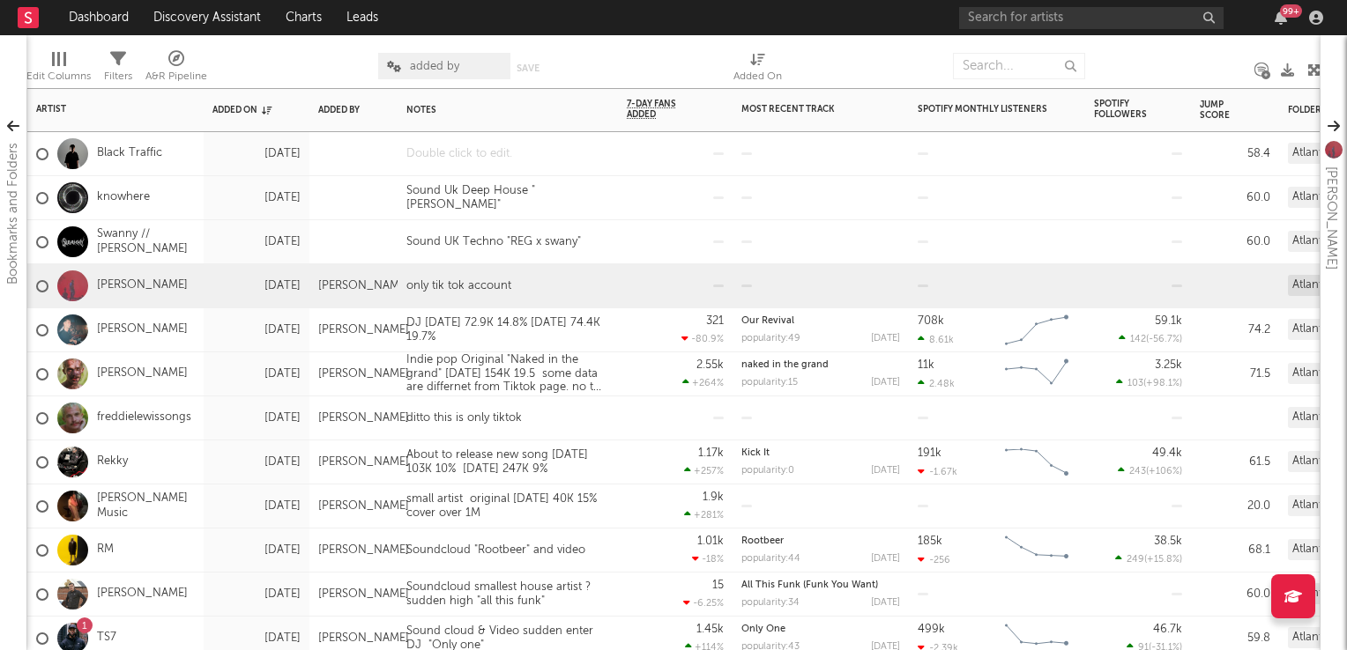
click at [453, 157] on div at bounding box center [507, 153] width 220 height 43
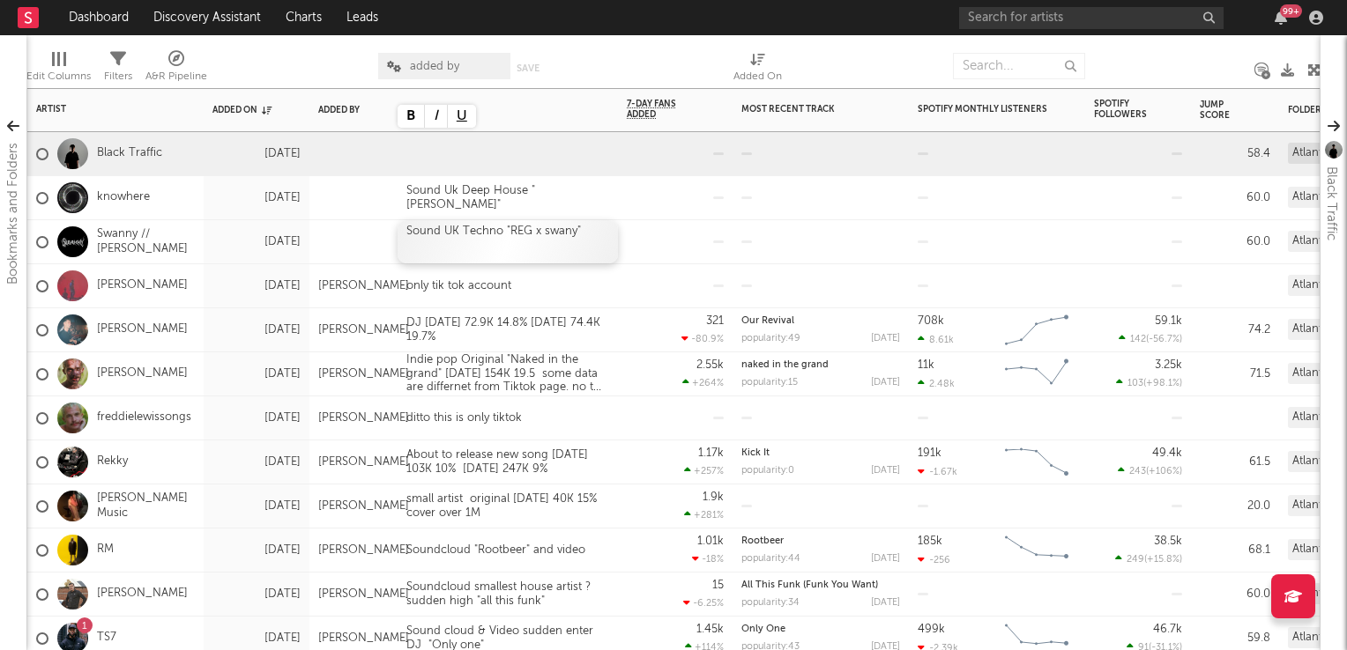
click at [440, 230] on div "Sound UK Techno "REG x swany"" at bounding box center [507, 241] width 220 height 43
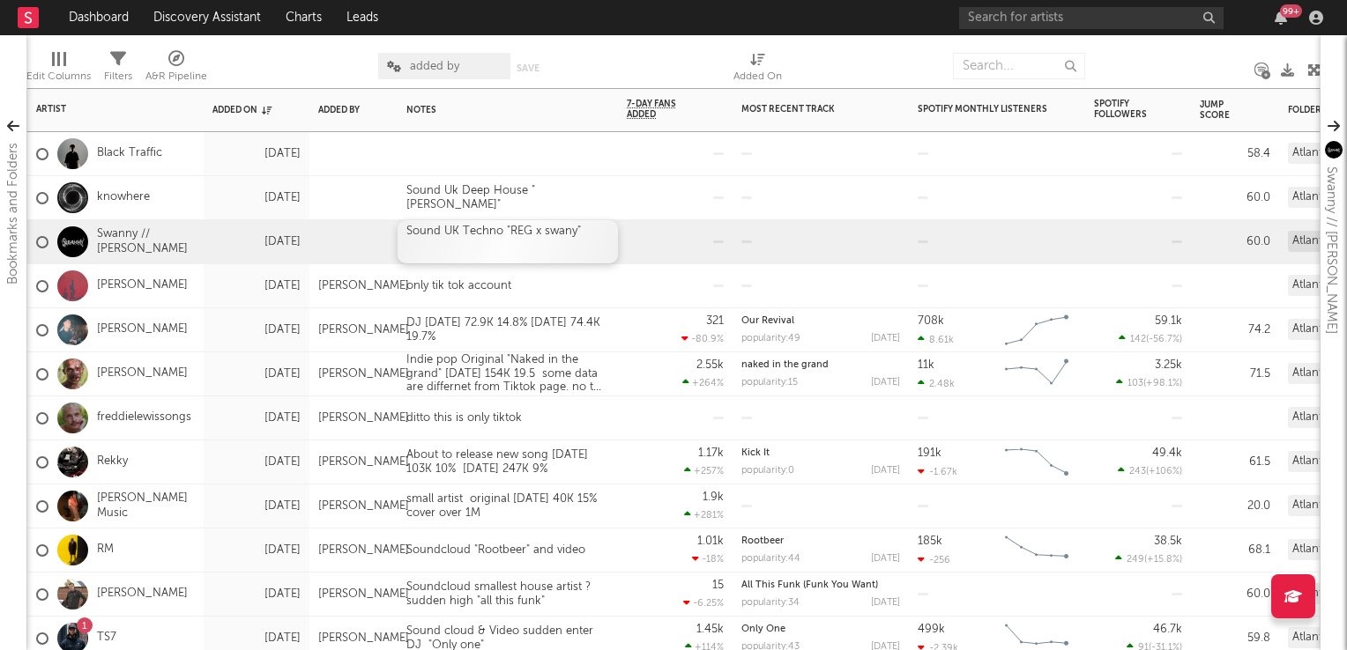
click at [440, 230] on div "Sound UK Techno "REG x swany"" at bounding box center [507, 241] width 220 height 43
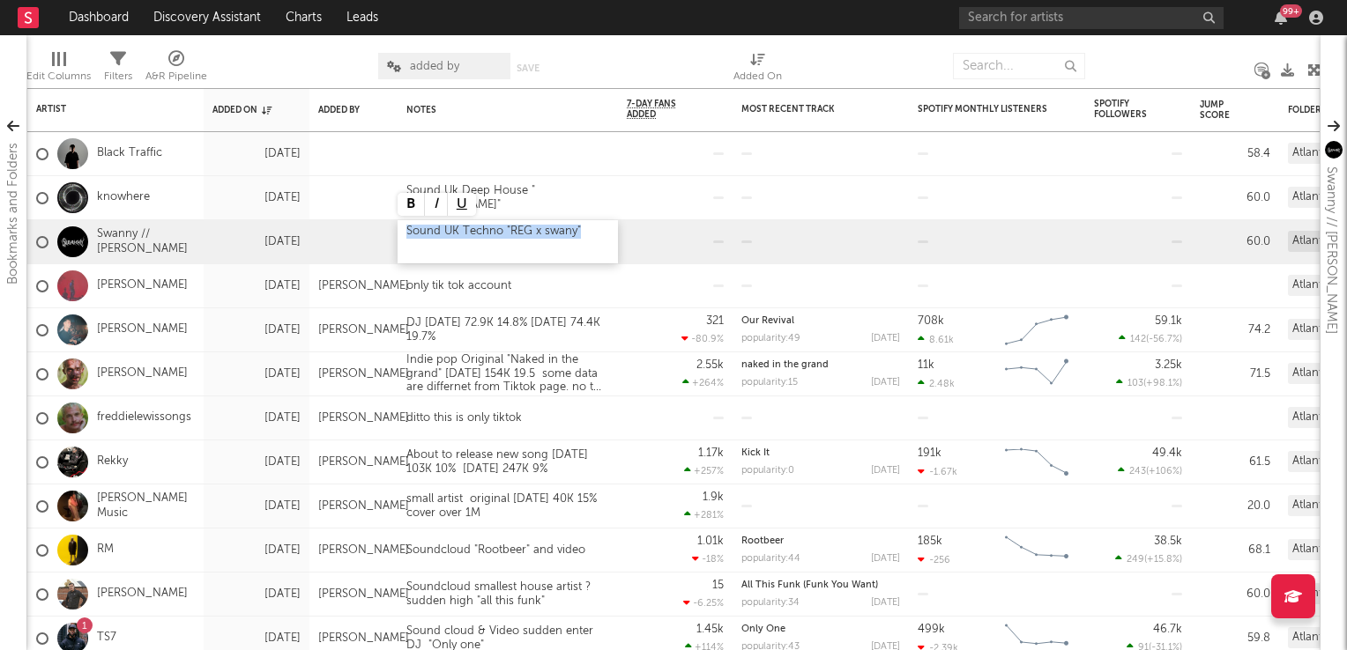
click at [440, 230] on div "Sound UK Techno "REG x swany"" at bounding box center [507, 241] width 220 height 43
click at [440, 229] on div "Sound UK Techno "REG x swany"" at bounding box center [507, 241] width 220 height 43
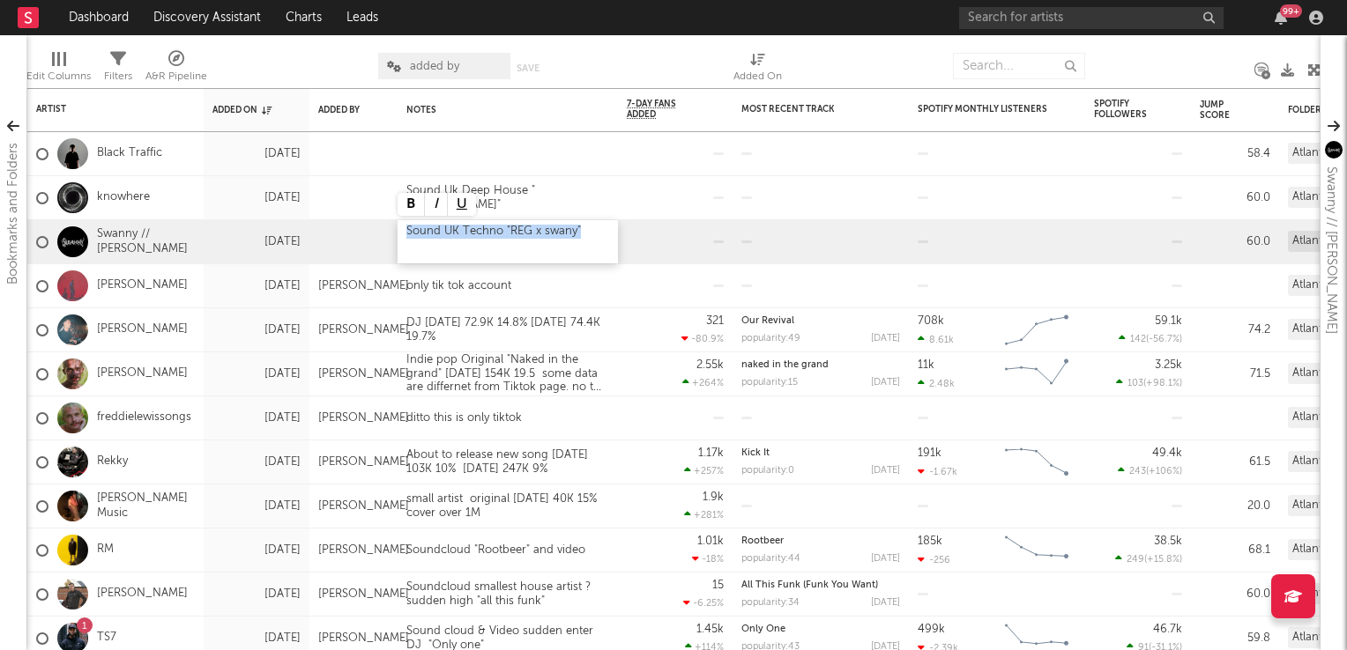
click at [440, 229] on div "Sound UK Techno "REG x swany"" at bounding box center [507, 241] width 220 height 43
click at [436, 249] on div "Sound UK Techno "REG x swany"" at bounding box center [507, 241] width 220 height 43
click at [441, 234] on div "Sound UK Techno "REG x swany"" at bounding box center [507, 241] width 220 height 43
click at [520, 279] on div "only tik tok account" at bounding box center [458, 286] width 122 height 14
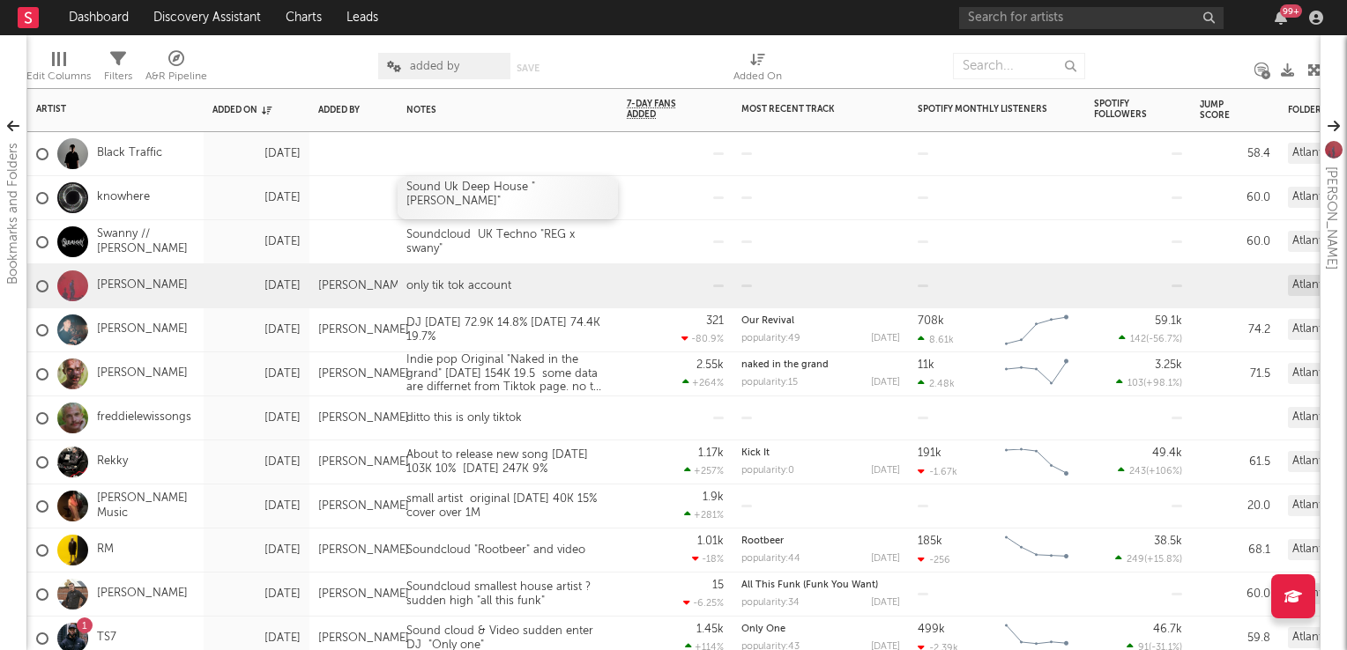
click at [441, 189] on div "Sound Uk Deep House "Scott steer"" at bounding box center [507, 197] width 220 height 43
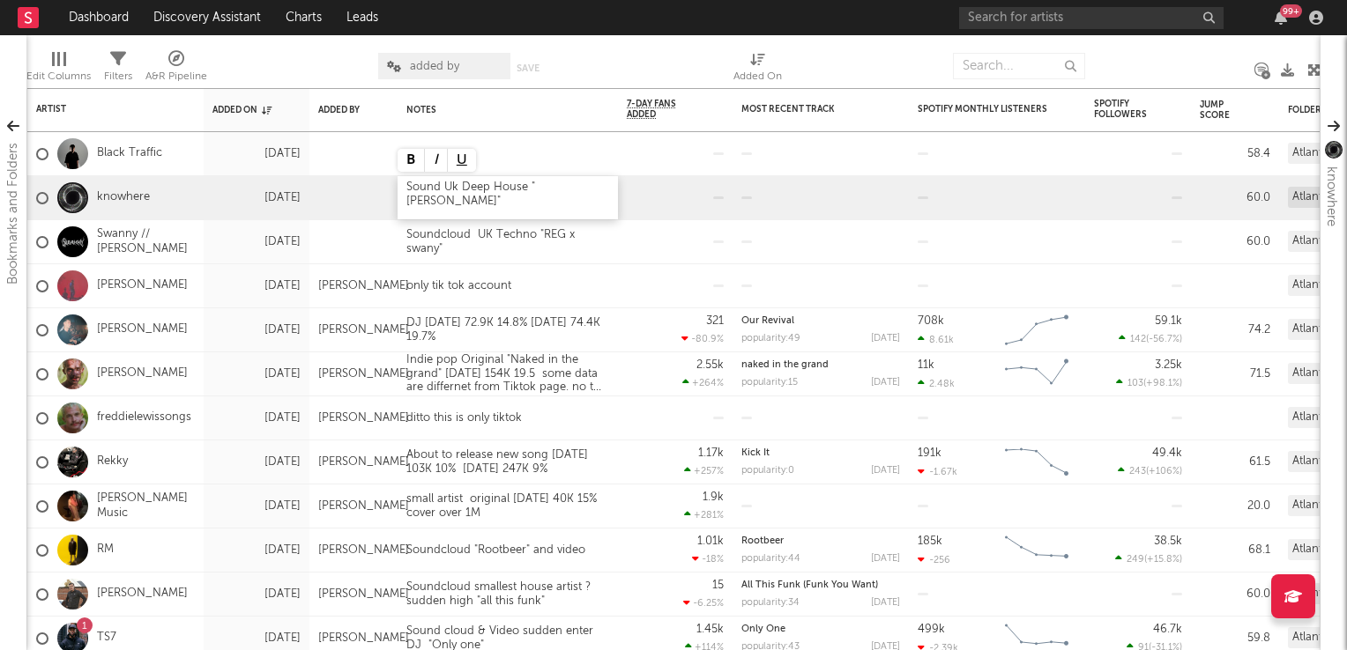
click at [441, 189] on div "Sound Uk Deep House "Scott steer"" at bounding box center [507, 197] width 220 height 43
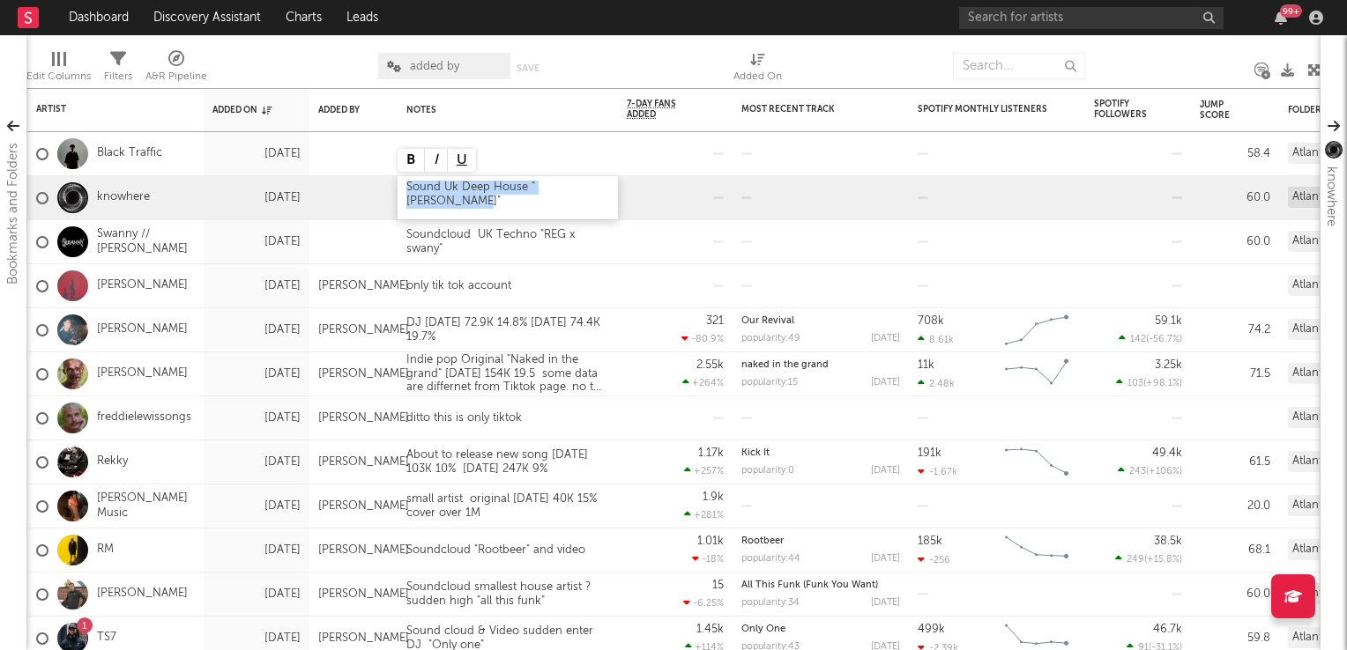
click at [430, 205] on div "Sound Uk Deep House "Scott steer"" at bounding box center [507, 197] width 220 height 43
click at [437, 187] on div "Sound Uk Deep House "Scott steer"" at bounding box center [507, 197] width 220 height 43
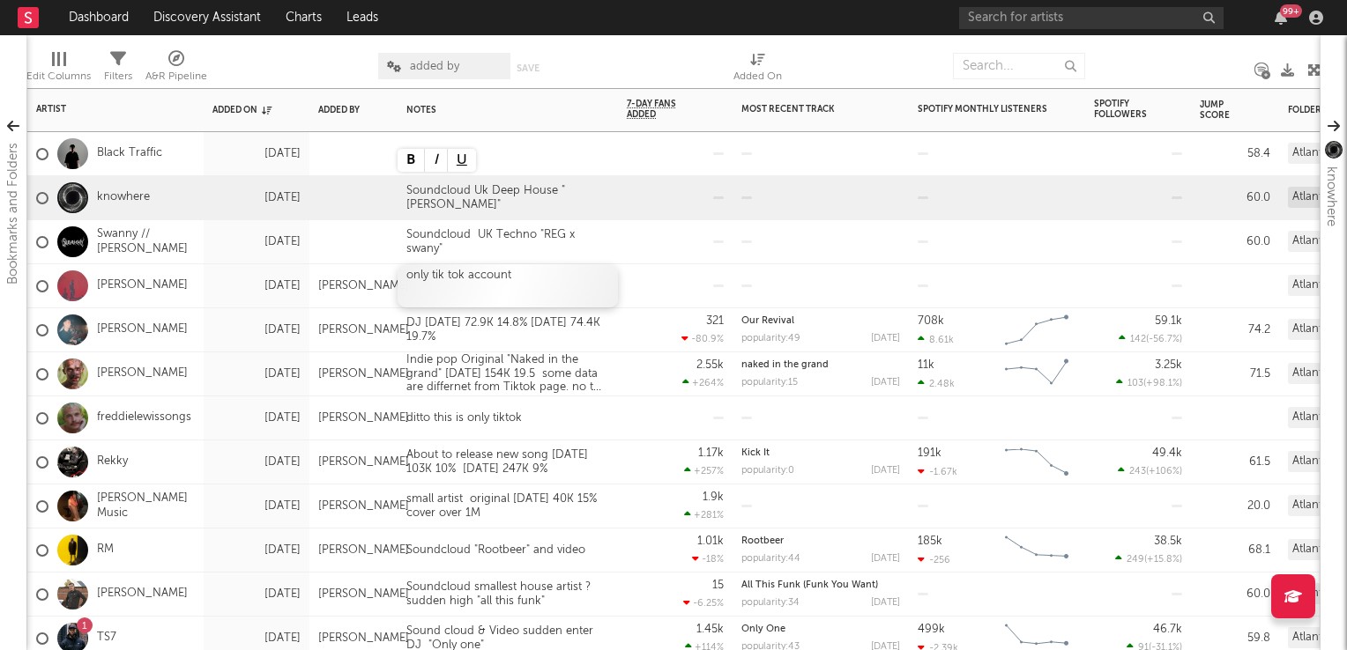
click at [560, 269] on div "only tik tok account" at bounding box center [507, 285] width 220 height 43
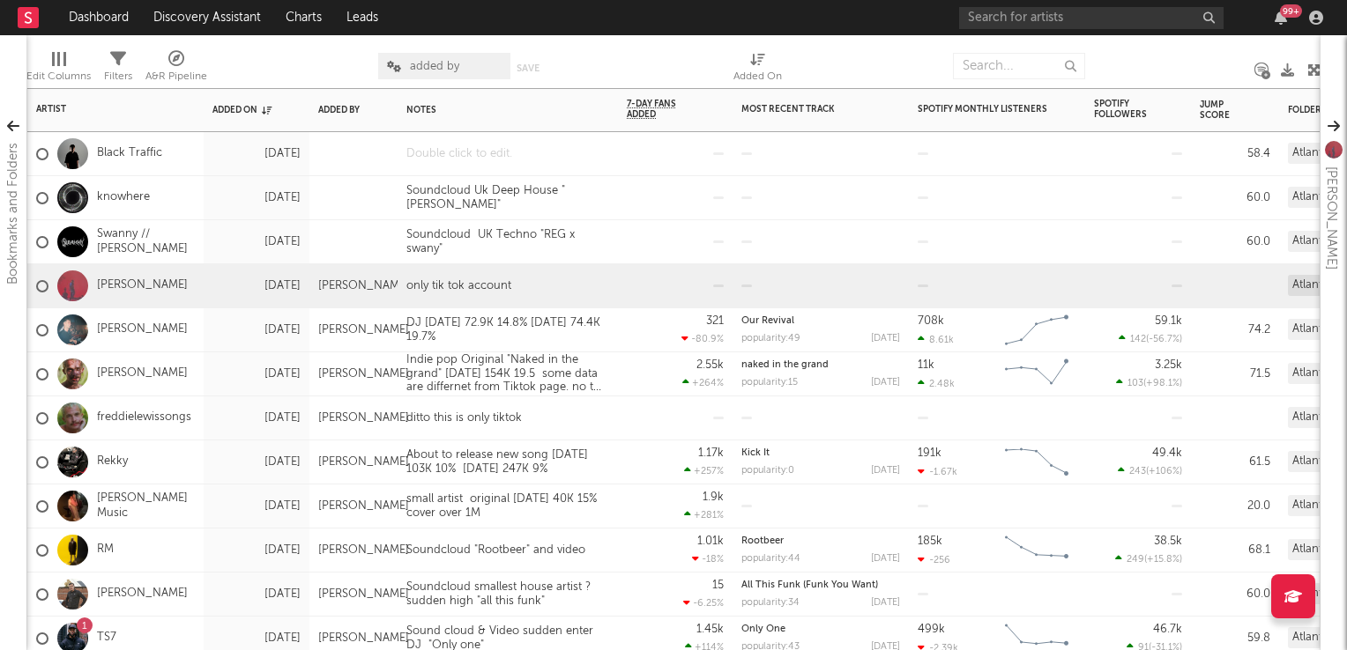
click at [437, 164] on div at bounding box center [507, 153] width 220 height 43
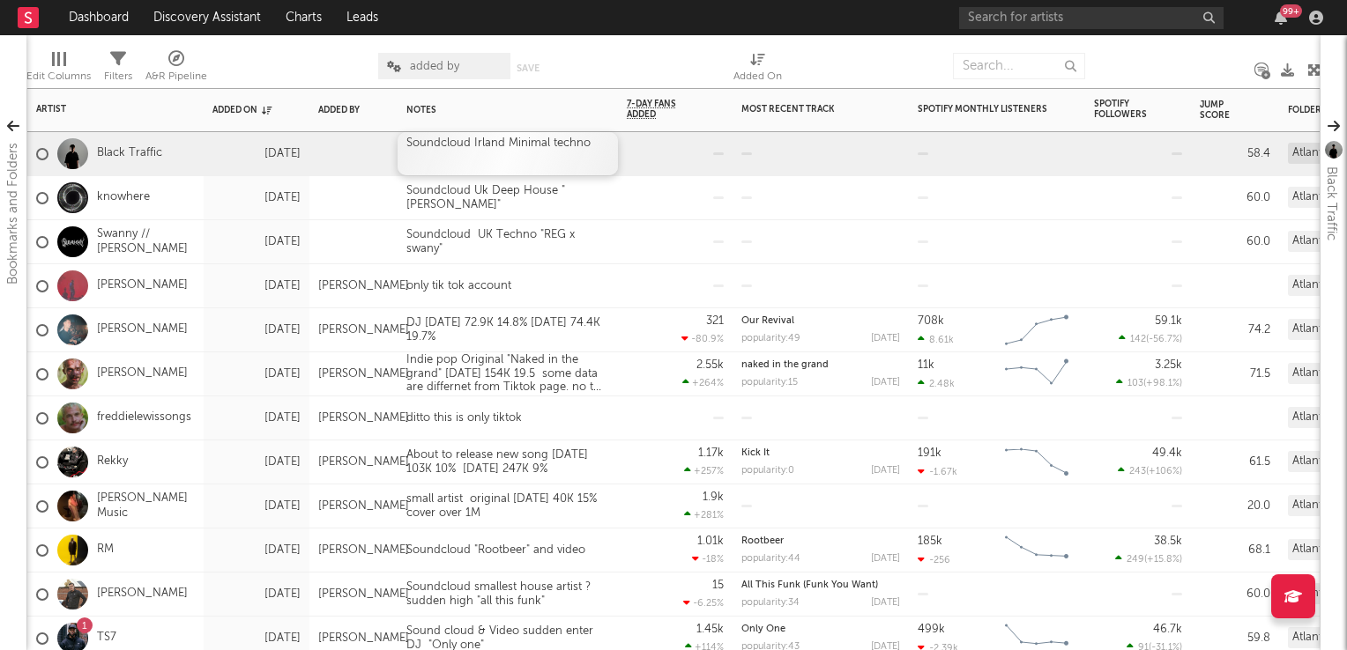
click at [599, 148] on div "Soundcloud Irland Minimal techno" at bounding box center [507, 153] width 220 height 43
click at [670, 251] on div at bounding box center [675, 241] width 97 height 43
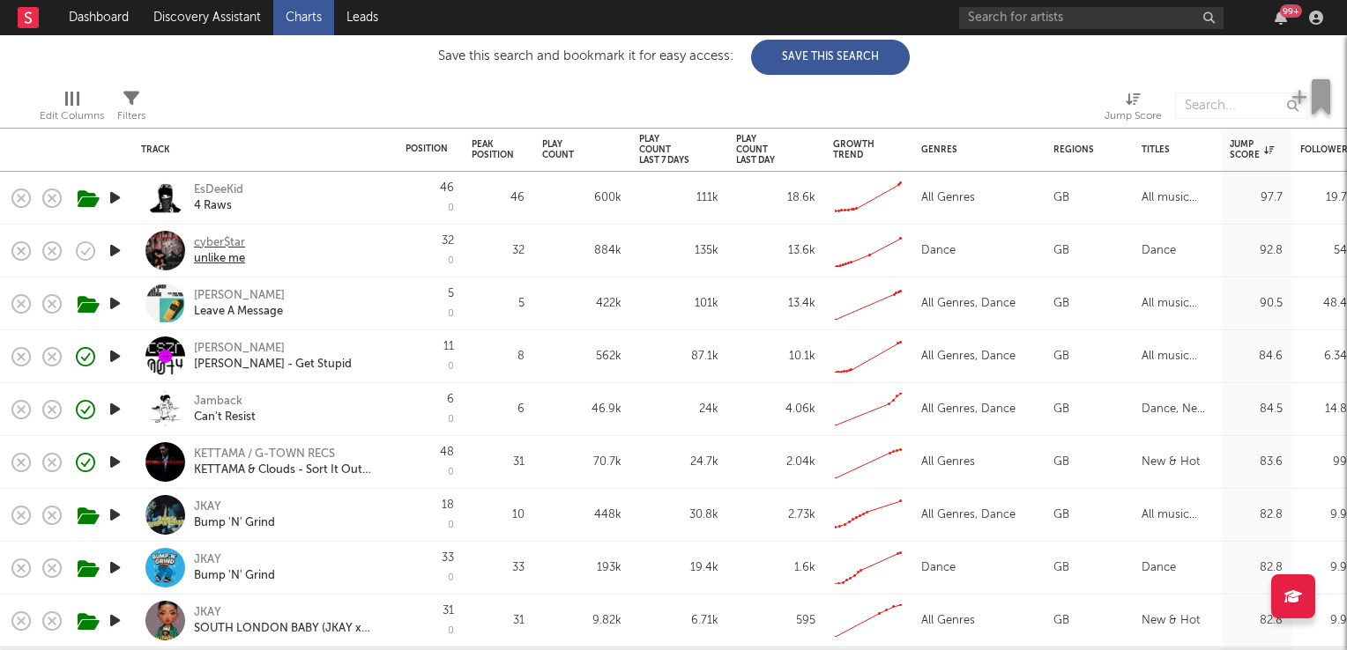
click at [227, 243] on div "cyber$tar" at bounding box center [219, 243] width 51 height 16
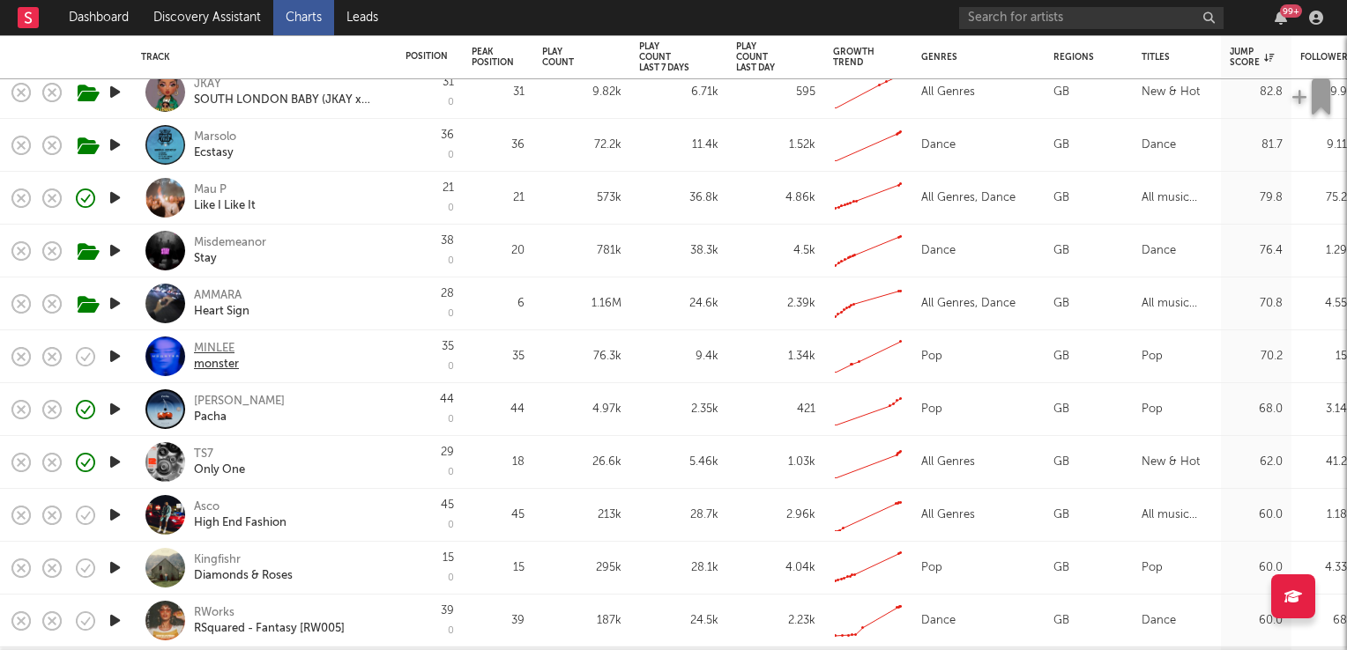
click at [208, 344] on div "MINLEE" at bounding box center [216, 349] width 45 height 16
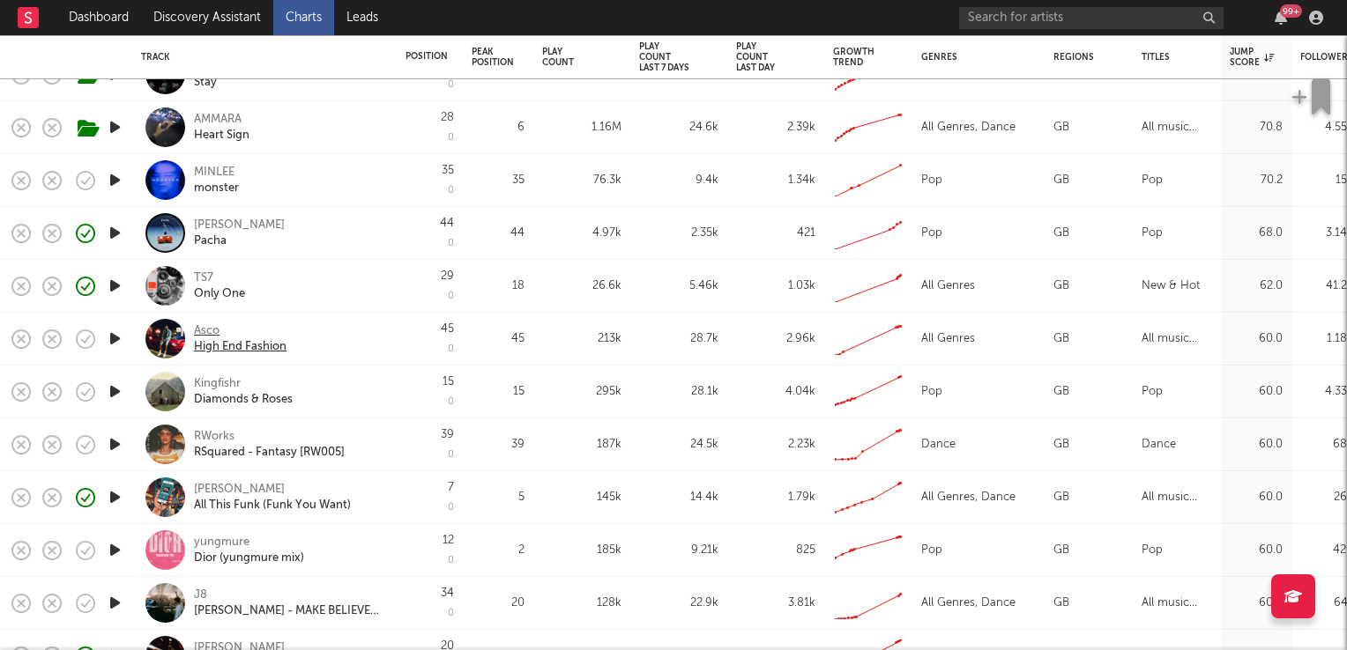
click at [204, 329] on div "Asco" at bounding box center [240, 331] width 93 height 16
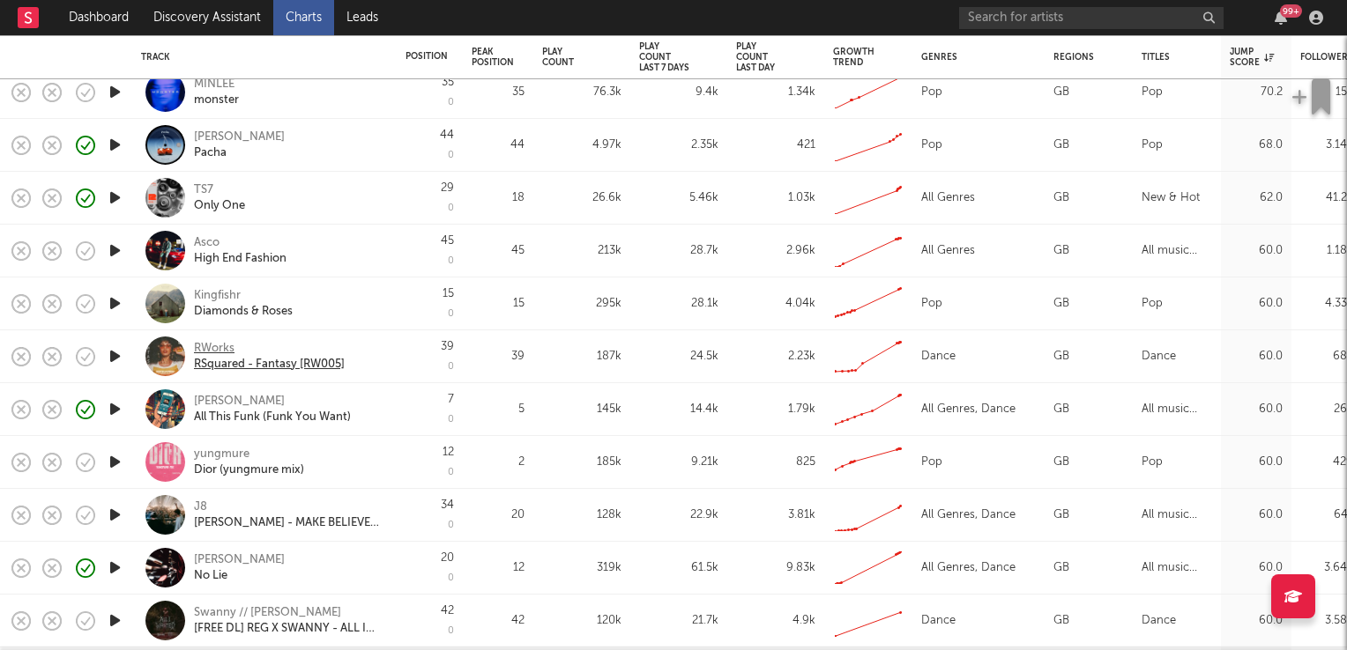
click at [215, 346] on div "RWorks" at bounding box center [269, 349] width 151 height 16
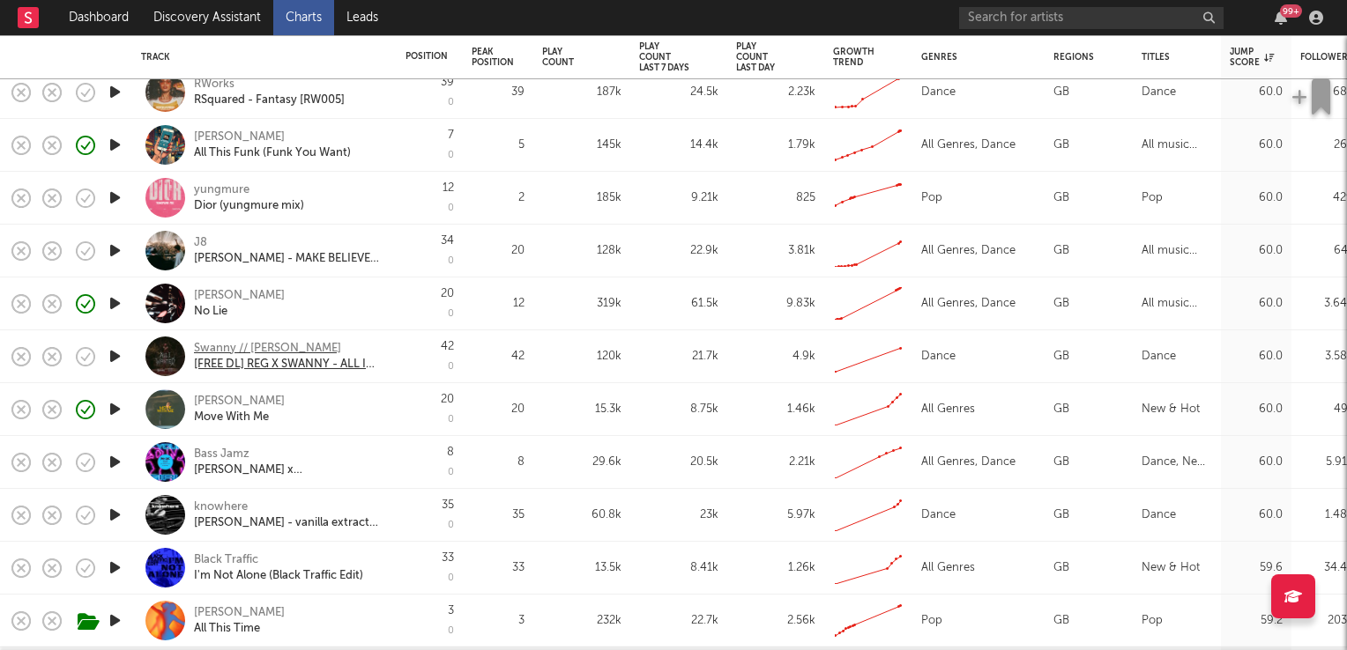
click at [237, 347] on div "Swanny // [PERSON_NAME]" at bounding box center [288, 349] width 189 height 16
click at [85, 358] on icon "button" at bounding box center [85, 357] width 25 height 25
click at [118, 358] on icon "button" at bounding box center [127, 357] width 22 height 19
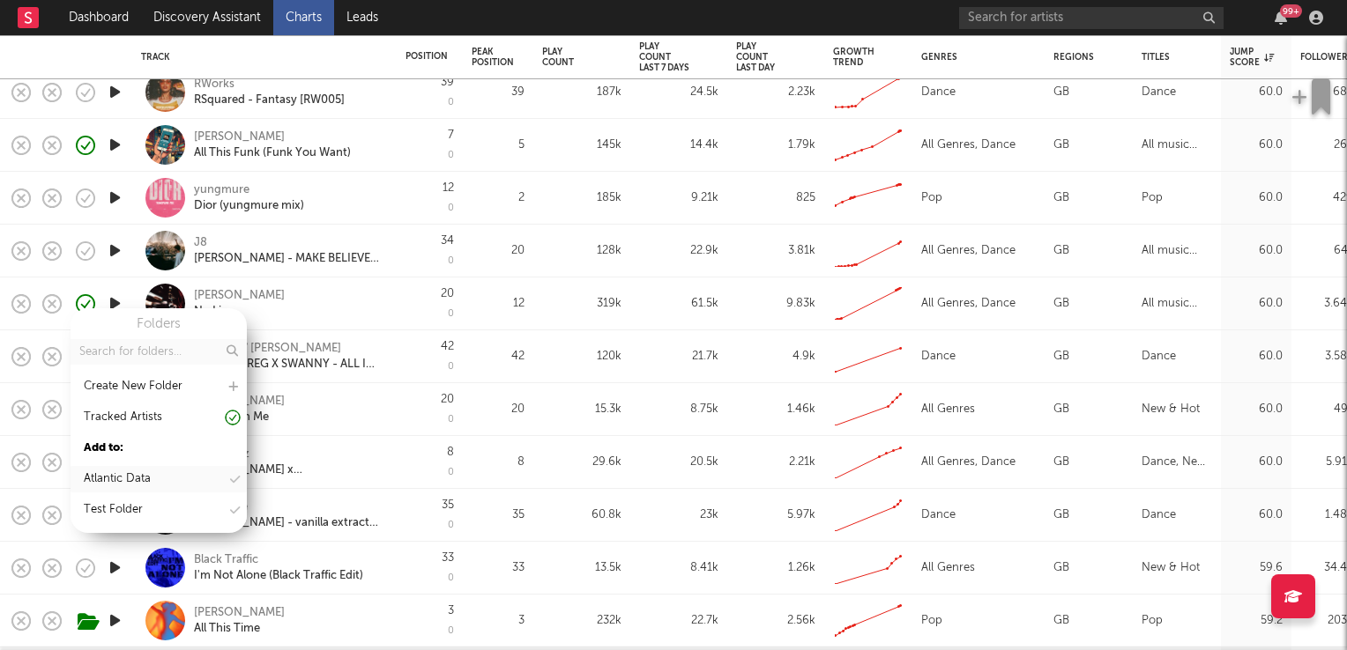
click at [115, 478] on div "Atlantic Data" at bounding box center [117, 479] width 67 height 21
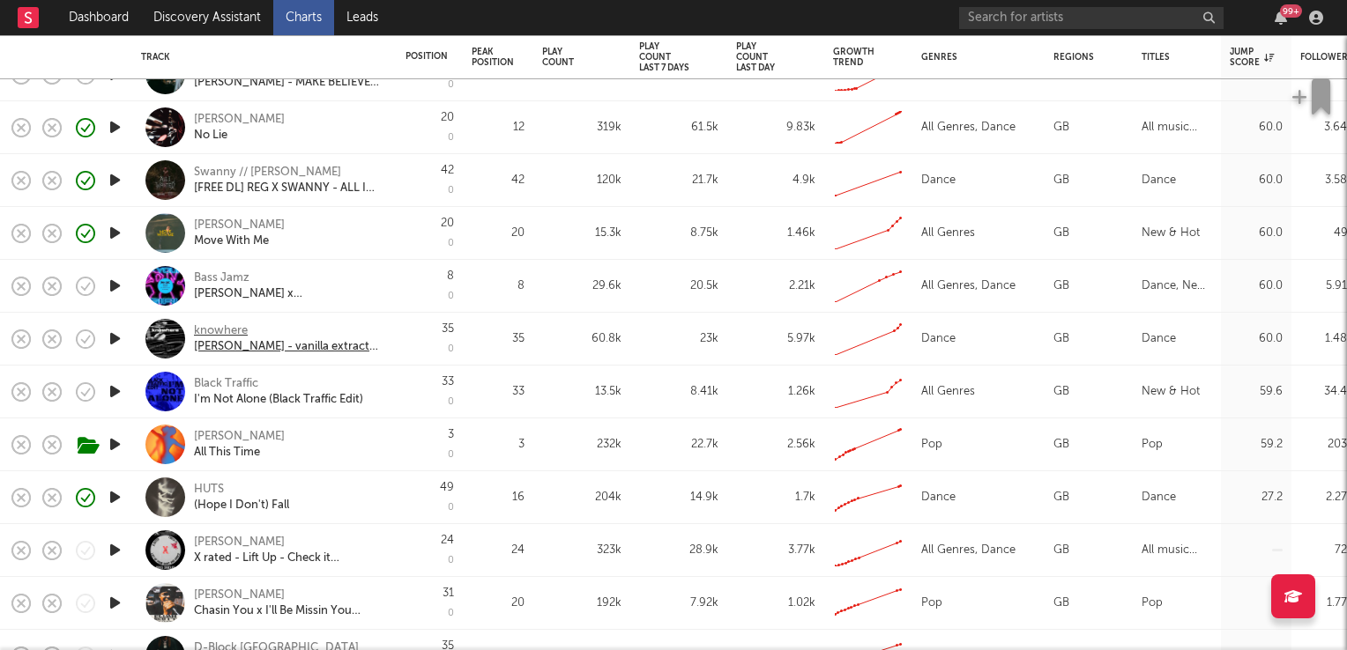
click at [226, 326] on div "knowhere" at bounding box center [288, 331] width 189 height 16
click at [87, 345] on icon "button" at bounding box center [85, 339] width 25 height 25
click at [128, 347] on icon "button" at bounding box center [127, 339] width 22 height 19
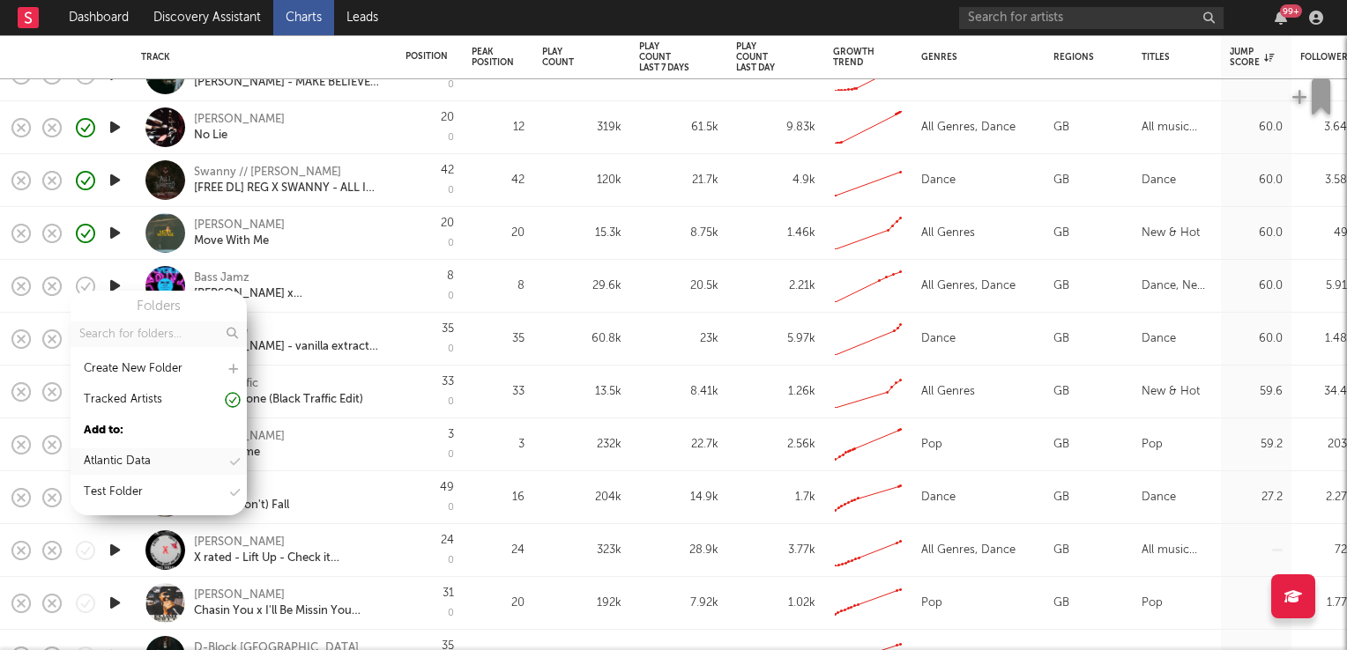
click at [120, 460] on div "Atlantic Data" at bounding box center [117, 461] width 67 height 21
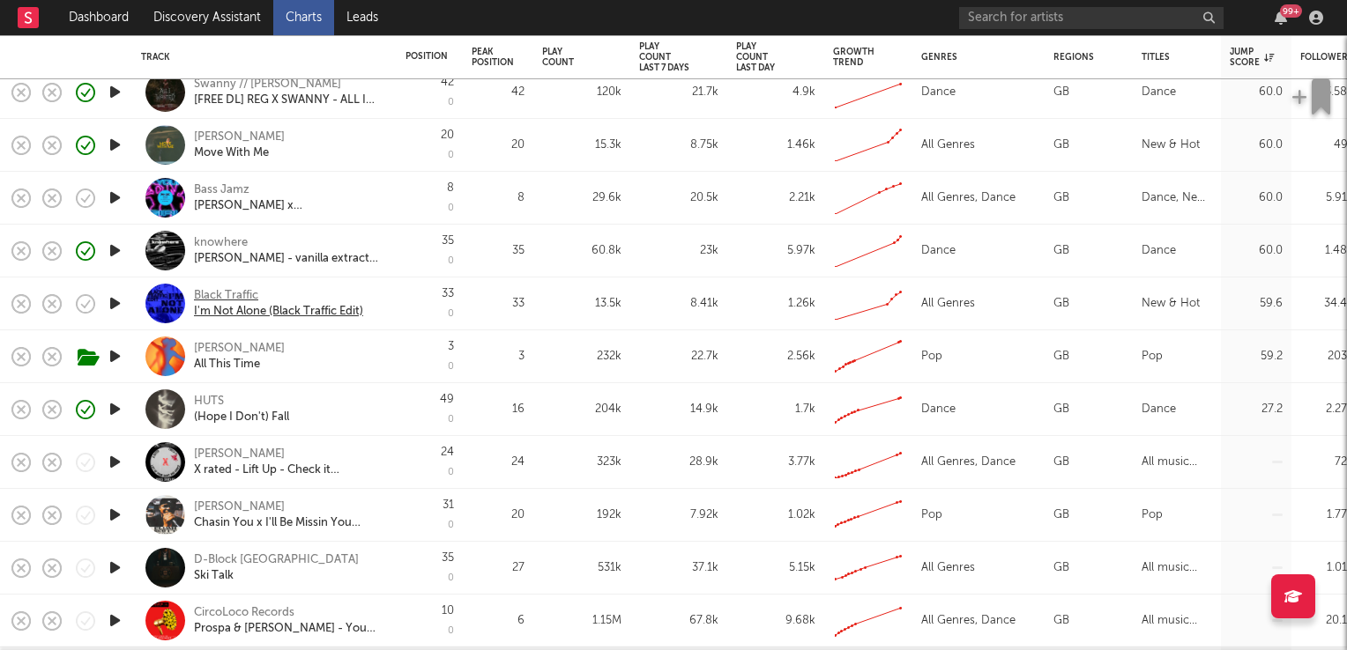
click at [239, 294] on div "Black Traffic" at bounding box center [278, 296] width 169 height 16
click at [113, 304] on icon "button" at bounding box center [115, 304] width 19 height 22
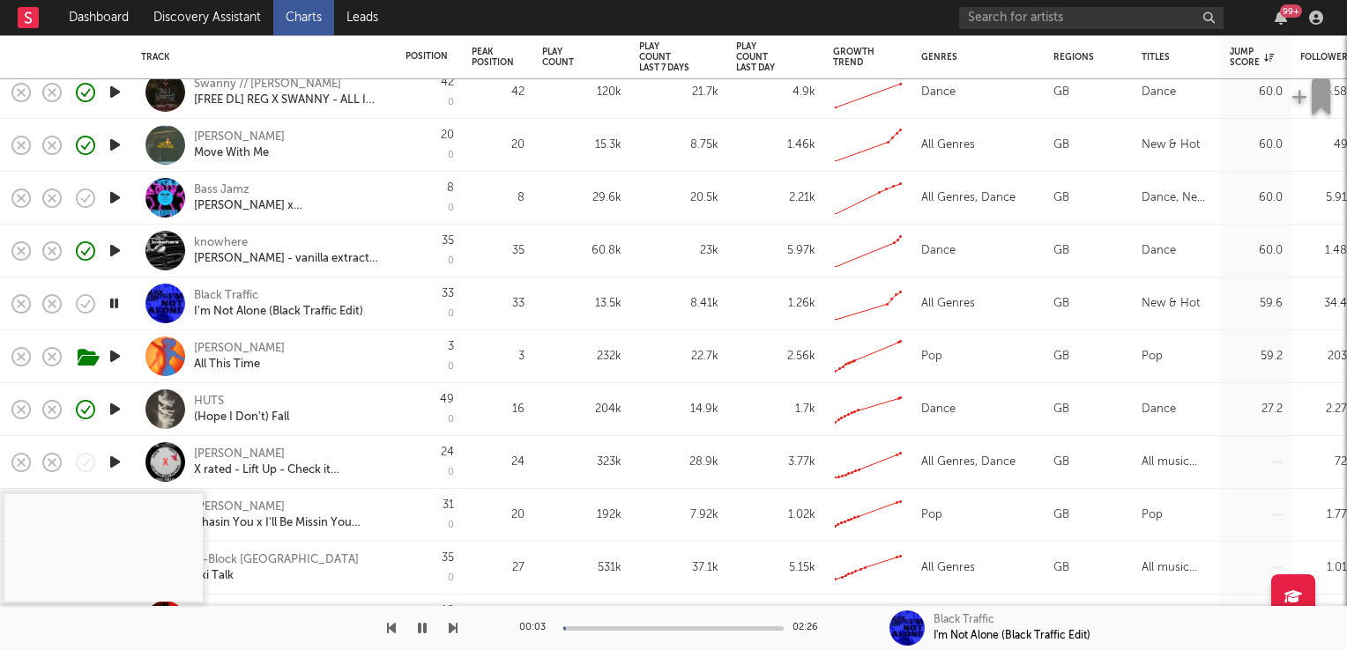
click at [113, 304] on icon "button" at bounding box center [114, 304] width 17 height 22
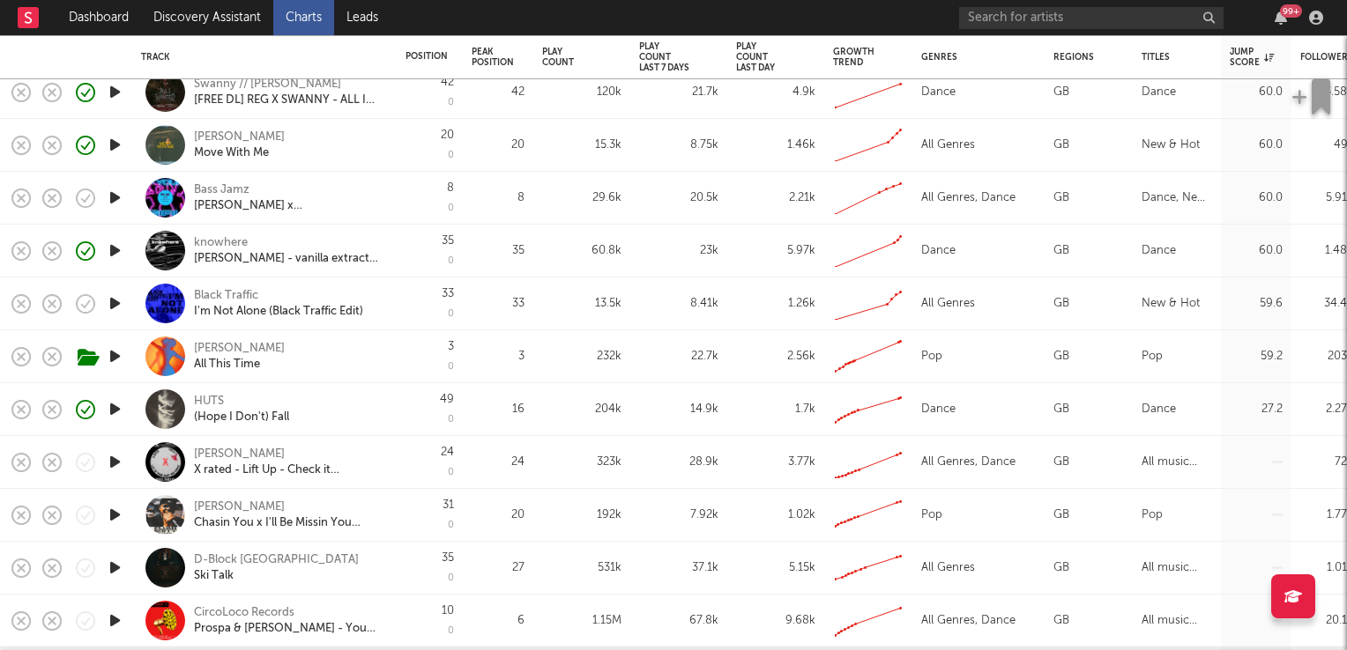
click at [108, 249] on icon "button" at bounding box center [115, 251] width 19 height 22
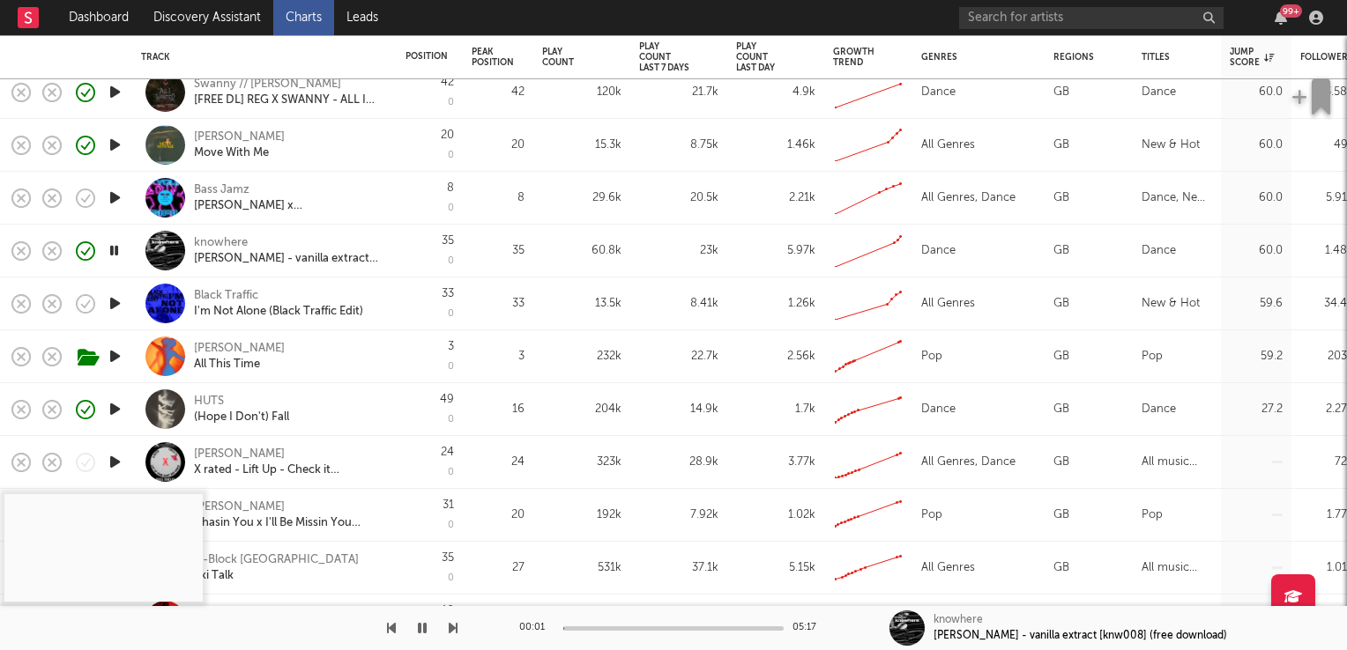
click at [120, 256] on icon "button" at bounding box center [114, 251] width 17 height 22
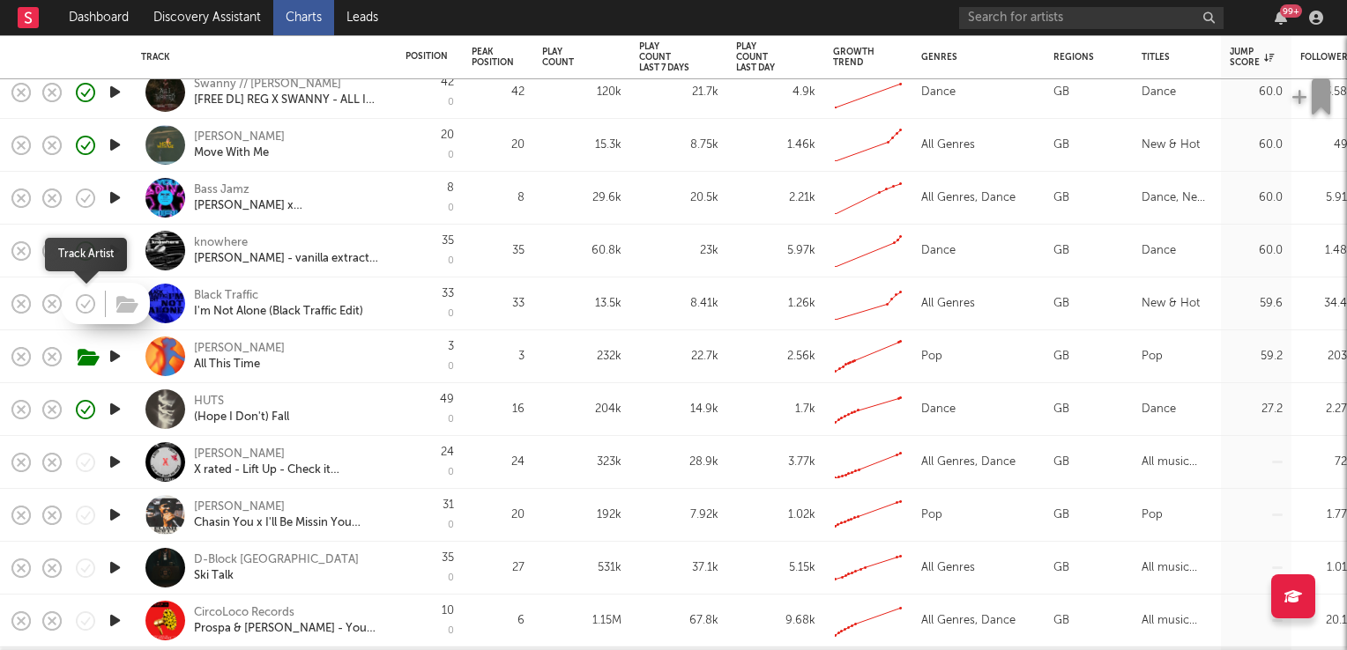
click at [88, 302] on icon "button" at bounding box center [87, 304] width 5 height 7
click at [130, 307] on icon "button" at bounding box center [127, 304] width 22 height 19
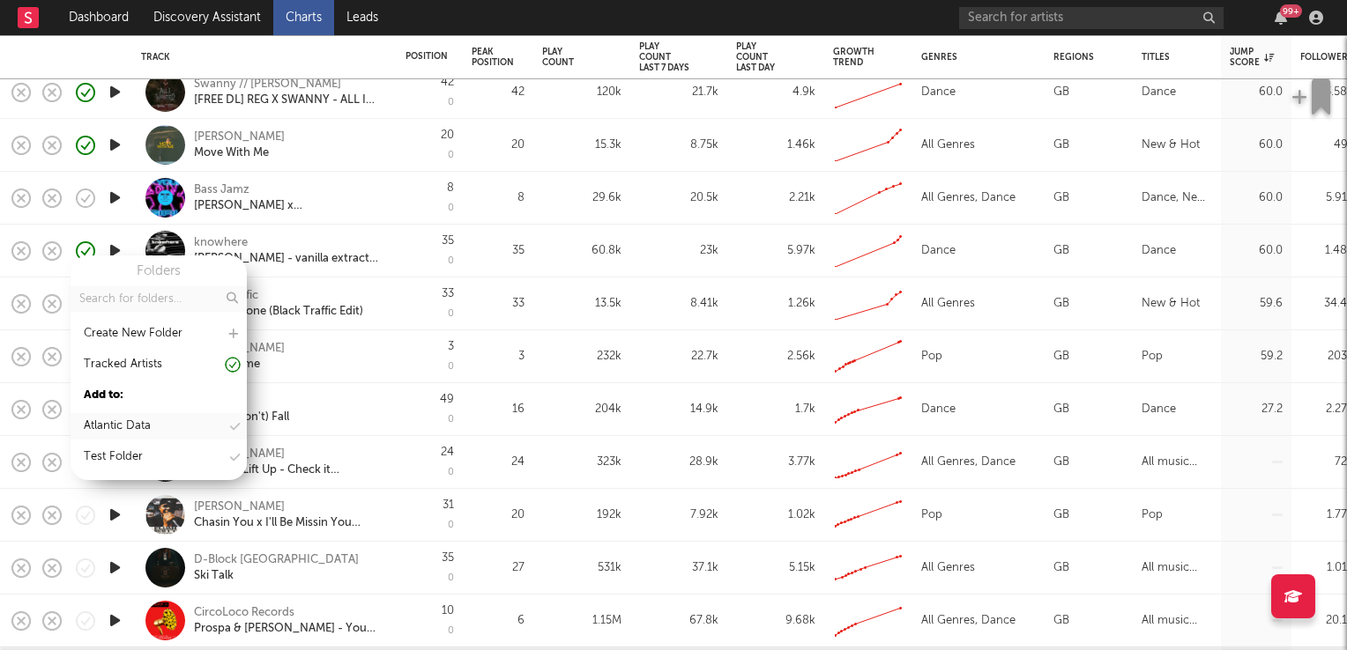
click at [141, 428] on div "Atlantic Data" at bounding box center [117, 426] width 67 height 21
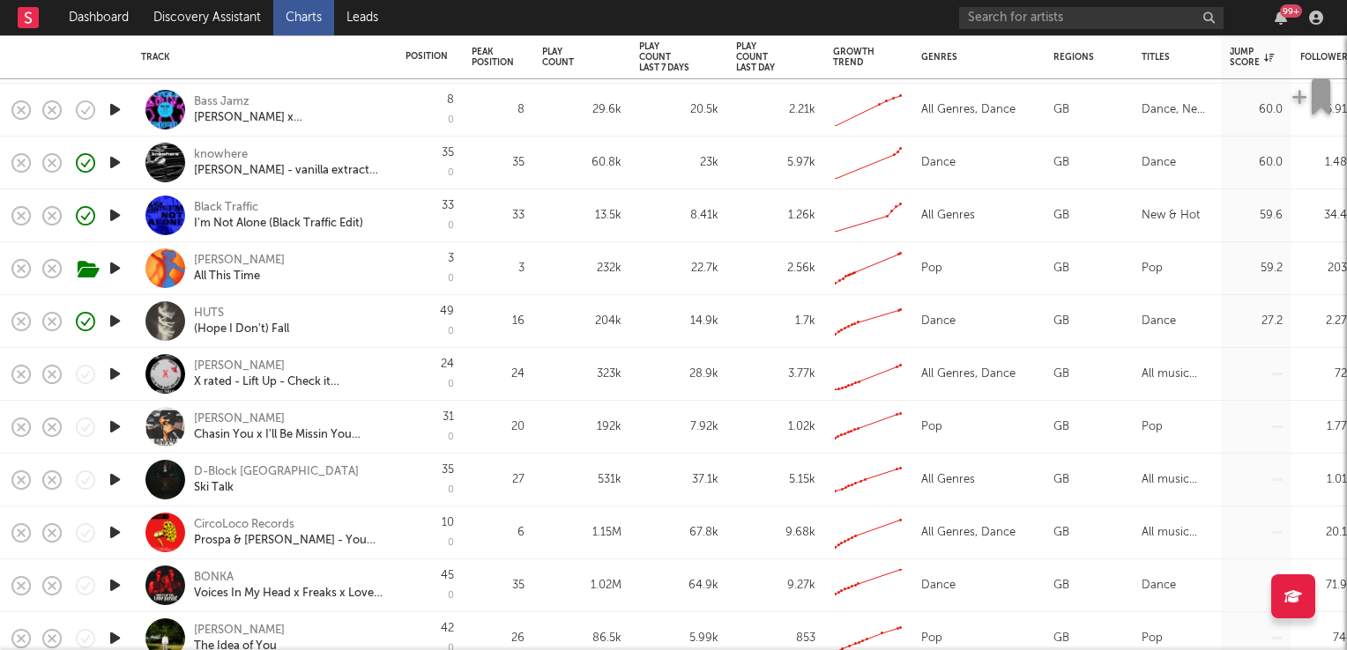
click at [120, 425] on icon "button" at bounding box center [115, 427] width 19 height 22
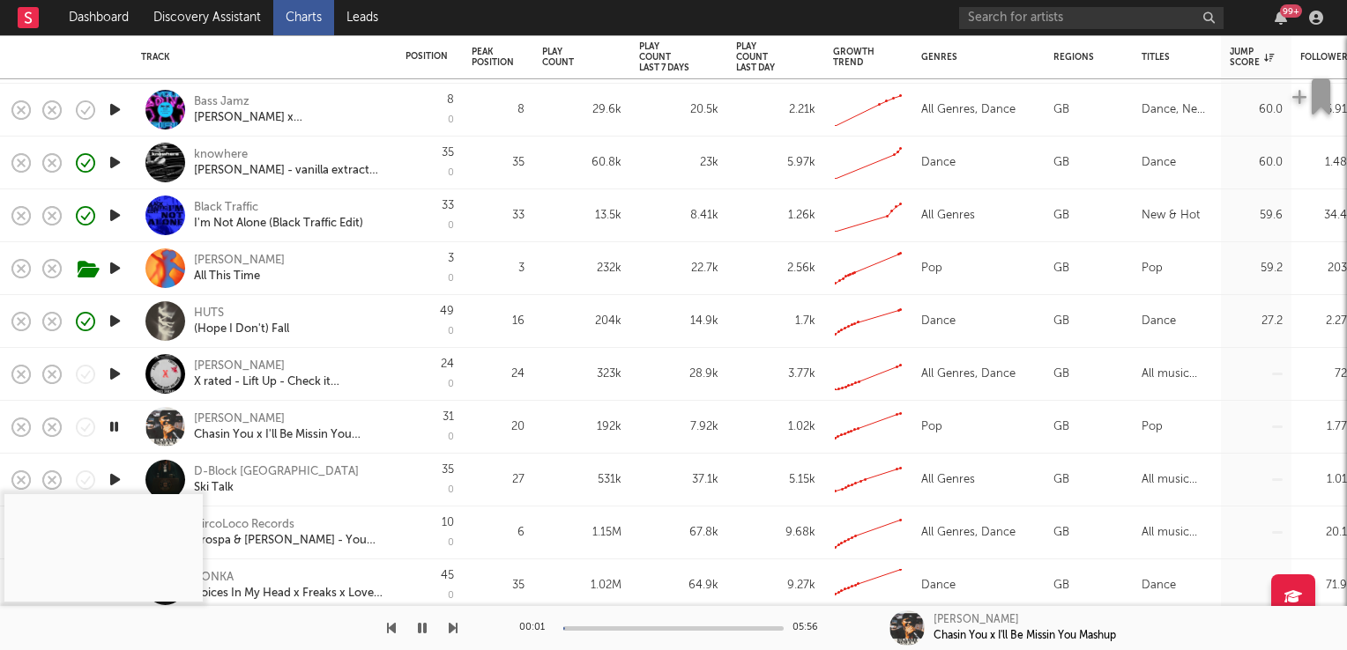
click at [119, 425] on icon "button" at bounding box center [114, 427] width 17 height 22
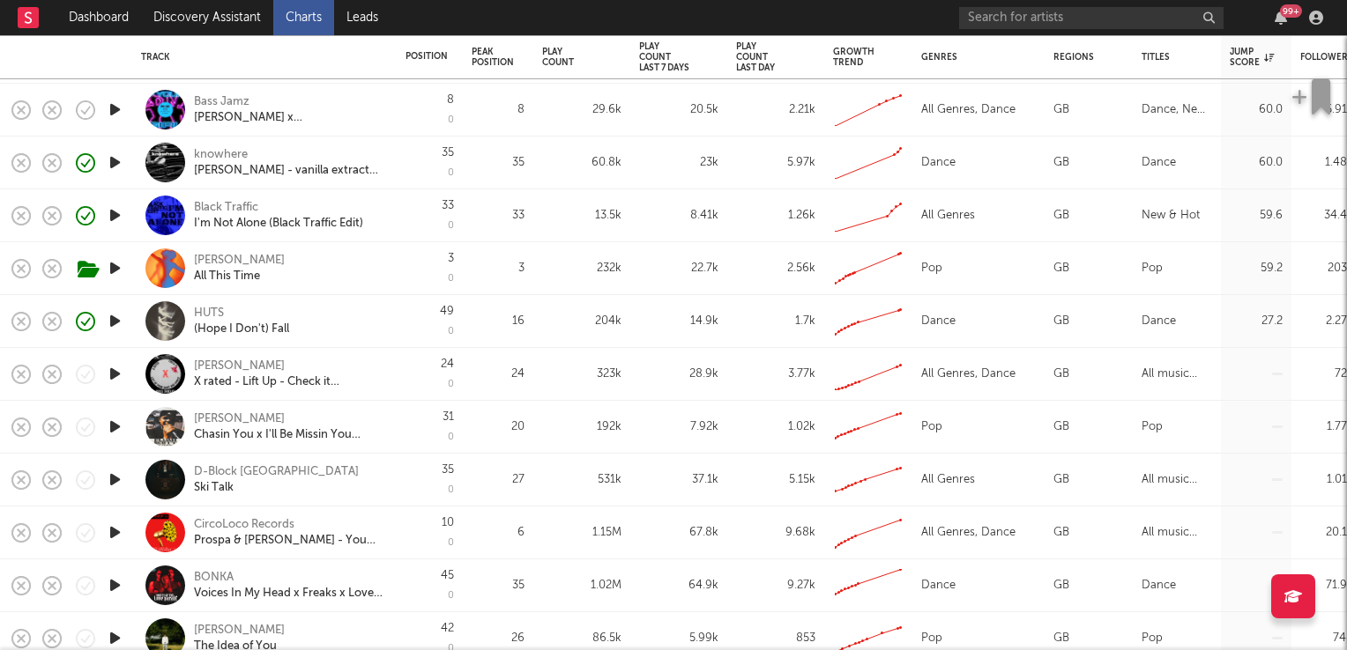
click at [117, 375] on icon "button" at bounding box center [115, 374] width 19 height 22
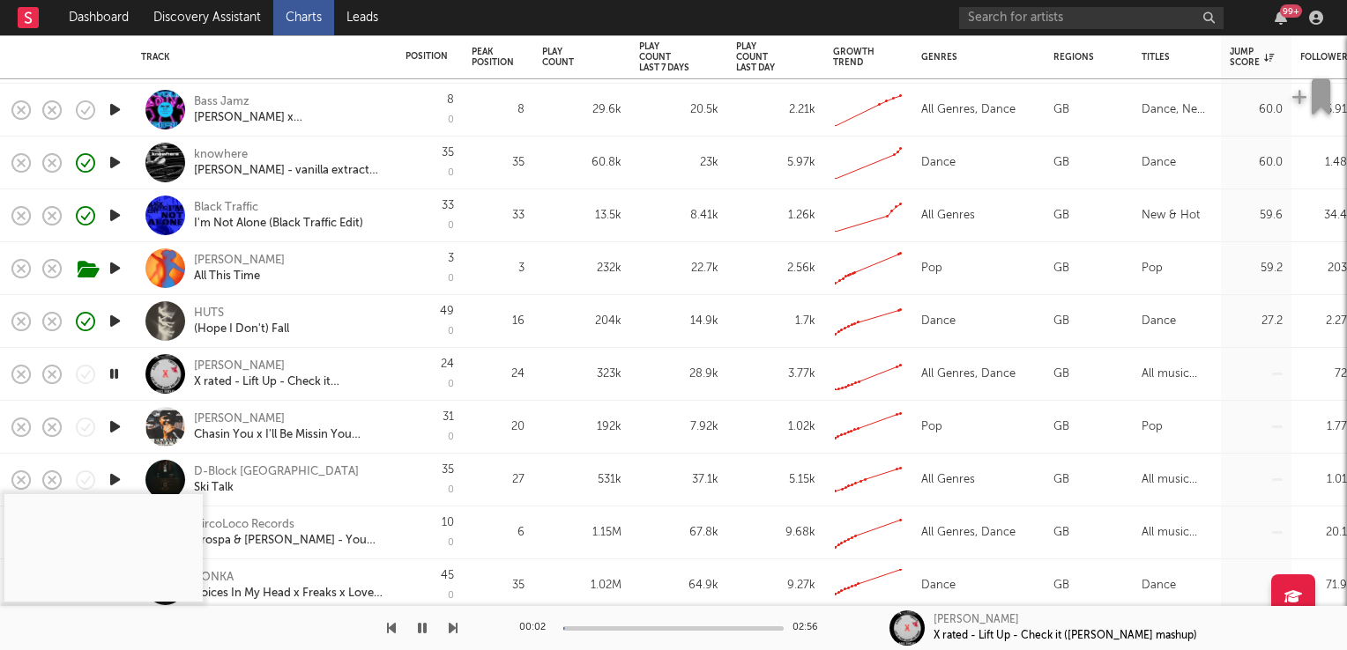
click at [116, 375] on icon "button" at bounding box center [114, 374] width 17 height 22
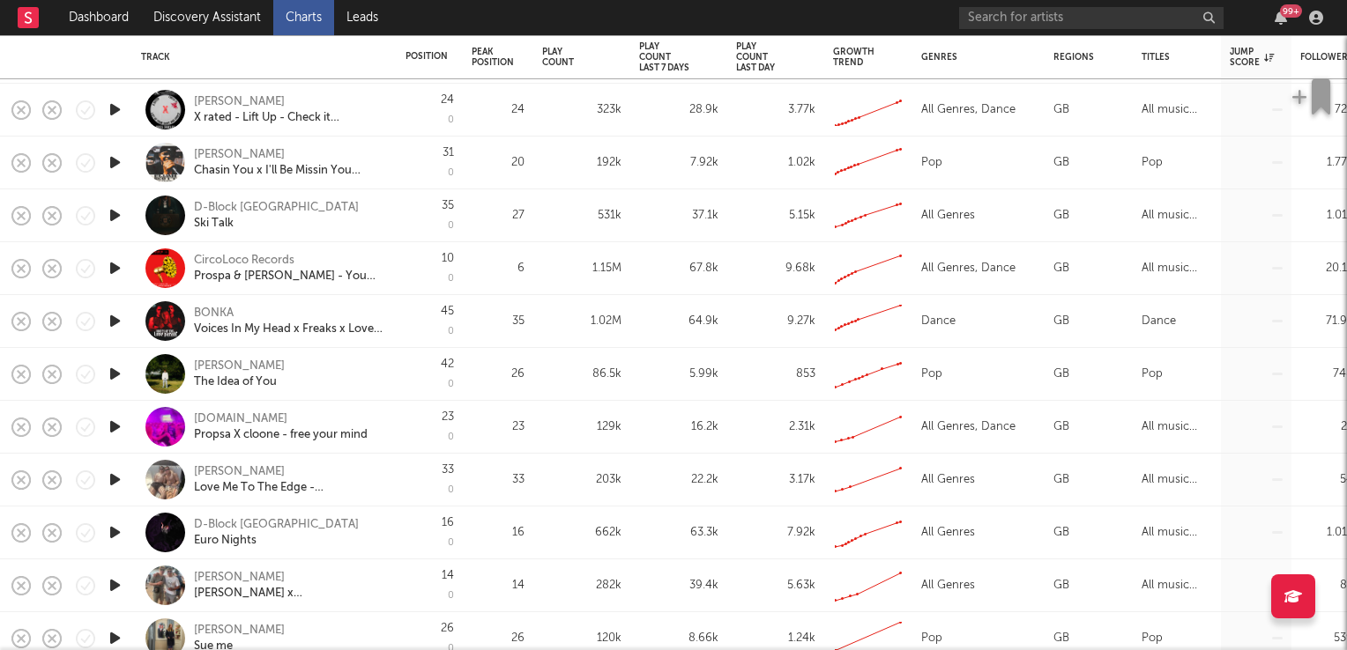
click at [116, 374] on icon "button" at bounding box center [115, 374] width 19 height 22
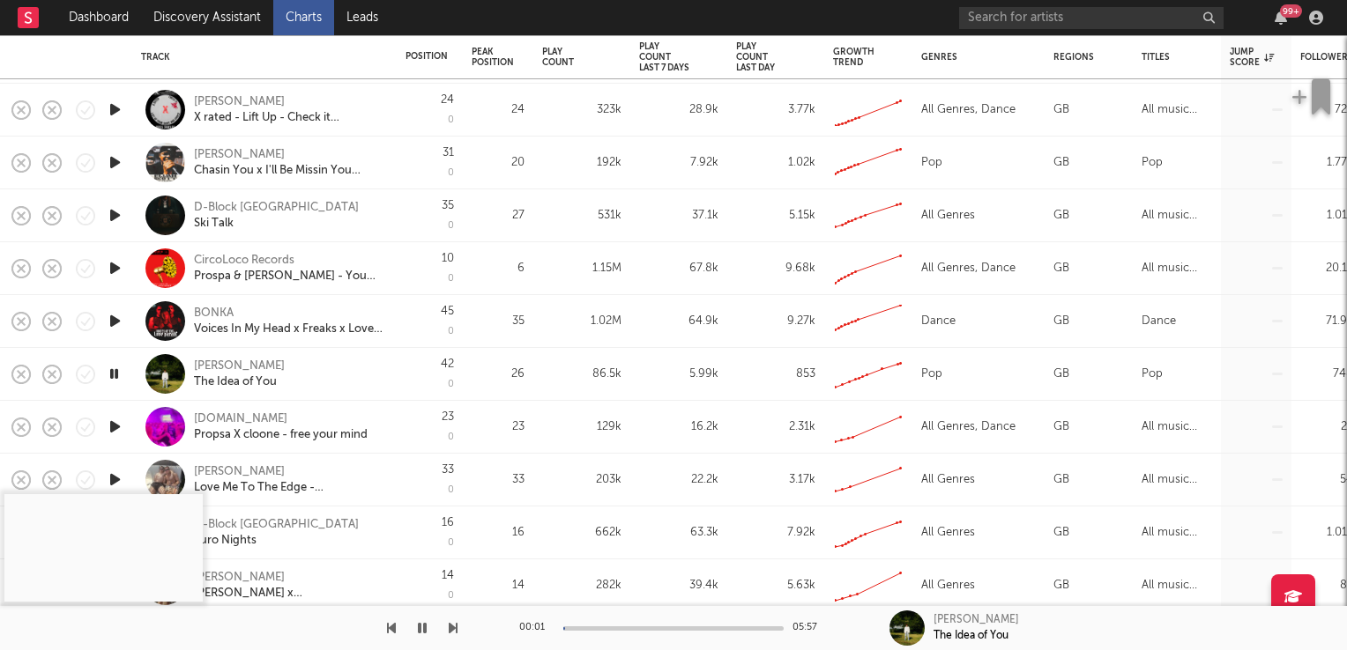
click at [116, 374] on icon "button" at bounding box center [114, 374] width 17 height 22
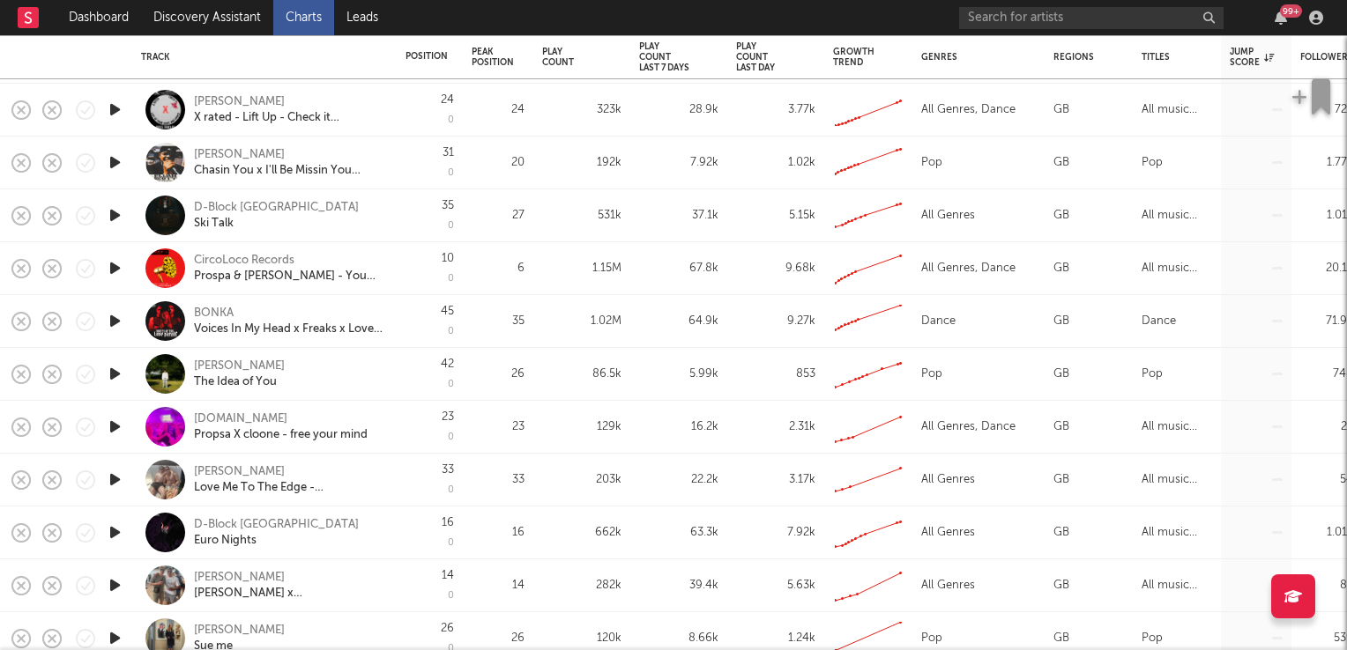
click at [240, 364] on div "Alfie Castley" at bounding box center [239, 367] width 91 height 16
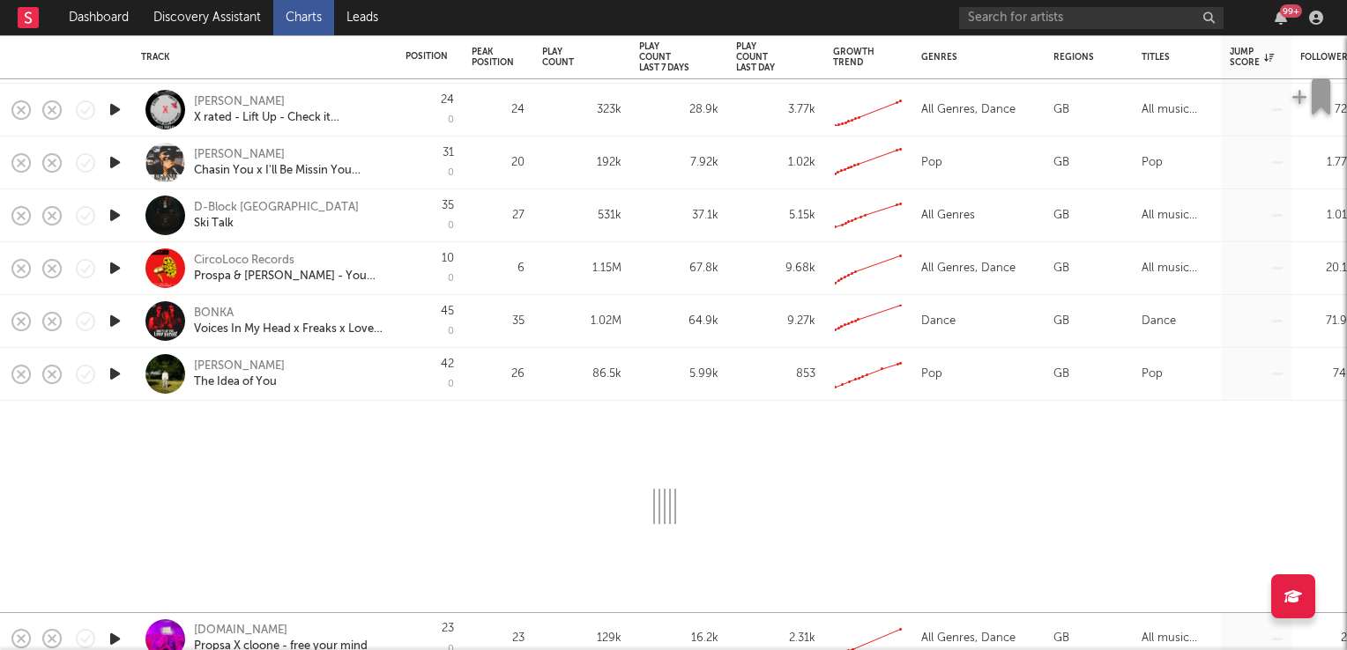
select select "1w"
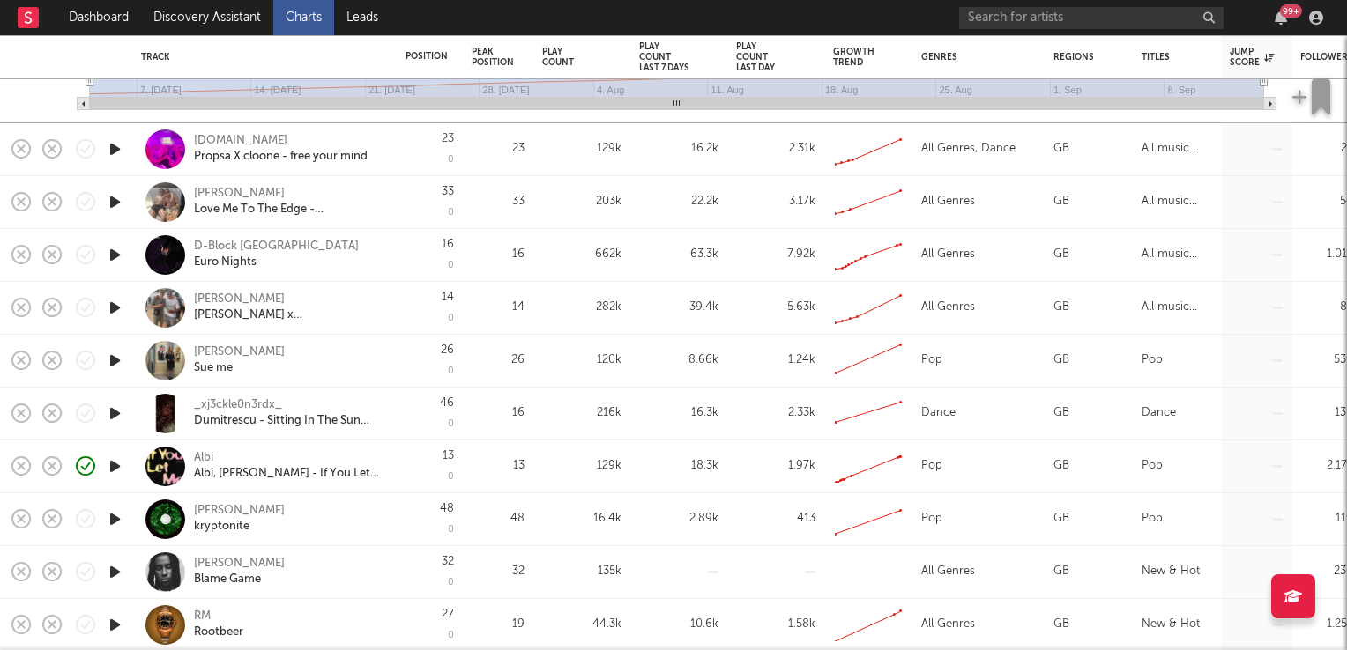
click at [257, 354] on div "Audrey Hobert" at bounding box center [239, 353] width 91 height 16
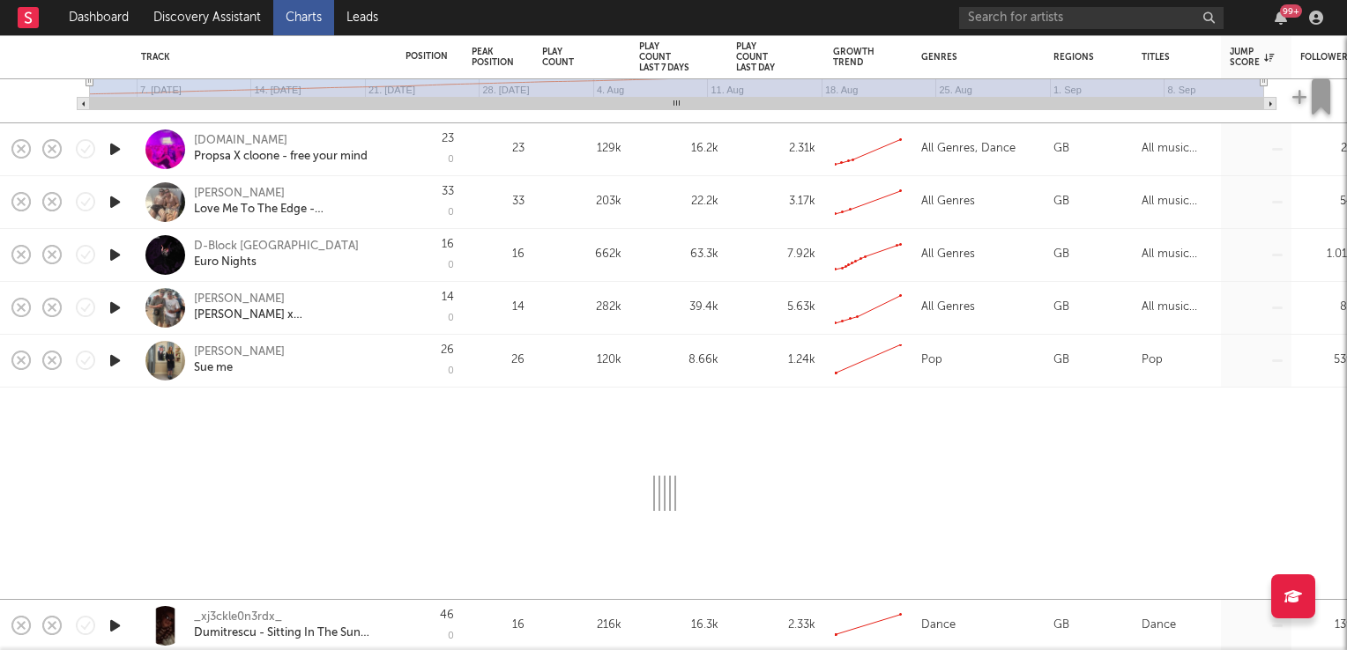
select select "1w"
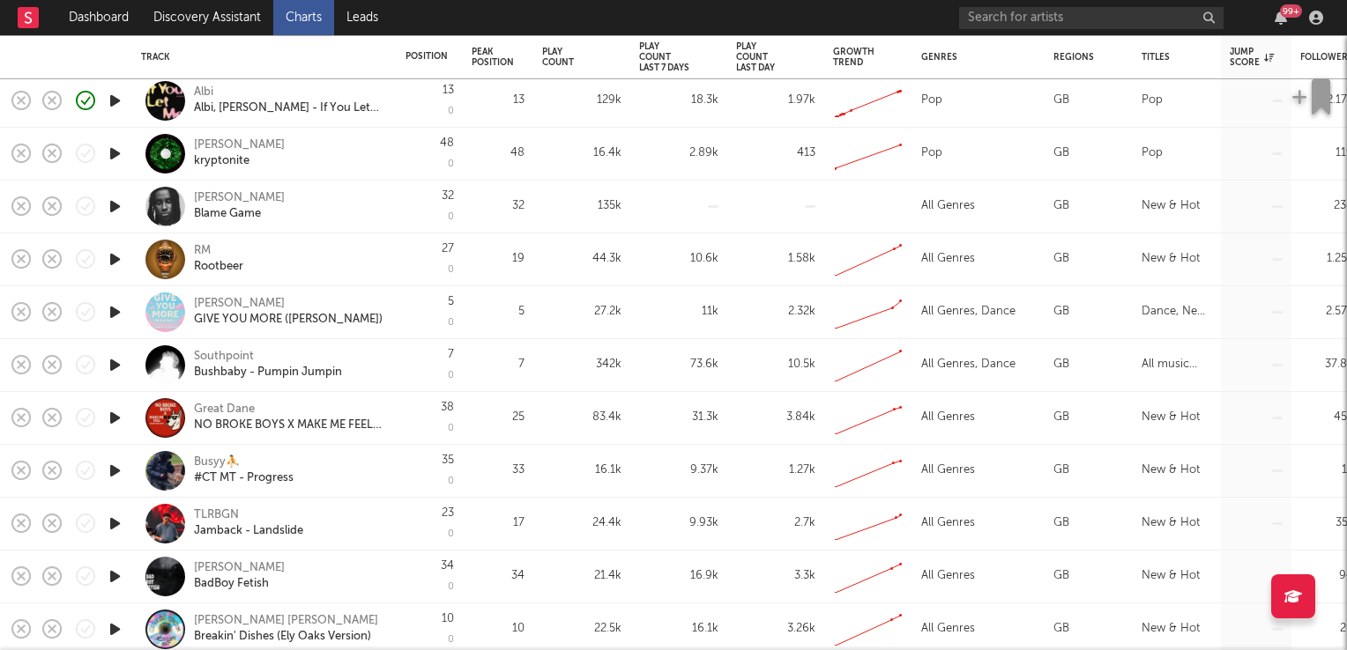
click at [115, 362] on icon "button" at bounding box center [115, 365] width 19 height 22
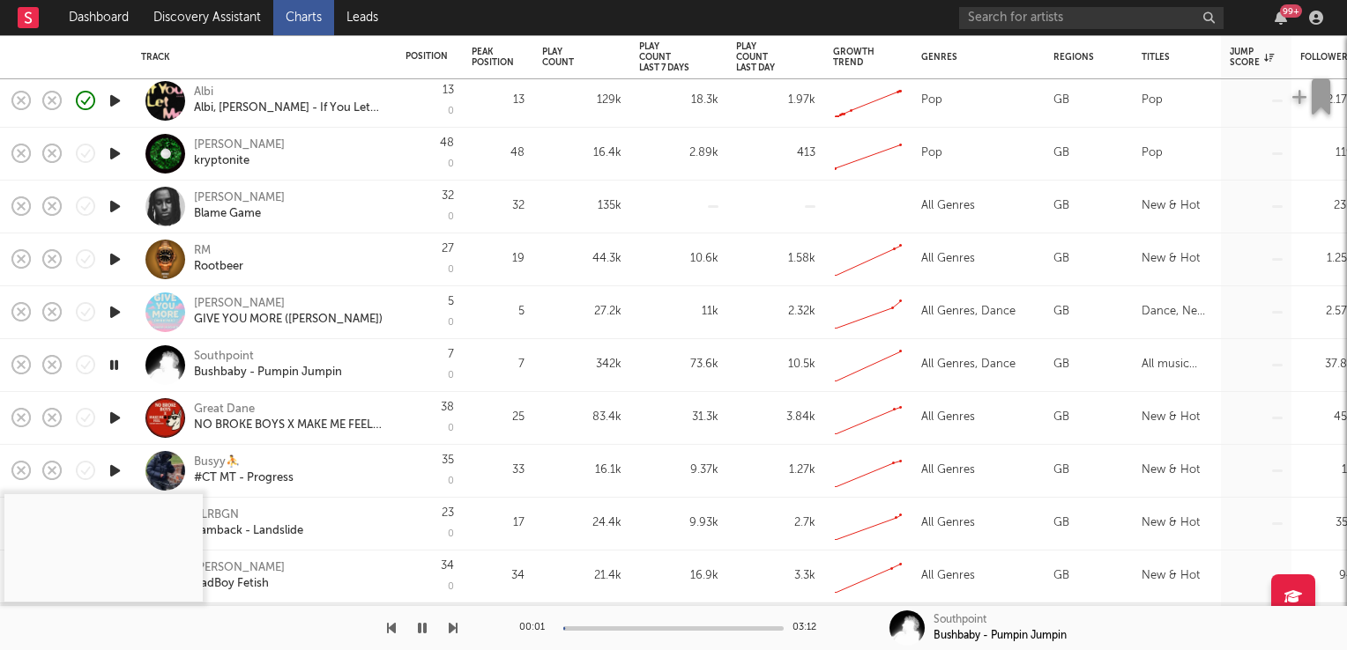
click at [115, 362] on icon "button" at bounding box center [114, 365] width 17 height 22
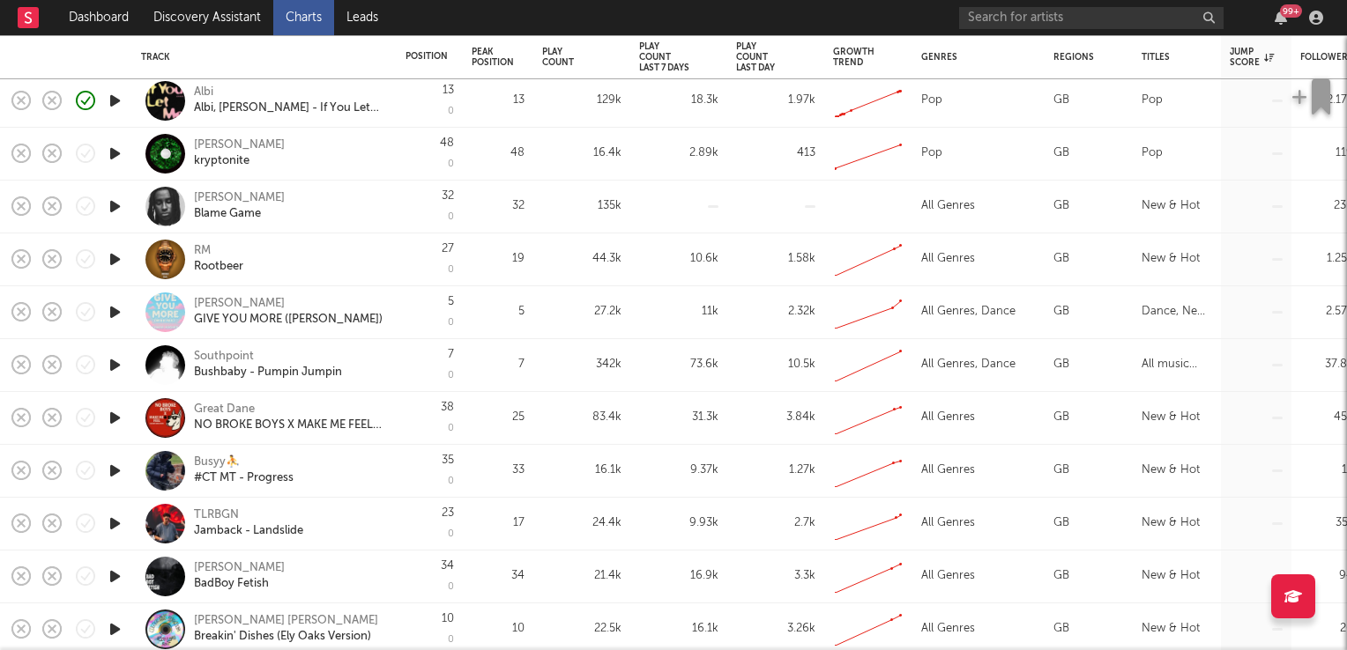
click at [241, 353] on div "Southpoint" at bounding box center [224, 357] width 60 height 16
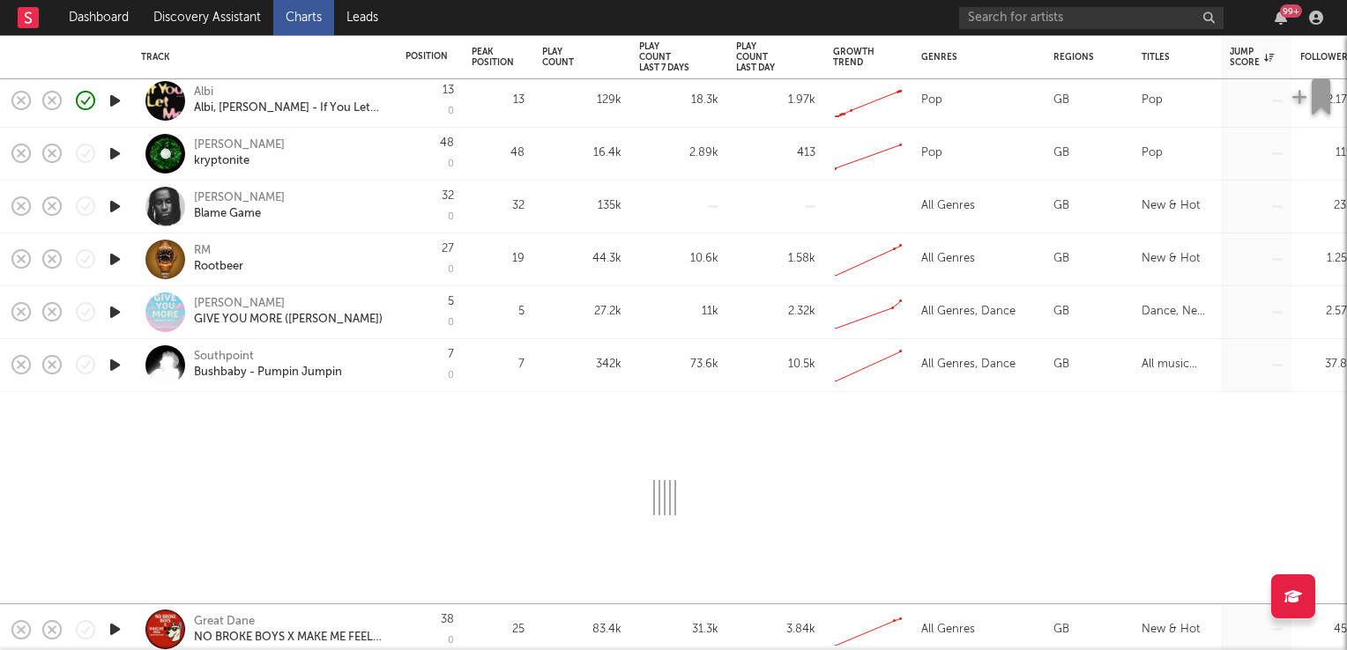
select select "1w"
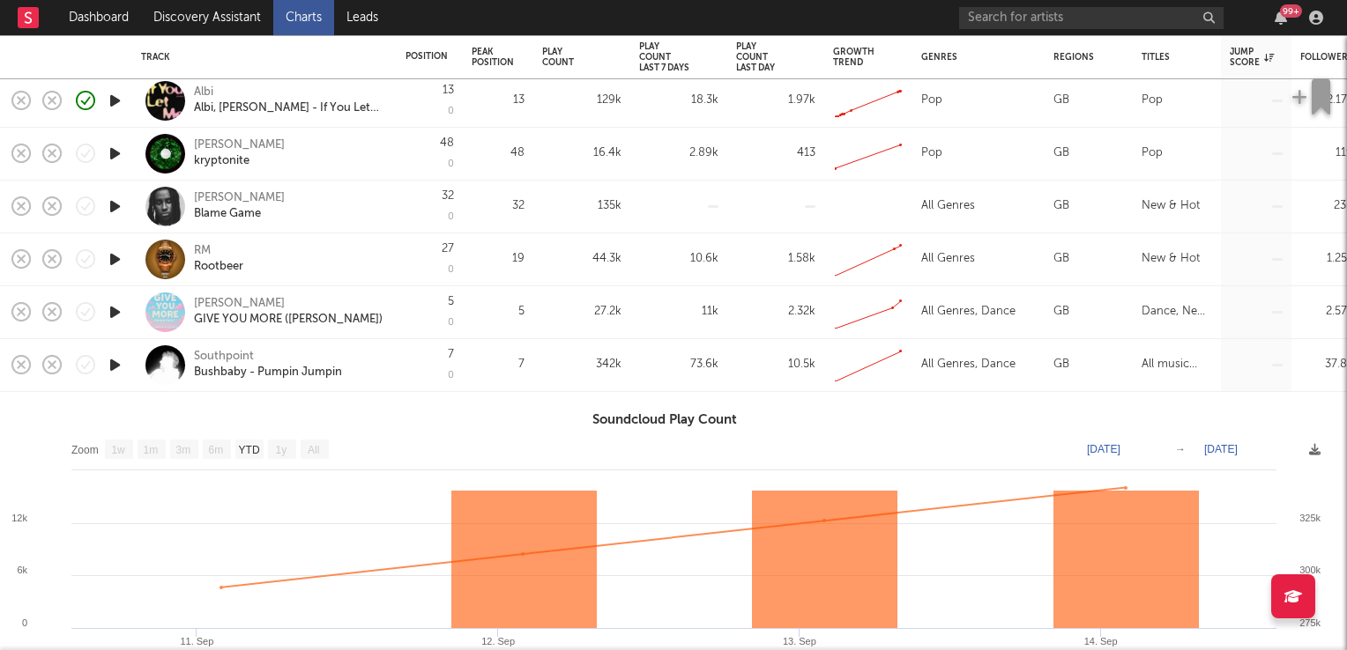
click at [241, 355] on div "Southpoint" at bounding box center [224, 357] width 60 height 16
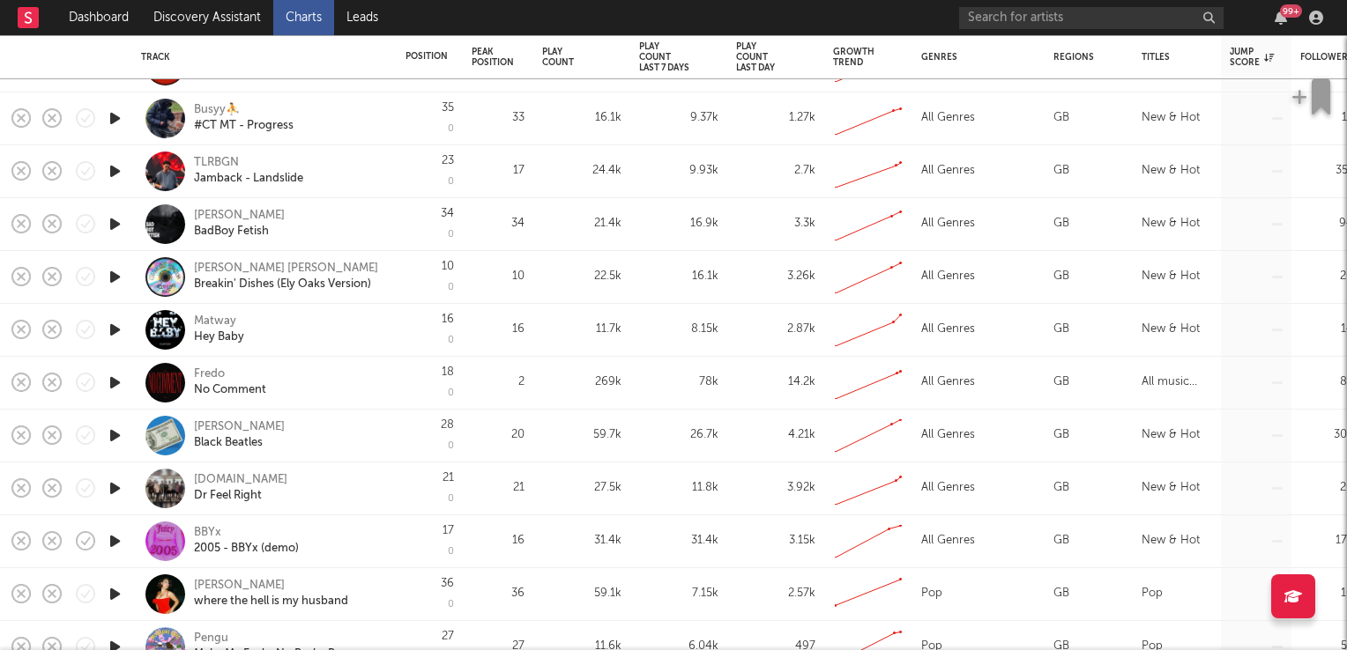
click at [114, 382] on icon "button" at bounding box center [115, 383] width 19 height 22
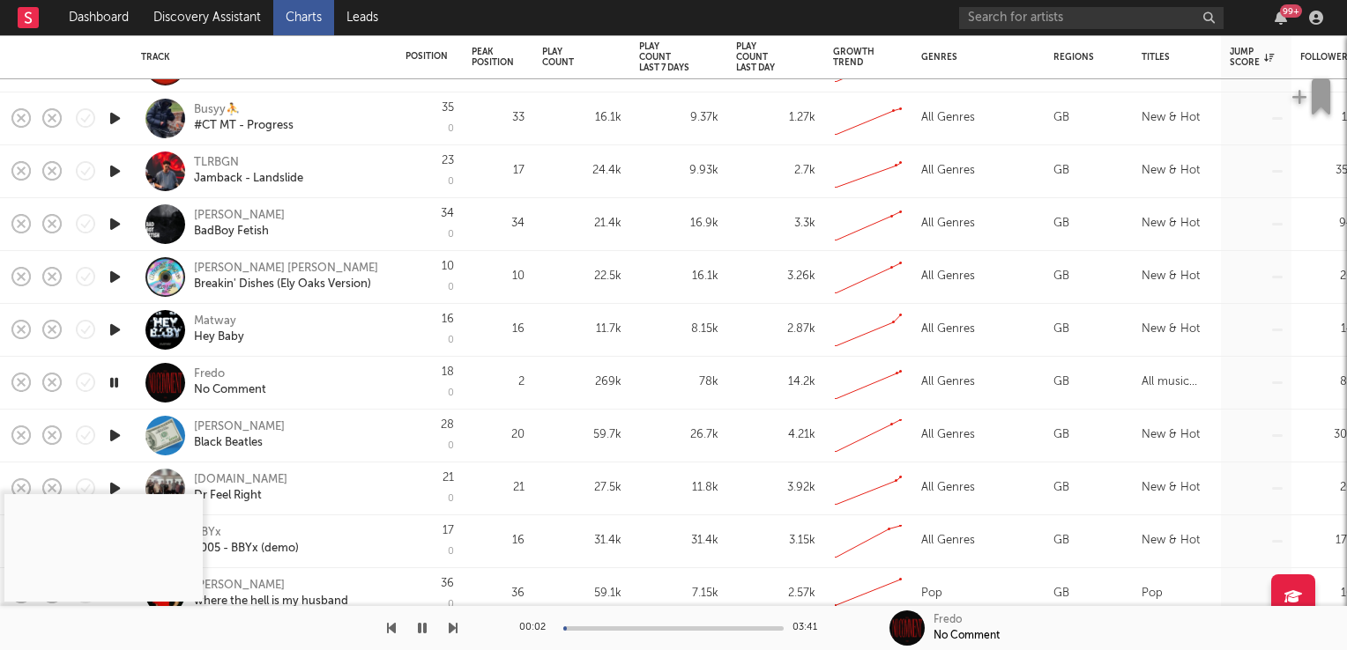
click at [114, 382] on icon "button" at bounding box center [114, 383] width 17 height 22
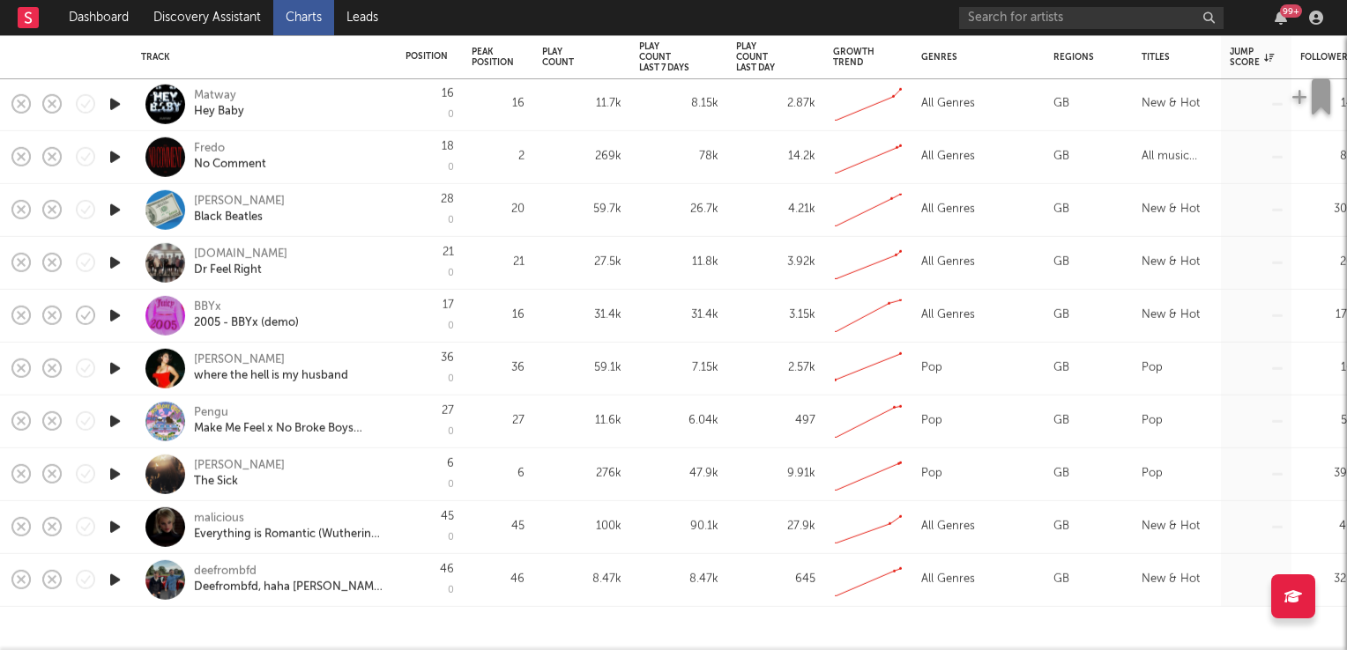
click at [114, 365] on icon "button" at bounding box center [115, 368] width 19 height 22
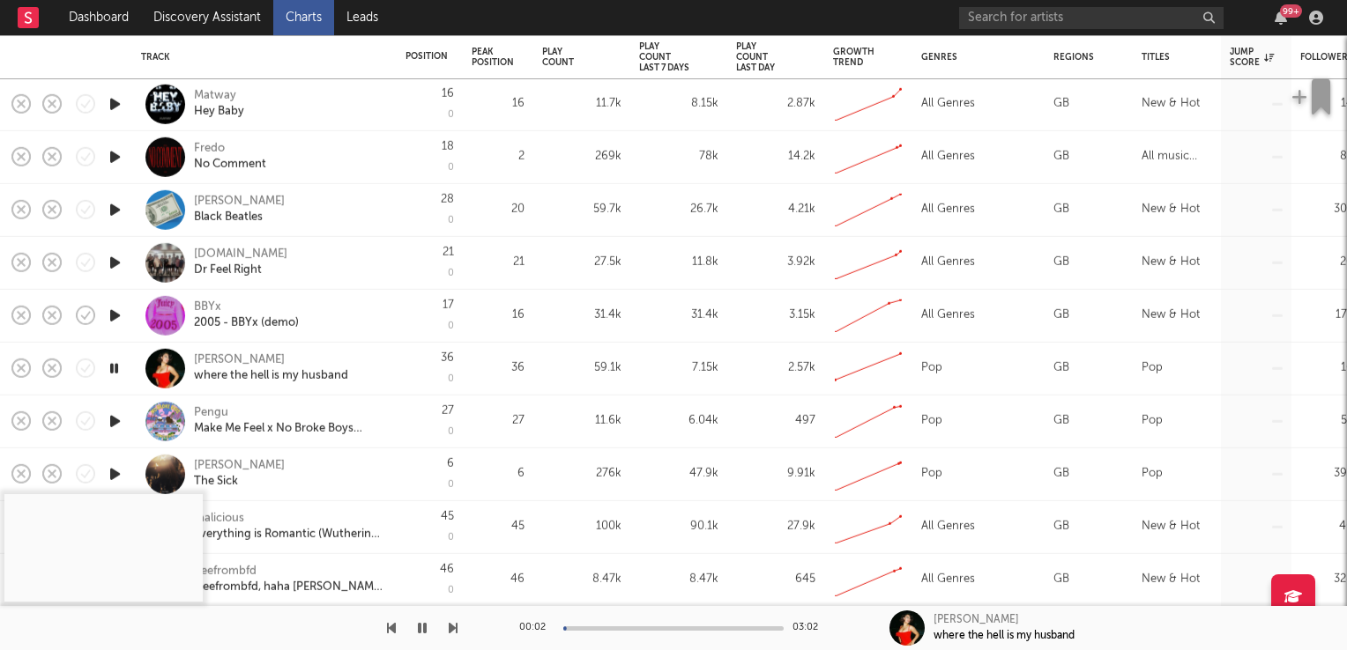
click at [114, 365] on icon "button" at bounding box center [114, 368] width 17 height 22
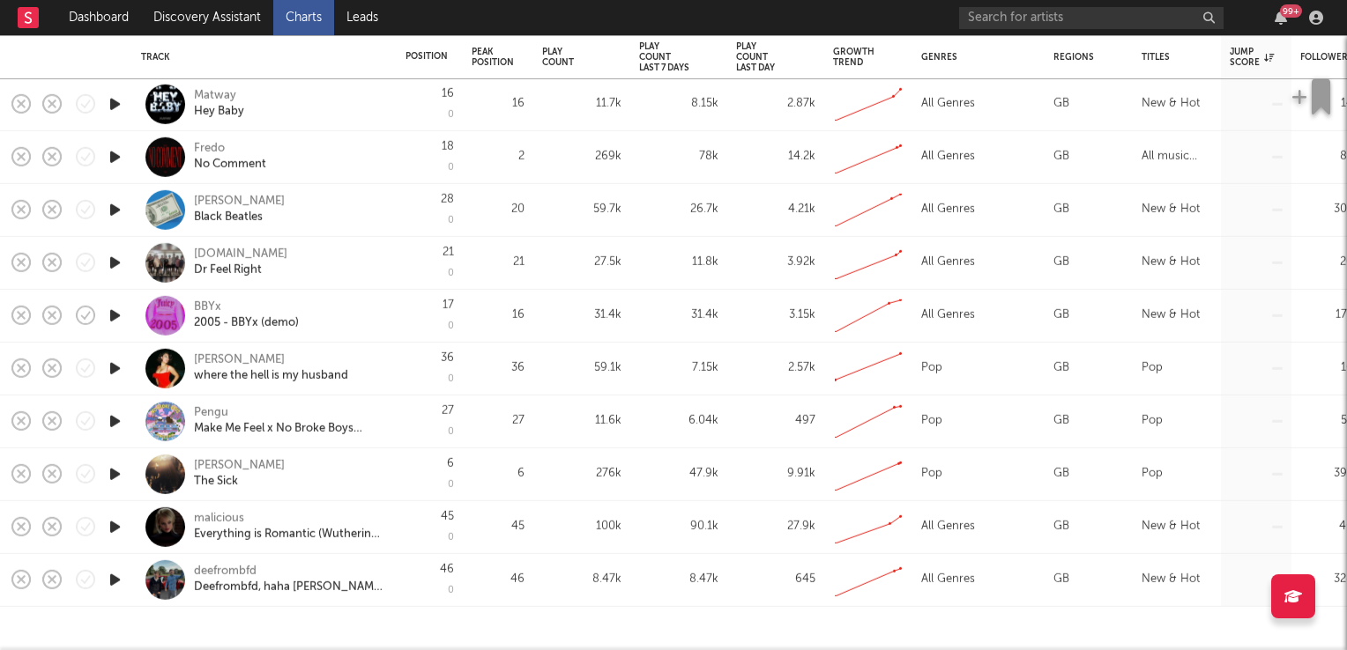
click at [113, 521] on icon "button" at bounding box center [115, 527] width 19 height 22
click at [225, 516] on div "malicious" at bounding box center [219, 519] width 50 height 16
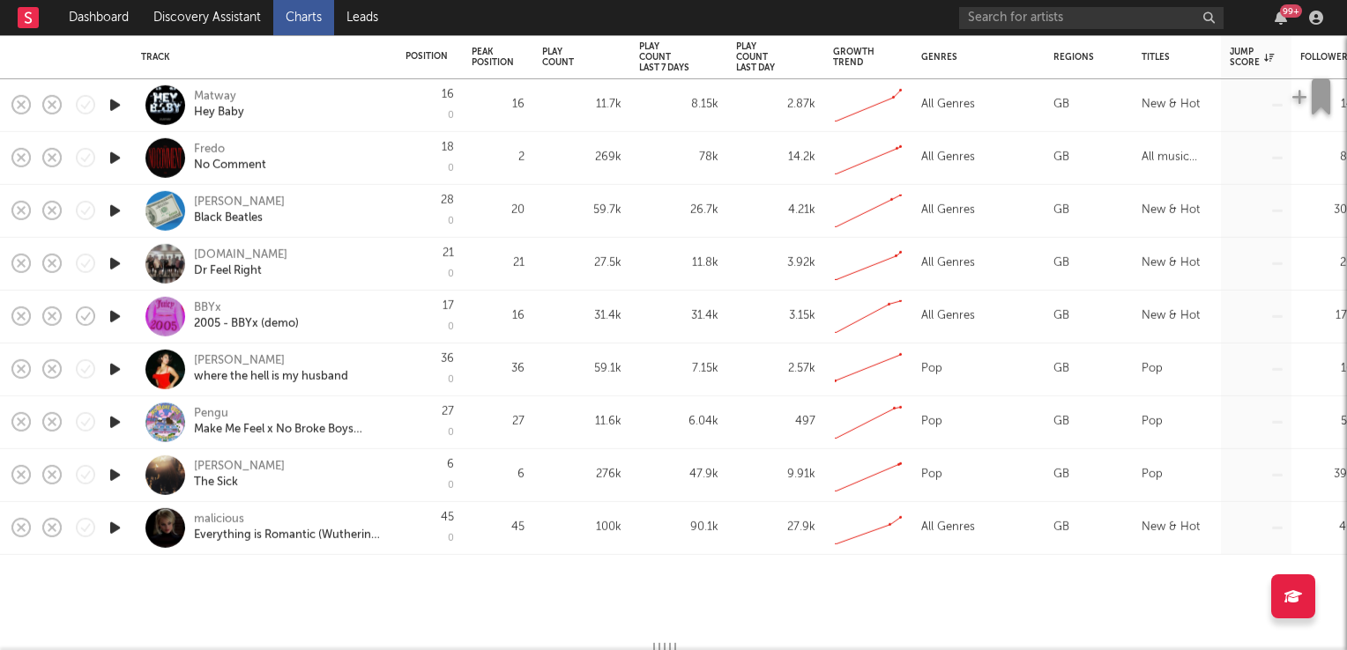
select select "1w"
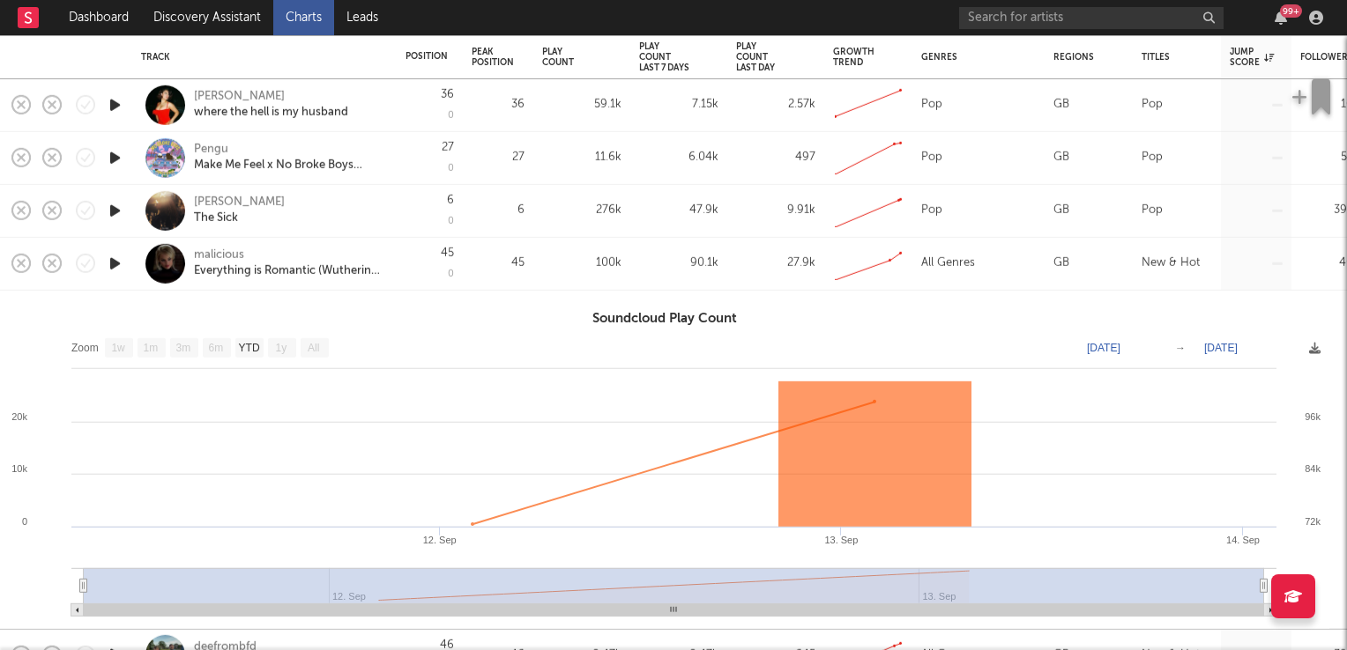
click at [212, 257] on div "malicious" at bounding box center [219, 256] width 50 height 16
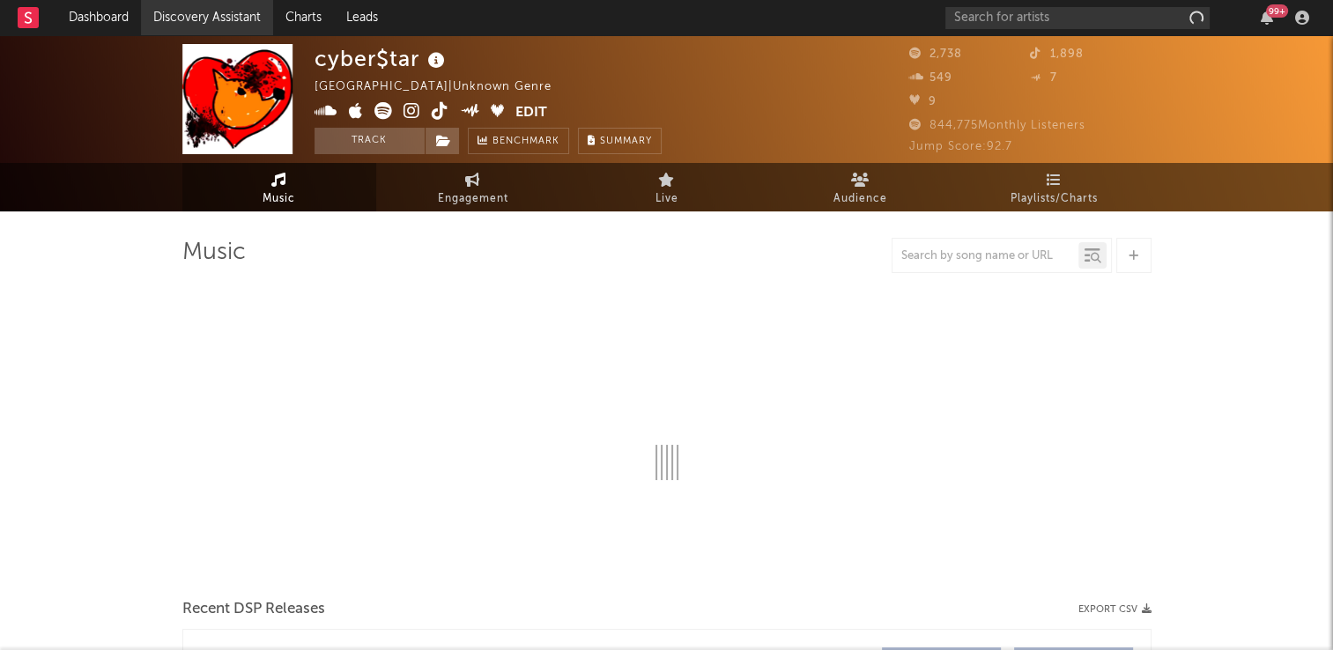
select select "1w"
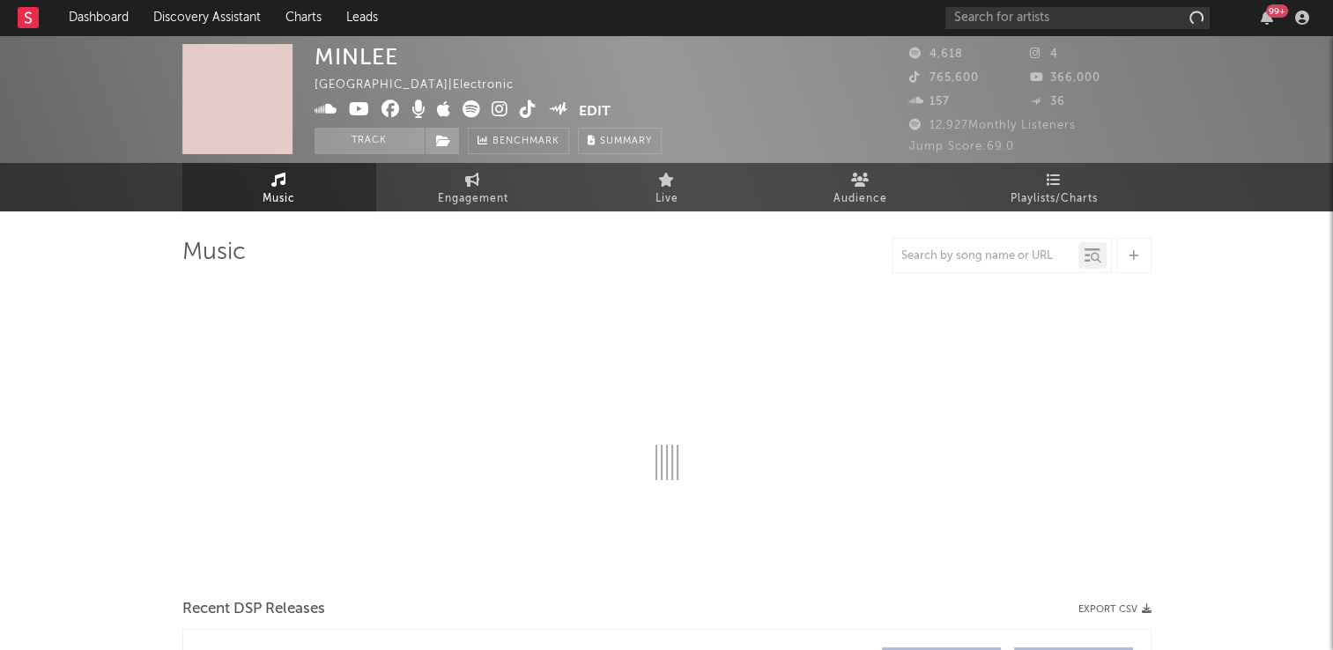
select select "1w"
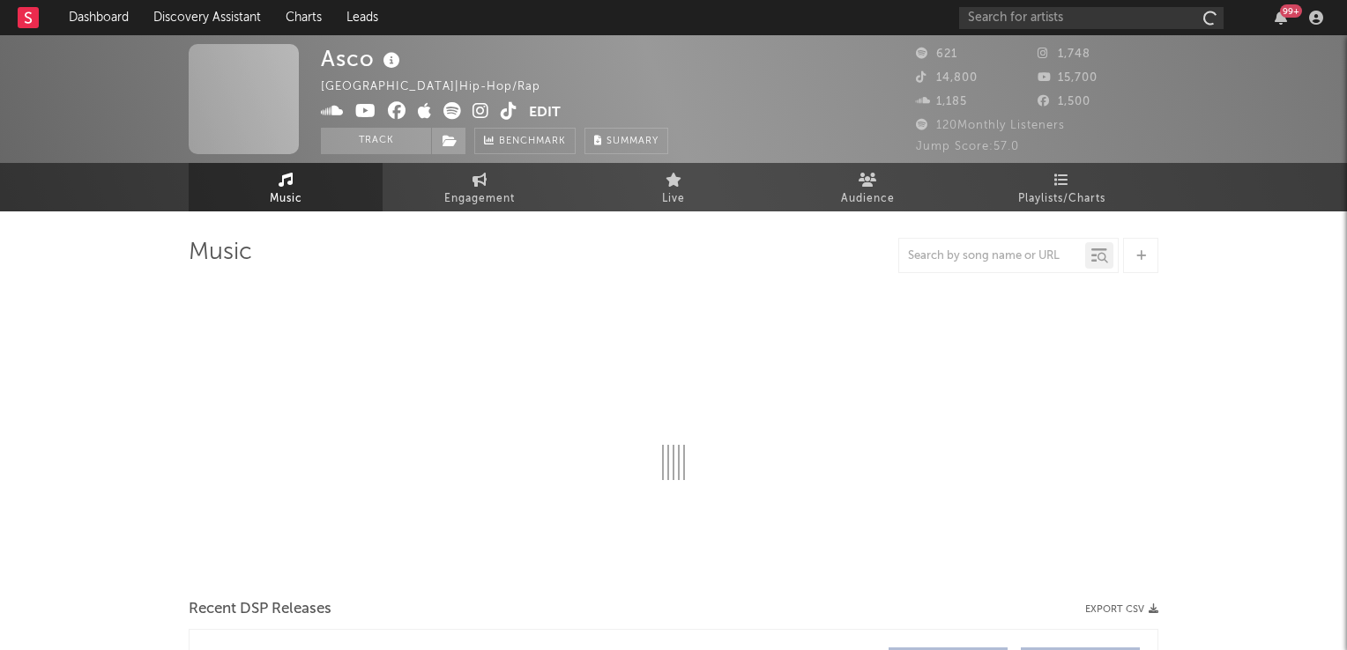
select select "1w"
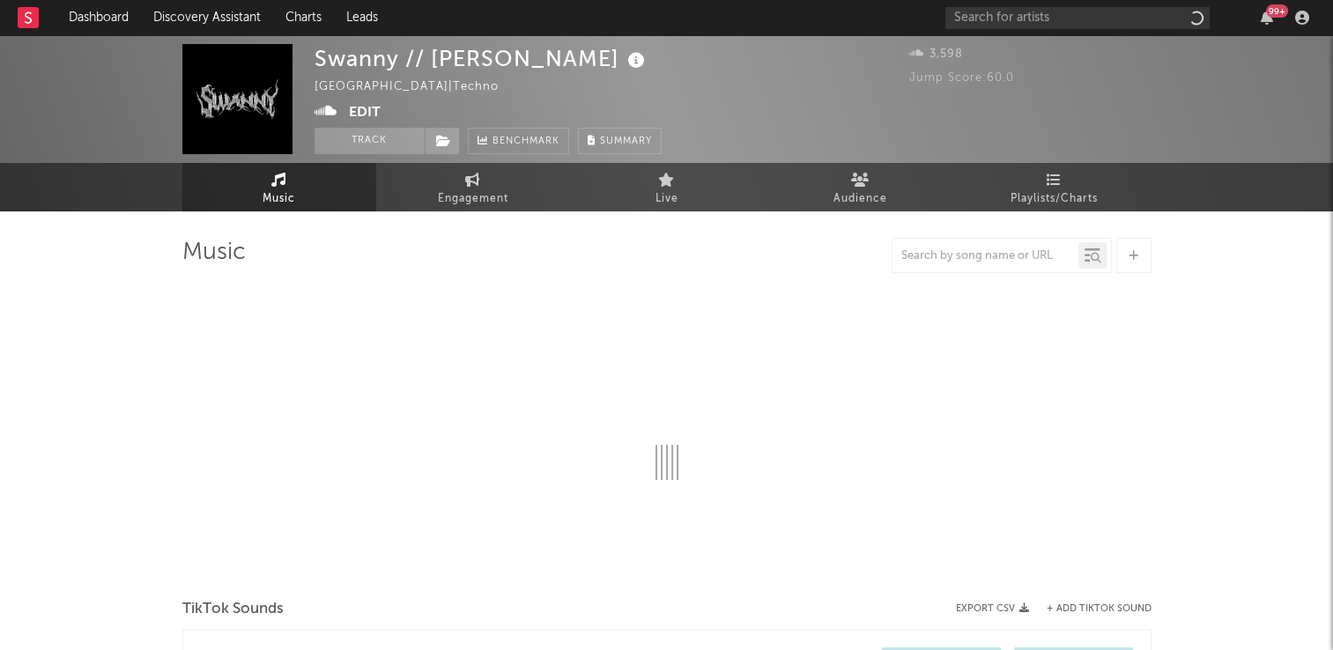
select select "1w"
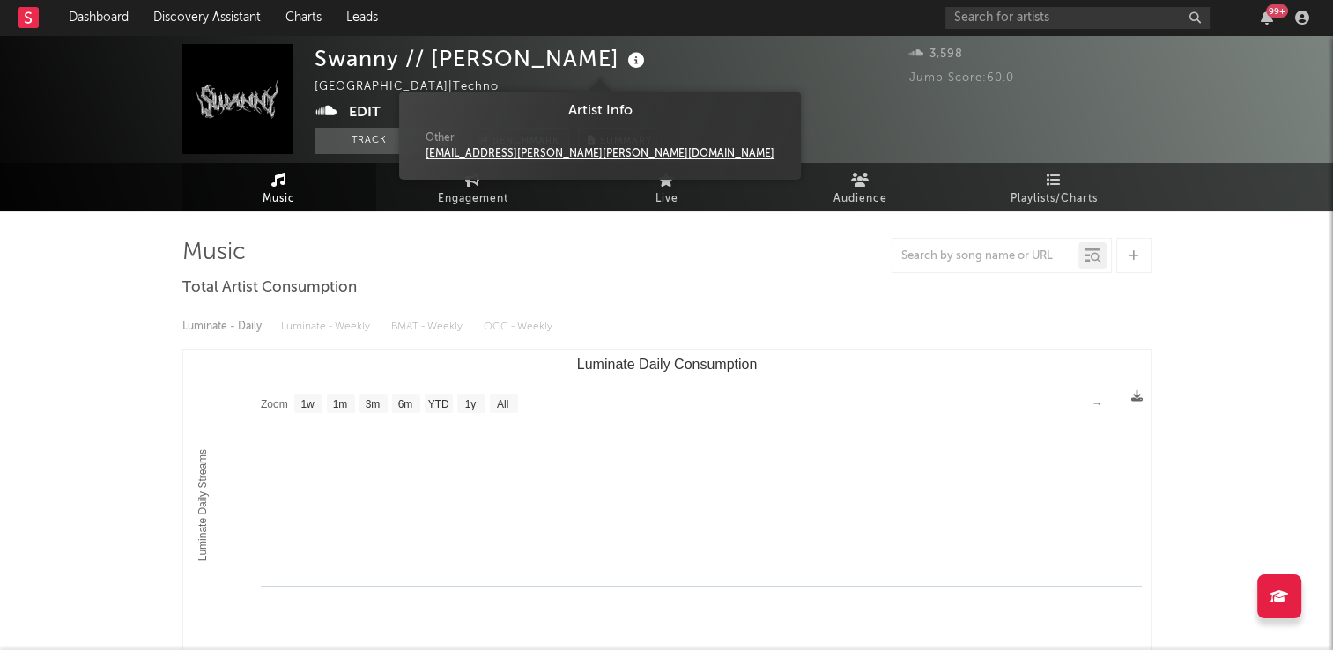
click at [624, 64] on icon at bounding box center [637, 60] width 26 height 25
click at [693, 71] on div "Swanny // [PERSON_NAME] [GEOGRAPHIC_DATA] | Techno Edit Track Benchmark Summary" at bounding box center [601, 99] width 573 height 110
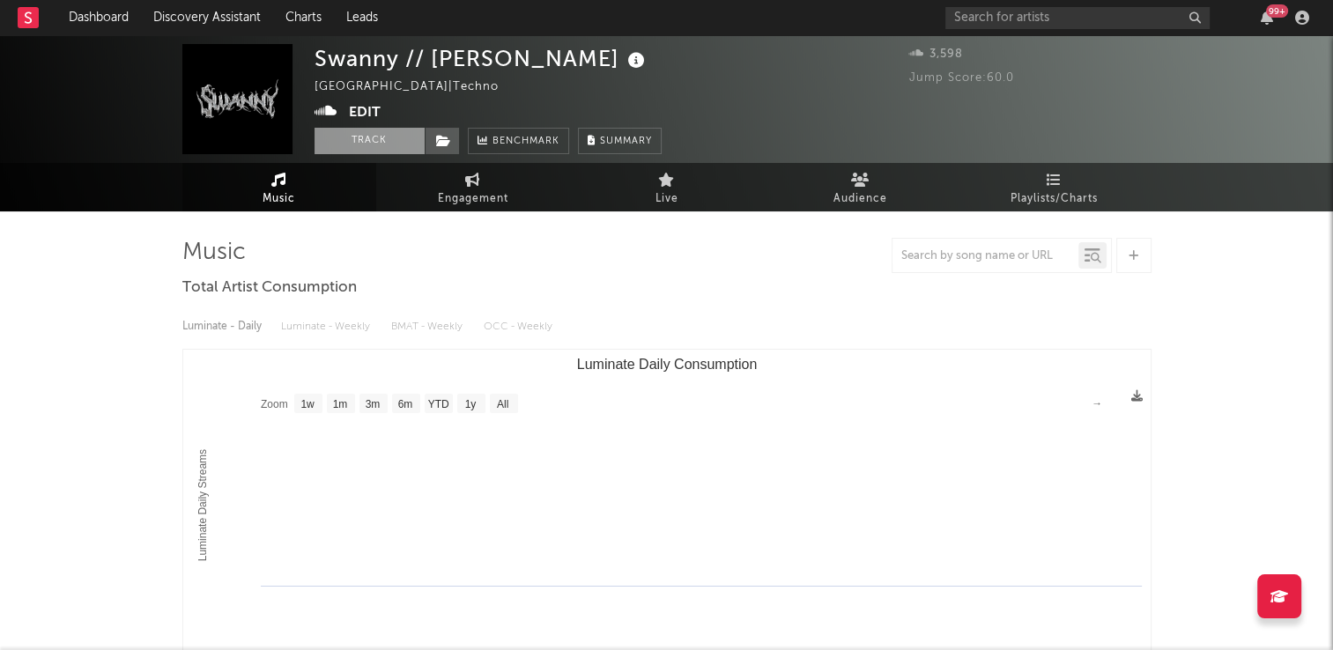
click at [354, 132] on button "Track" at bounding box center [370, 141] width 110 height 26
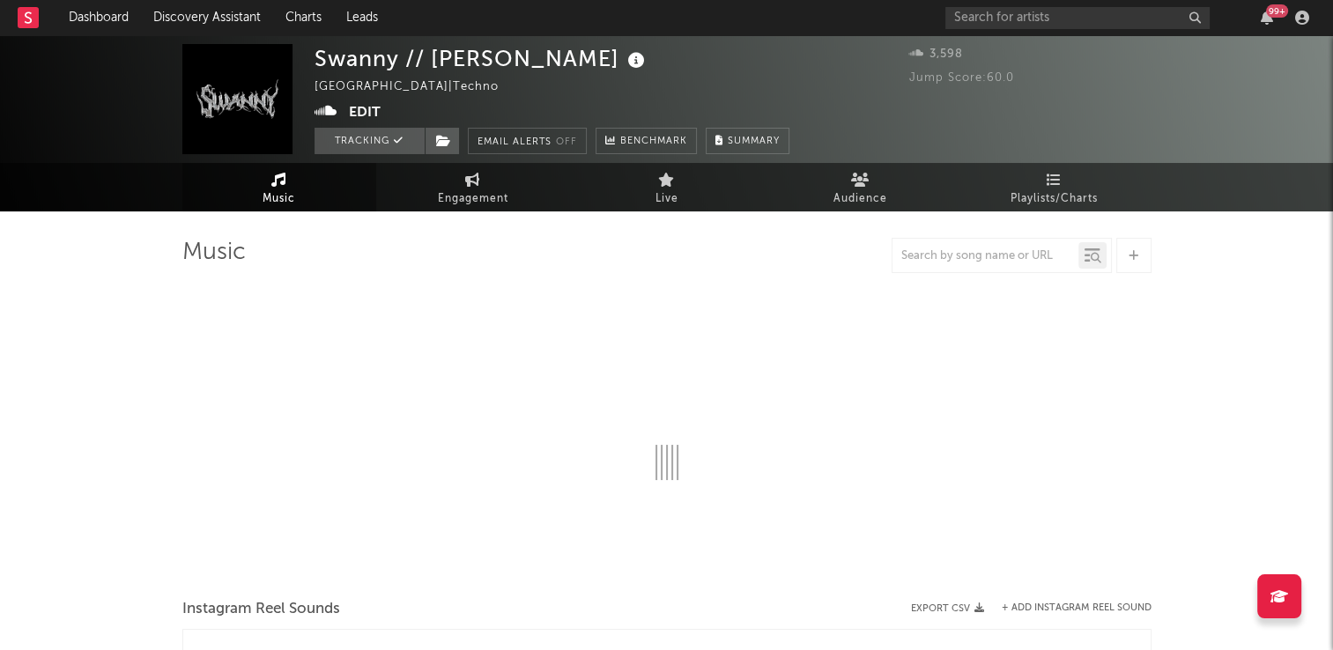
select select "1w"
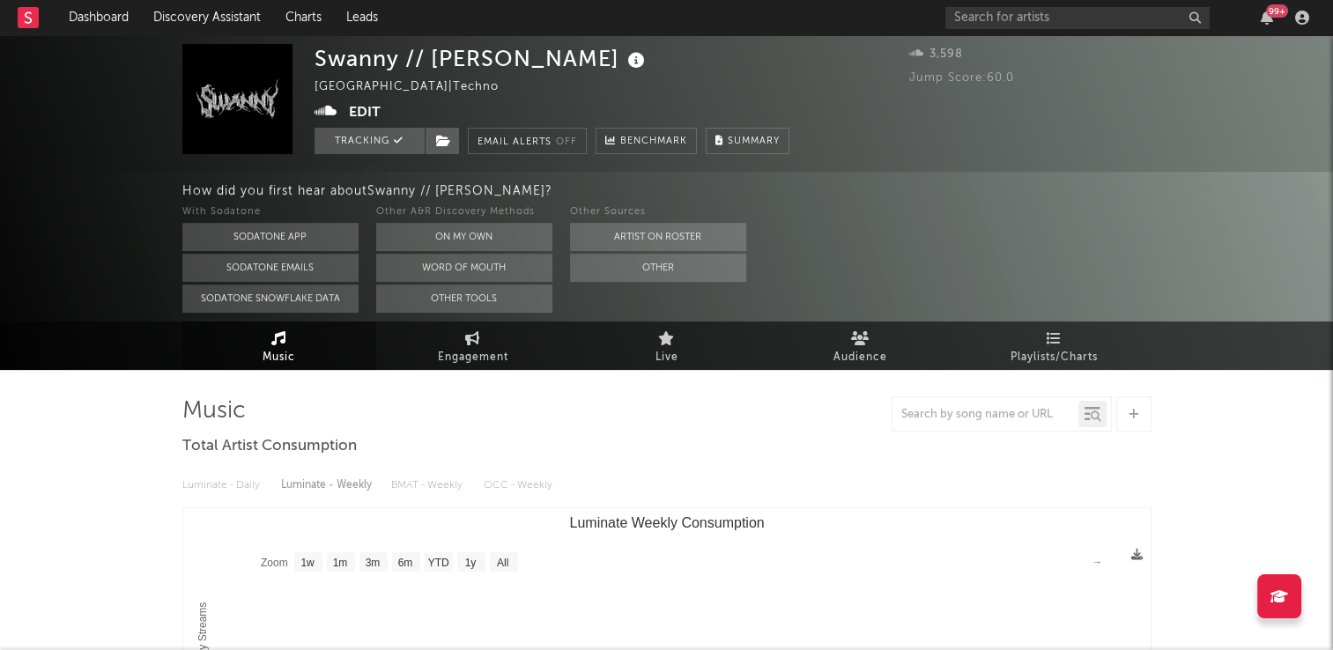
click at [297, 182] on div "How did you first hear about [PERSON_NAME] // [PERSON_NAME] ?" at bounding box center [758, 191] width 1152 height 21
click at [624, 275] on button "Other" at bounding box center [658, 268] width 176 height 28
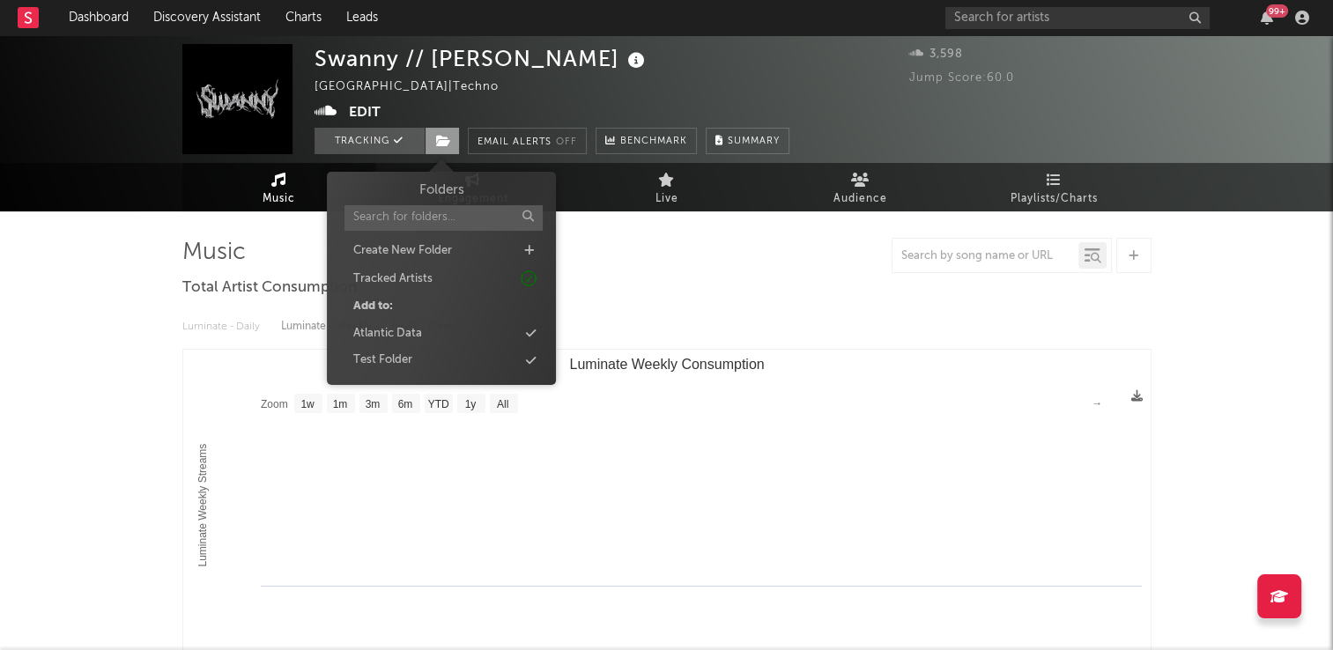
click at [434, 139] on span at bounding box center [442, 141] width 35 height 26
click at [403, 330] on div "Atlantic Data" at bounding box center [387, 334] width 69 height 18
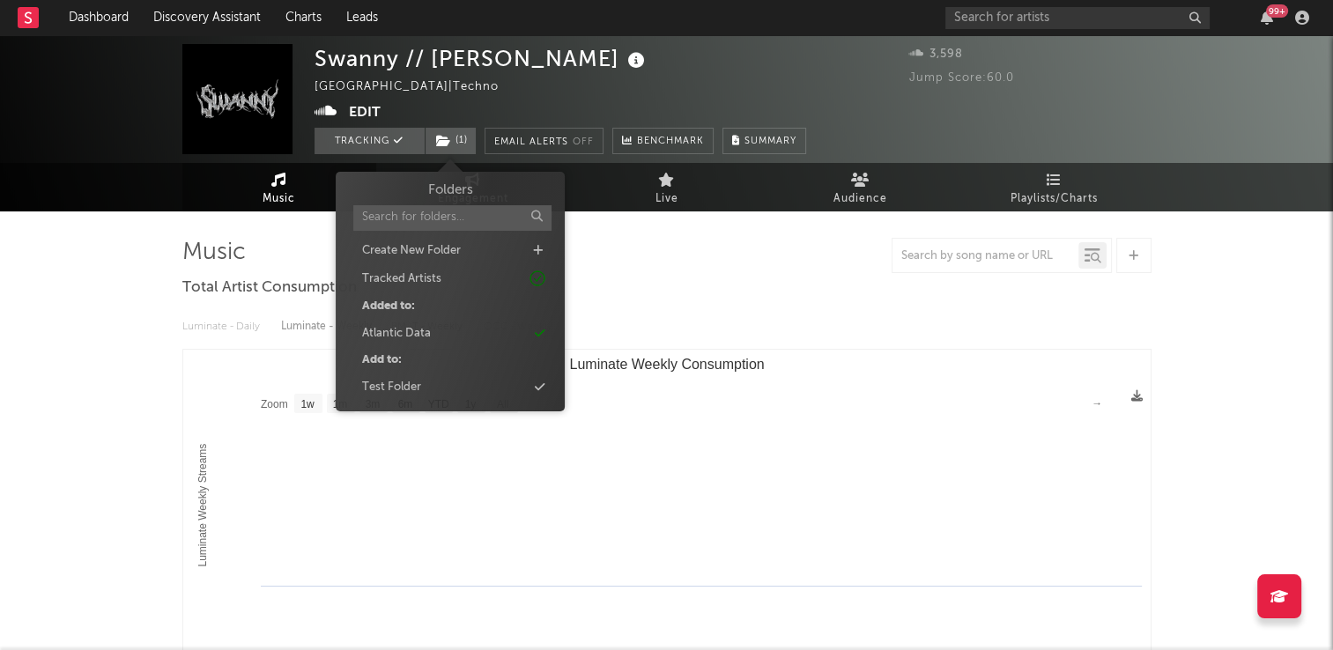
click at [0, 280] on html "Dashboard Discovery Assistant Charts Leads 99 + Notifications Settings Mark all…" at bounding box center [666, 647] width 1333 height 1295
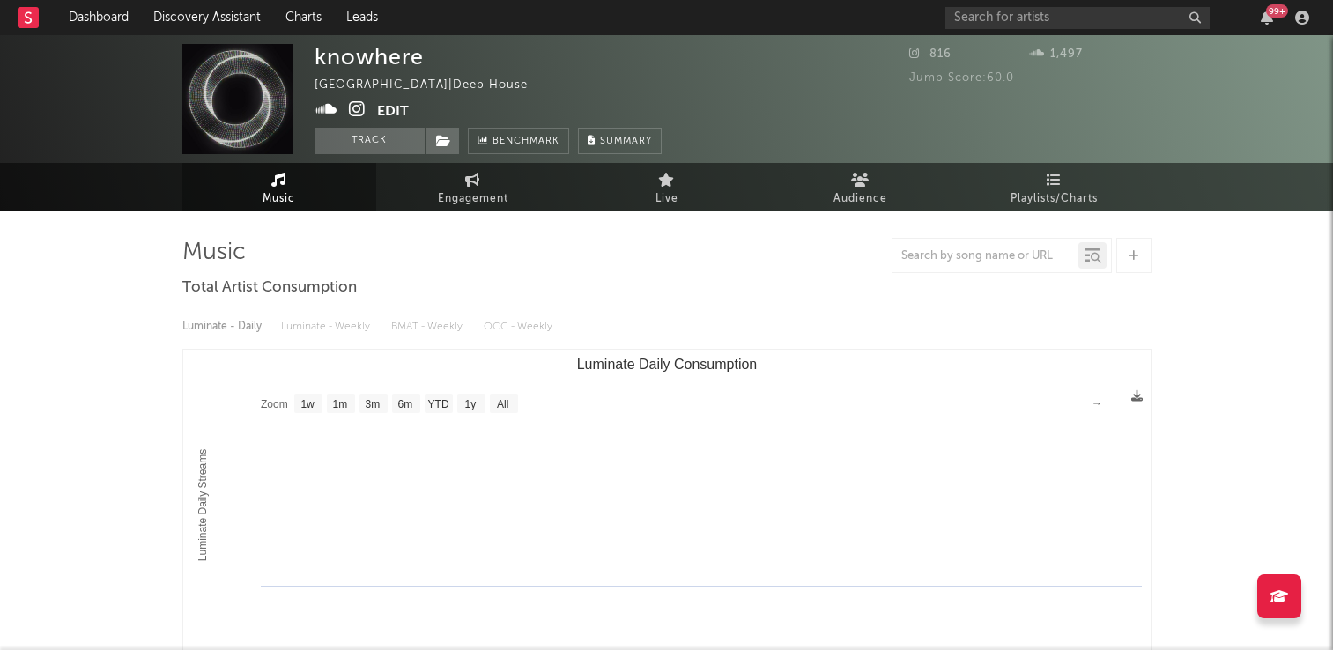
select select "1w"
click at [373, 140] on button "Track" at bounding box center [370, 141] width 110 height 26
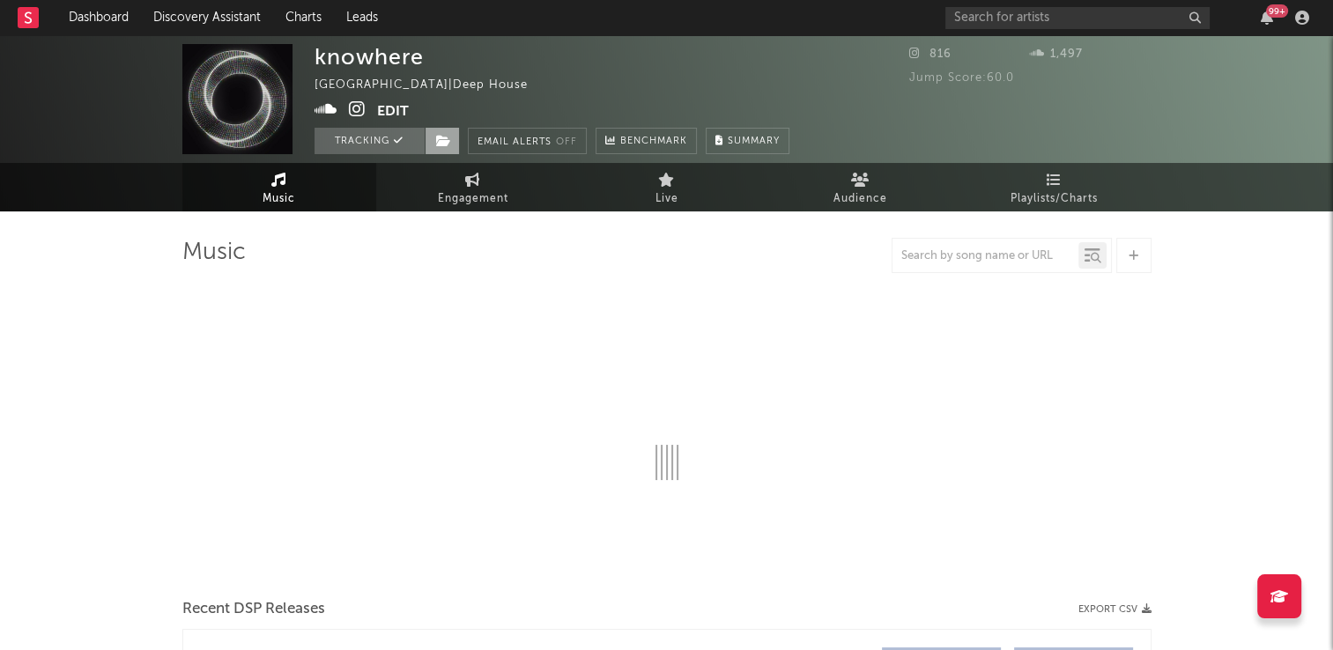
click at [441, 137] on icon at bounding box center [443, 141] width 15 height 12
select select "1w"
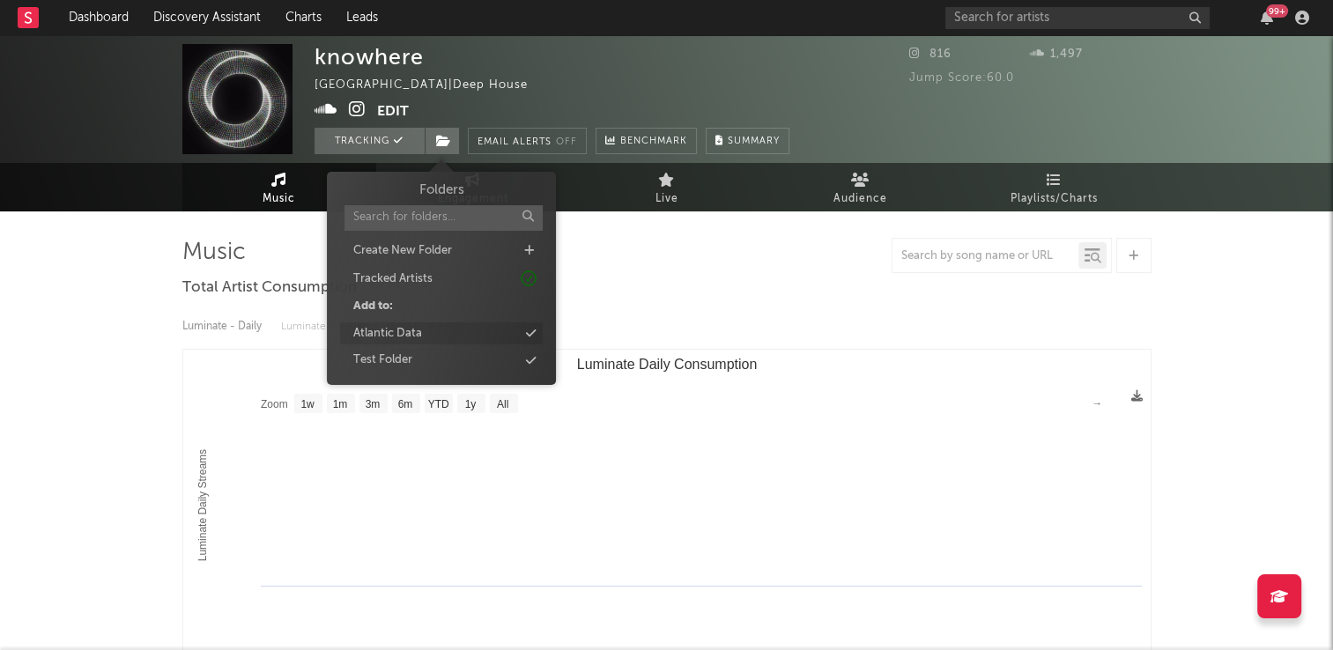
click at [401, 333] on div "Atlantic Data" at bounding box center [387, 334] width 69 height 18
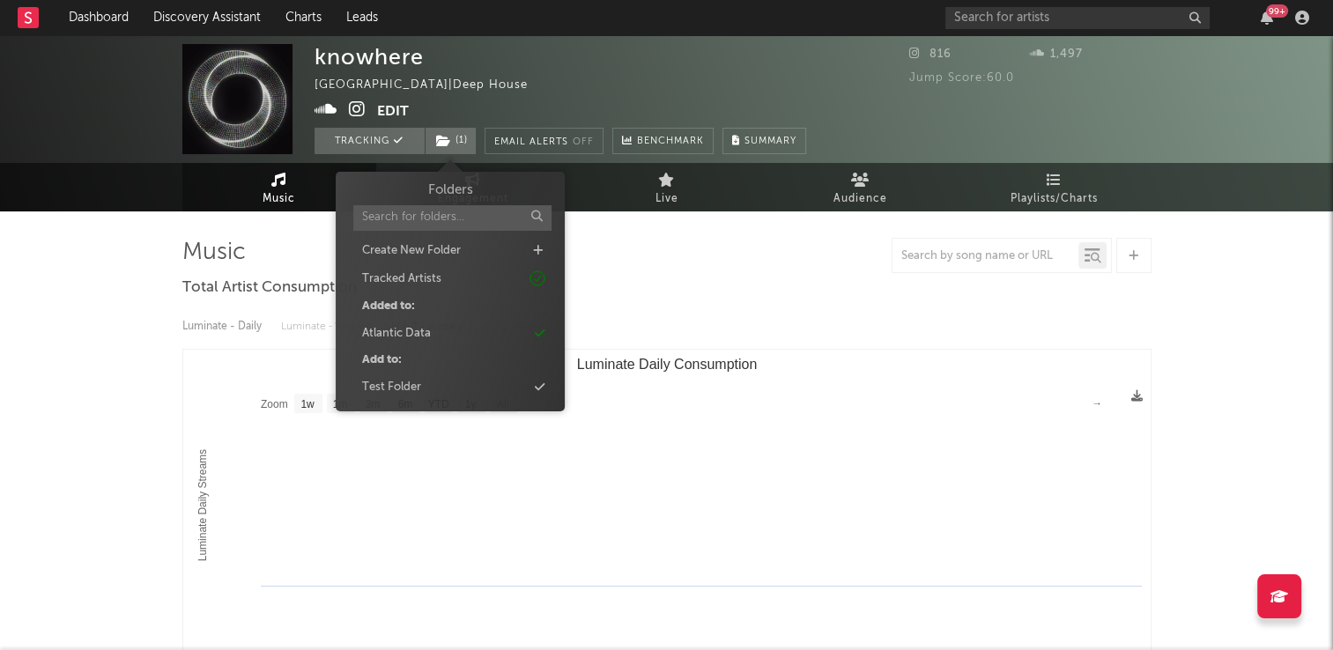
click at [628, 89] on div "knowhere [GEOGRAPHIC_DATA] | Deep House Edit Tracking ( 1 ) Email Alerts Off Be…" at bounding box center [561, 99] width 492 height 110
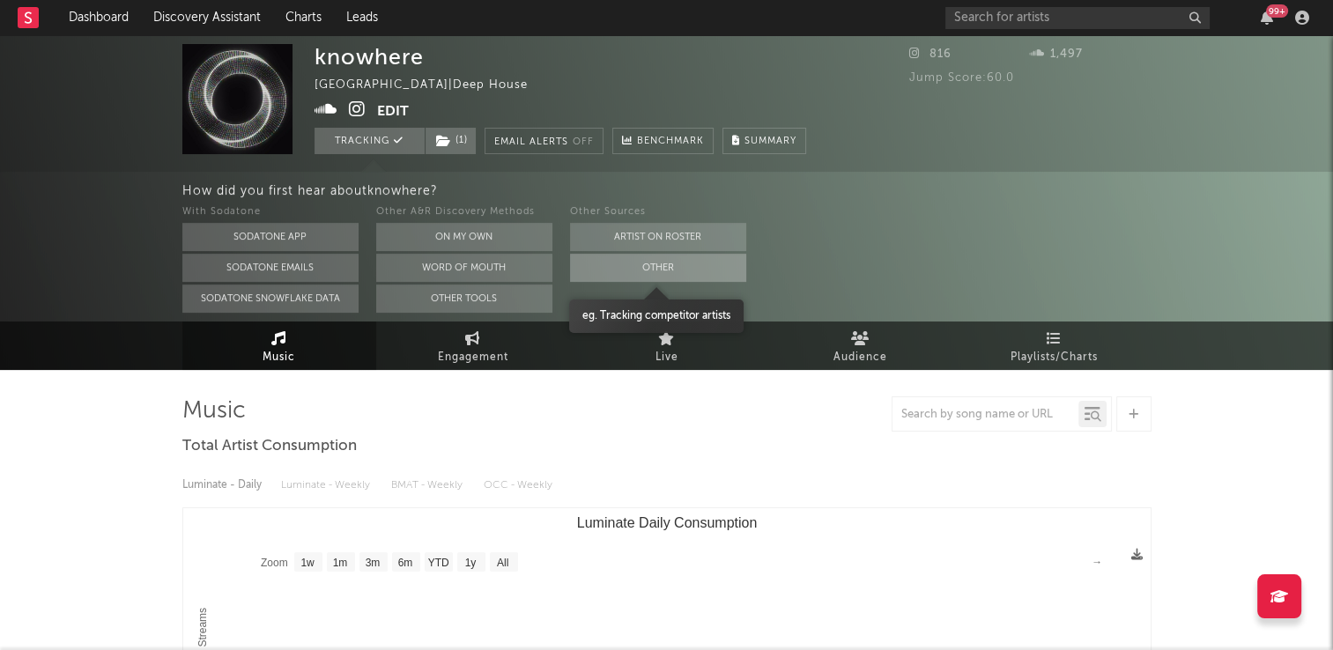
click at [596, 271] on button "Other" at bounding box center [658, 268] width 176 height 28
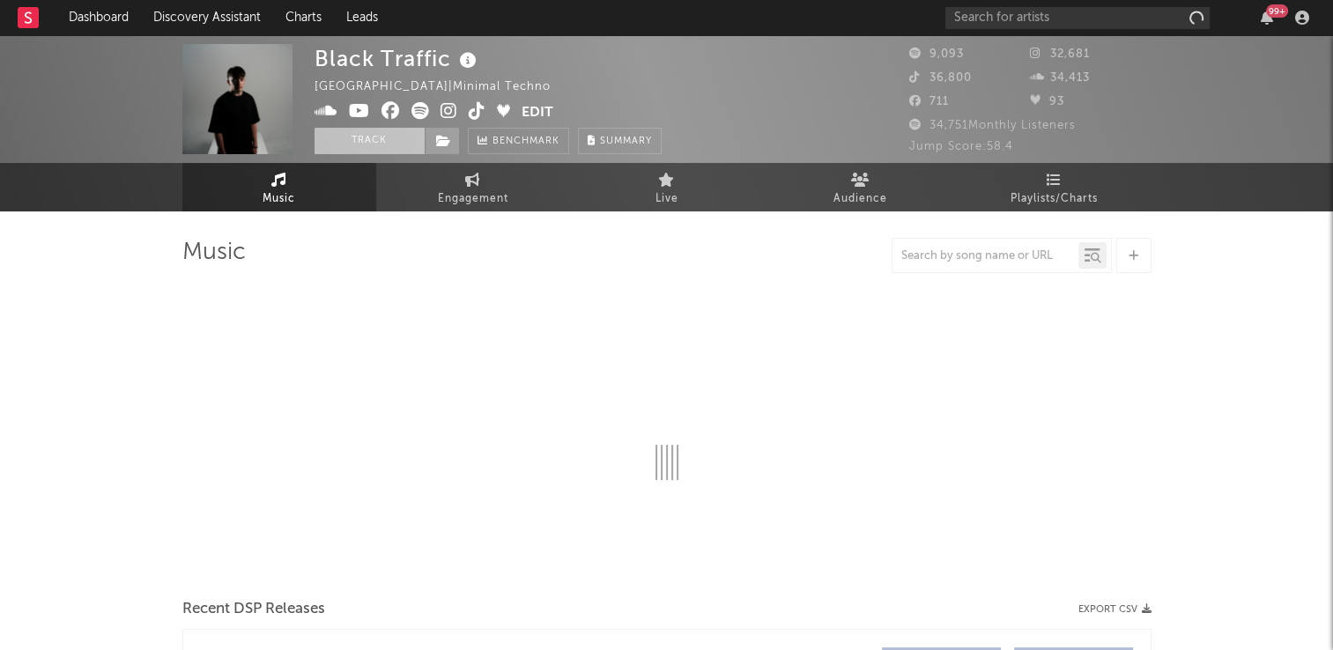
select select "6m"
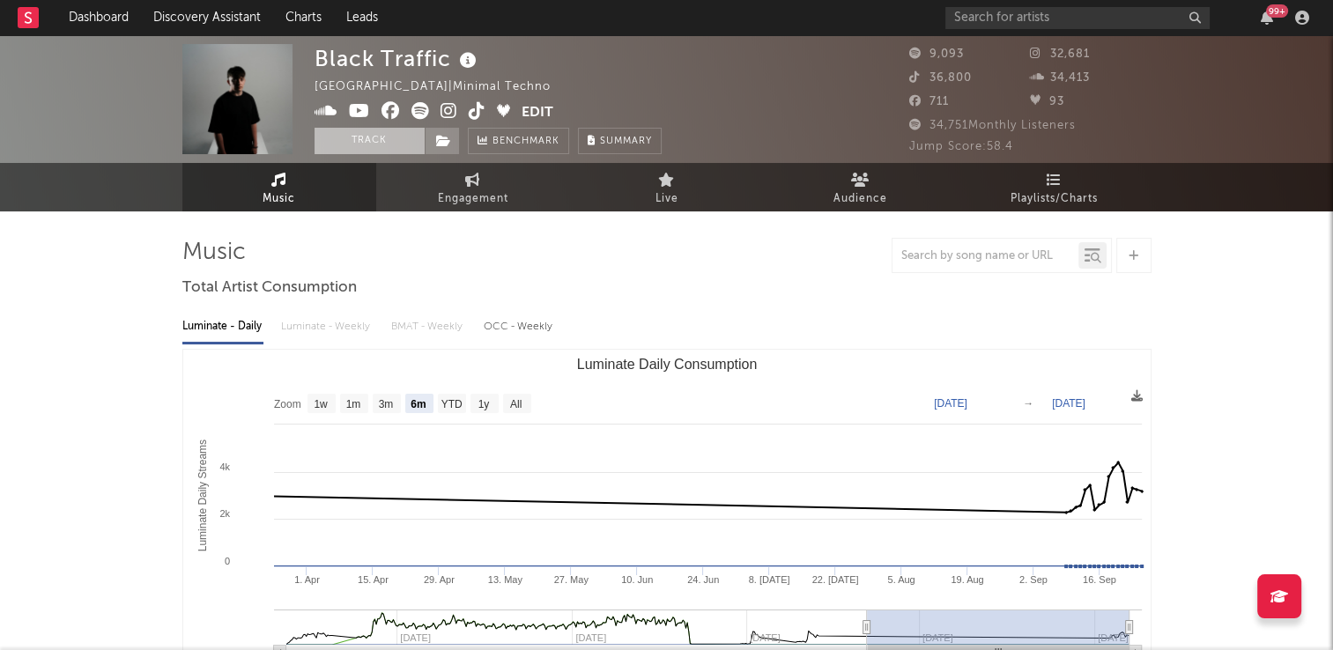
click at [373, 137] on button "Track" at bounding box center [370, 141] width 110 height 26
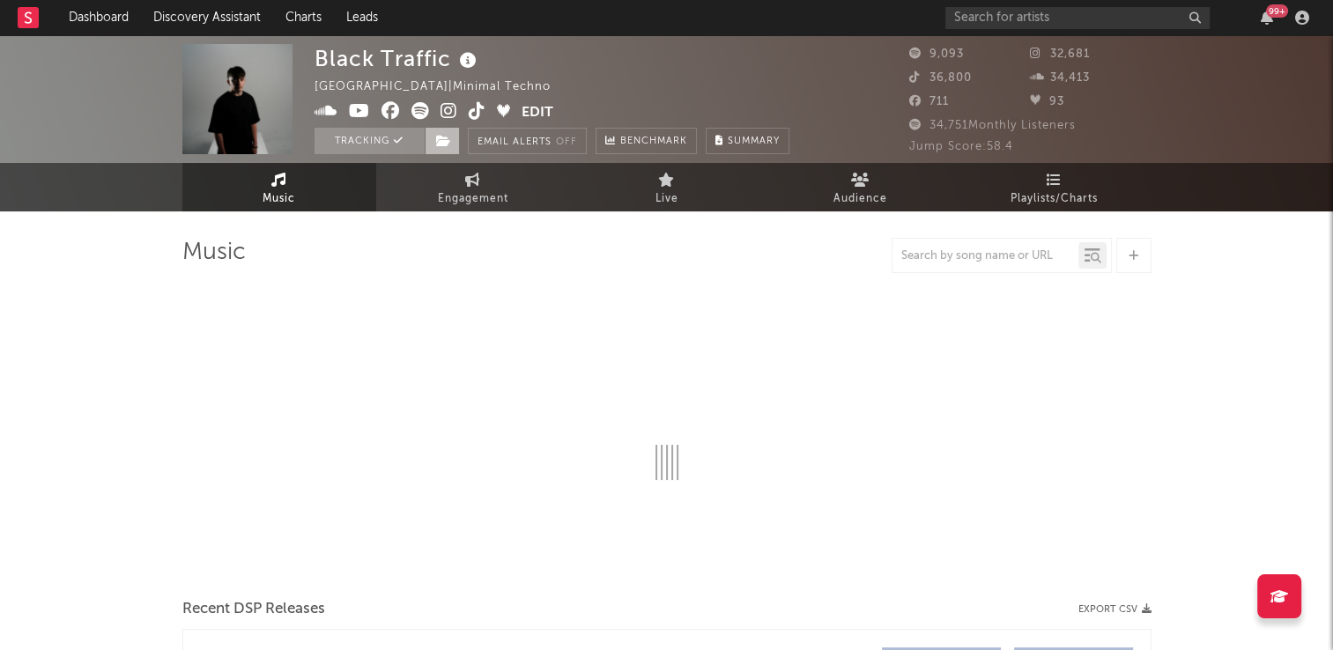
click at [443, 136] on icon at bounding box center [443, 141] width 15 height 12
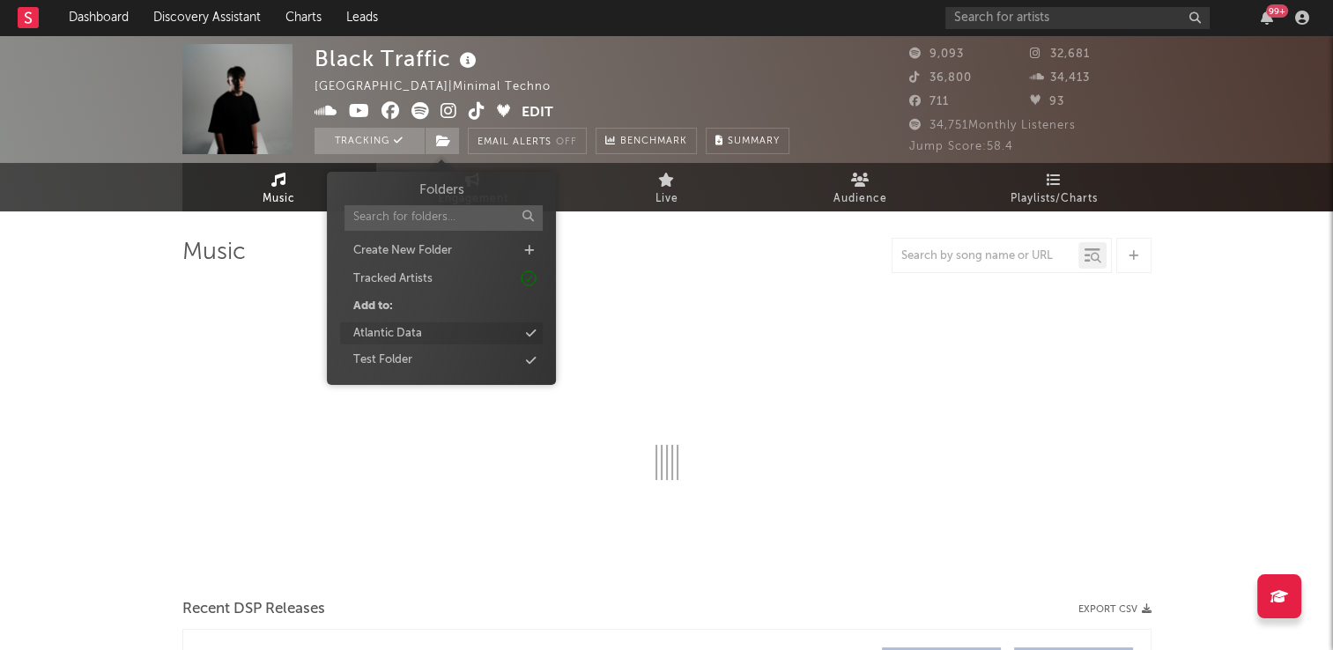
select select "6m"
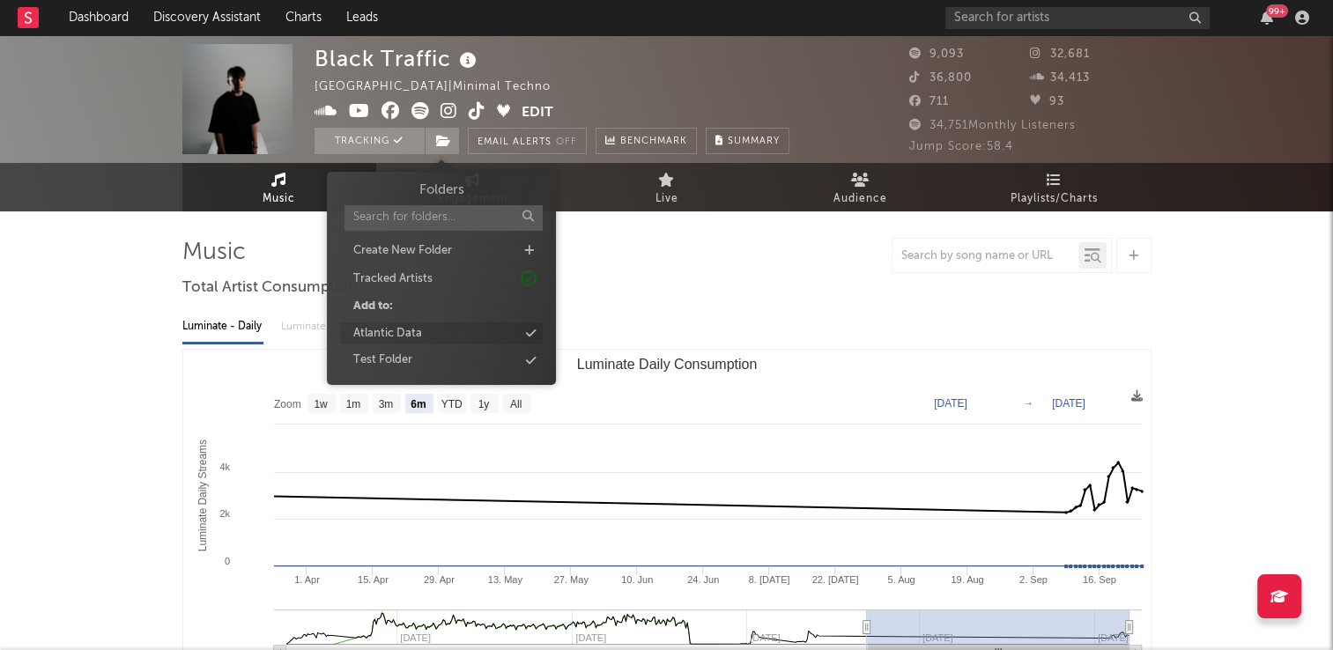
click at [416, 343] on div "Atlantic Data" at bounding box center [441, 334] width 203 height 23
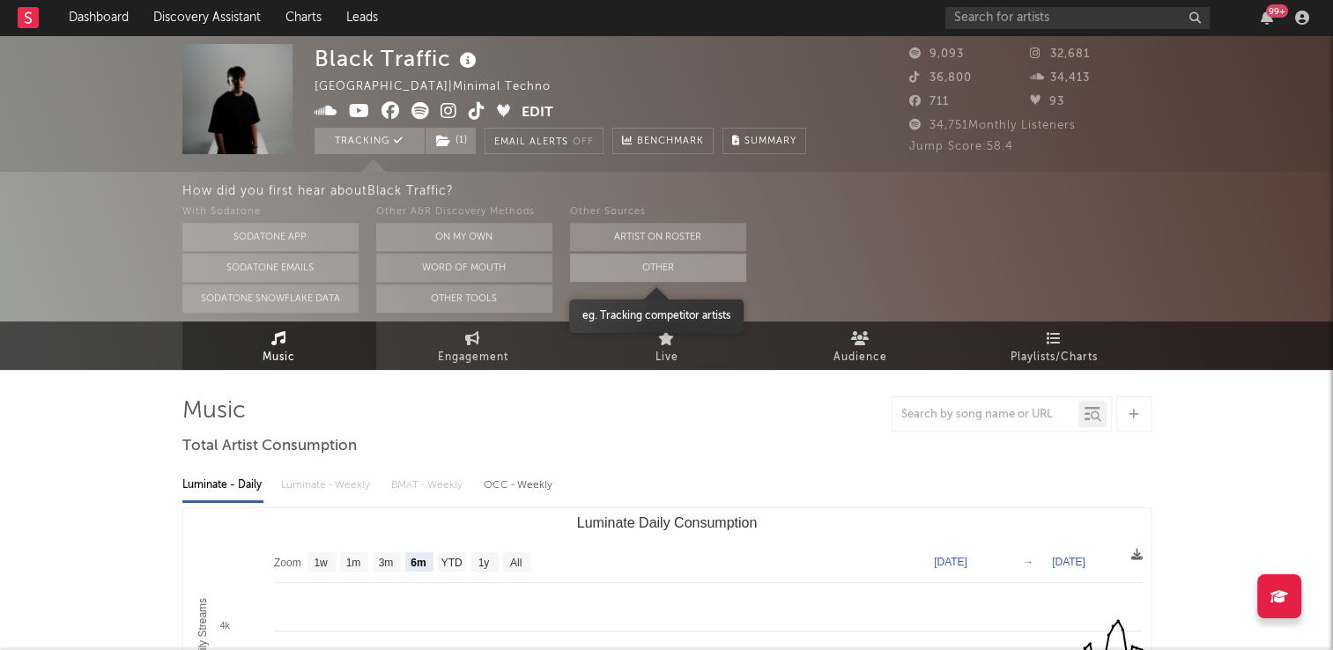
click at [652, 258] on button "Other" at bounding box center [658, 268] width 176 height 28
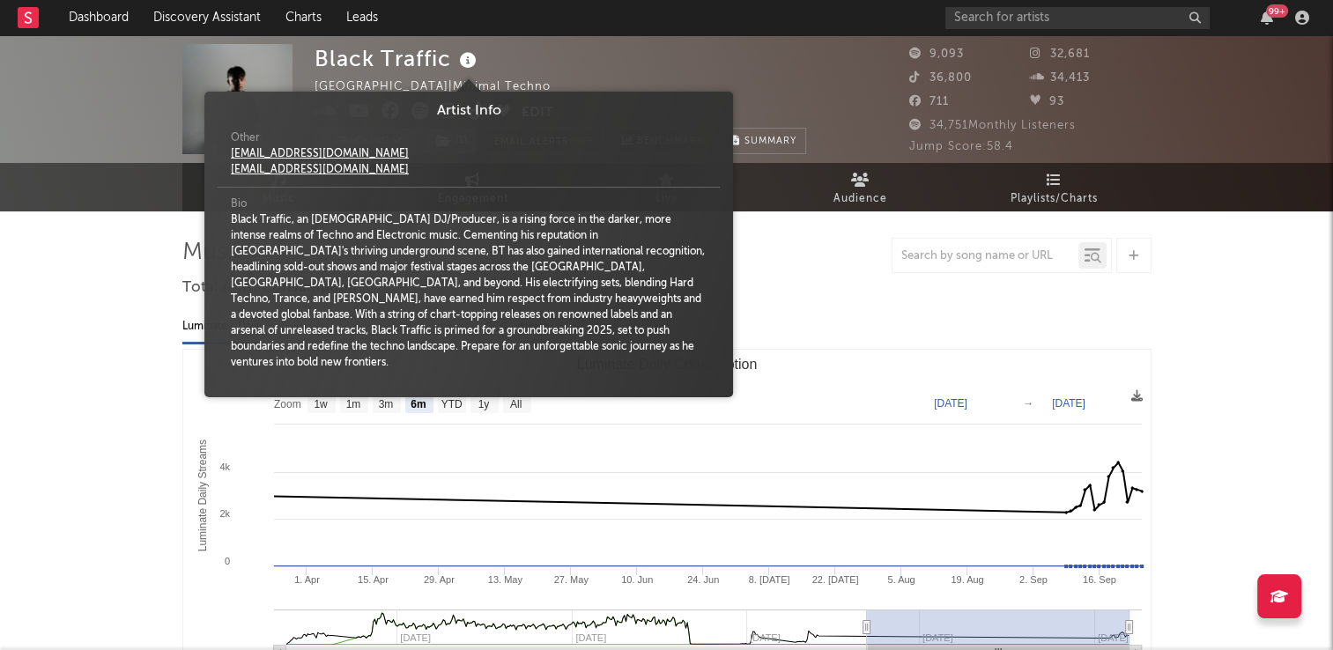
click at [472, 61] on icon at bounding box center [469, 60] width 26 height 25
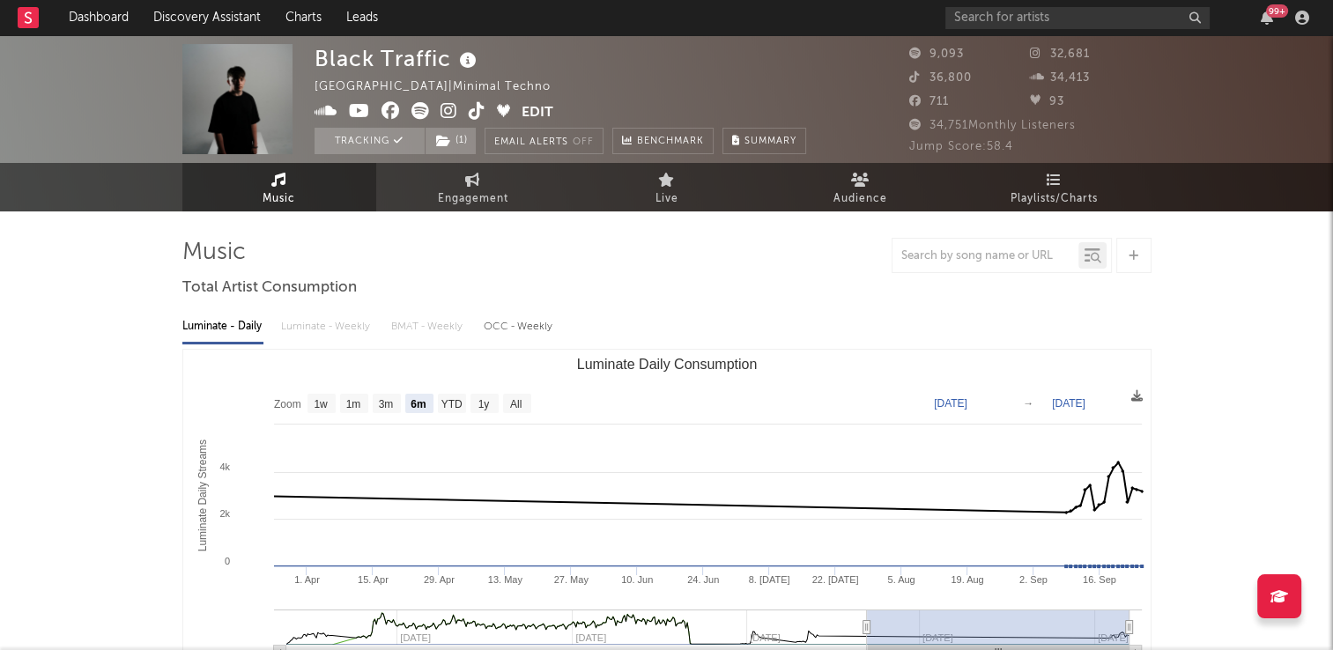
click at [537, 77] on div "Black Traffic Ireland | Minimal Techno Edit Tracking ( 1 ) Email Alerts Off Ben…" at bounding box center [561, 99] width 492 height 110
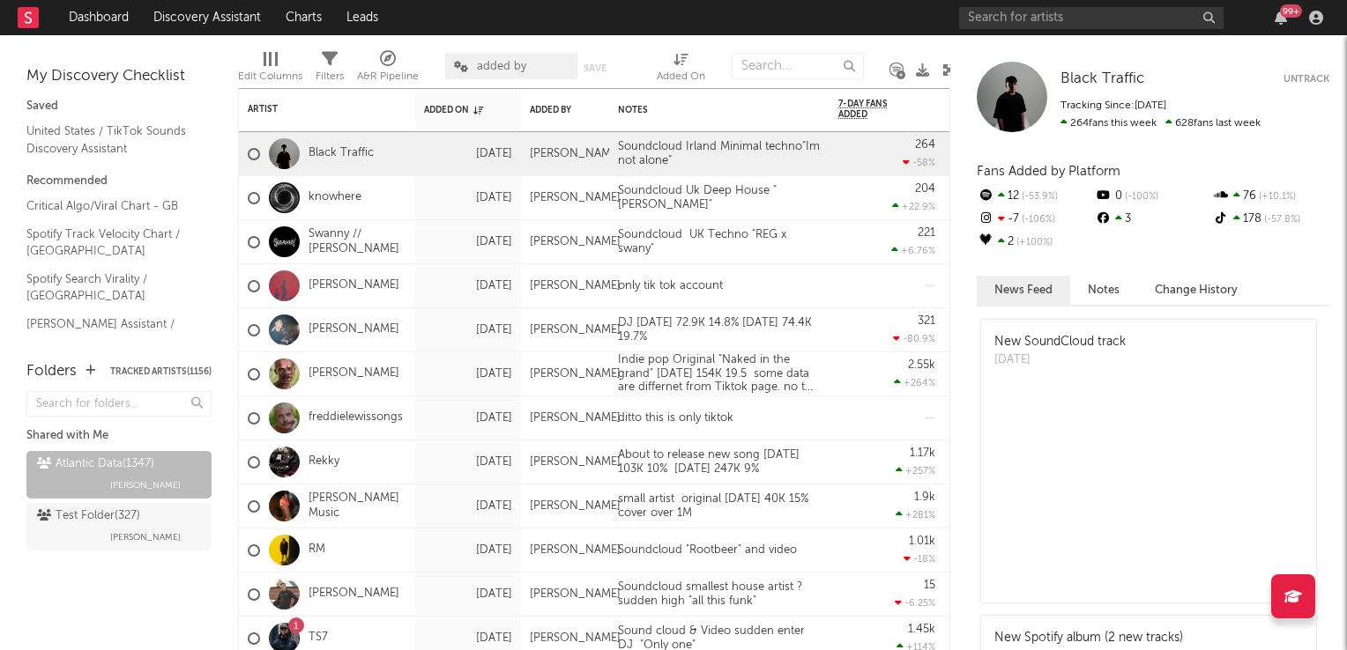
click at [946, 69] on icon at bounding box center [948, 69] width 13 height 13
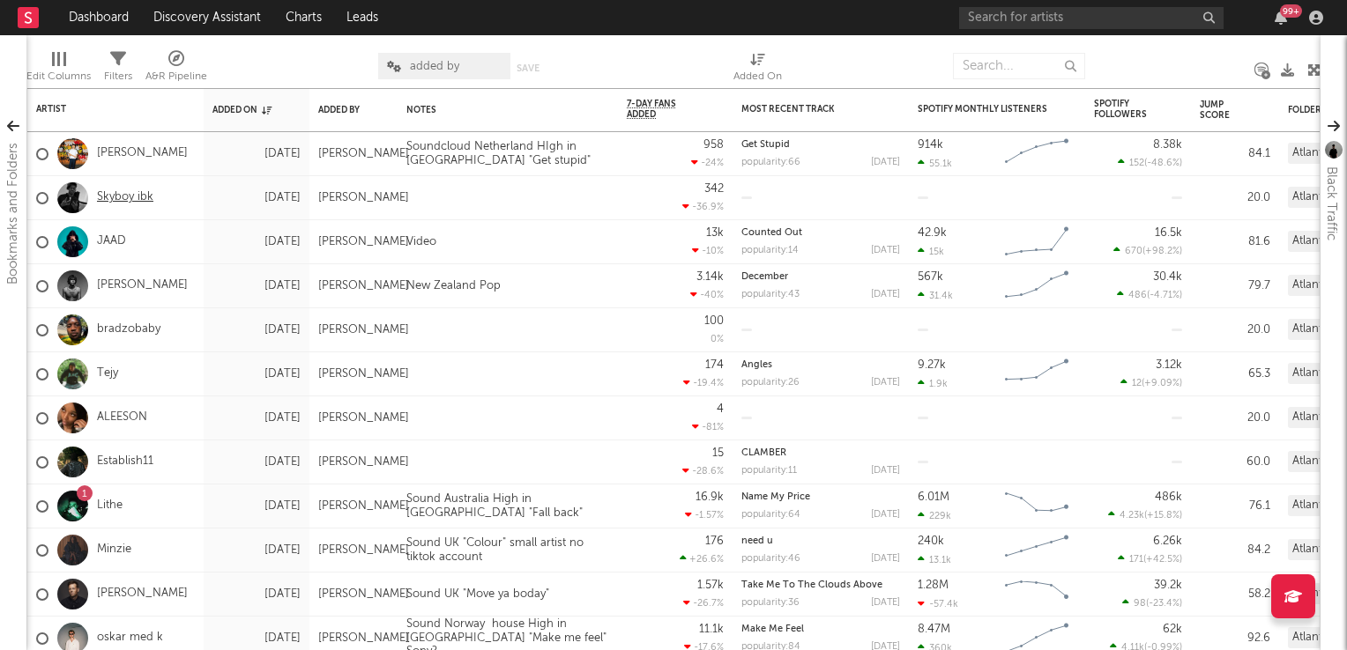
click at [134, 197] on link "Skyboy ibk" at bounding box center [125, 197] width 56 height 15
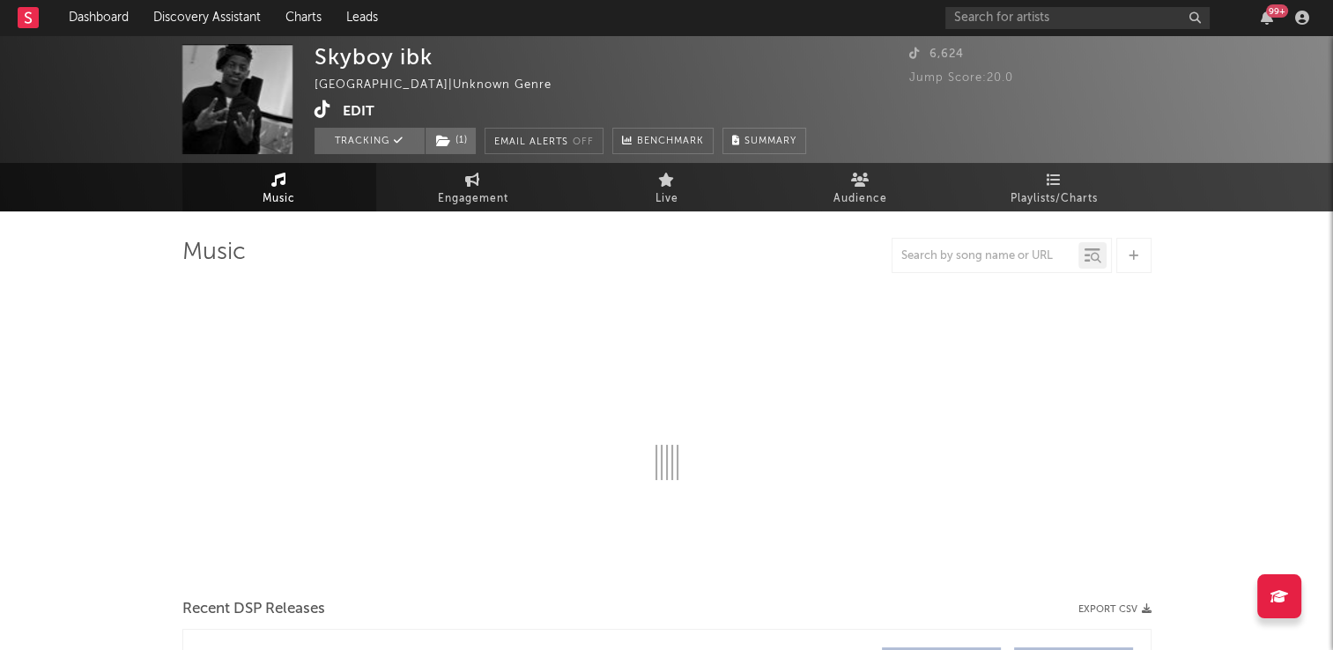
select select "1w"
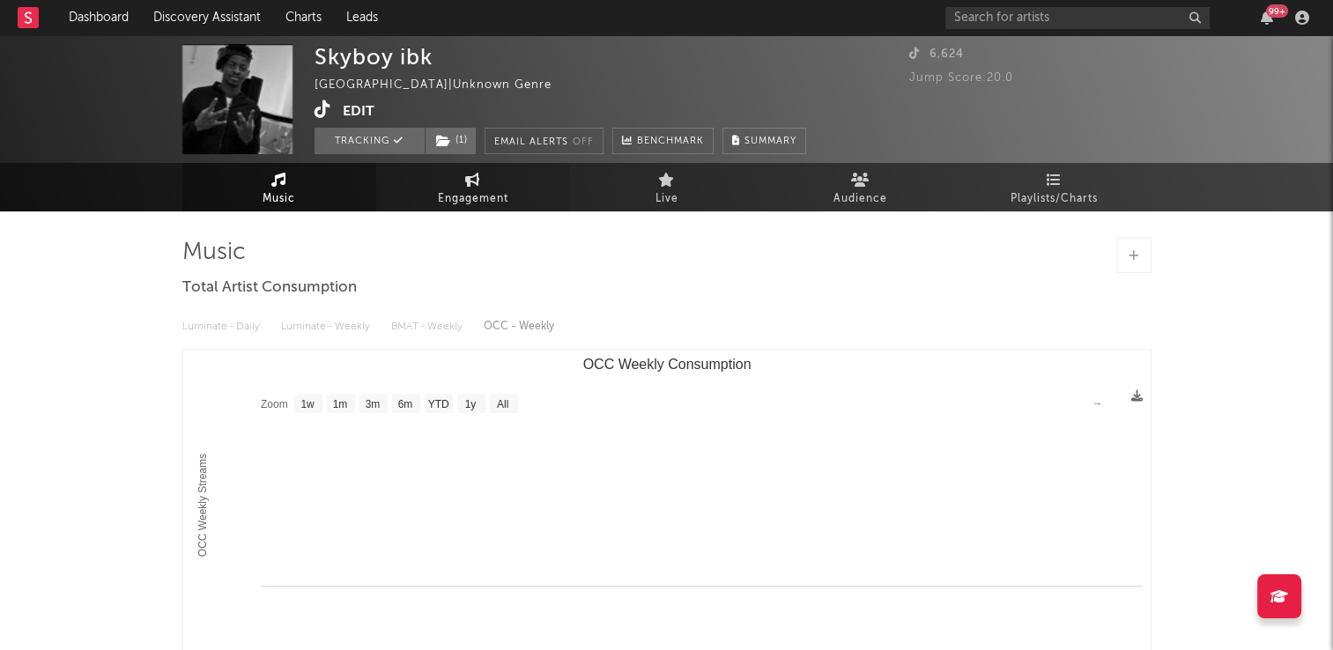
click at [483, 191] on span "Engagement" at bounding box center [473, 199] width 71 height 21
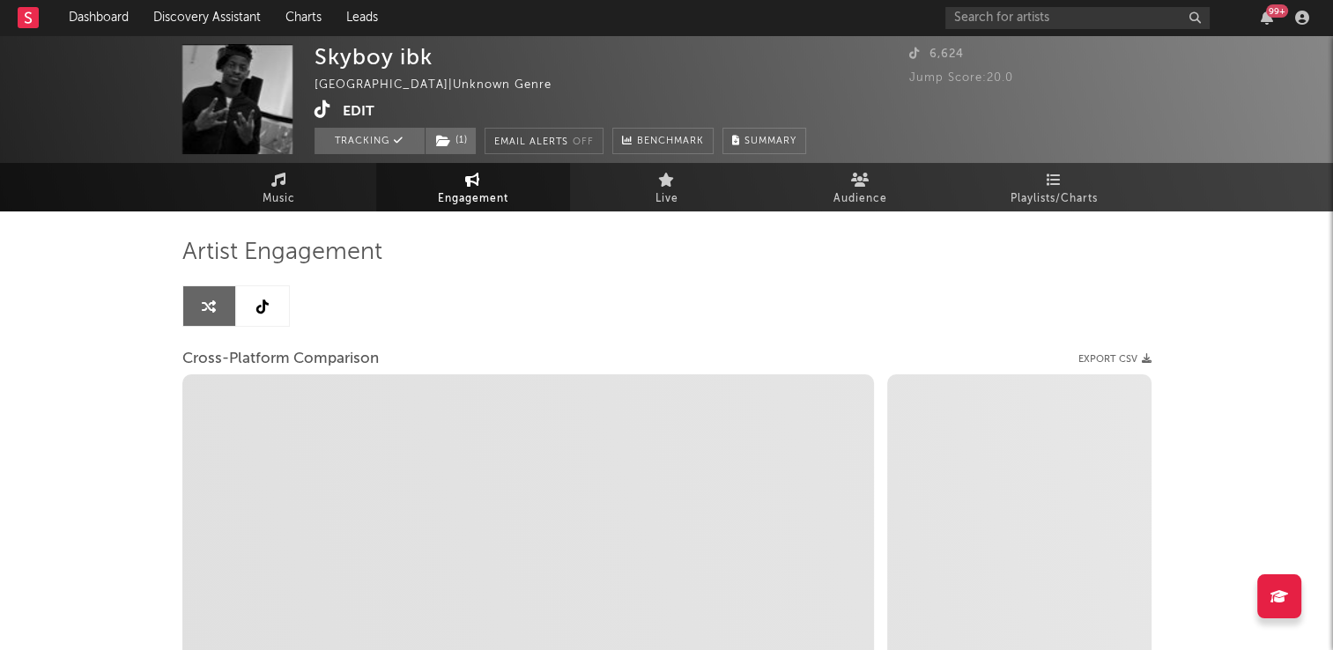
select select "1w"
click at [264, 315] on link at bounding box center [262, 306] width 53 height 40
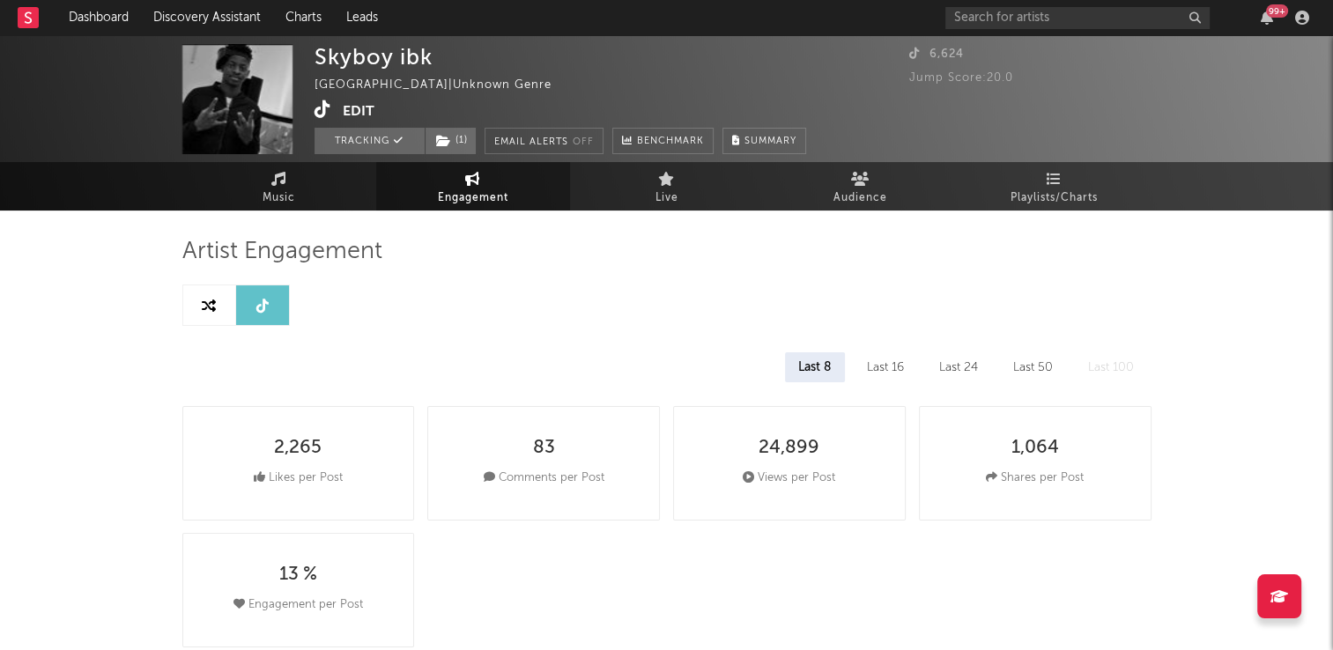
select select "1w"
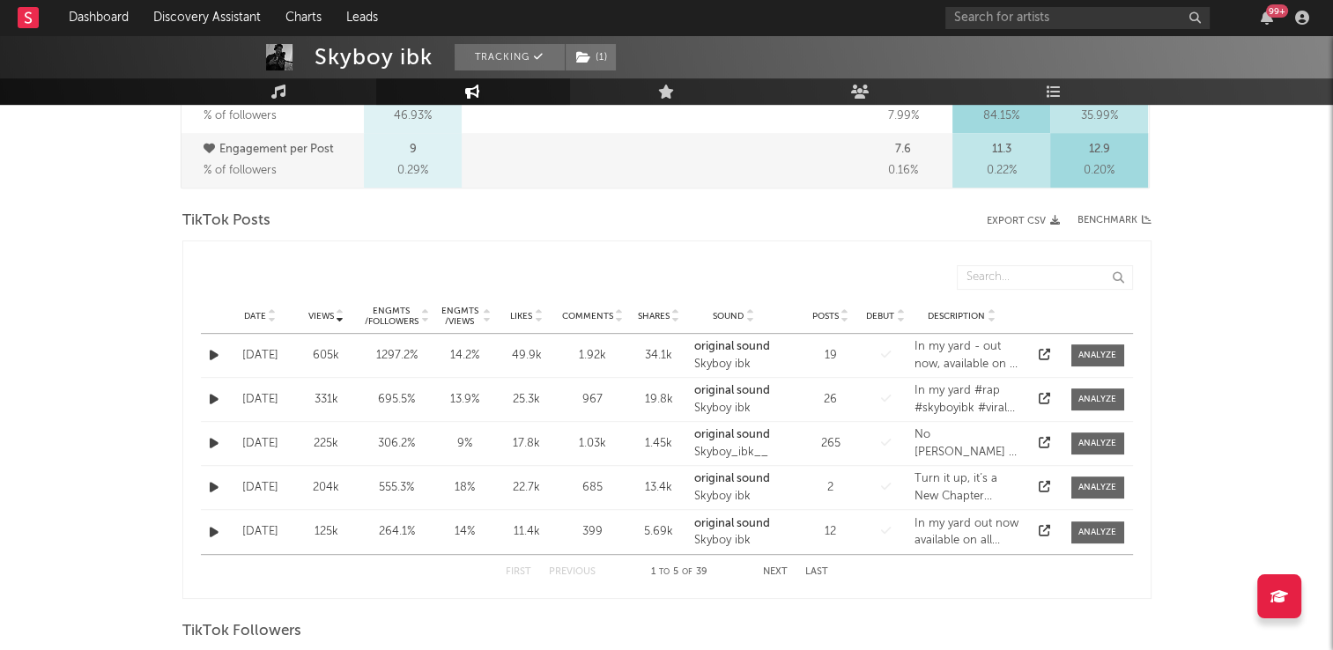
scroll to position [793, 0]
click at [271, 310] on icon at bounding box center [272, 311] width 9 height 7
click at [212, 530] on icon "button" at bounding box center [214, 531] width 9 height 11
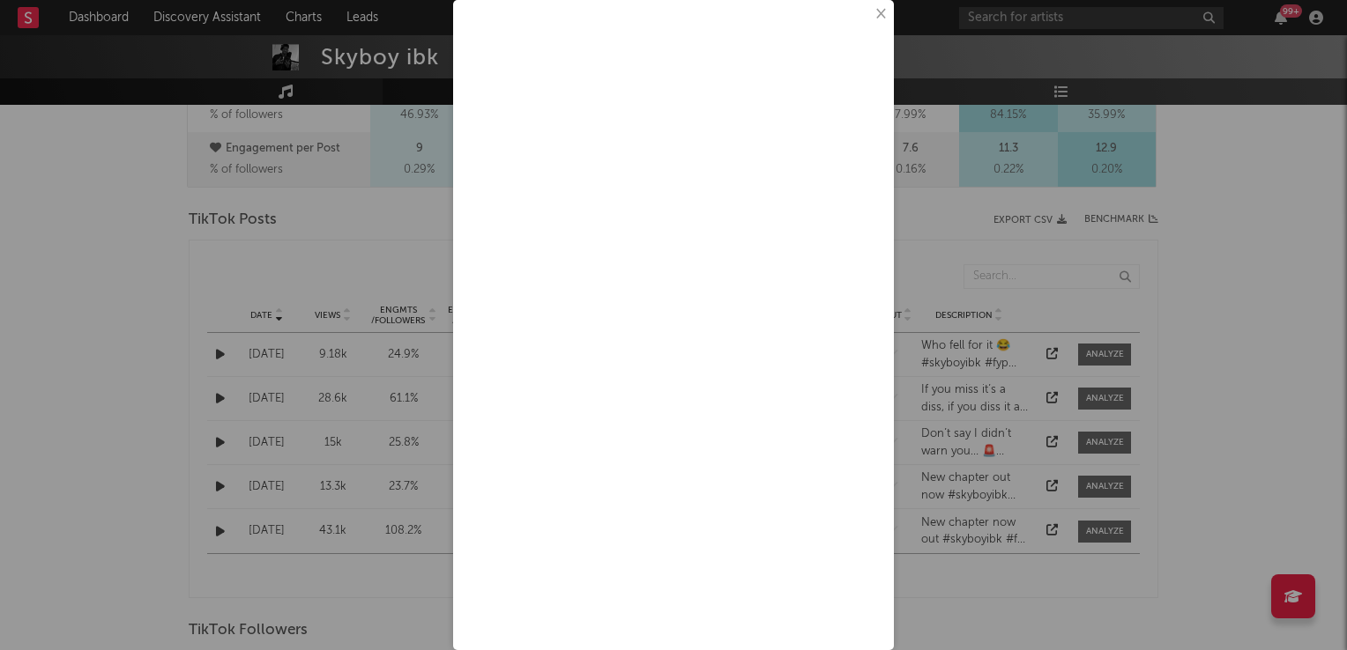
click at [870, 19] on button "×" at bounding box center [879, 13] width 19 height 19
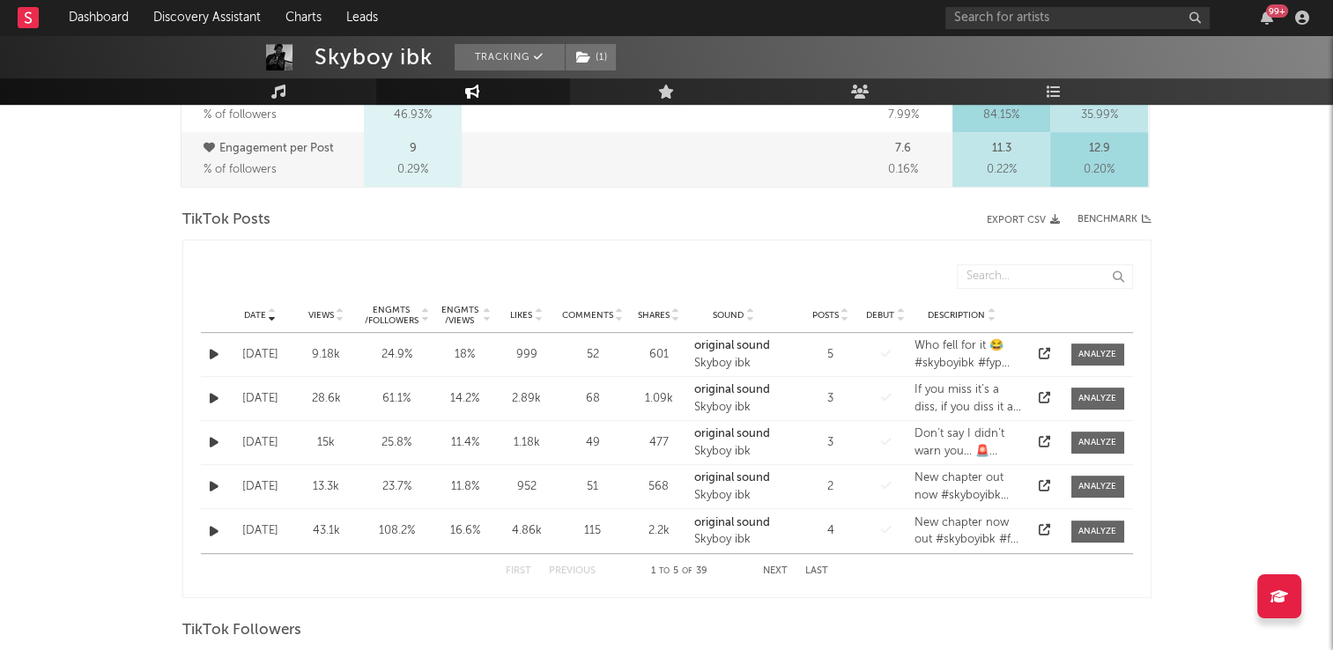
select select "1m"
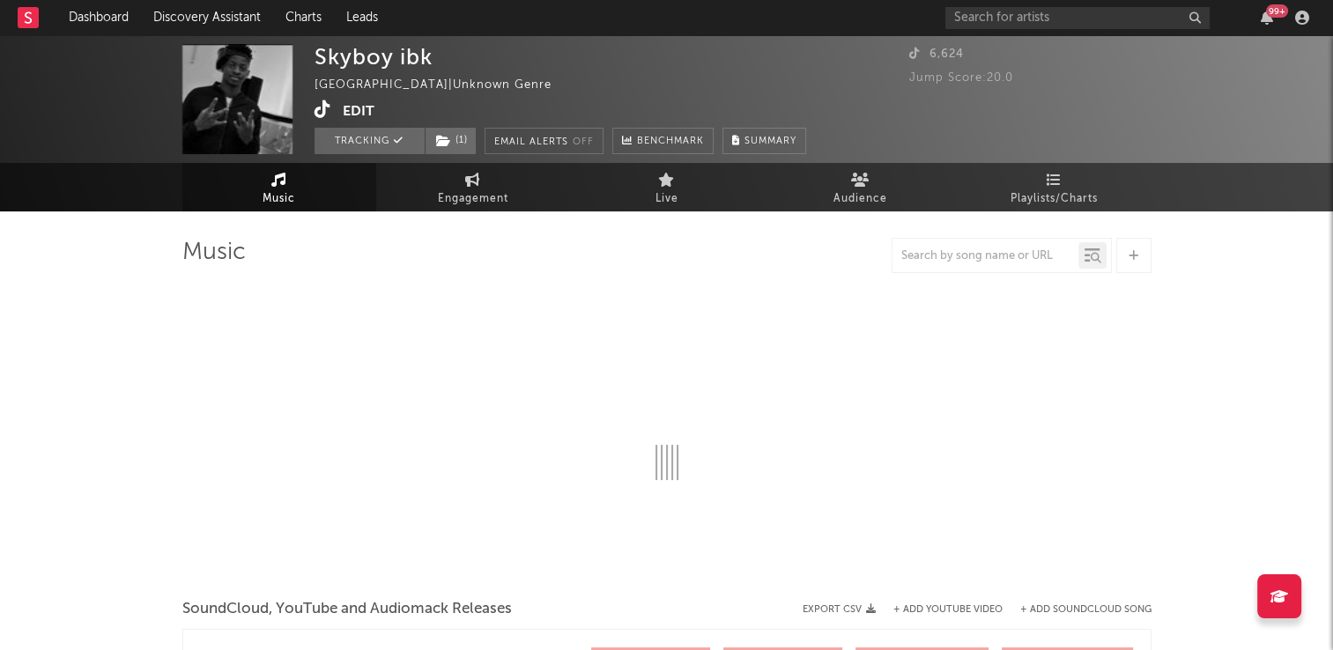
select select "1w"
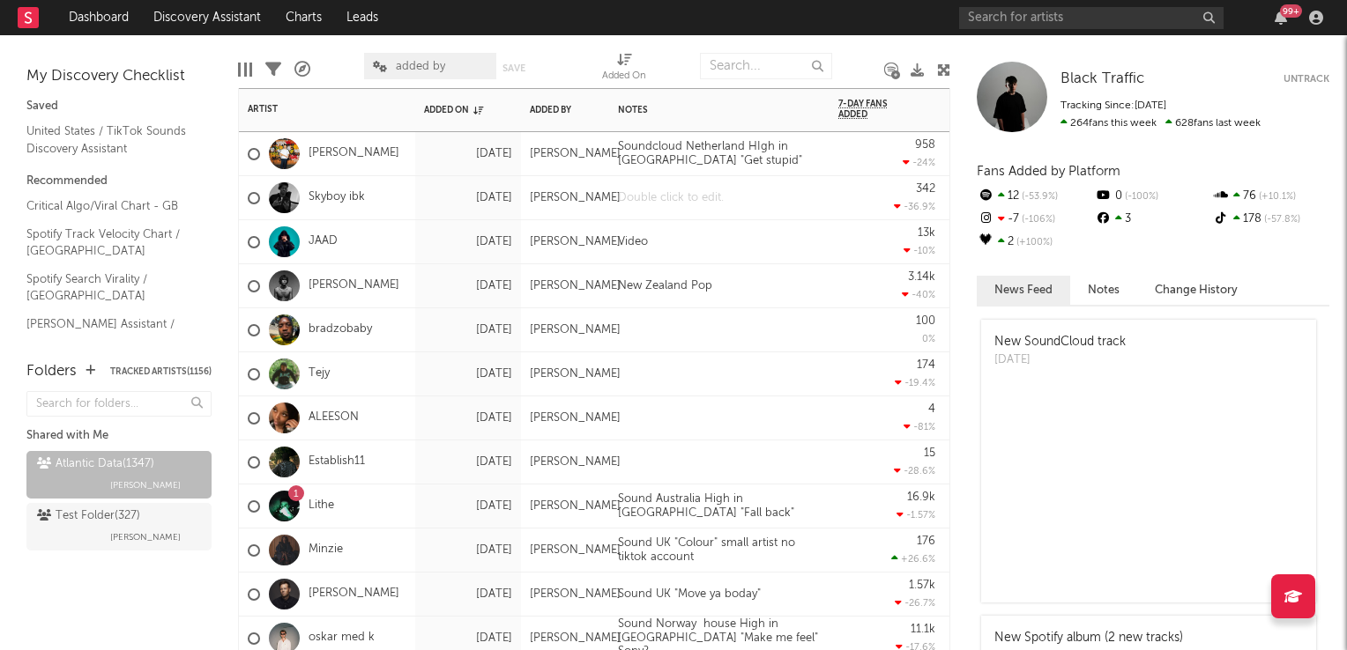
click at [659, 200] on div at bounding box center [719, 197] width 220 height 43
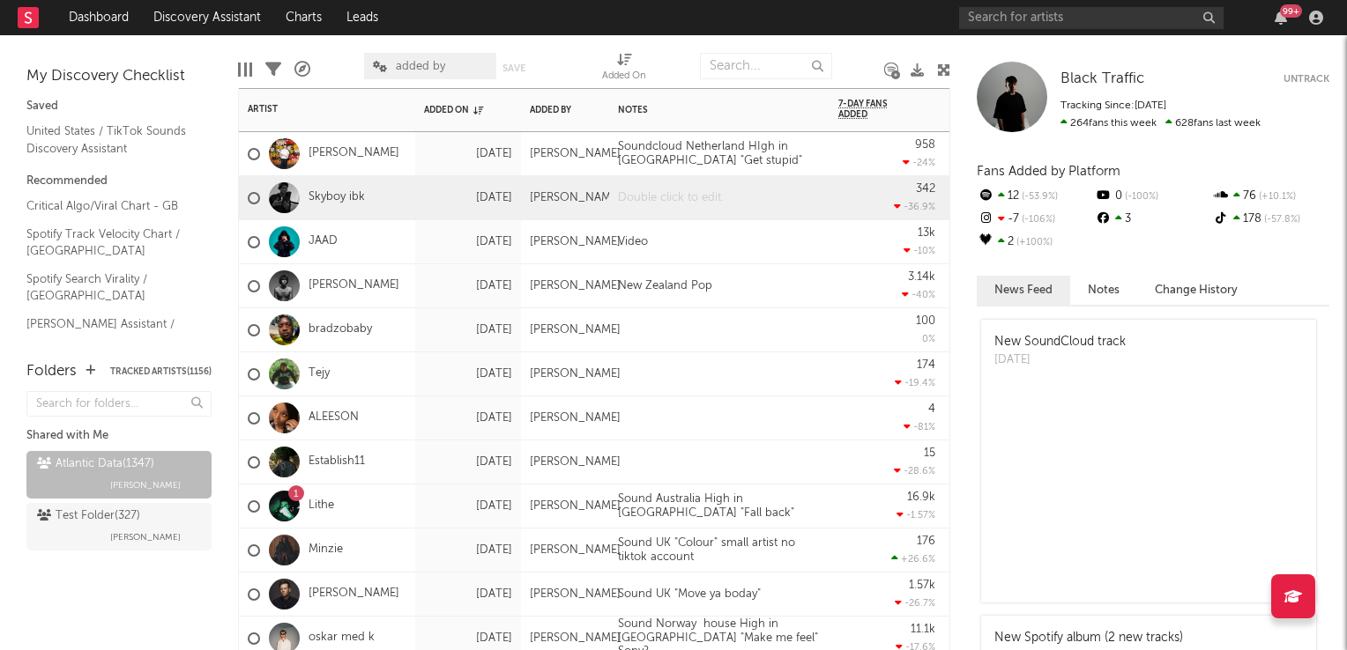
click at [659, 200] on div at bounding box center [719, 197] width 220 height 43
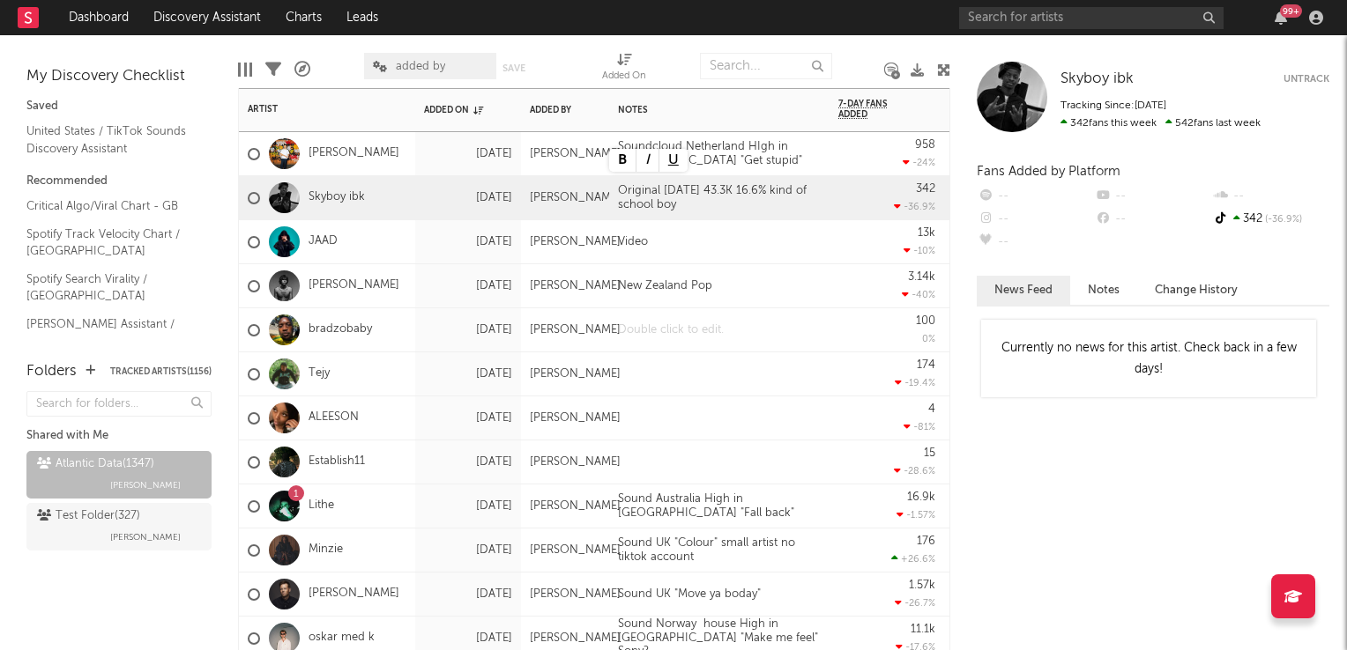
click at [747, 337] on div at bounding box center [719, 329] width 220 height 43
